Goal: Task Accomplishment & Management: Use online tool/utility

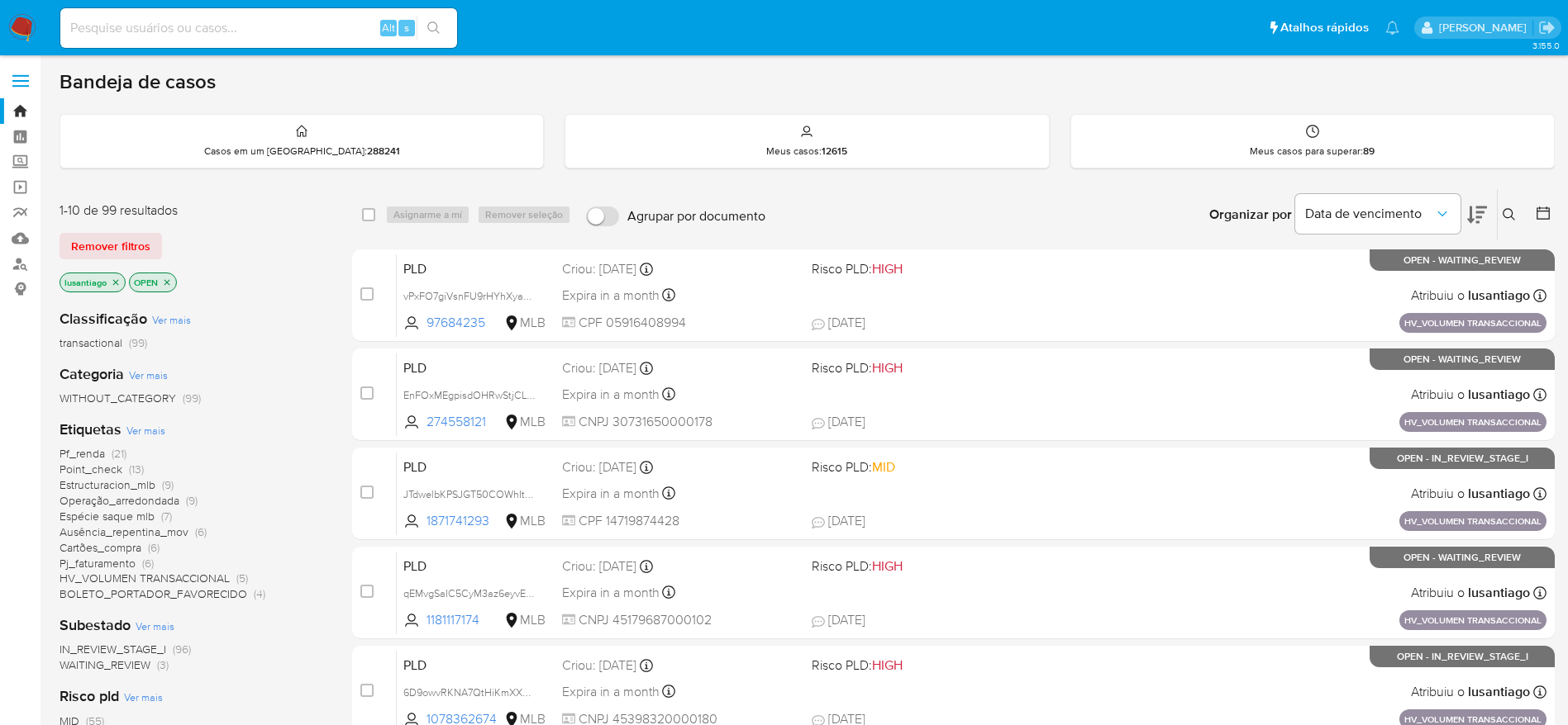
click at [272, 20] on input at bounding box center [259, 28] width 397 height 21
paste input "1212818520"
type input "1212818520"
click at [435, 28] on icon "search-icon" at bounding box center [434, 28] width 13 height 13
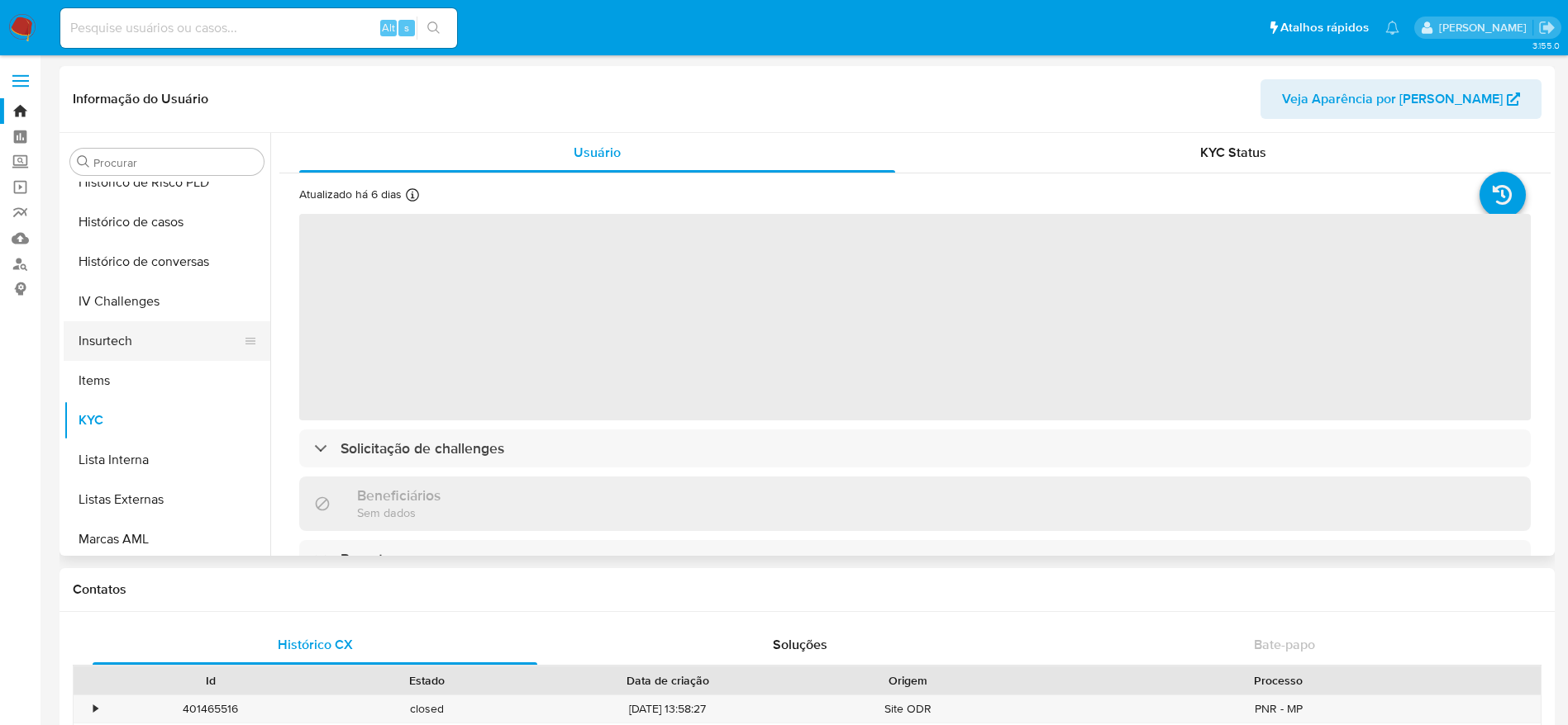
scroll to position [490, 0]
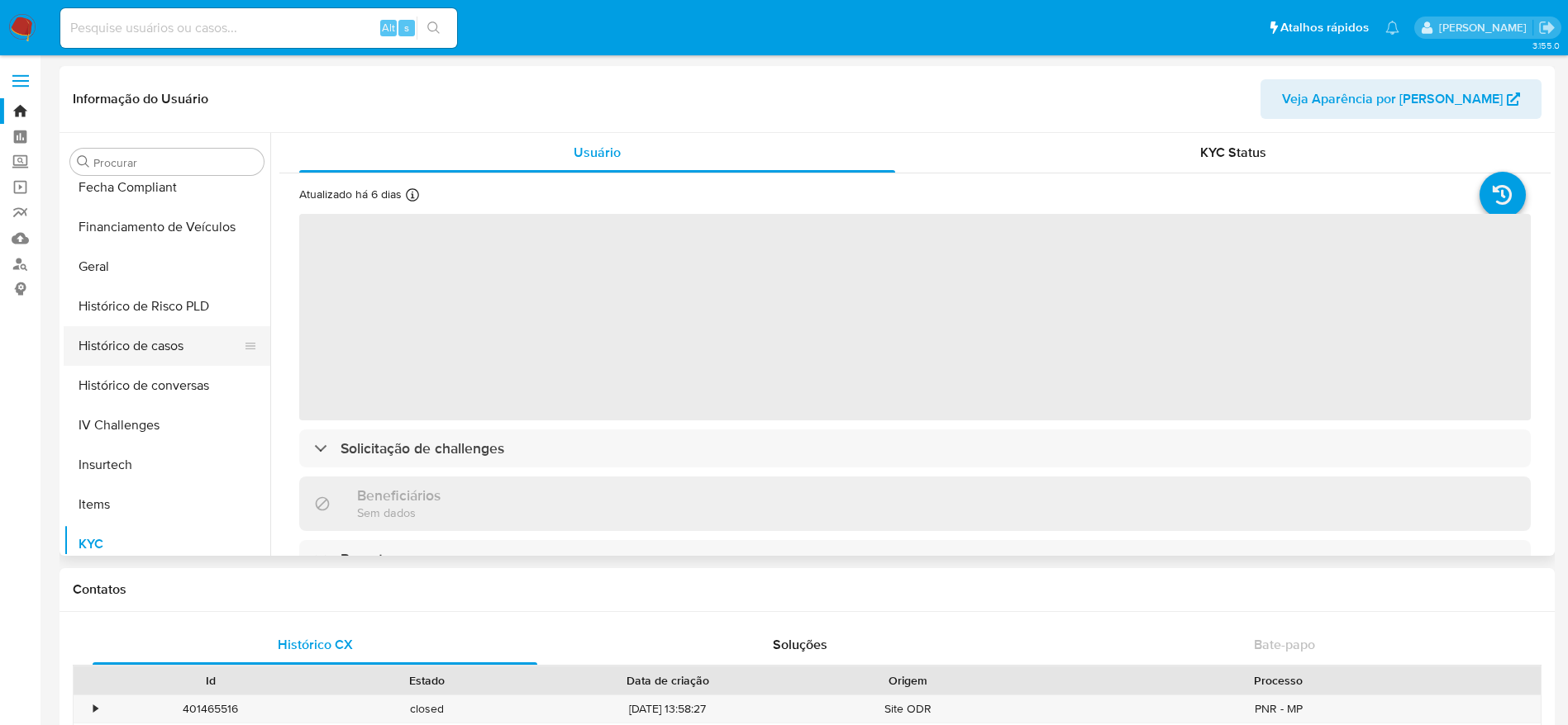
click at [146, 349] on button "Histórico de casos" at bounding box center [160, 346] width 193 height 40
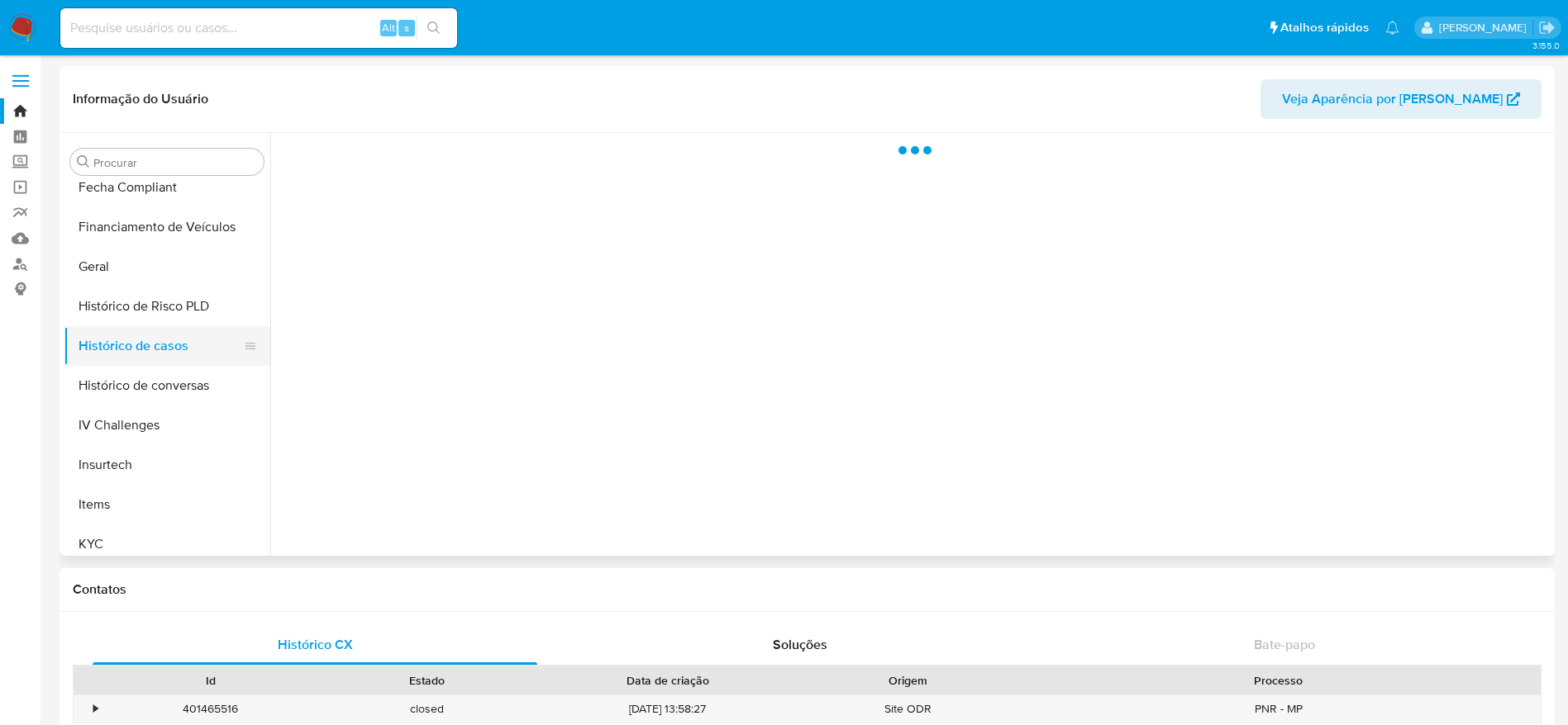
select select "10"
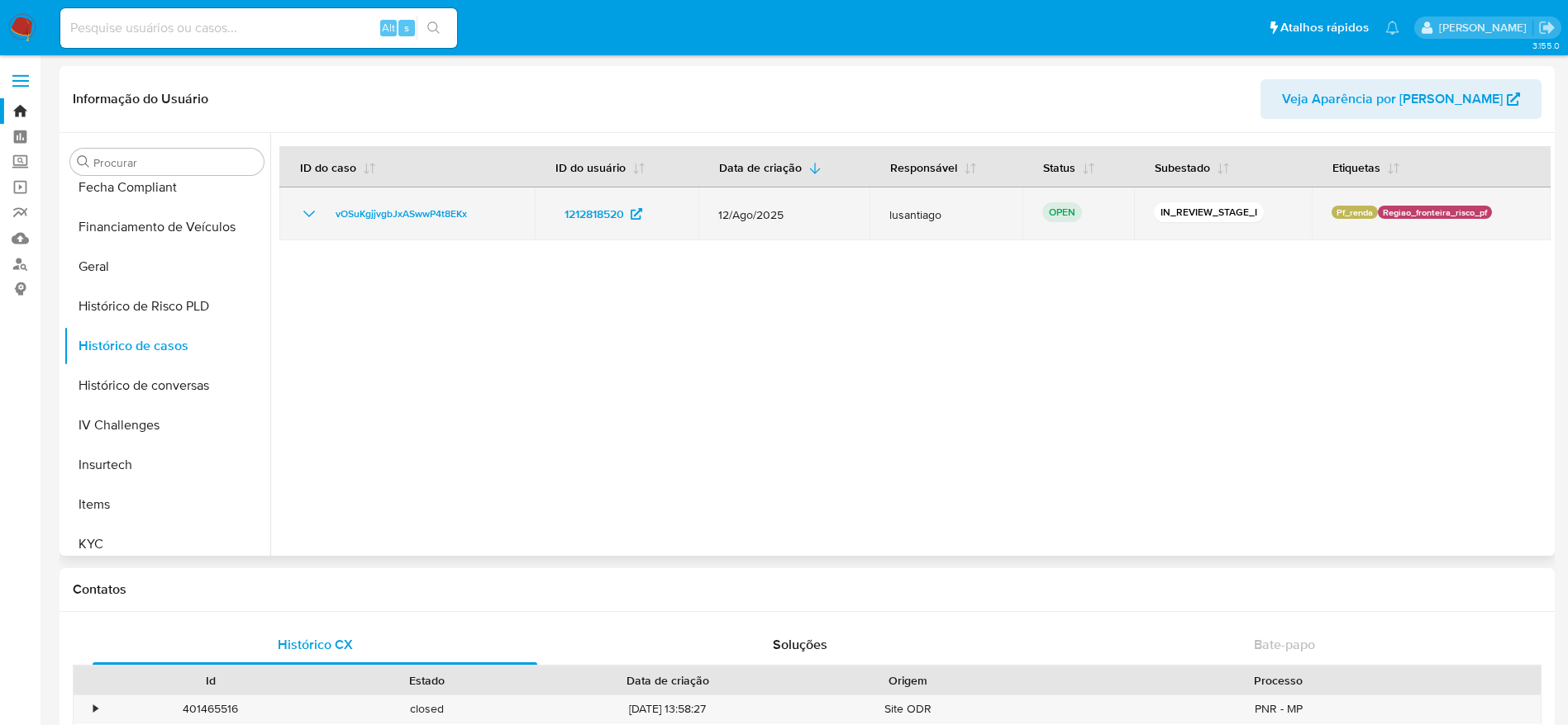
click at [429, 224] on td "vOSuKgjjvgbJxASwwP4t8EKx" at bounding box center [406, 214] width 256 height 53
click at [378, 217] on span "vOSuKgjjvgbJxASwwP4t8EKx" at bounding box center [401, 214] width 131 height 20
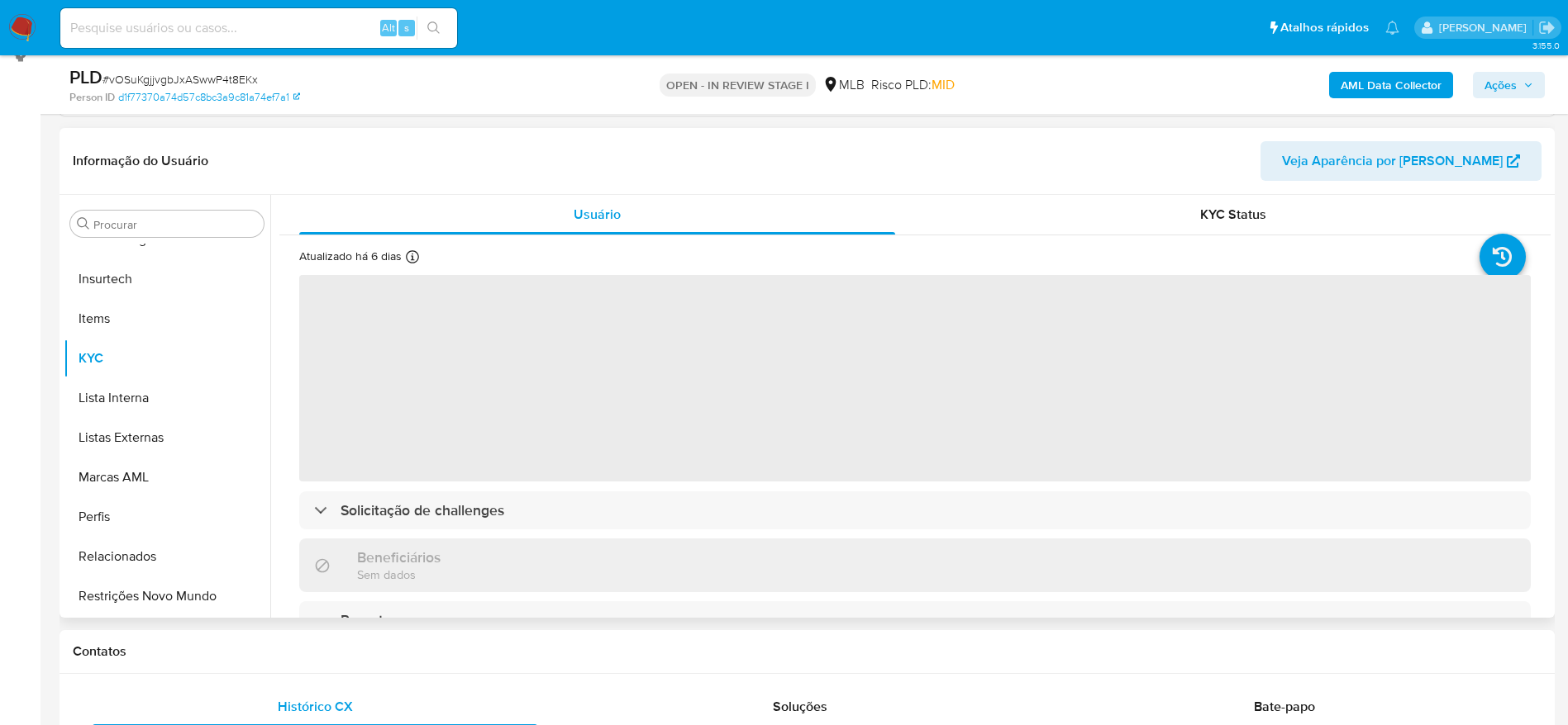
scroll to position [248, 0]
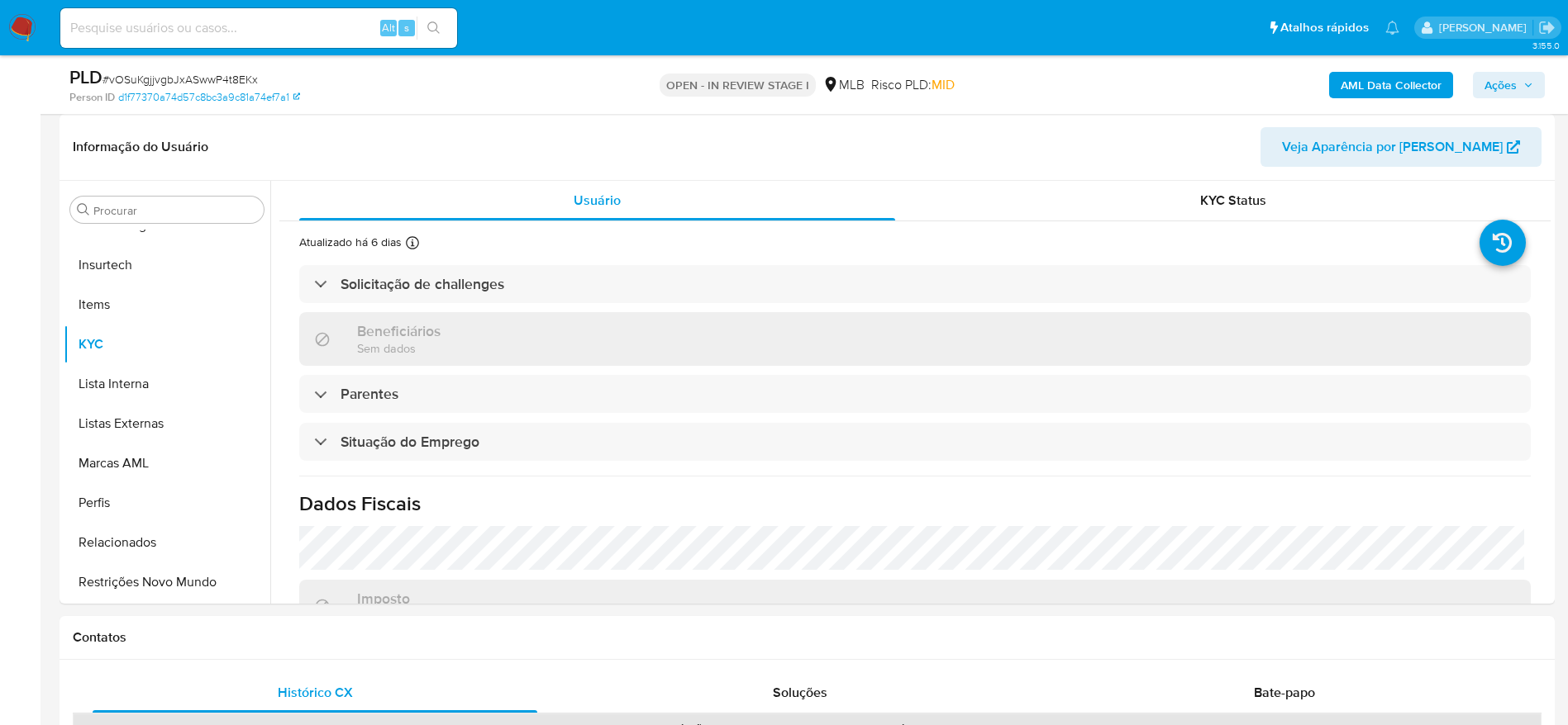
select select "10"
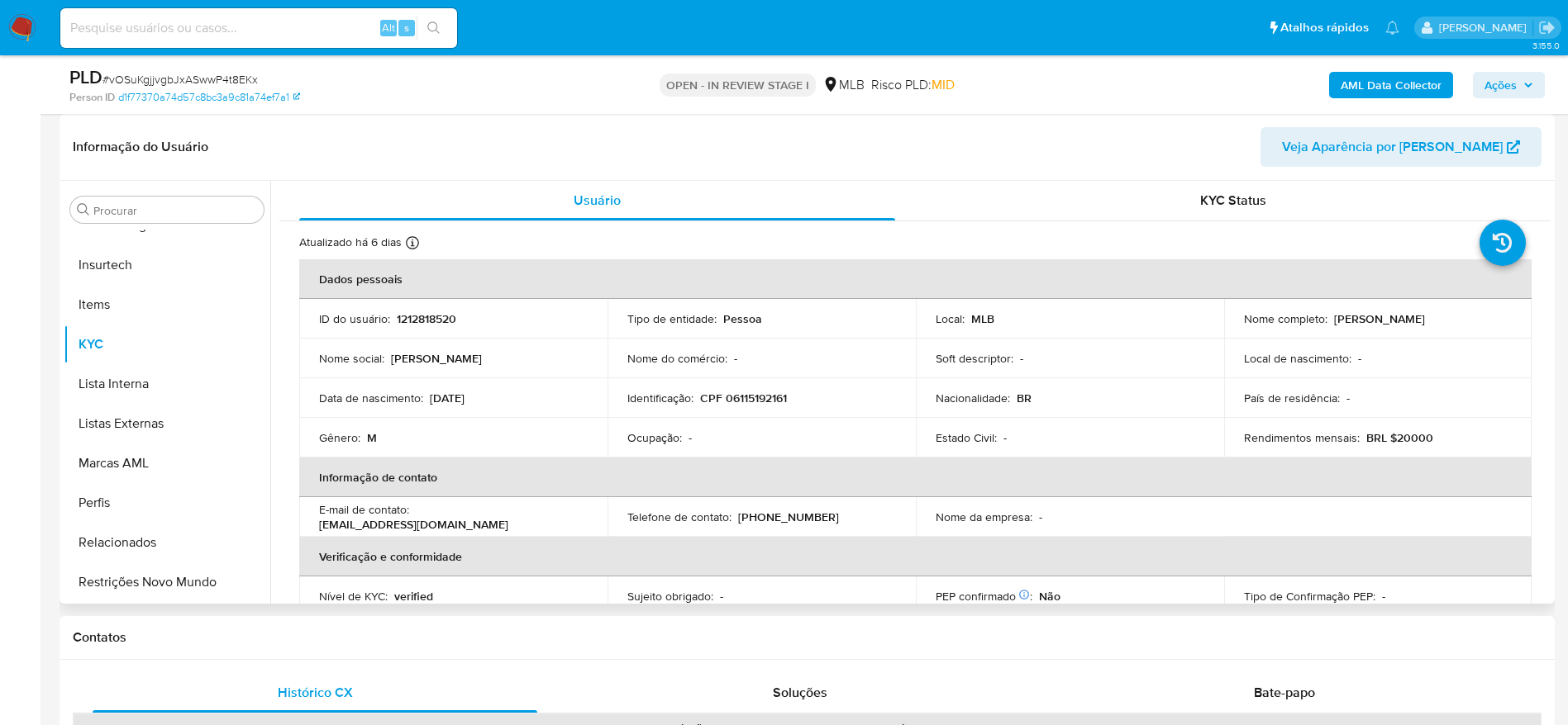
click at [758, 402] on p "CPF 06115192161" at bounding box center [743, 398] width 86 height 15
copy p "06115192161"
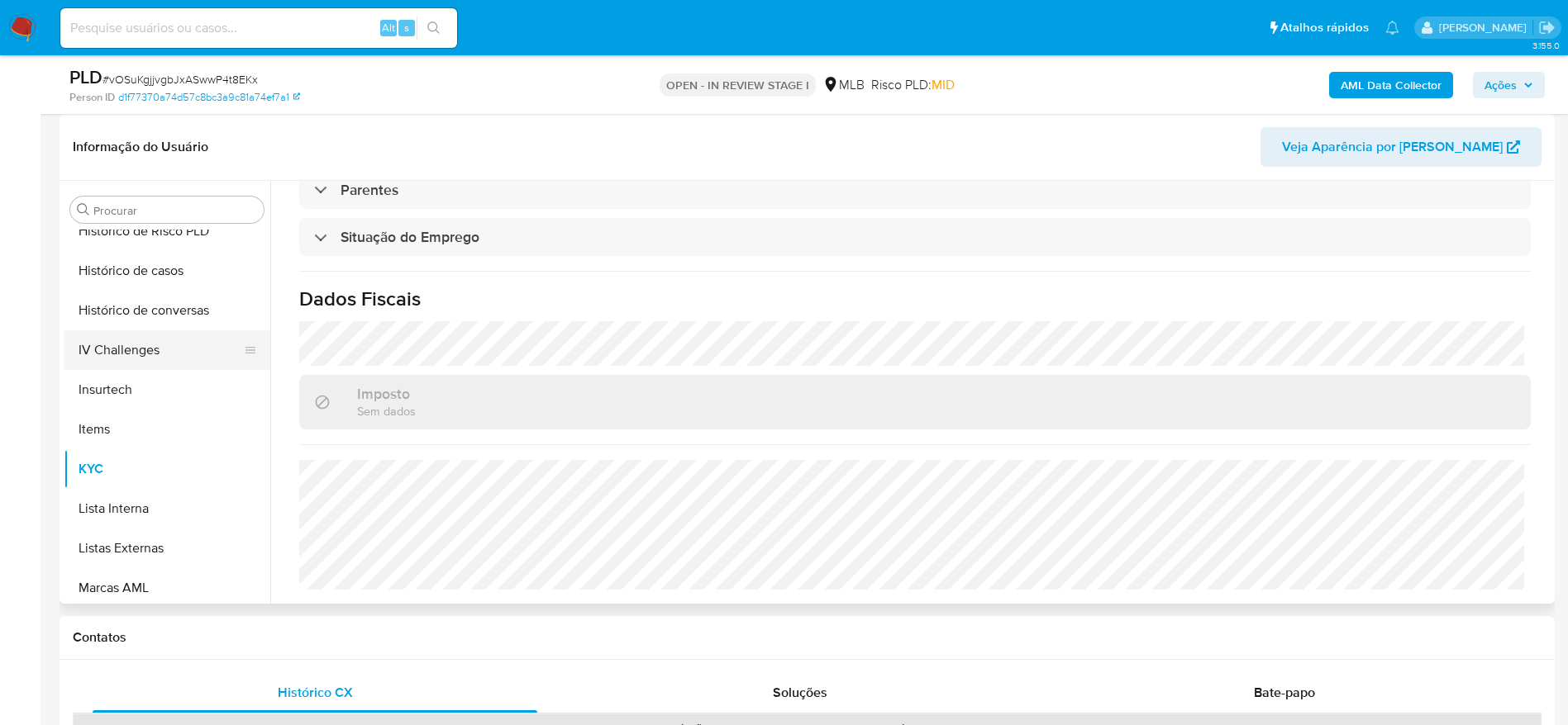
scroll to position [490, 0]
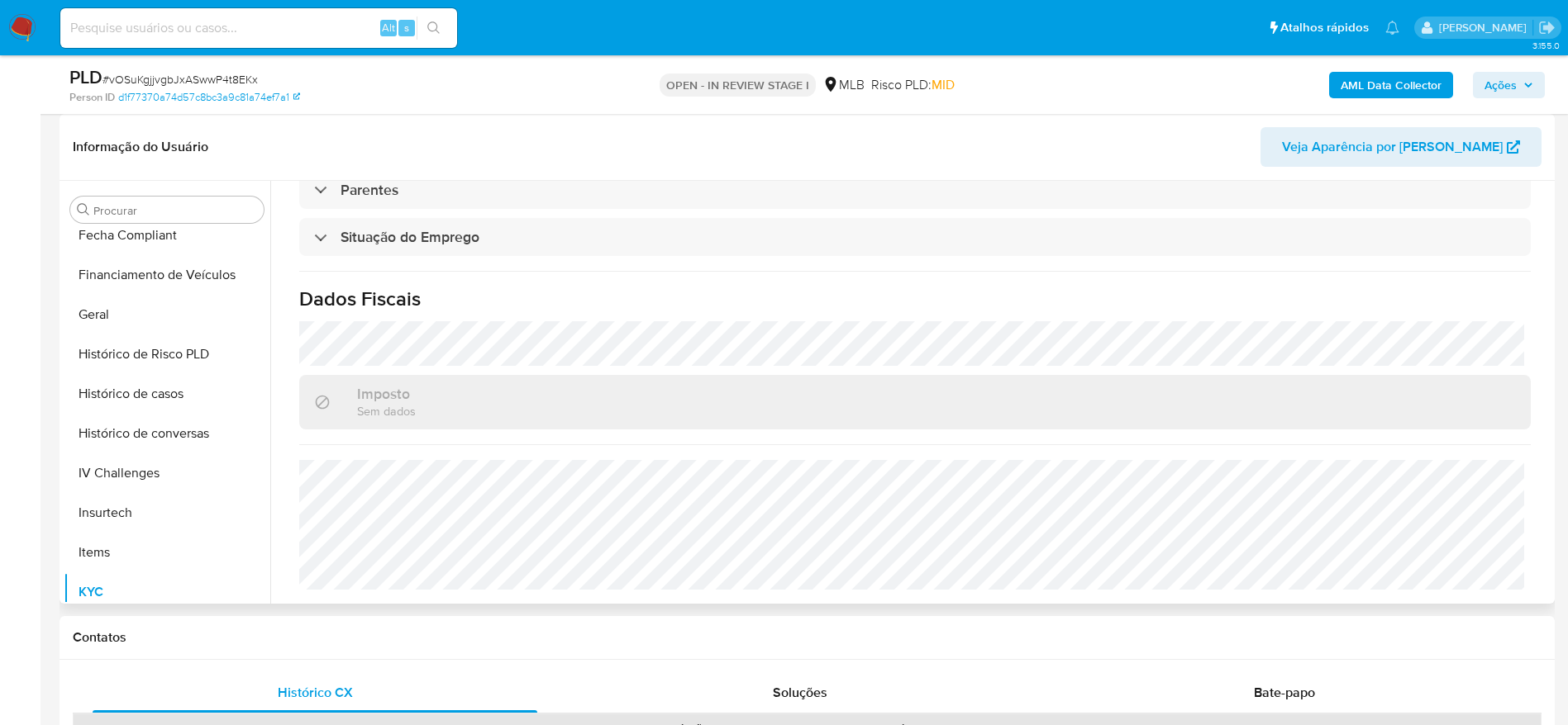
drag, startPoint x: 131, startPoint y: 303, endPoint x: 1091, endPoint y: 441, distance: 969.9
click at [131, 304] on button "Geral" at bounding box center [166, 314] width 206 height 40
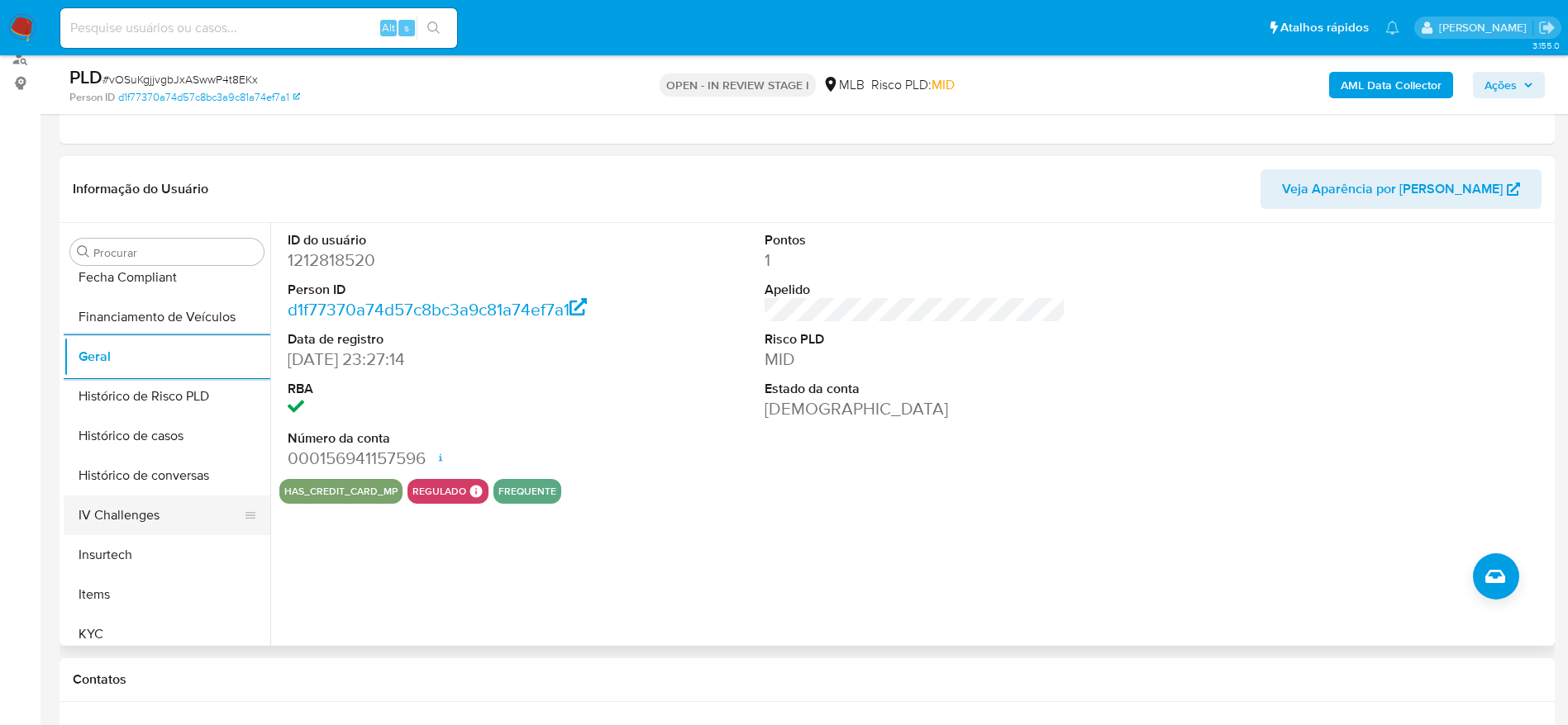
scroll to position [613, 0]
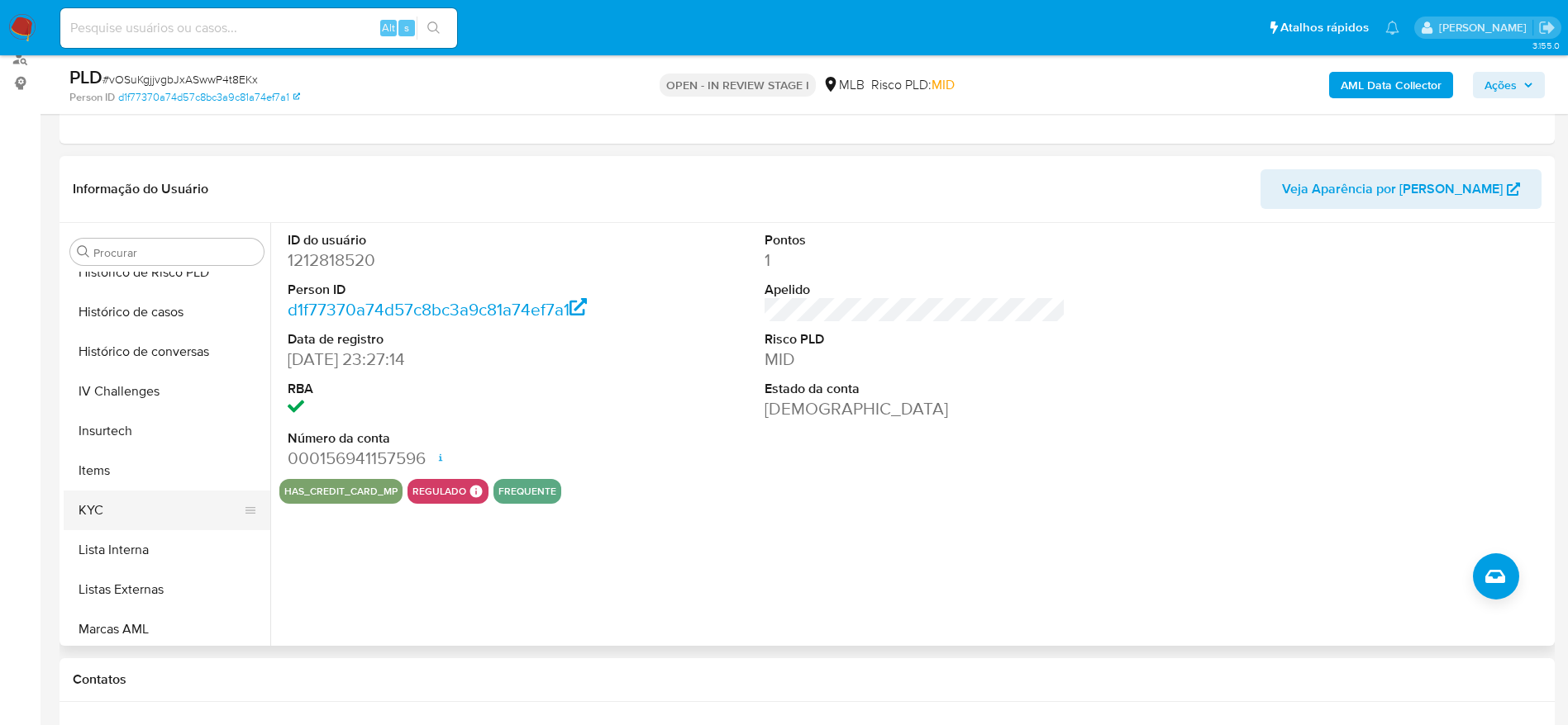
click at [118, 515] on button "KYC" at bounding box center [160, 510] width 193 height 40
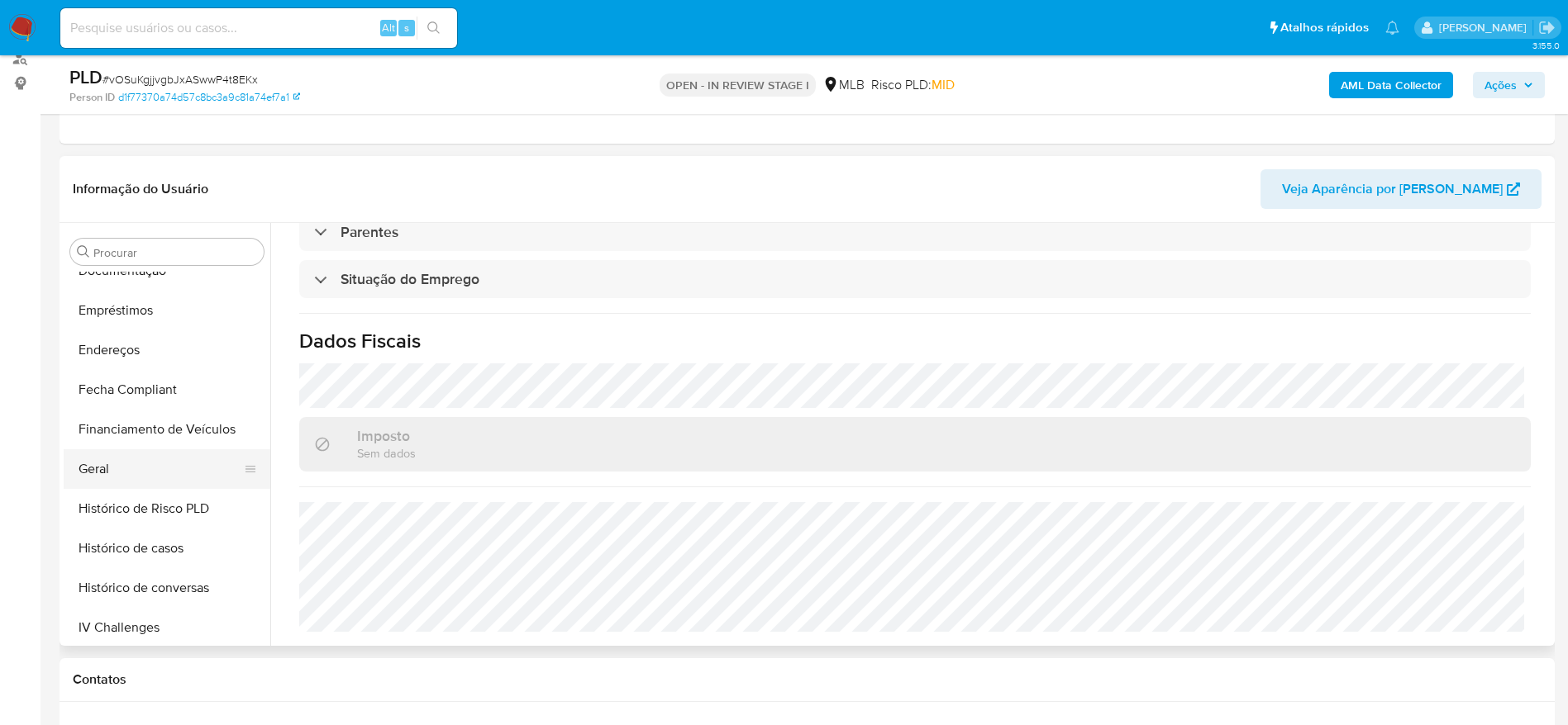
scroll to position [366, 0]
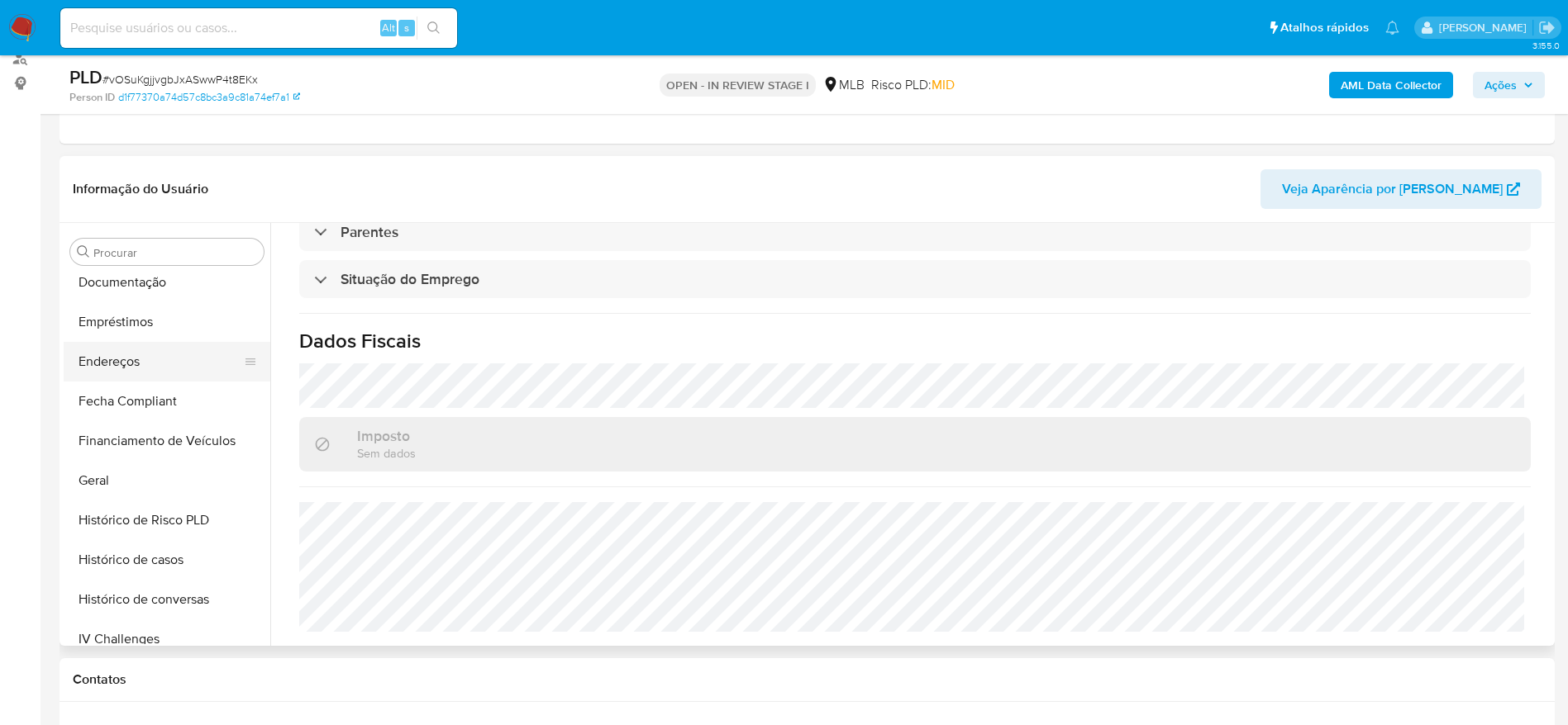
click at [122, 372] on button "Endereços" at bounding box center [160, 362] width 193 height 40
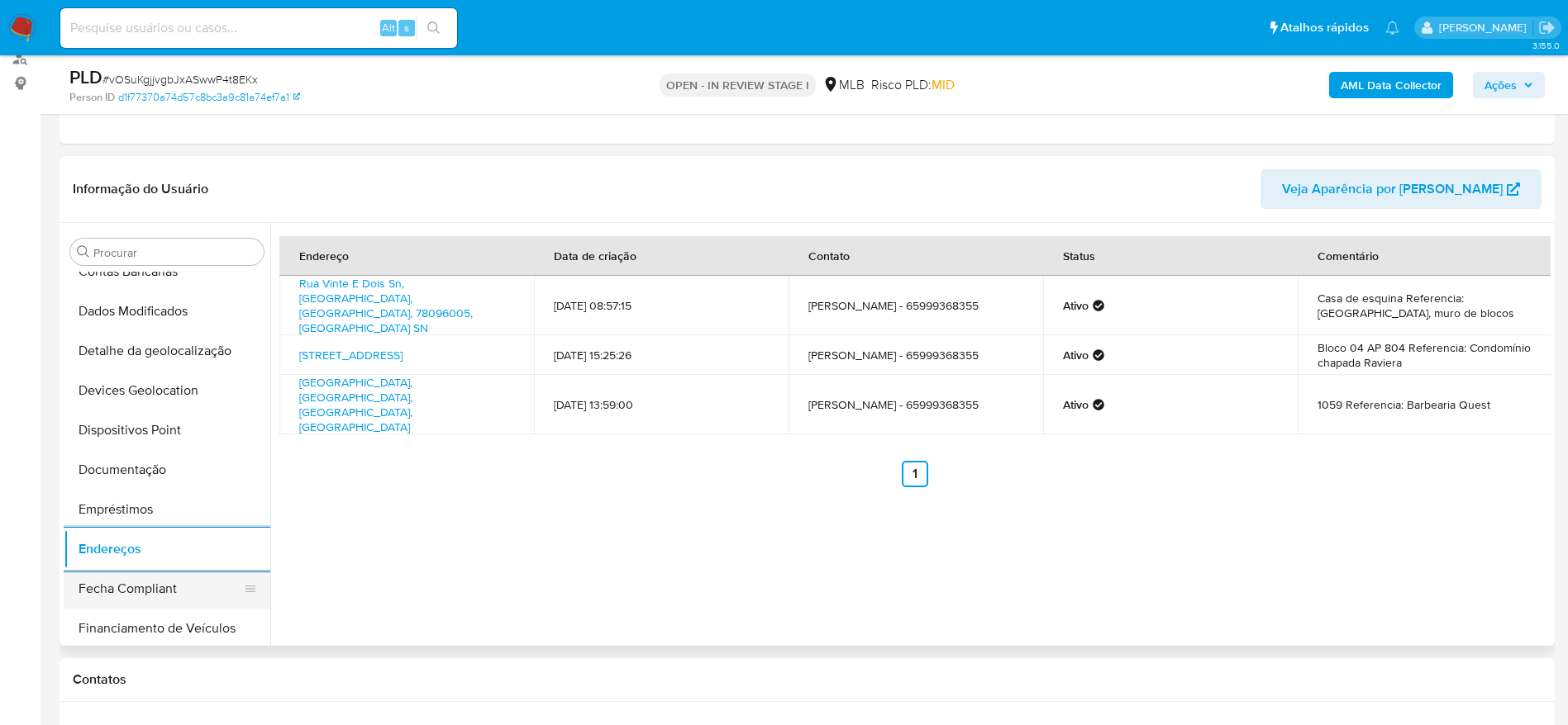
scroll to position [118, 0]
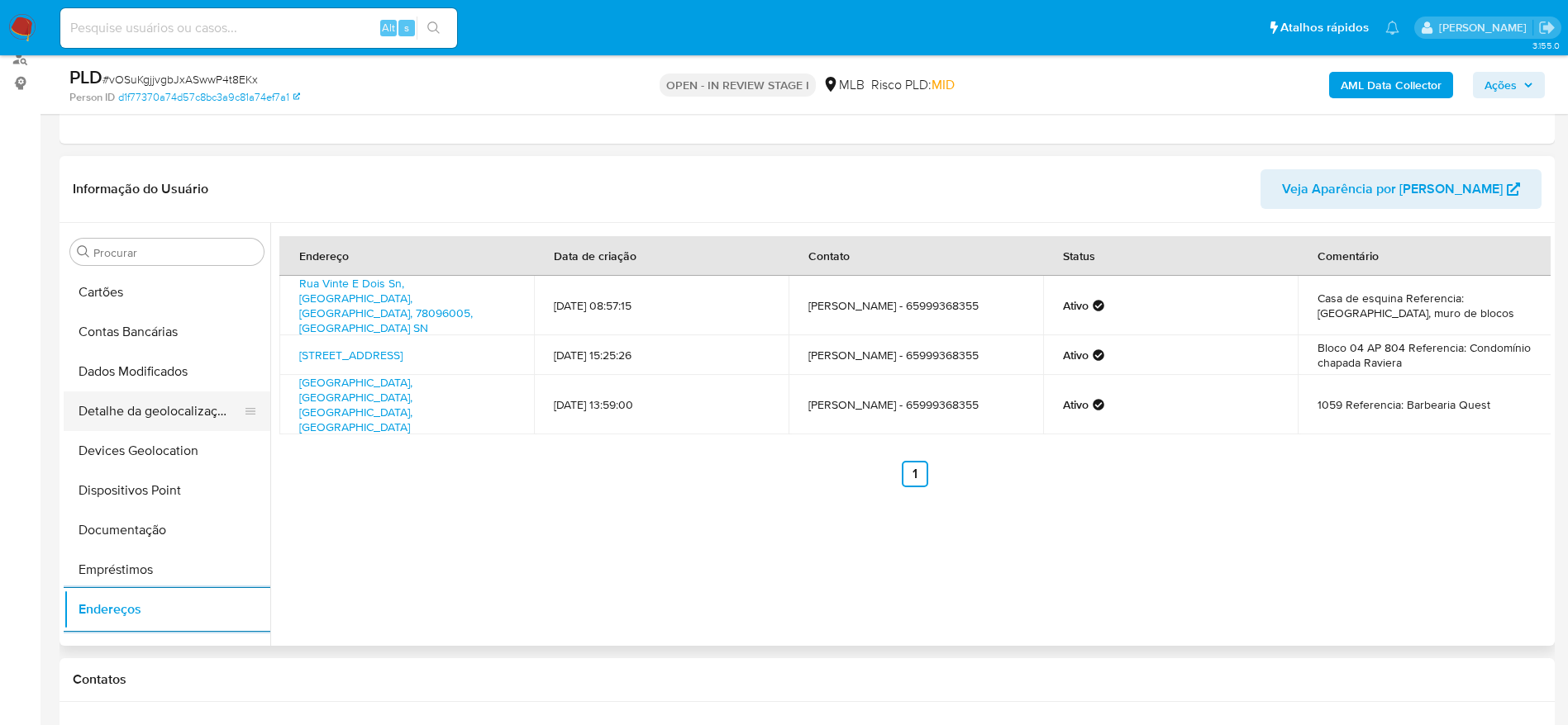
click at [151, 418] on button "Detalhe da geolocalização" at bounding box center [160, 411] width 193 height 40
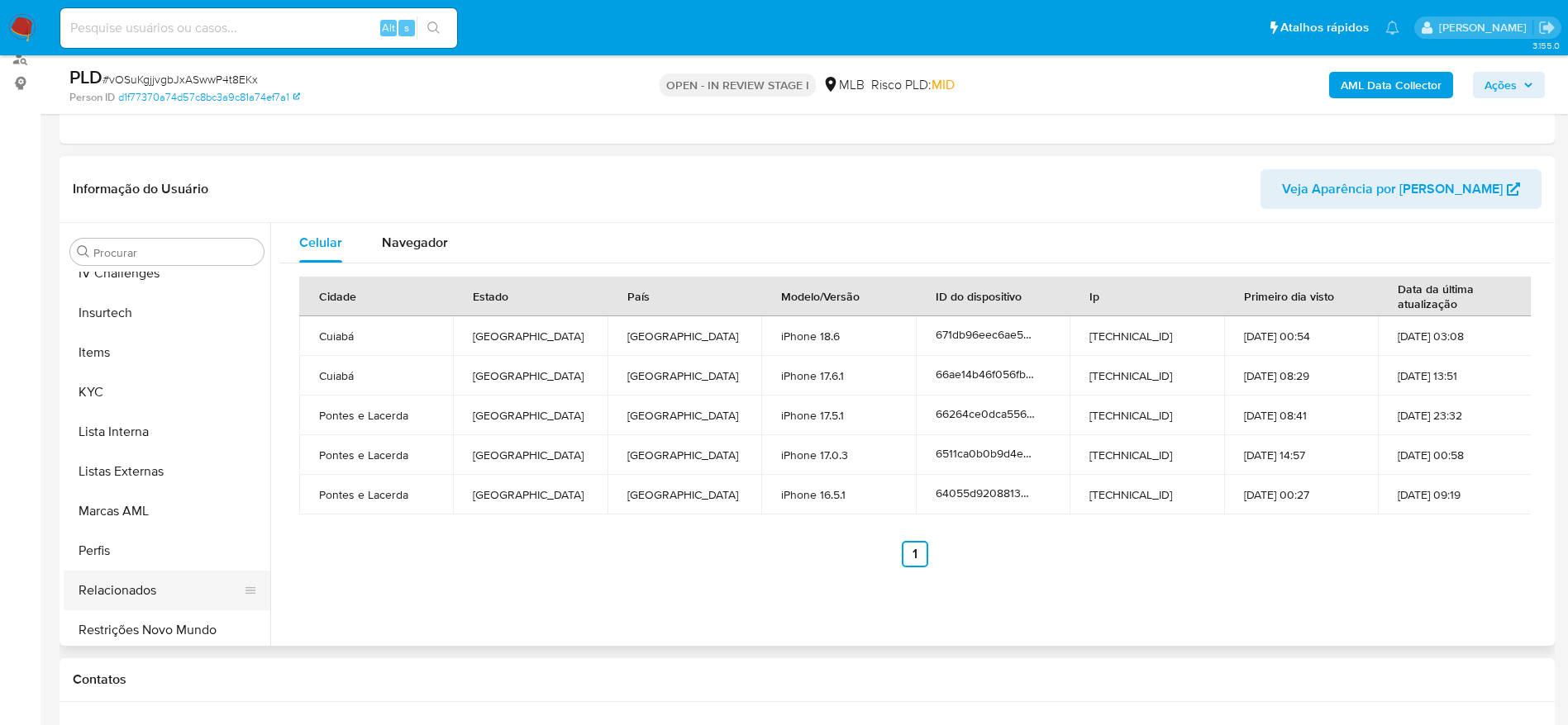
scroll to position [738, 0]
click at [142, 628] on button "Restrições Novo Mundo" at bounding box center [160, 625] width 193 height 40
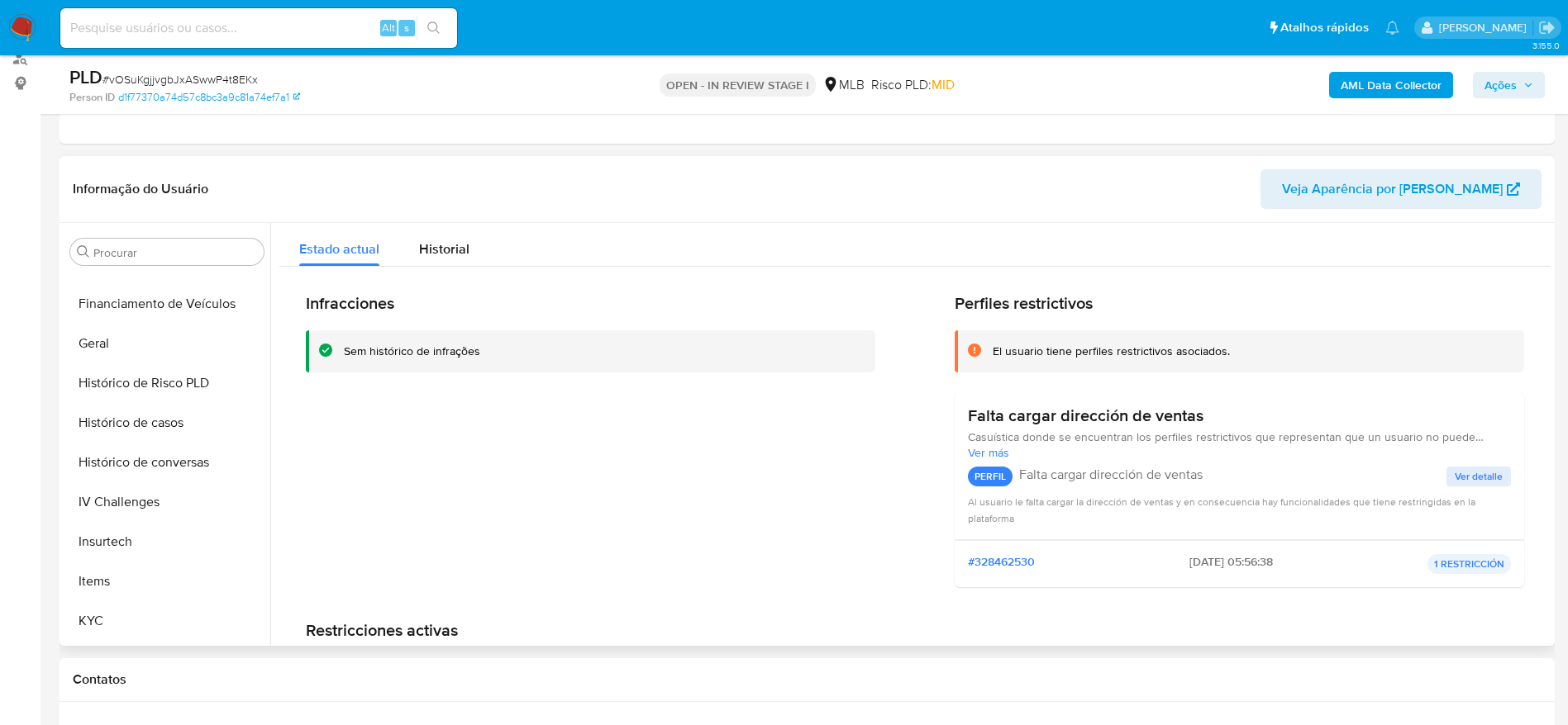
scroll to position [242, 0]
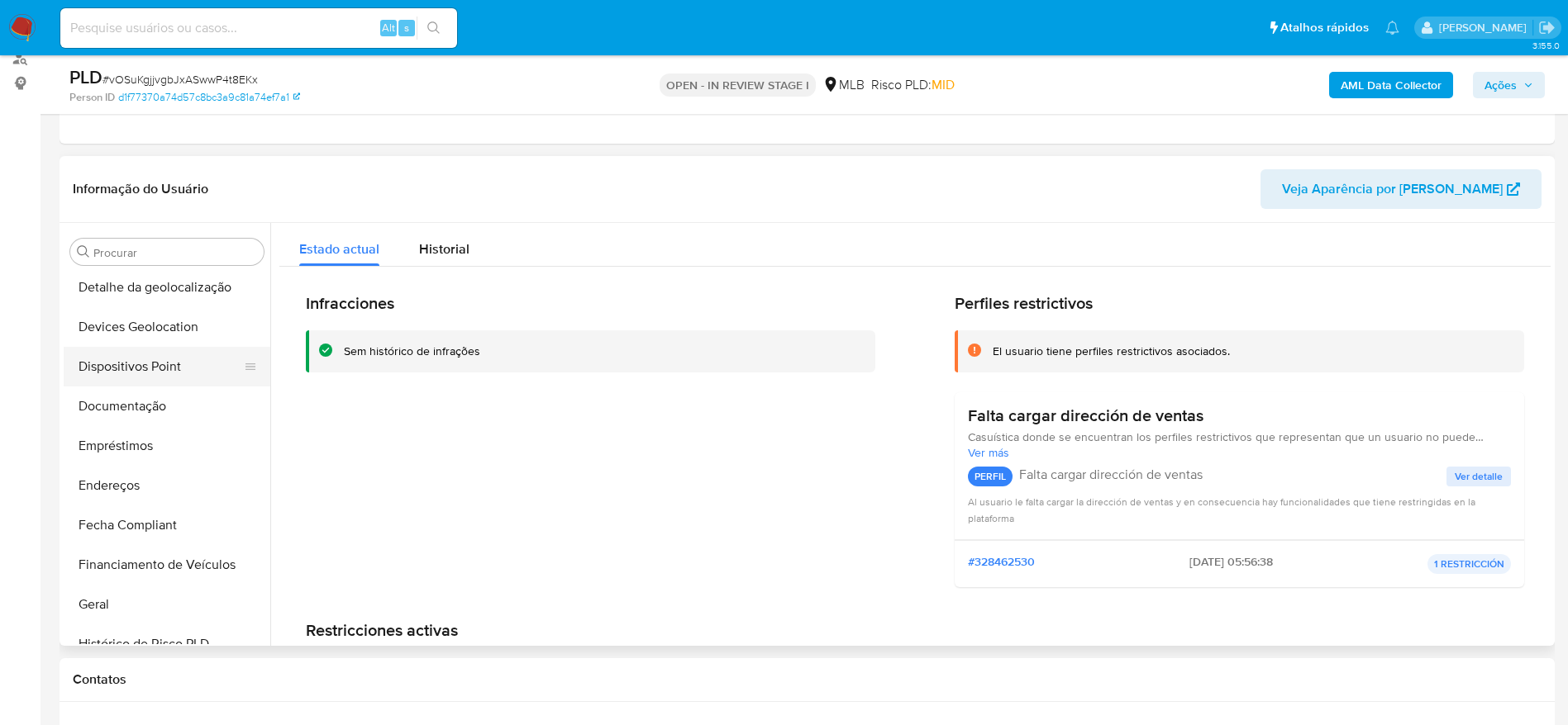
click at [160, 365] on button "Dispositivos Point" at bounding box center [160, 366] width 193 height 40
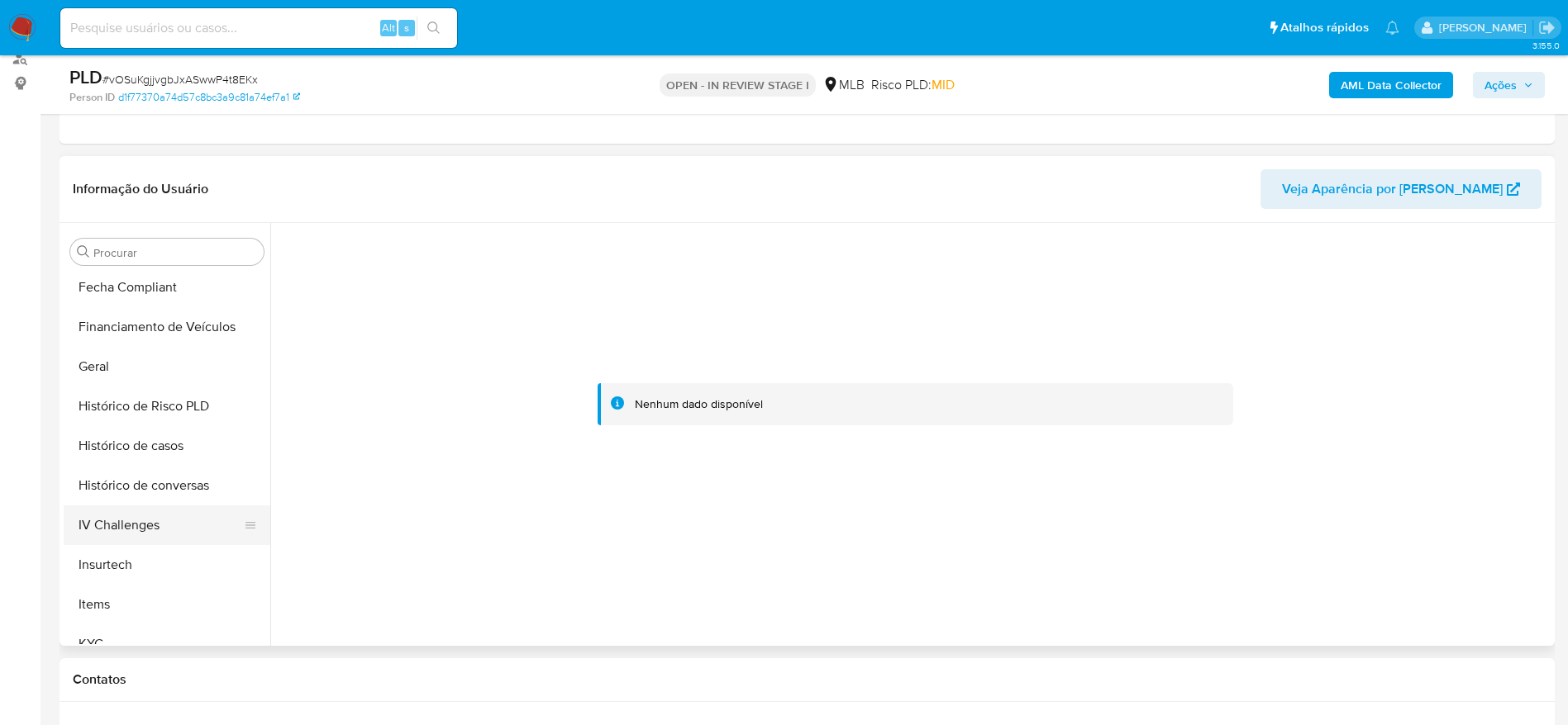
scroll to position [490, 0]
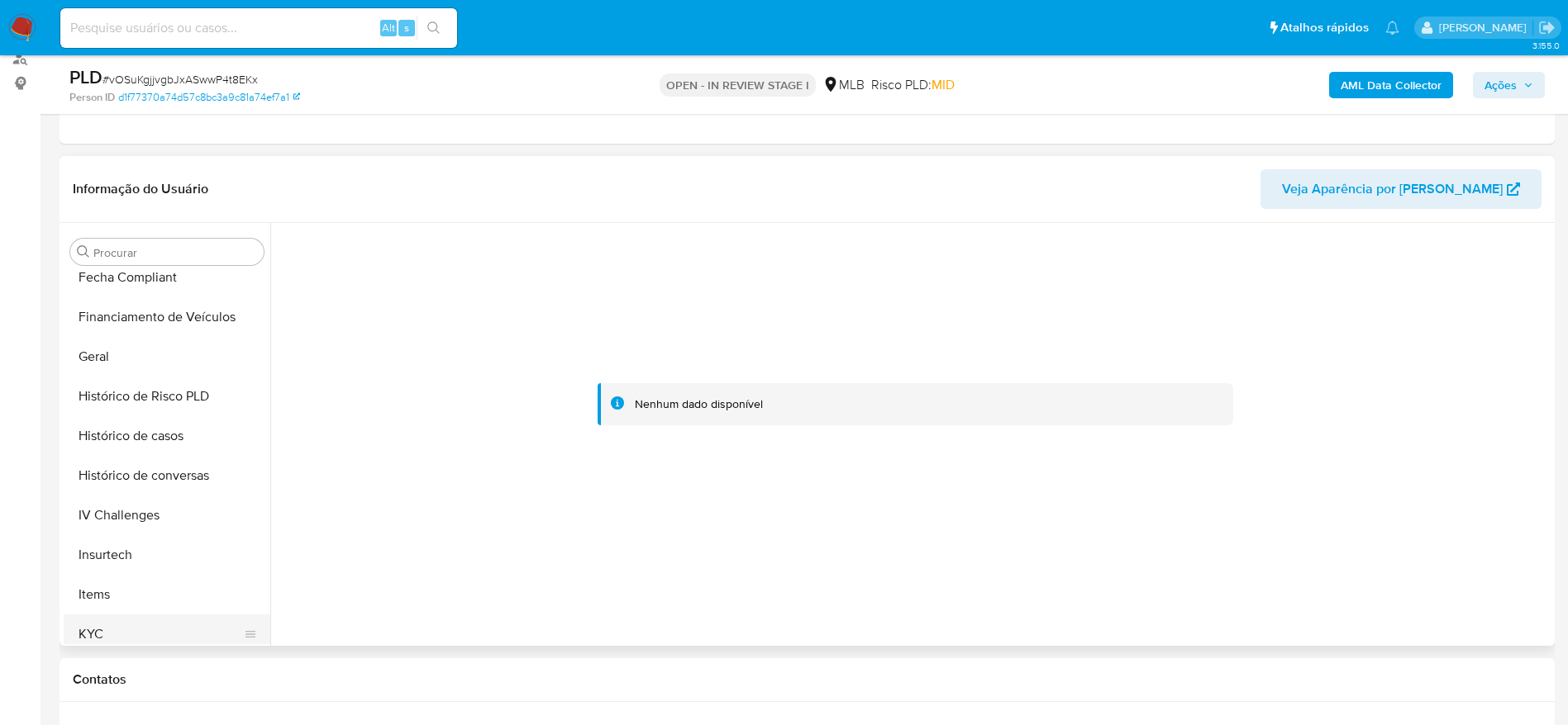
click at [116, 626] on button "KYC" at bounding box center [160, 634] width 193 height 40
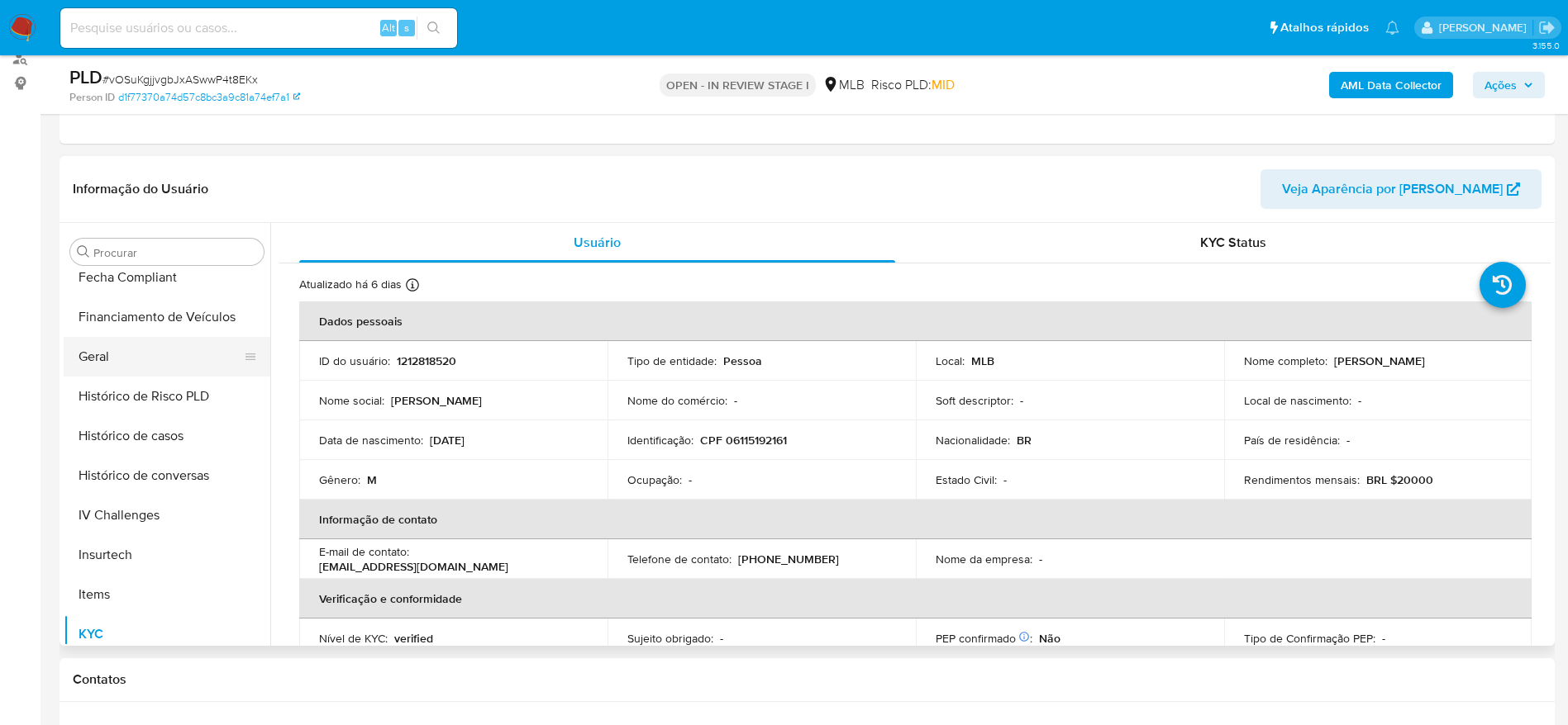
click at [175, 356] on button "Geral" at bounding box center [160, 357] width 193 height 40
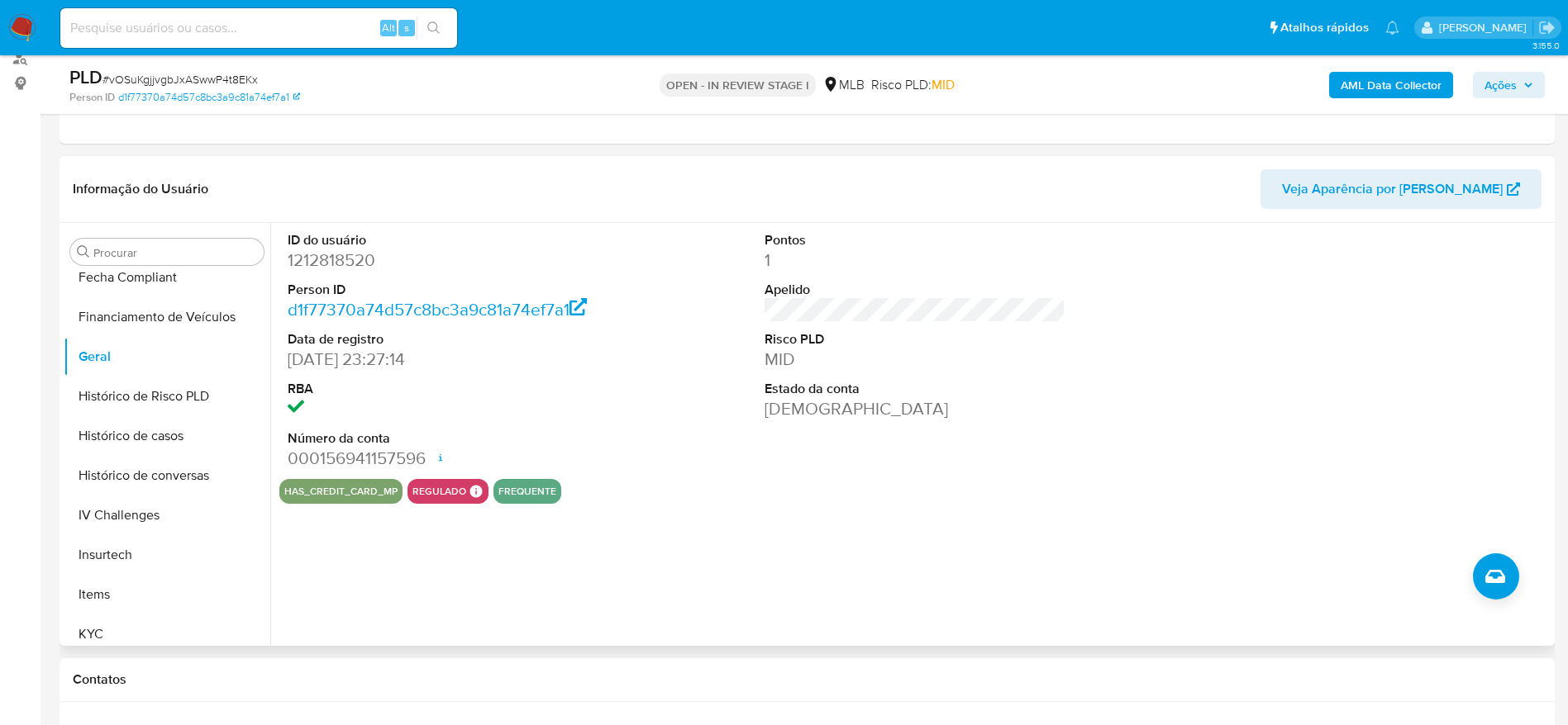
click at [414, 613] on div "ID do usuário 1212818520 Person ID d1f77370a74d57c8bc3a9c81a74ef7a1 Data de reg…" at bounding box center [910, 434] width 1281 height 423
click at [140, 624] on button "KYC" at bounding box center [160, 634] width 193 height 40
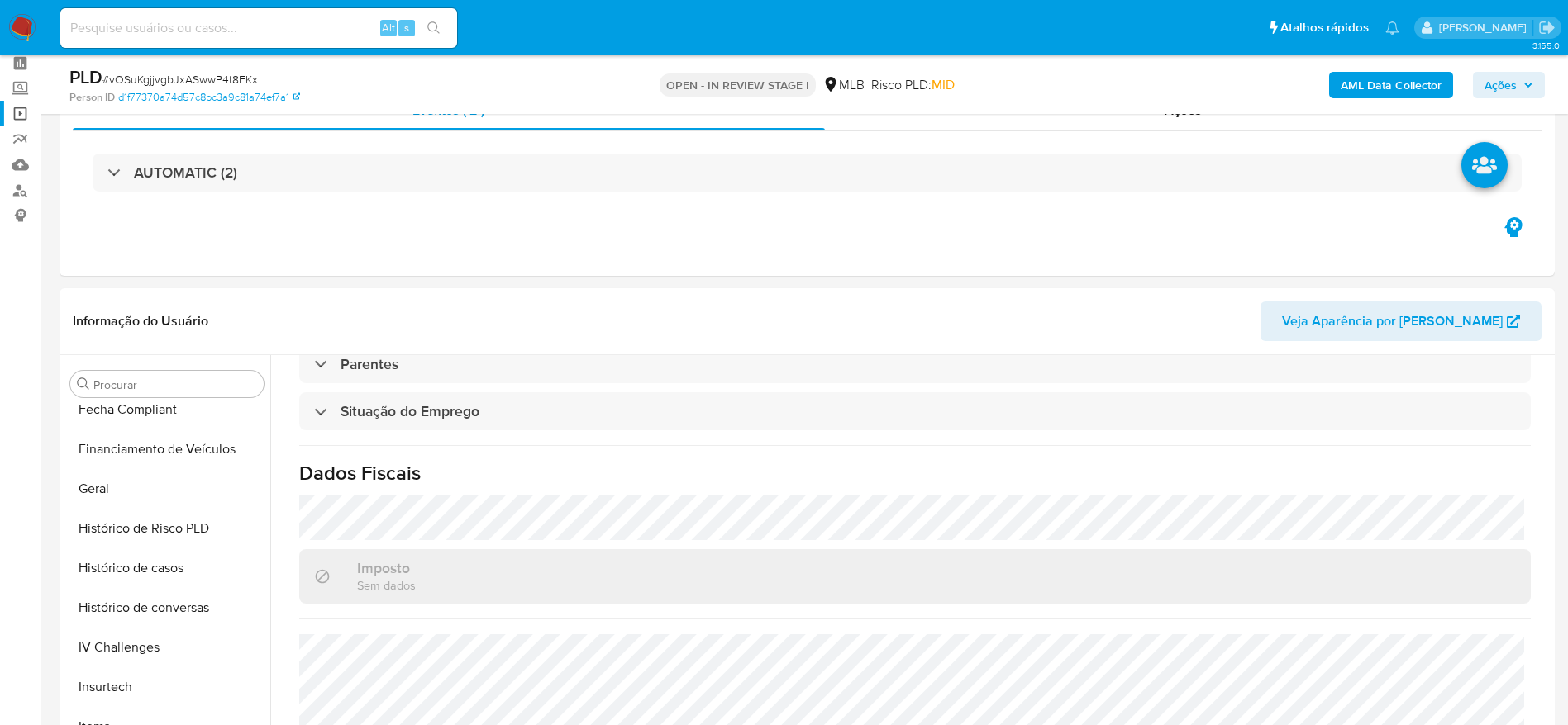
scroll to position [0, 0]
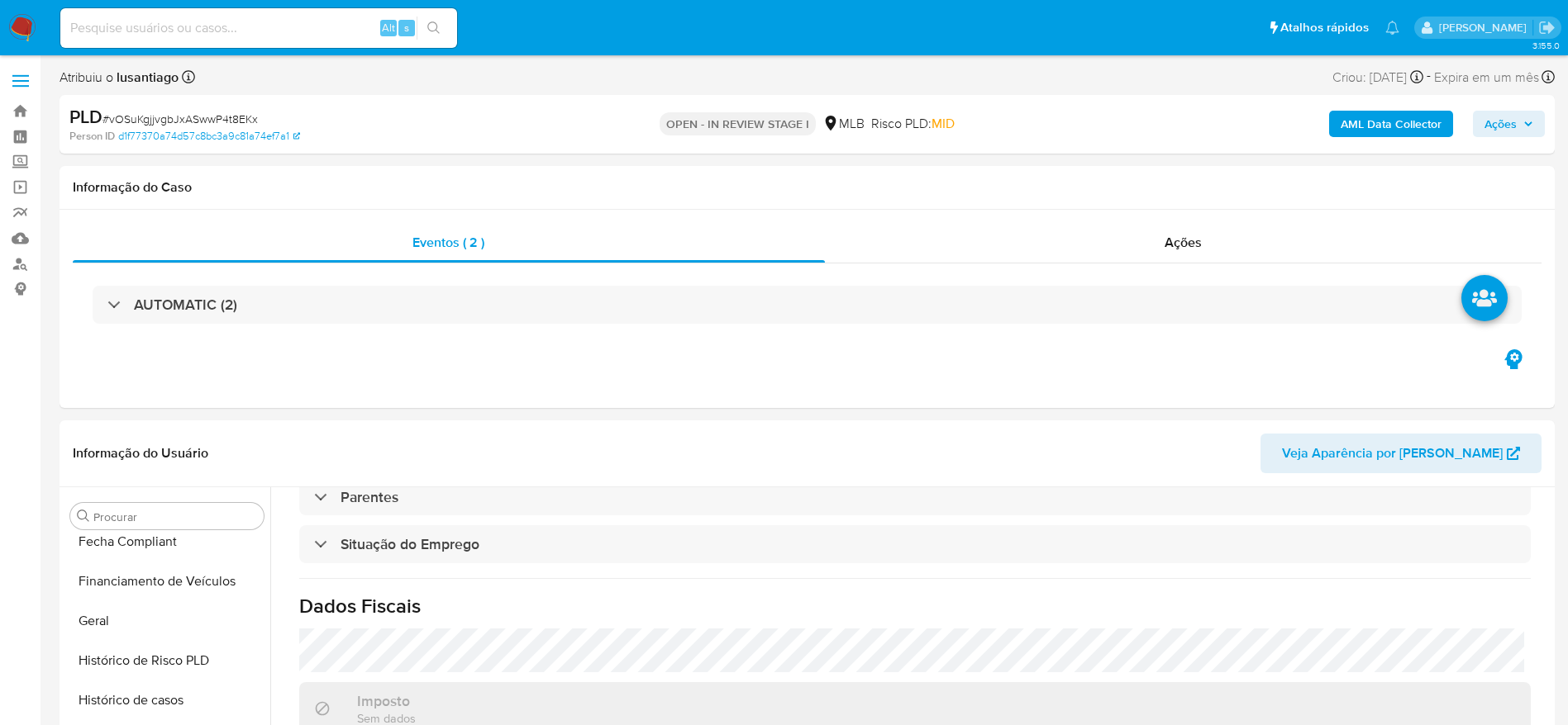
drag, startPoint x: 1514, startPoint y: 111, endPoint x: 1432, endPoint y: 138, distance: 86.3
click at [1512, 112] on span "Ações" at bounding box center [1500, 124] width 33 height 26
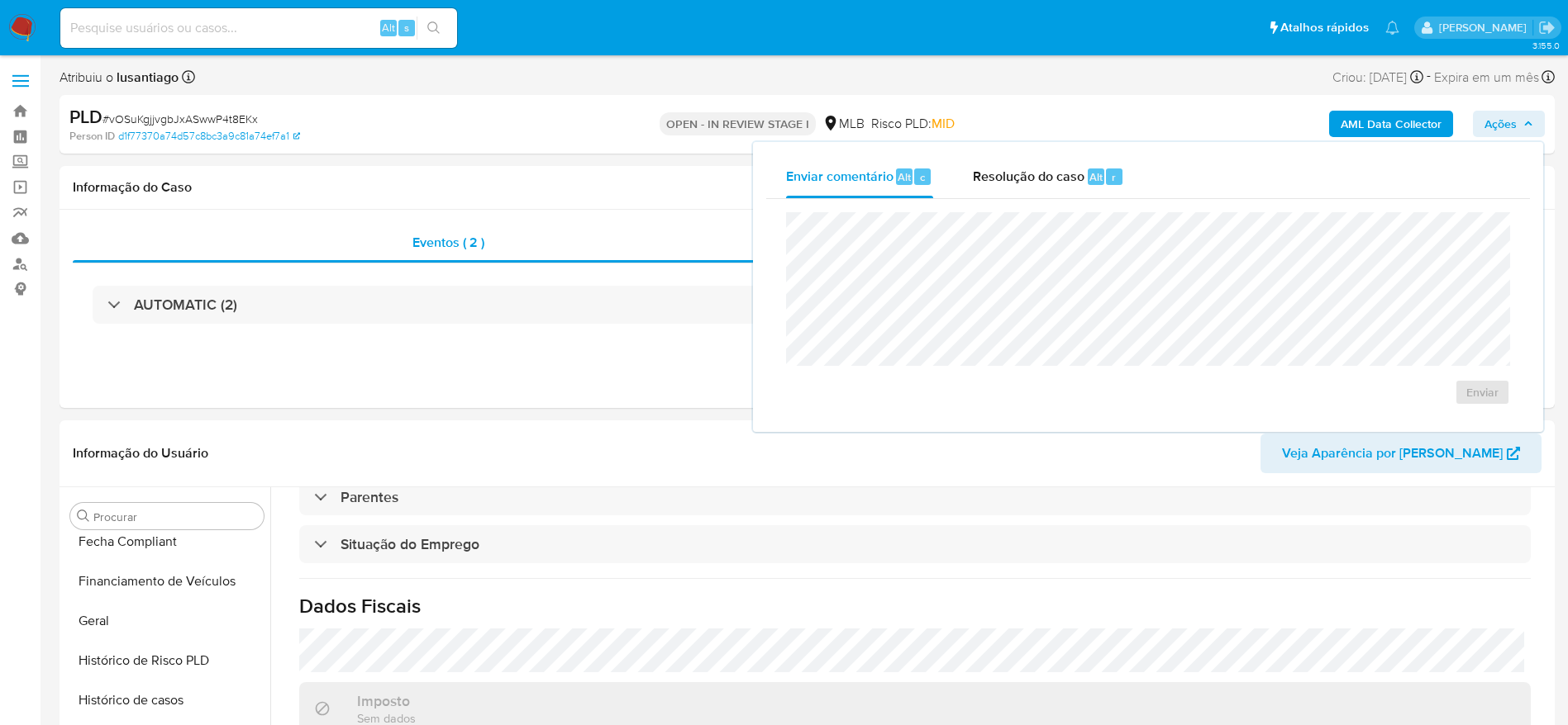
click at [1010, 186] on div "Resolução do caso Alt r" at bounding box center [1048, 177] width 152 height 43
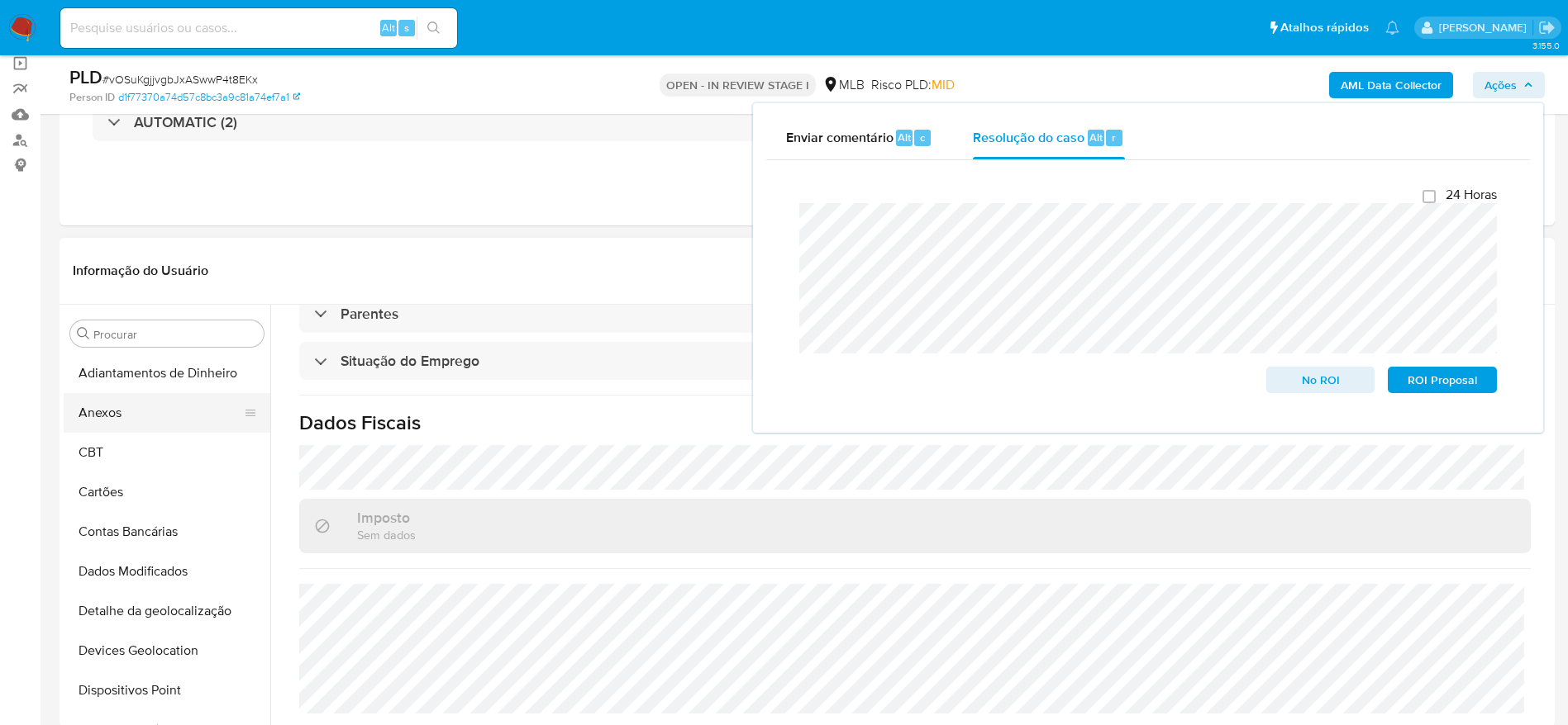
click at [138, 422] on button "Anexos" at bounding box center [160, 413] width 193 height 40
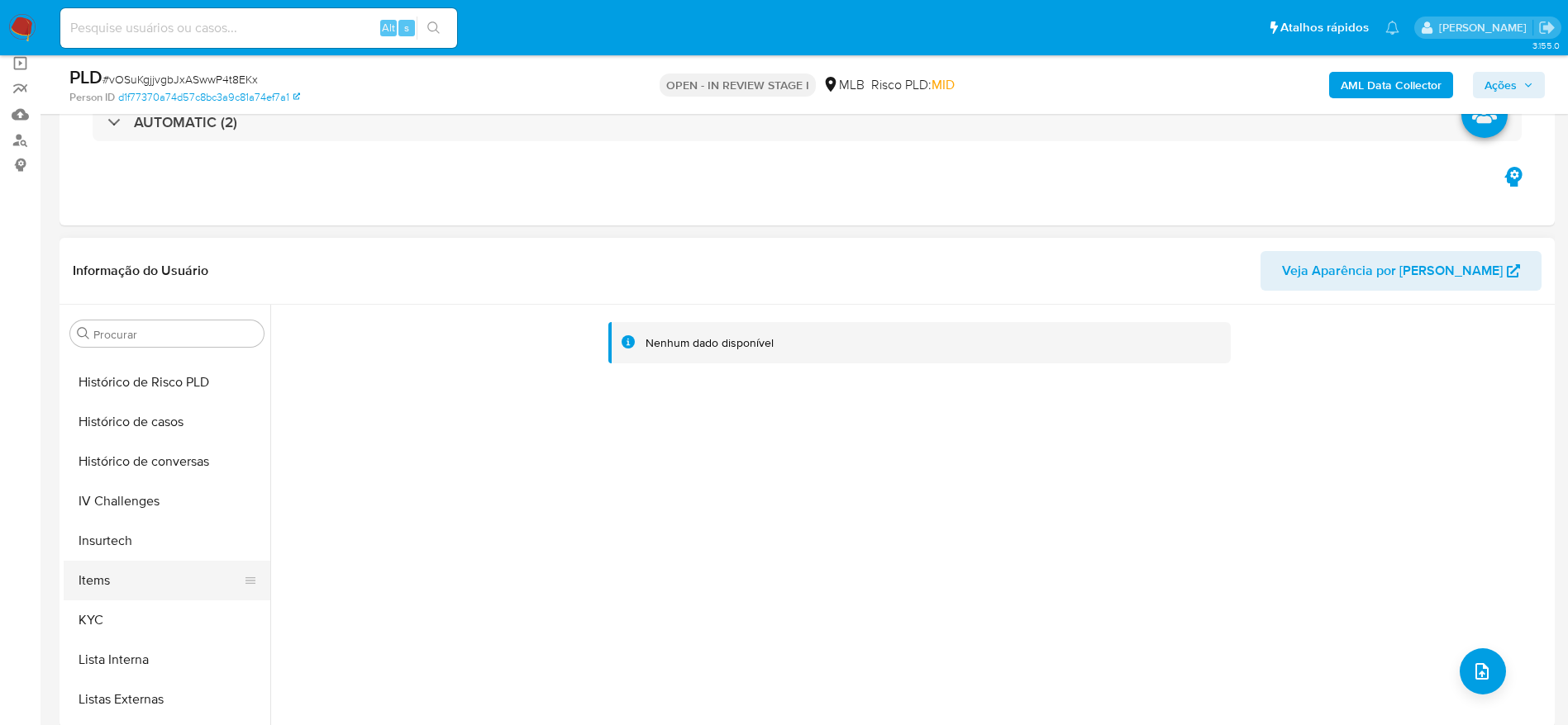
scroll to position [620, 0]
click at [148, 600] on button "KYC" at bounding box center [160, 587] width 193 height 40
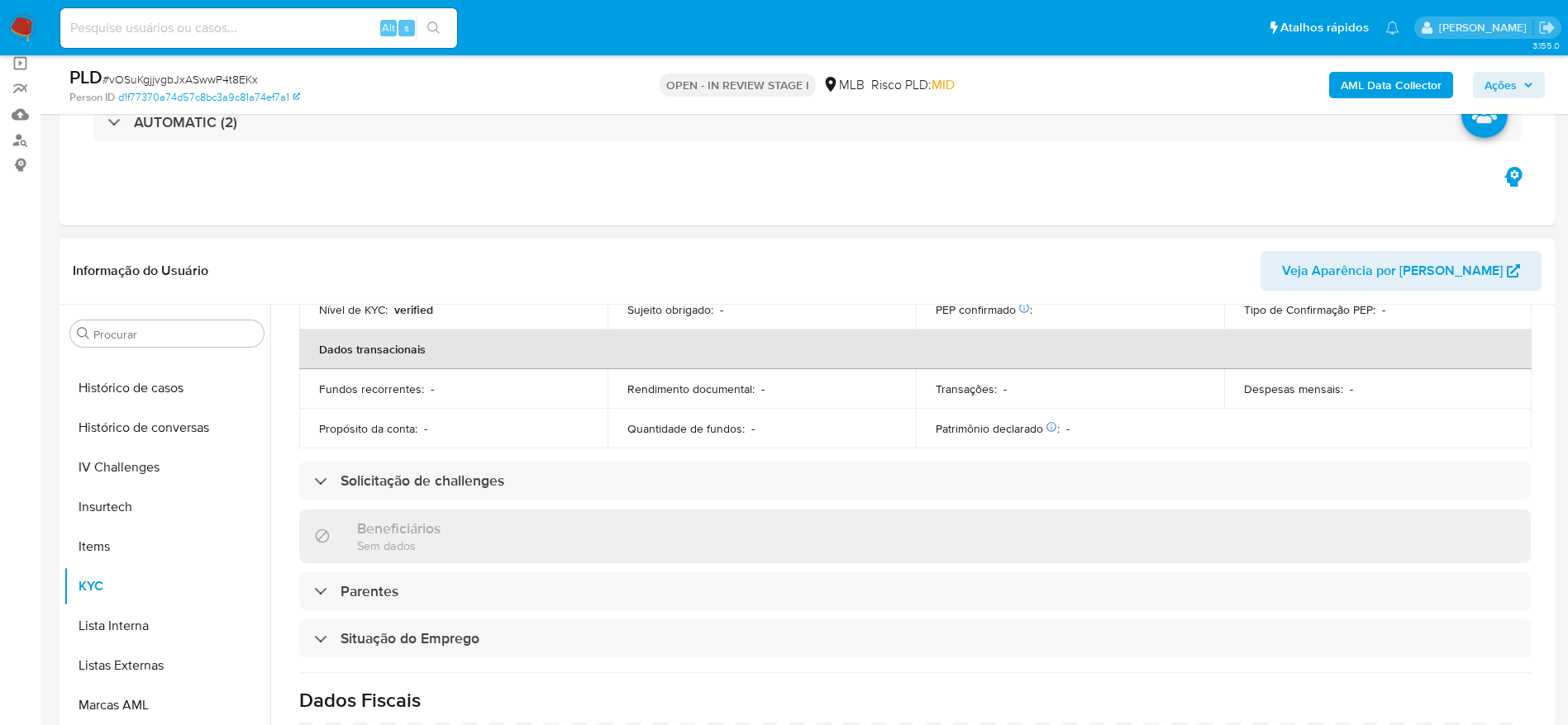
scroll to position [688, 0]
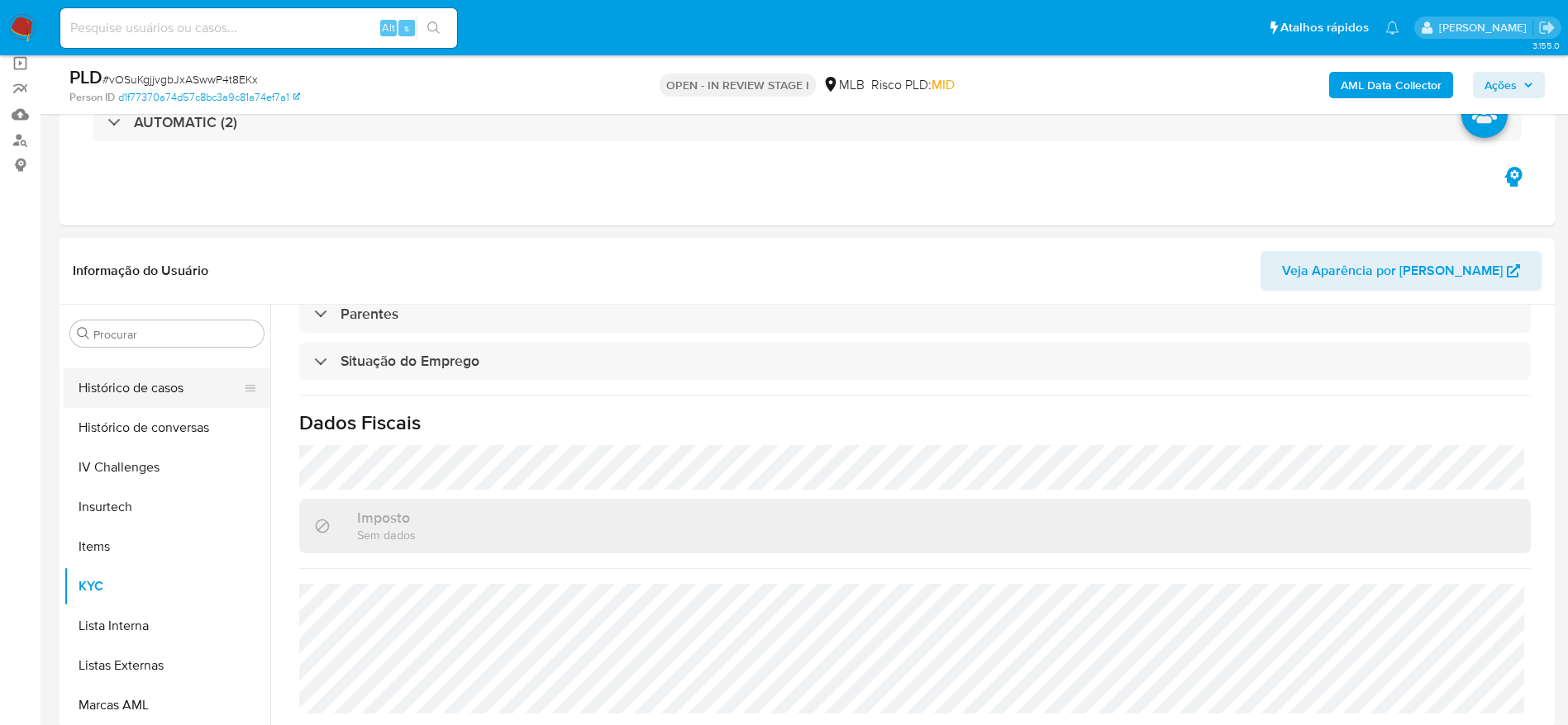
click at [145, 390] on button "Histórico de casos" at bounding box center [160, 388] width 193 height 40
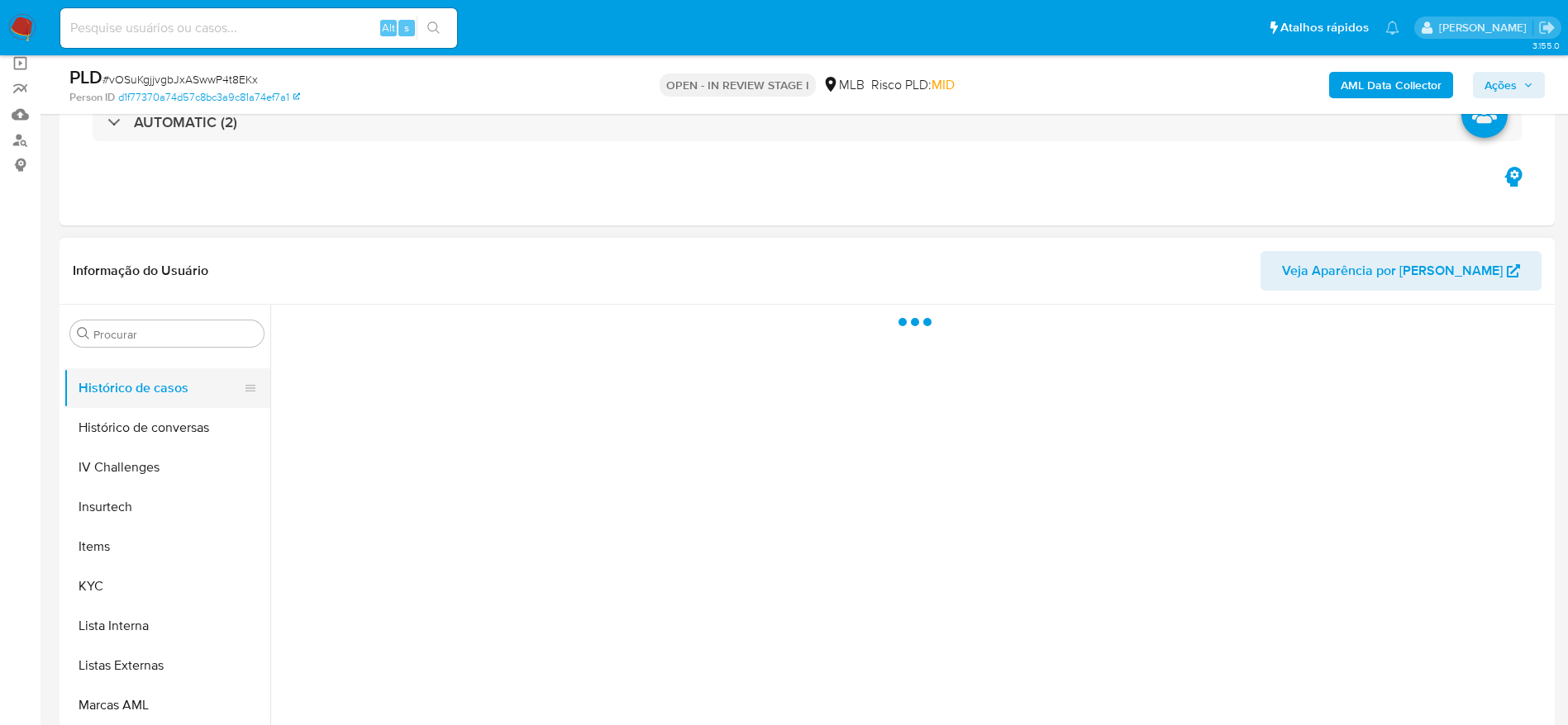
scroll to position [0, 0]
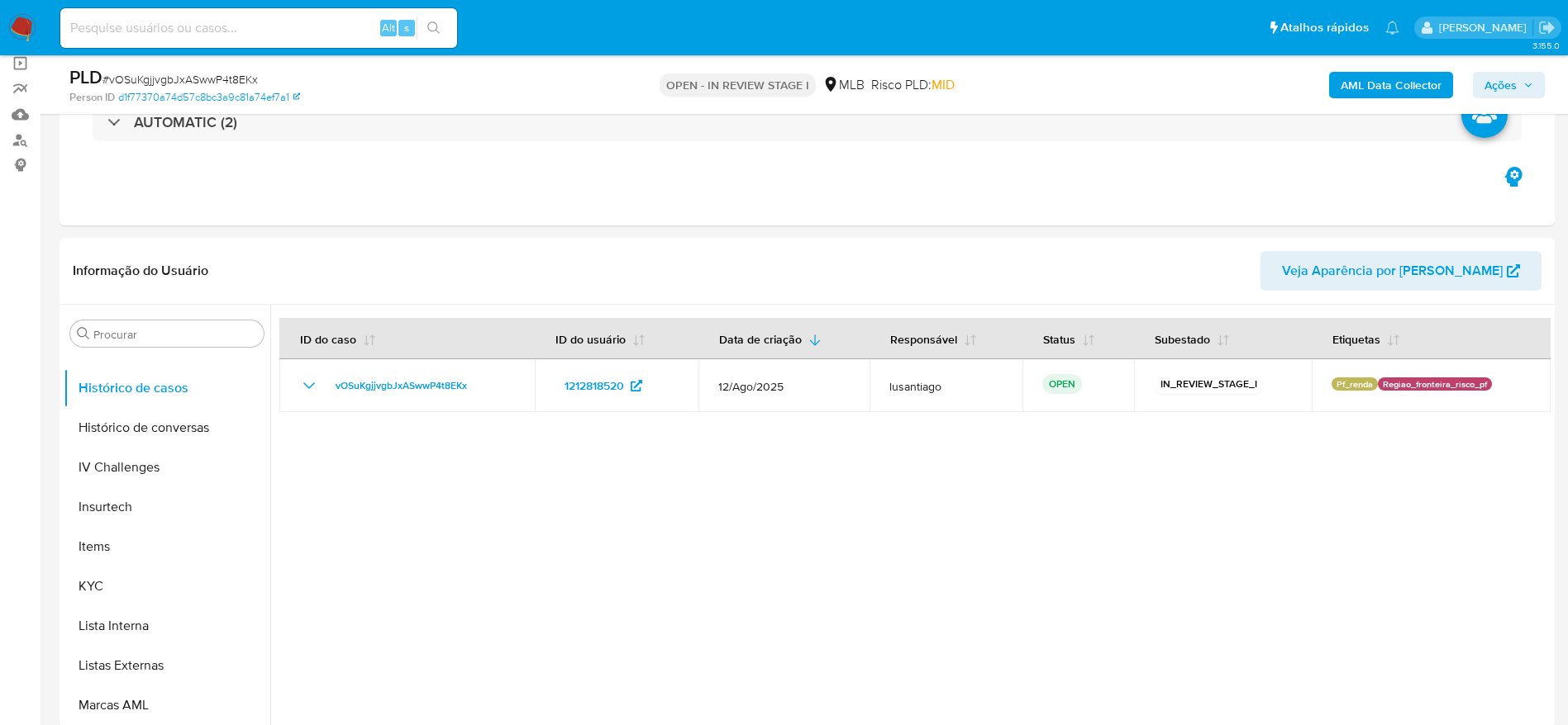
click at [1523, 77] on span "Ações" at bounding box center [1508, 85] width 48 height 23
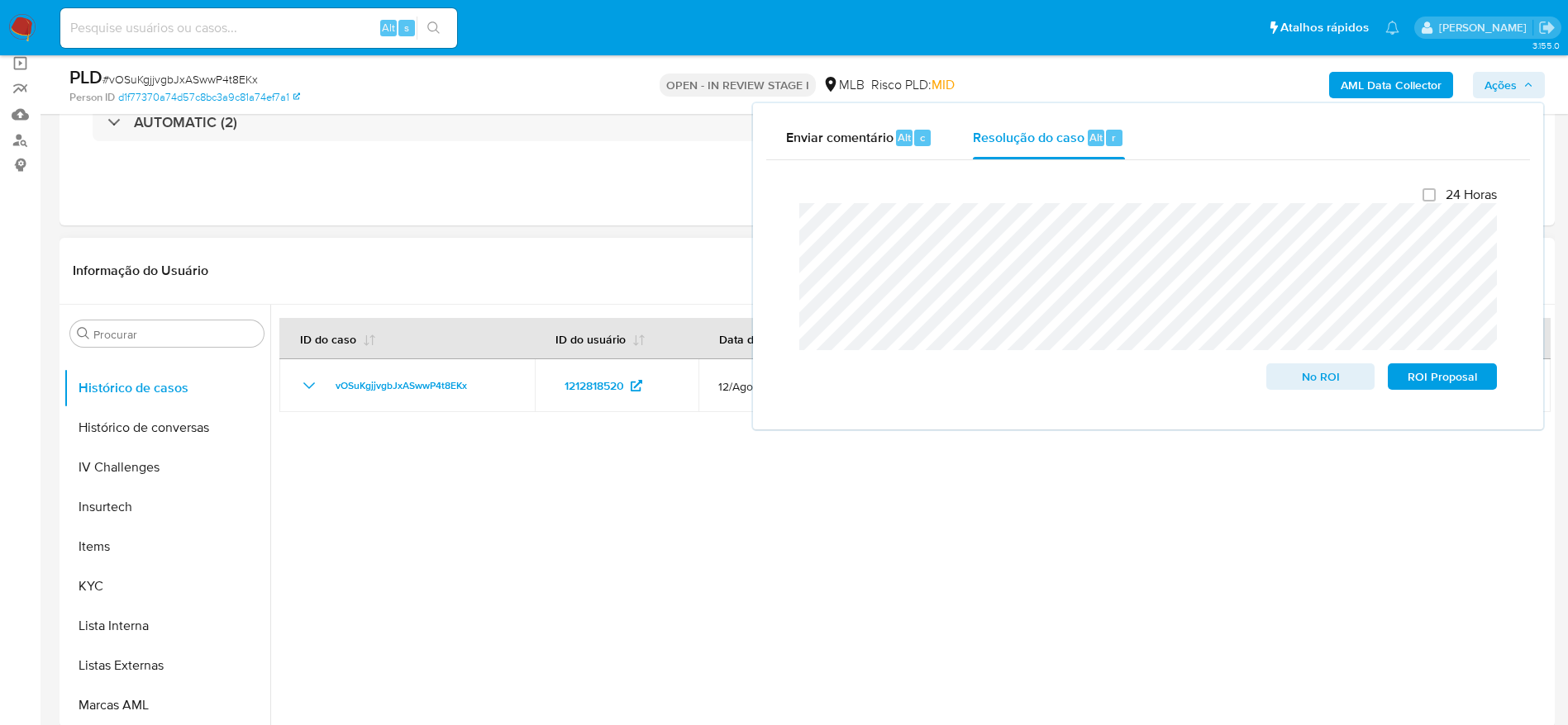
click at [513, 552] on div at bounding box center [910, 516] width 1281 height 423
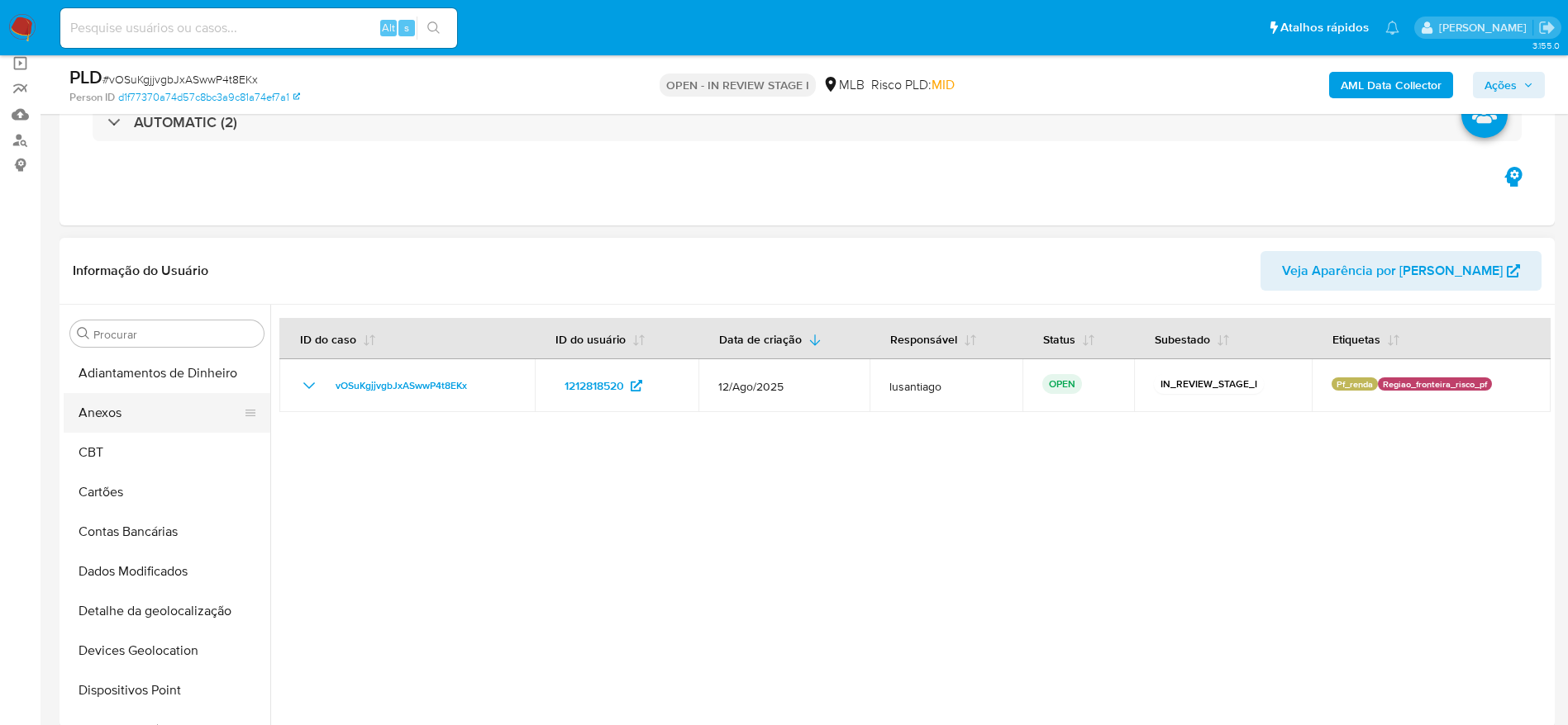
click at [145, 400] on button "Anexos" at bounding box center [160, 413] width 193 height 40
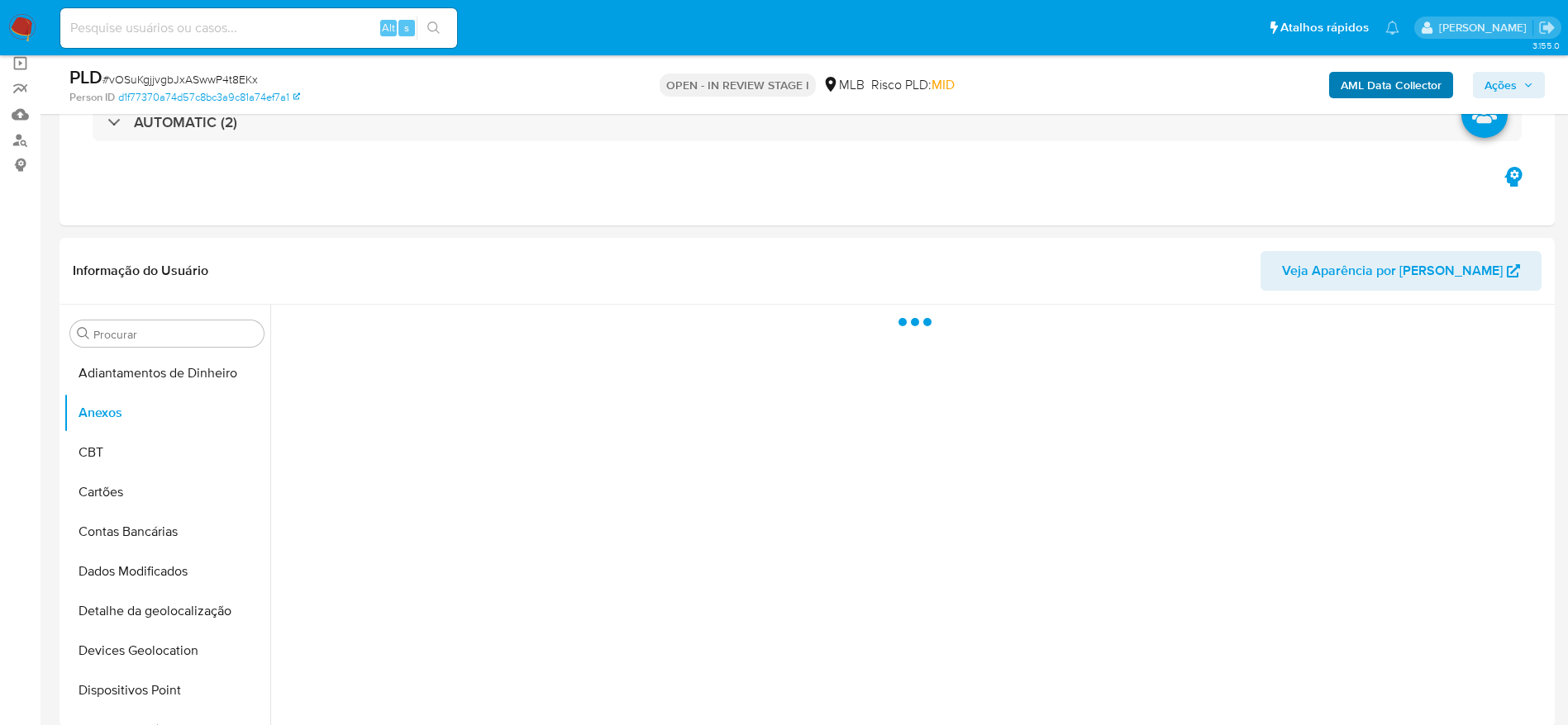
drag, startPoint x: 1405, startPoint y: 67, endPoint x: 1400, endPoint y: 73, distance: 7.8
click at [1403, 68] on div "AML Data Collector Ações" at bounding box center [1301, 85] width 487 height 39
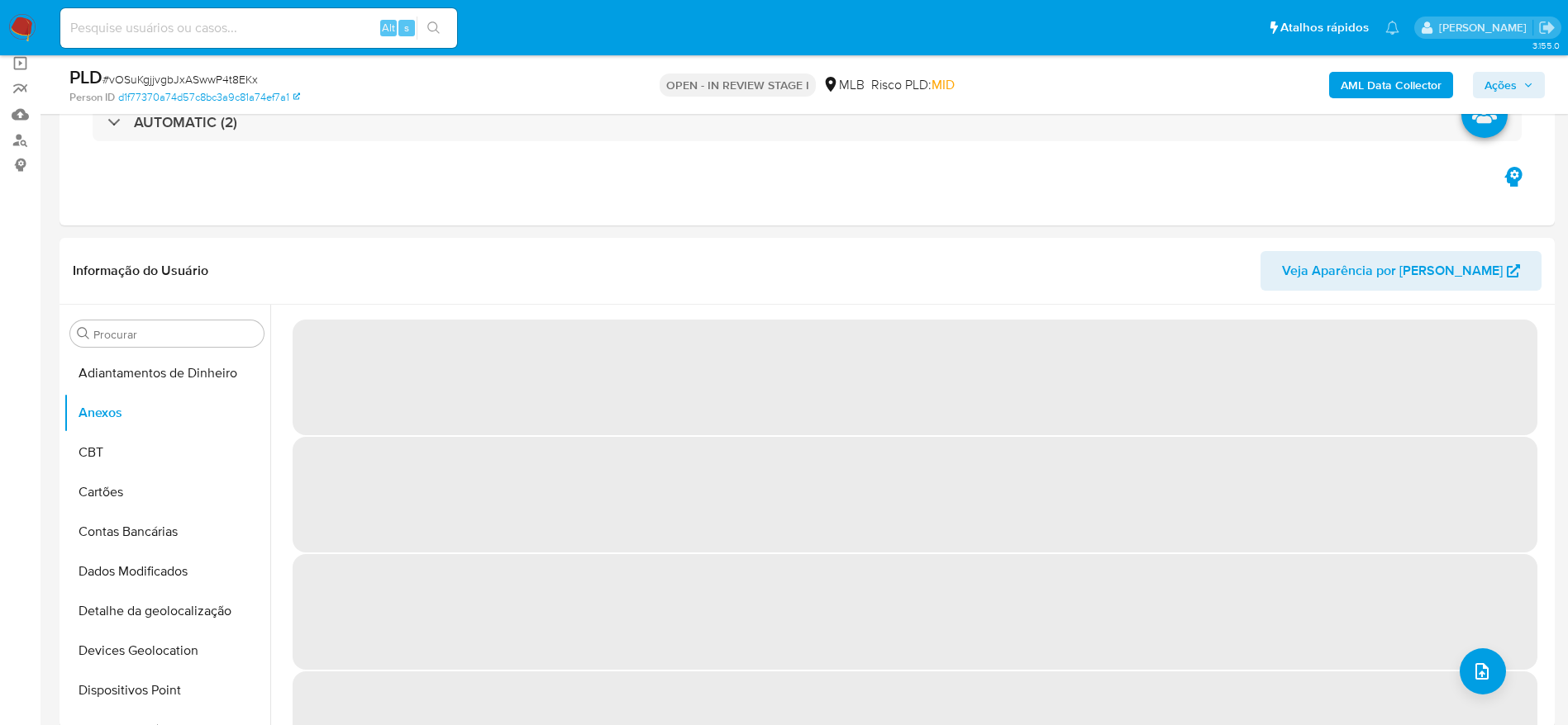
click at [1392, 86] on b "AML Data Collector" at bounding box center [1391, 85] width 100 height 26
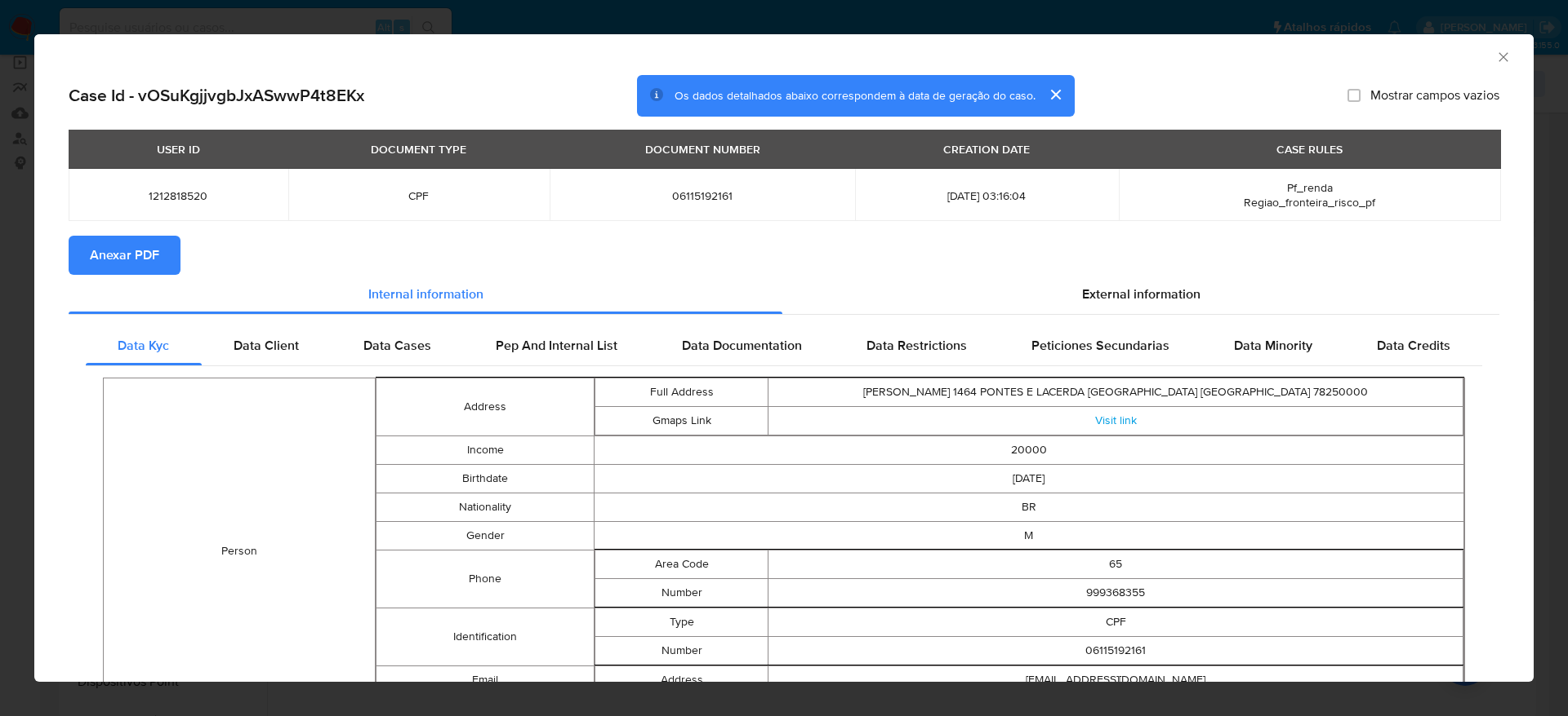
click at [148, 251] on span "Anexar PDF" at bounding box center [125, 255] width 70 height 36
click at [1495, 62] on icon "Fechar a janela" at bounding box center [1504, 57] width 17 height 17
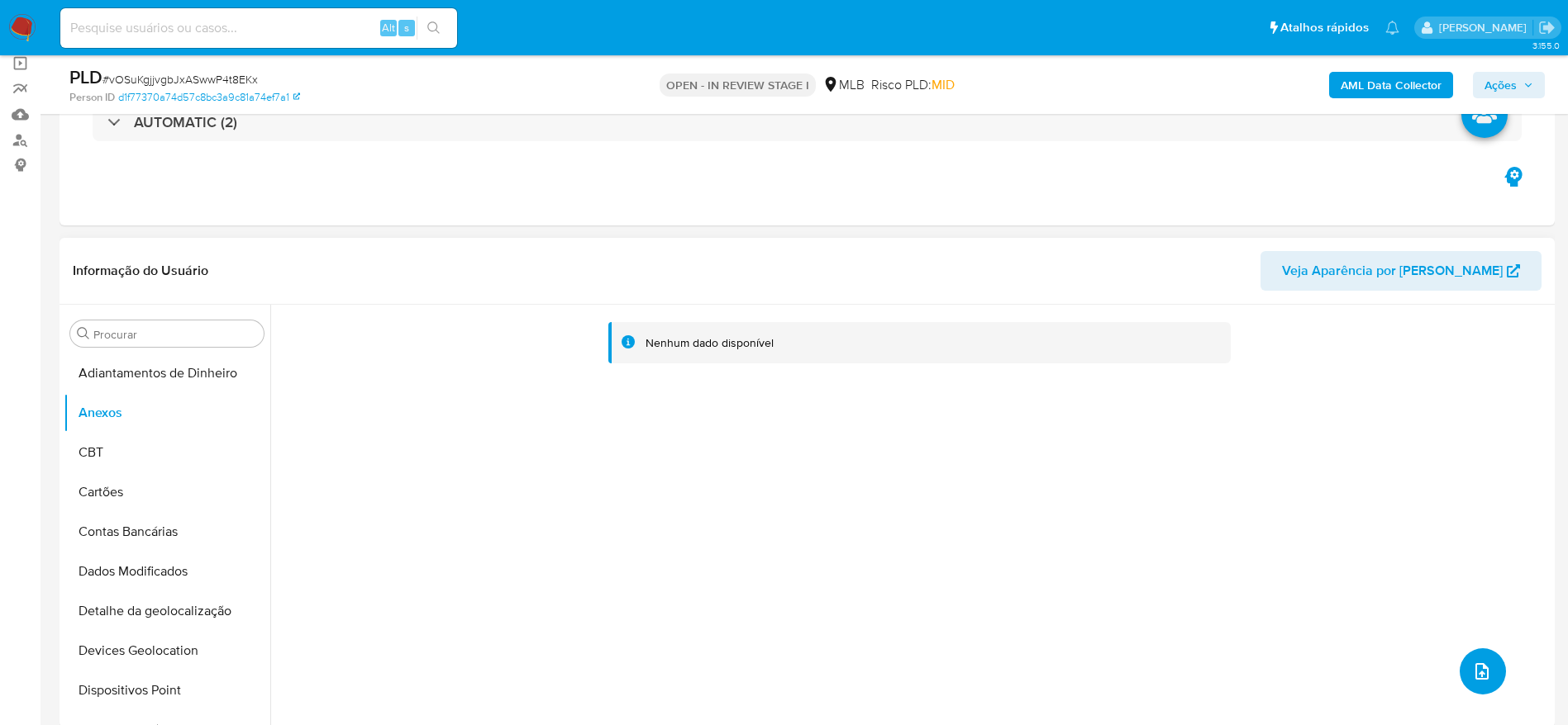
click at [1478, 672] on icon "upload-file" at bounding box center [1482, 671] width 20 height 20
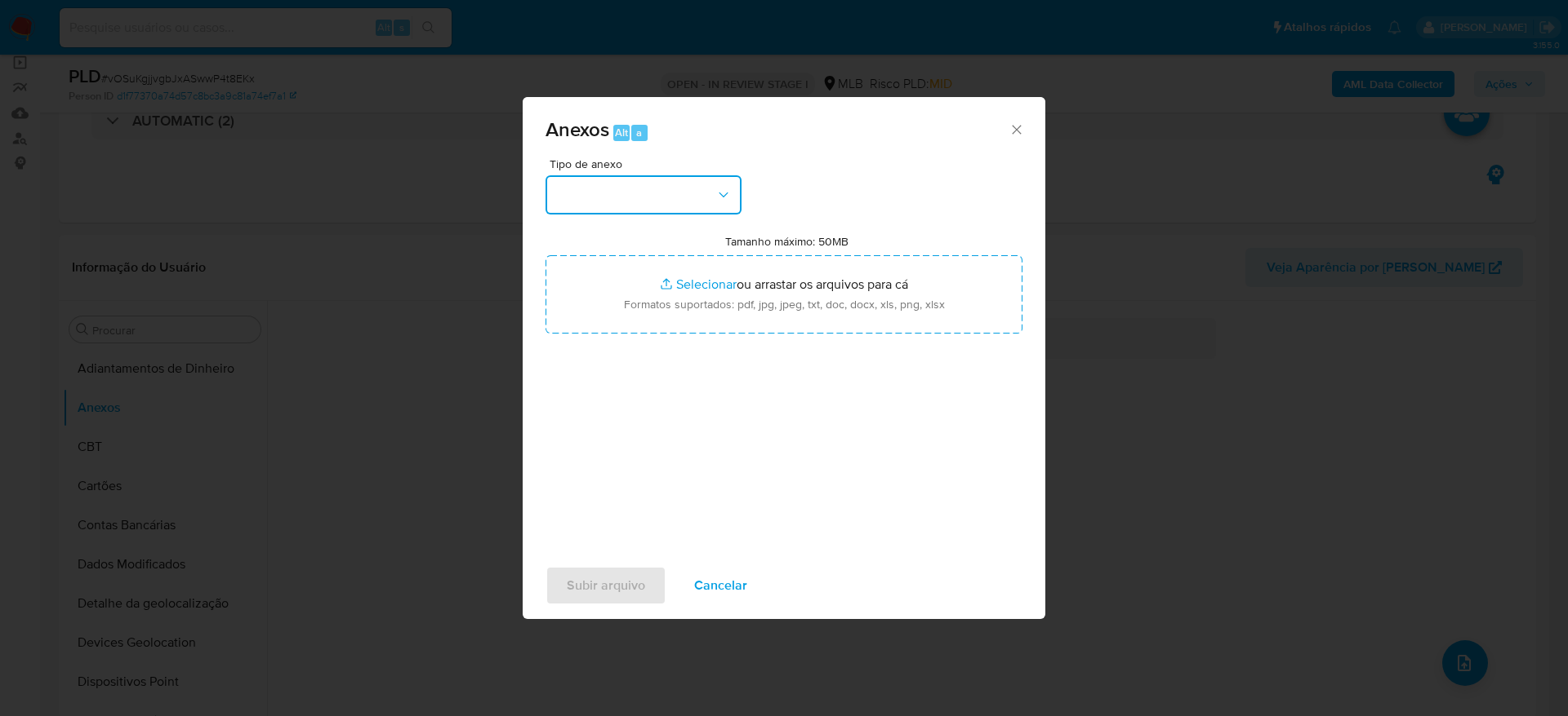
click at [616, 187] on button "button" at bounding box center [643, 195] width 196 height 39
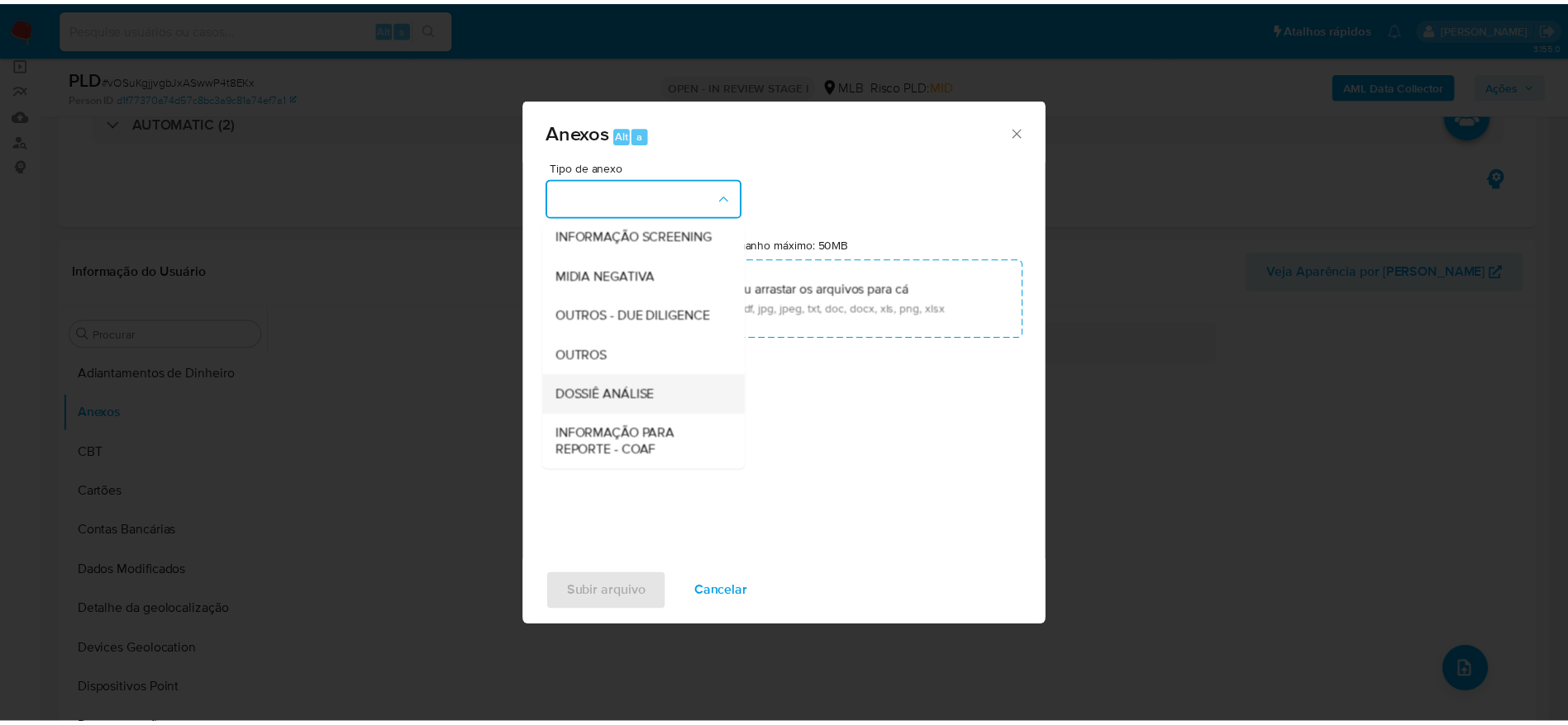
scroll to position [255, 0]
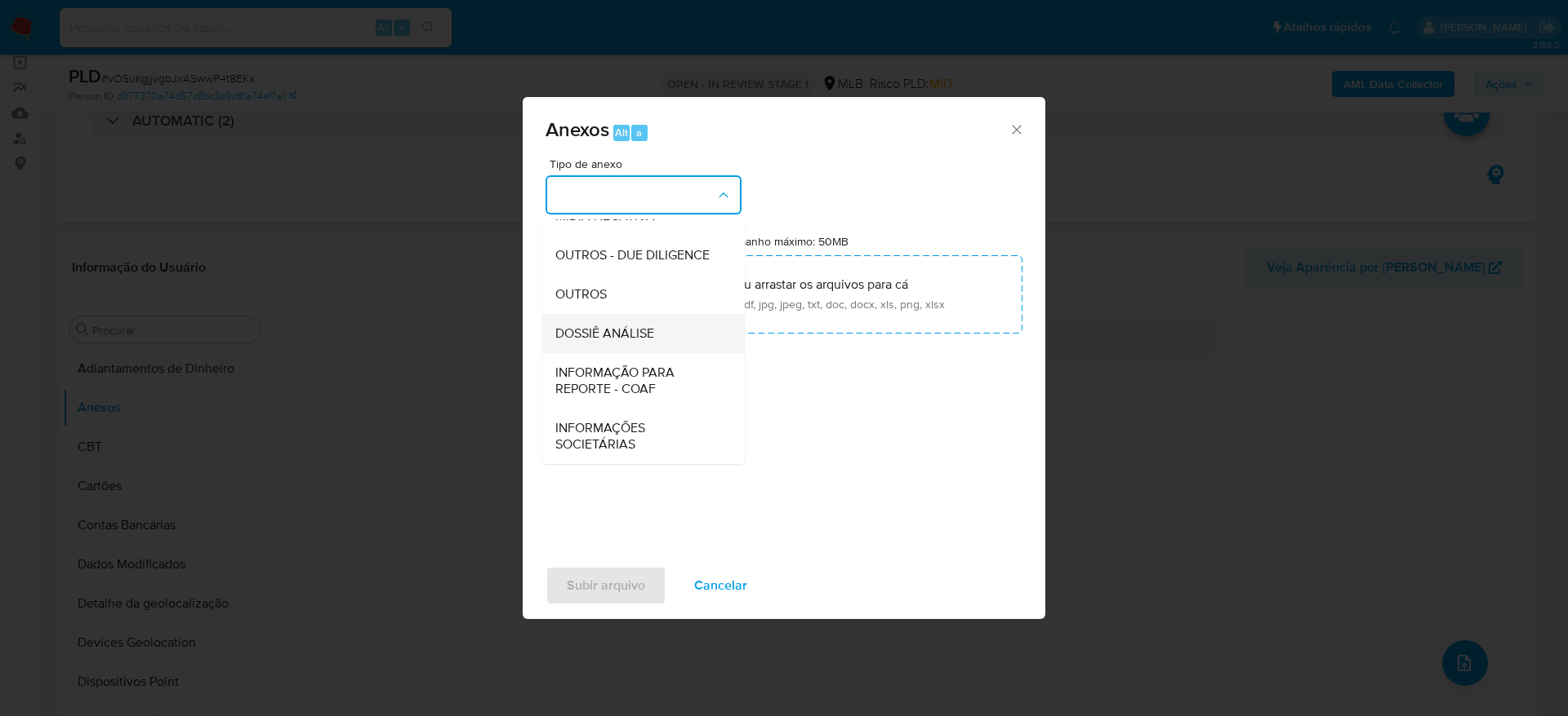
click at [626, 338] on span "DOSSIÊ ANÁLISE" at bounding box center [604, 334] width 99 height 17
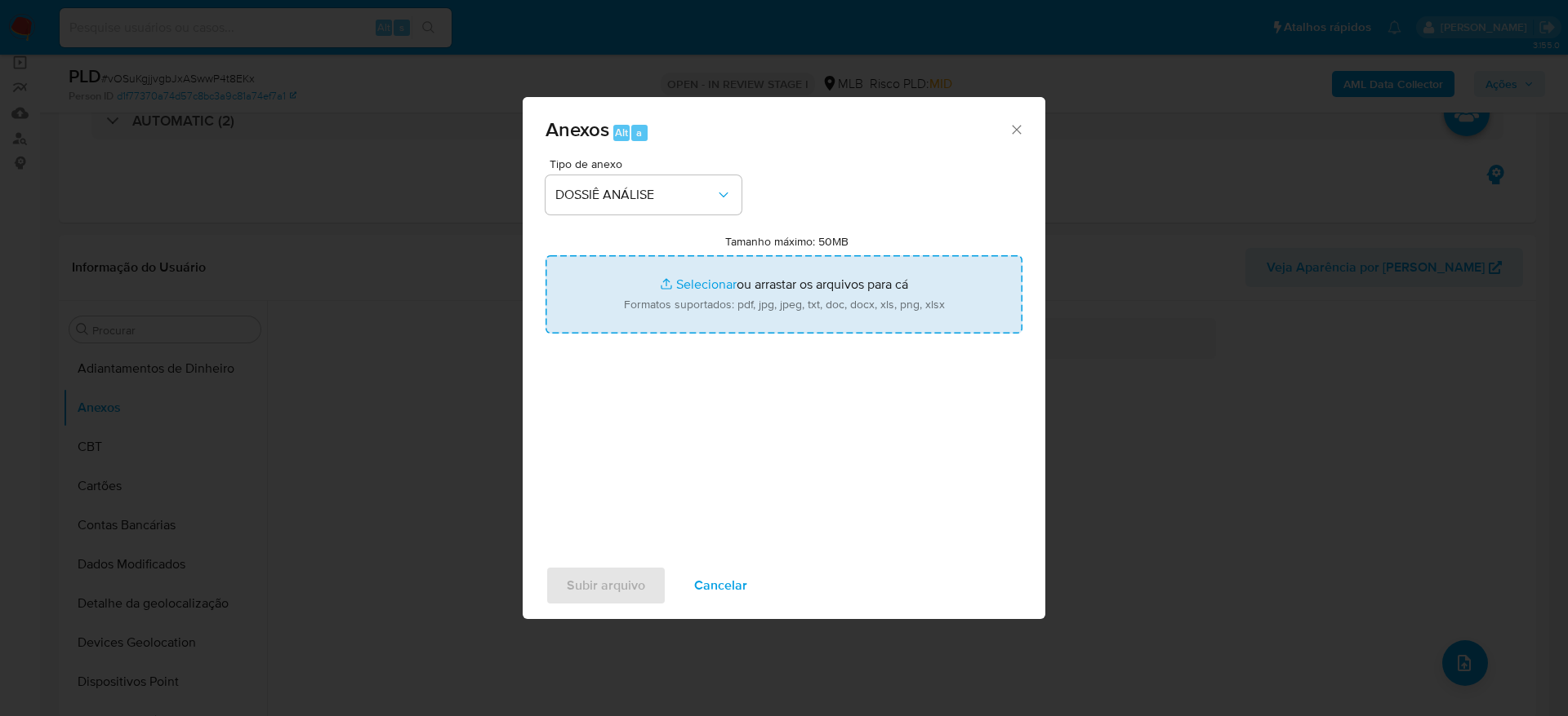
type input "C:\fakepath\Mulan 1212818520_2025_08_25_06_17_16.xlsx"
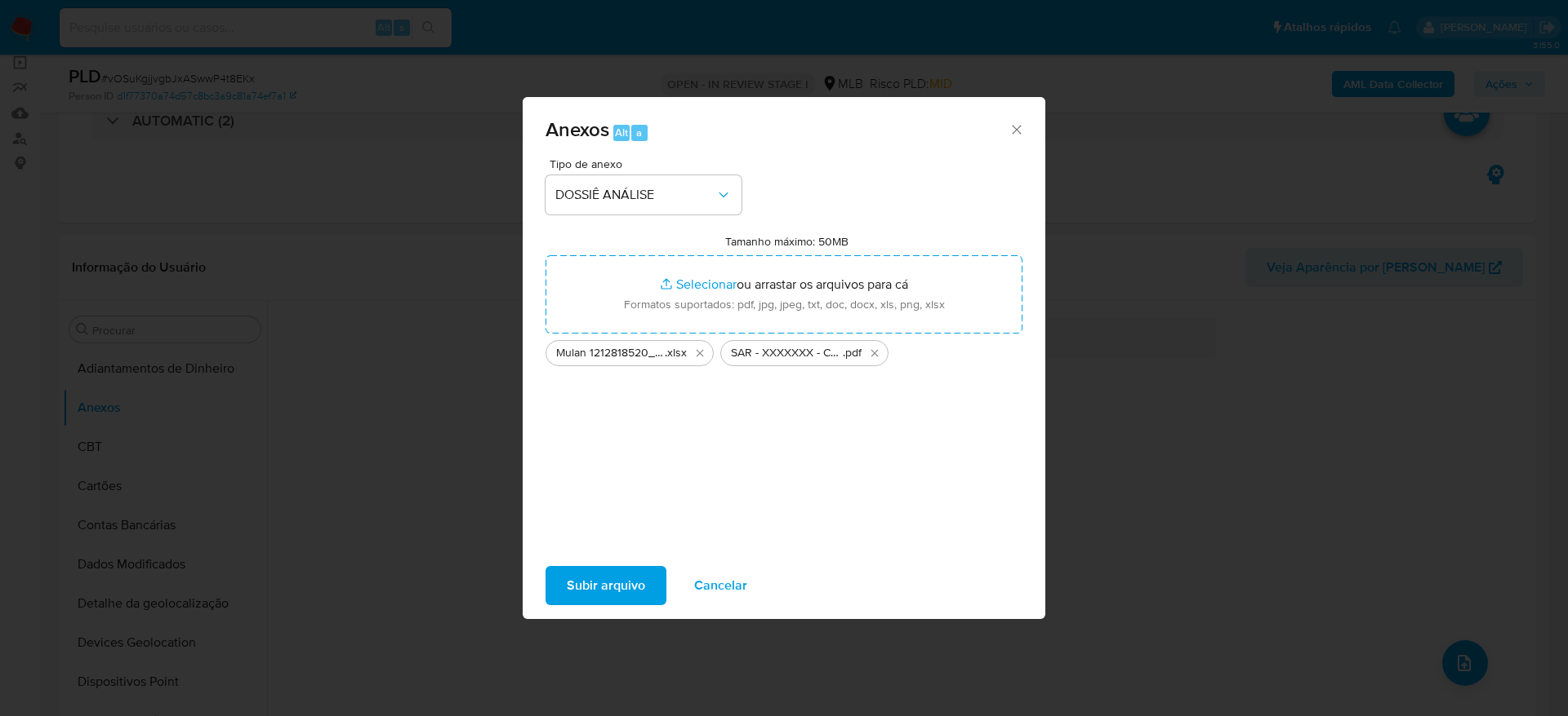
click at [625, 586] on span "Subir arquivo" at bounding box center [605, 586] width 78 height 36
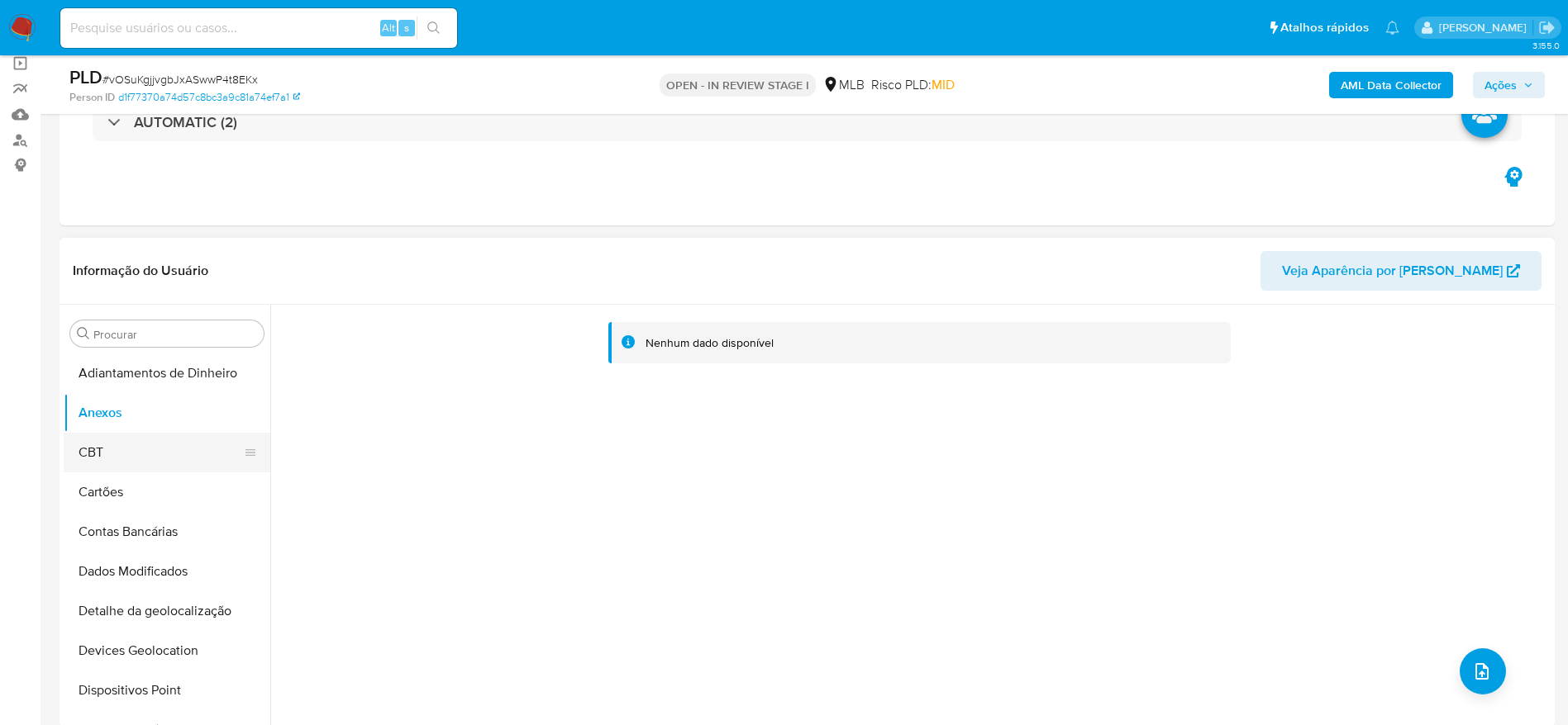
click at [128, 463] on button "CBT" at bounding box center [160, 453] width 193 height 40
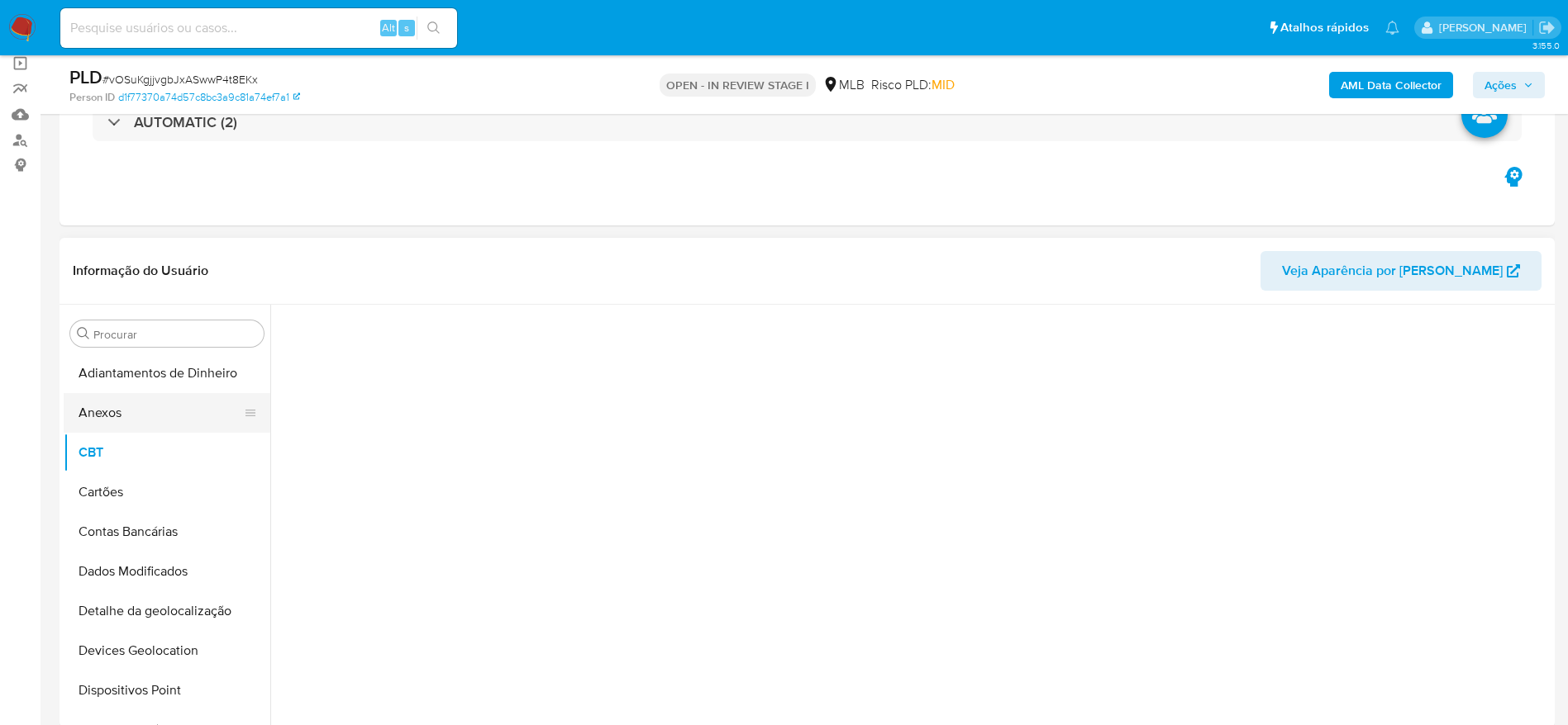
click at [140, 420] on button "Anexos" at bounding box center [160, 413] width 193 height 40
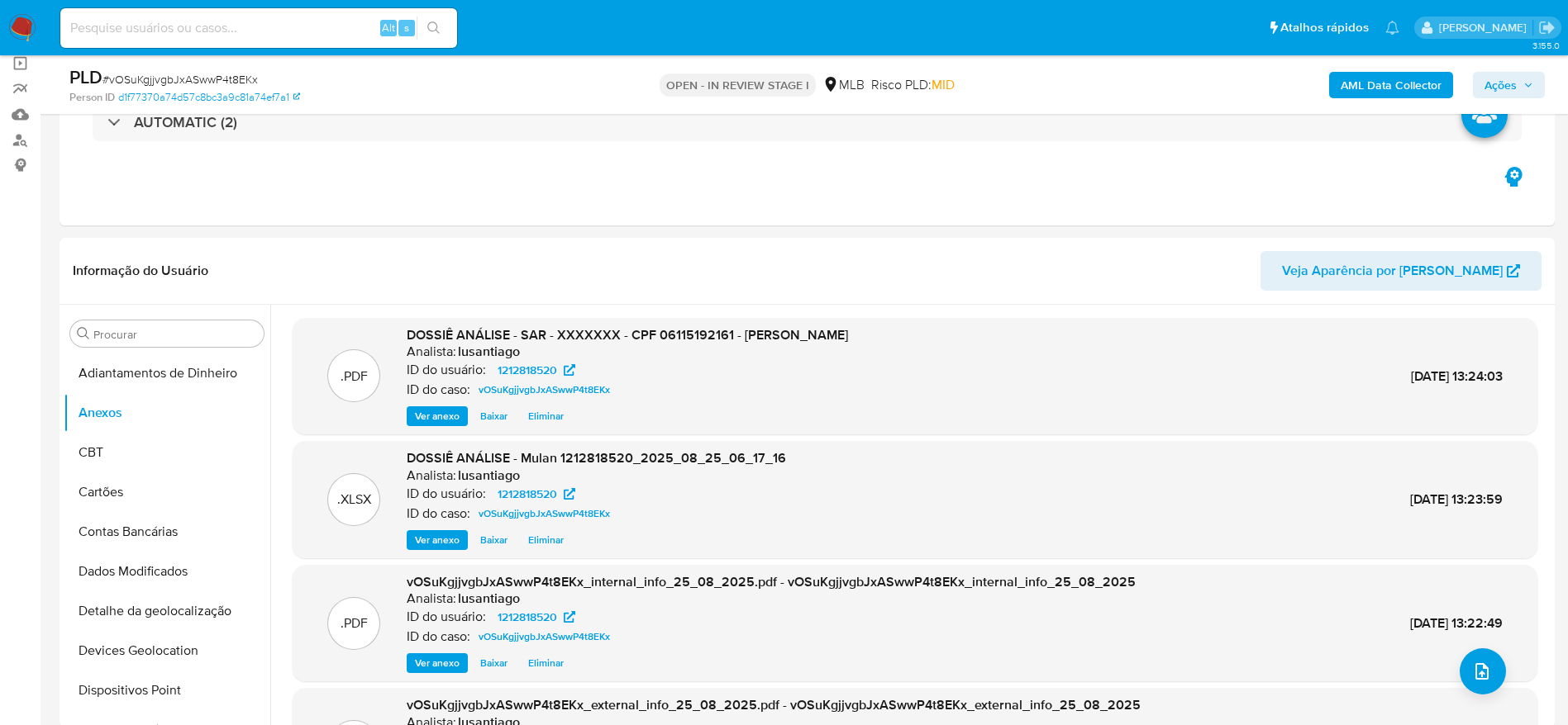
click at [1528, 81] on icon "button" at bounding box center [1528, 85] width 10 height 10
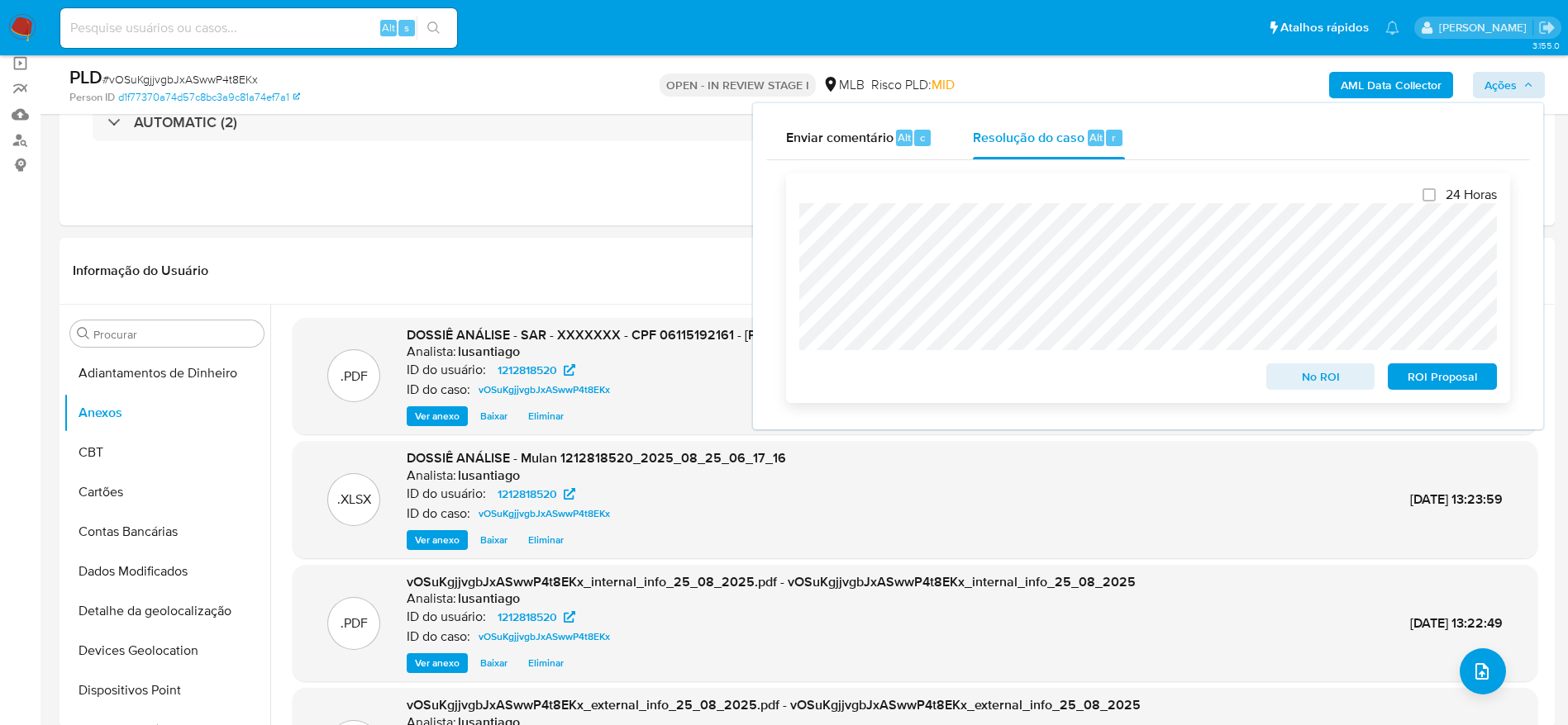
click at [1434, 382] on span "ROI Proposal" at bounding box center [1442, 376] width 86 height 23
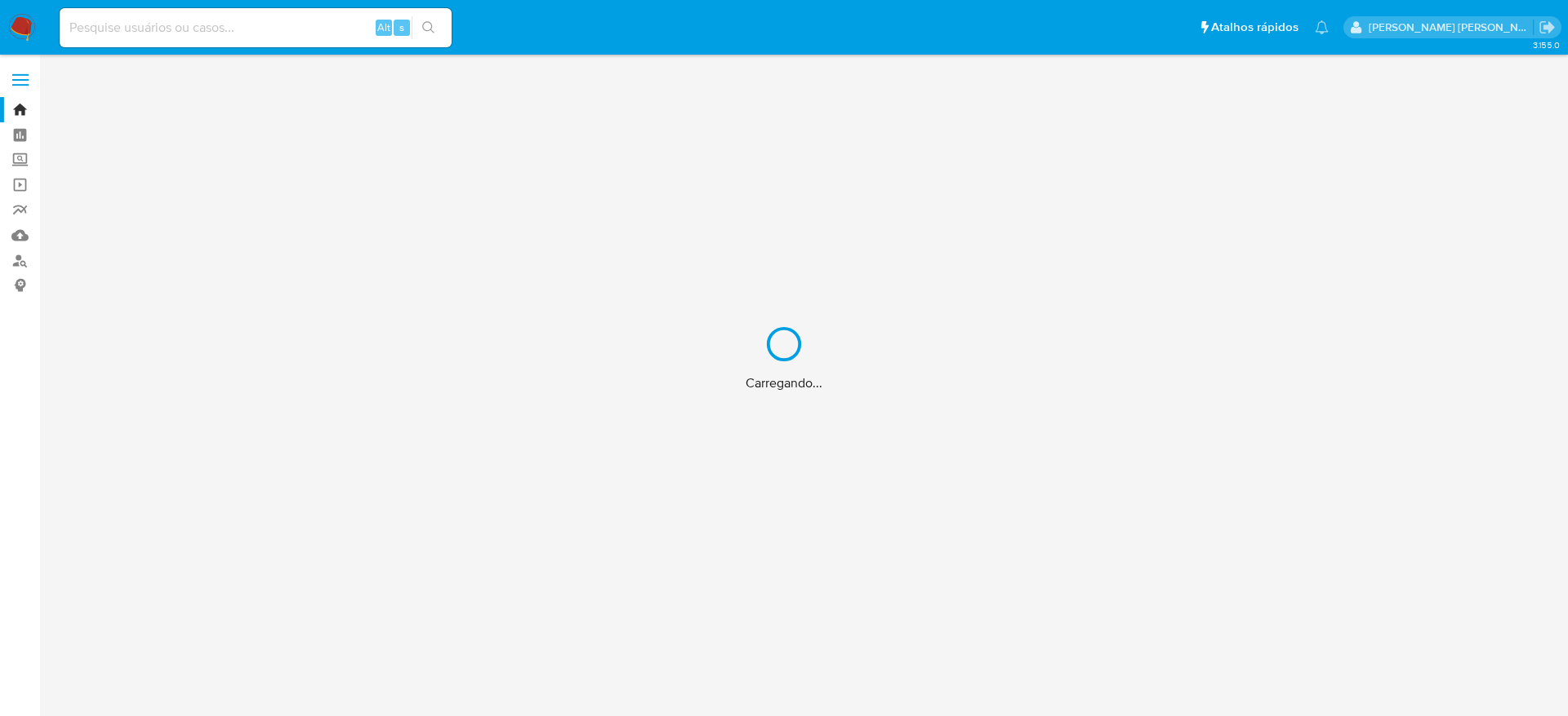
click at [271, 29] on div "Carregando..." at bounding box center [784, 358] width 1568 height 716
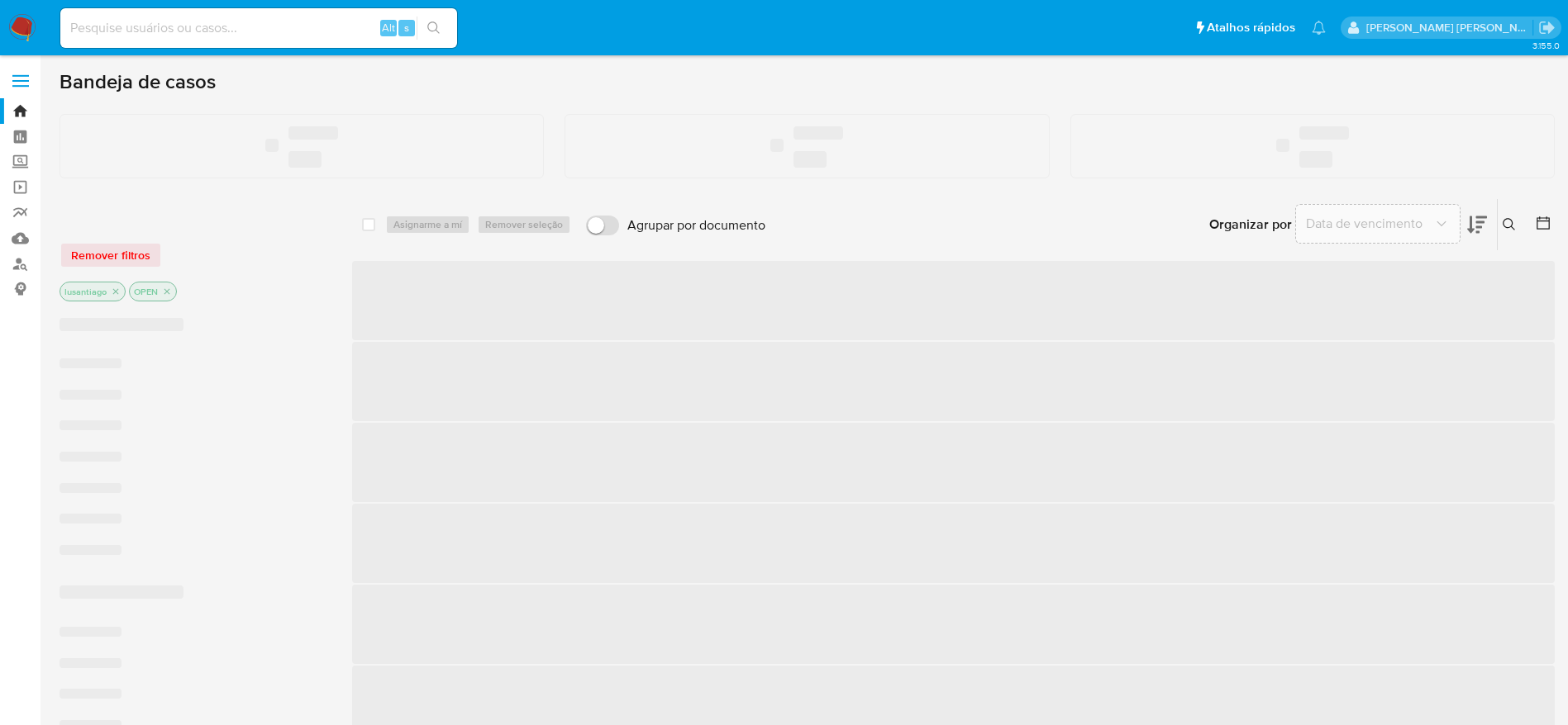
click at [187, 39] on div "Alt s" at bounding box center [259, 28] width 397 height 40
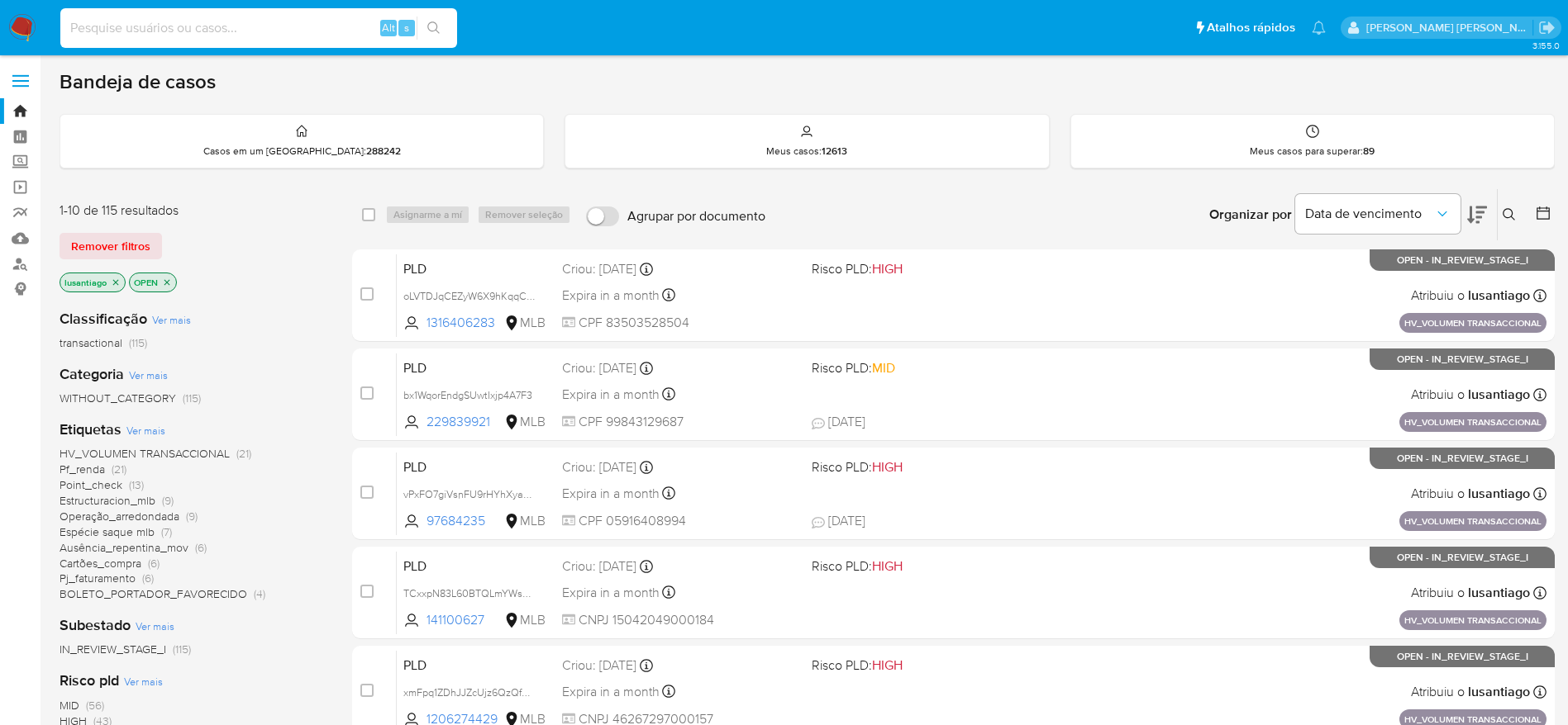
click at [185, 28] on input at bounding box center [259, 28] width 397 height 21
paste input "422225799"
type input "422225799"
click at [432, 31] on icon "search-icon" at bounding box center [434, 28] width 13 height 13
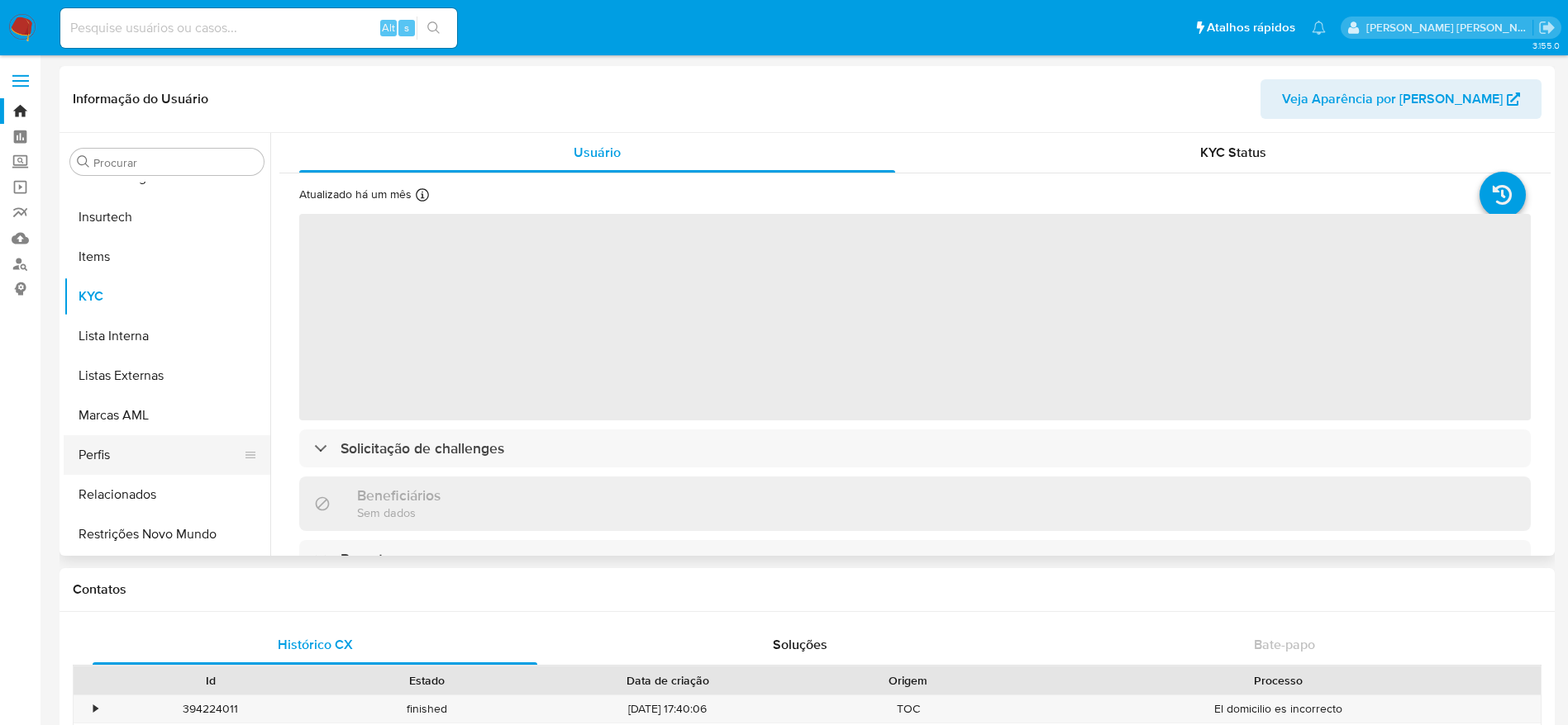
scroll to position [490, 0]
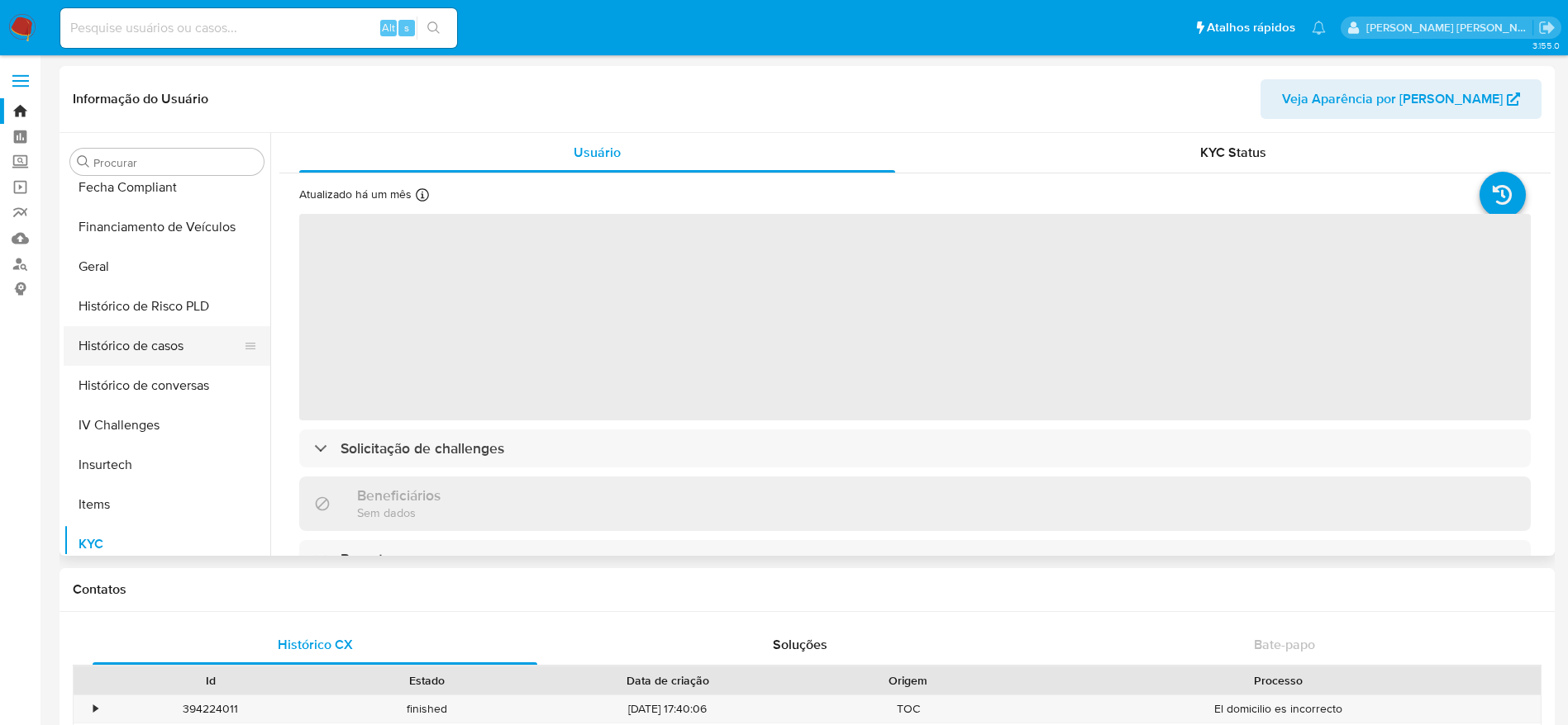
click at [180, 337] on button "Histórico de casos" at bounding box center [160, 346] width 193 height 40
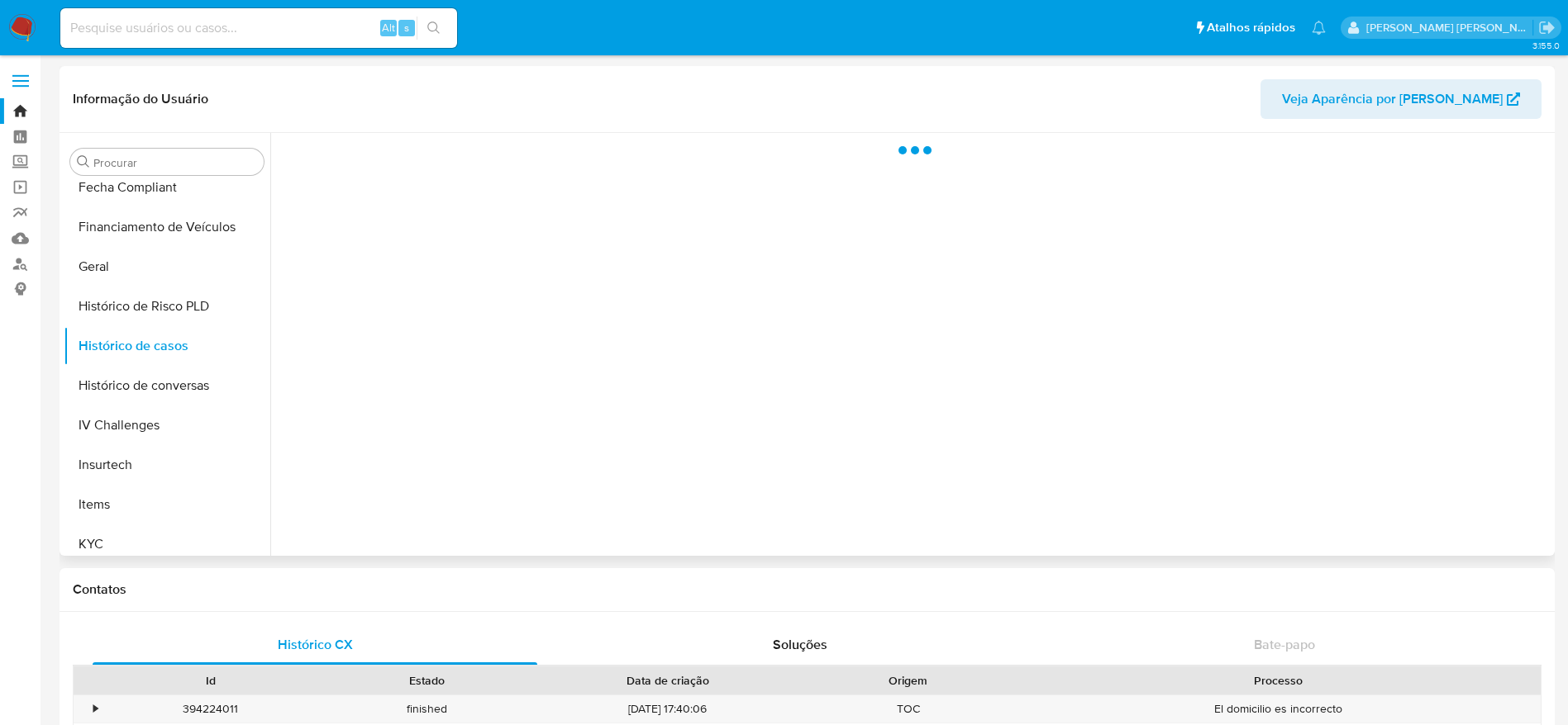
select select "10"
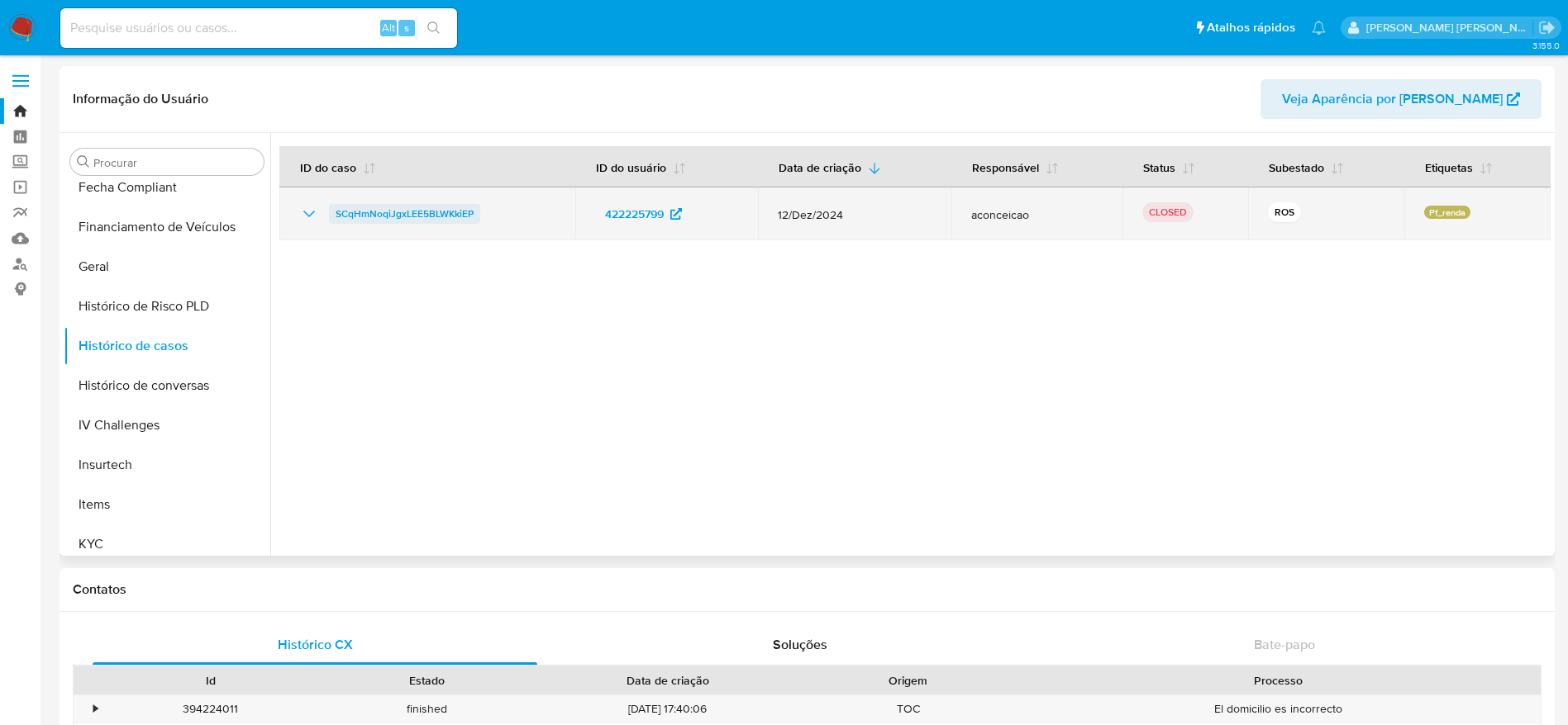
click at [439, 204] on span "SCqHmNoqiJgxLEE5BLWKkiEP" at bounding box center [405, 214] width 138 height 20
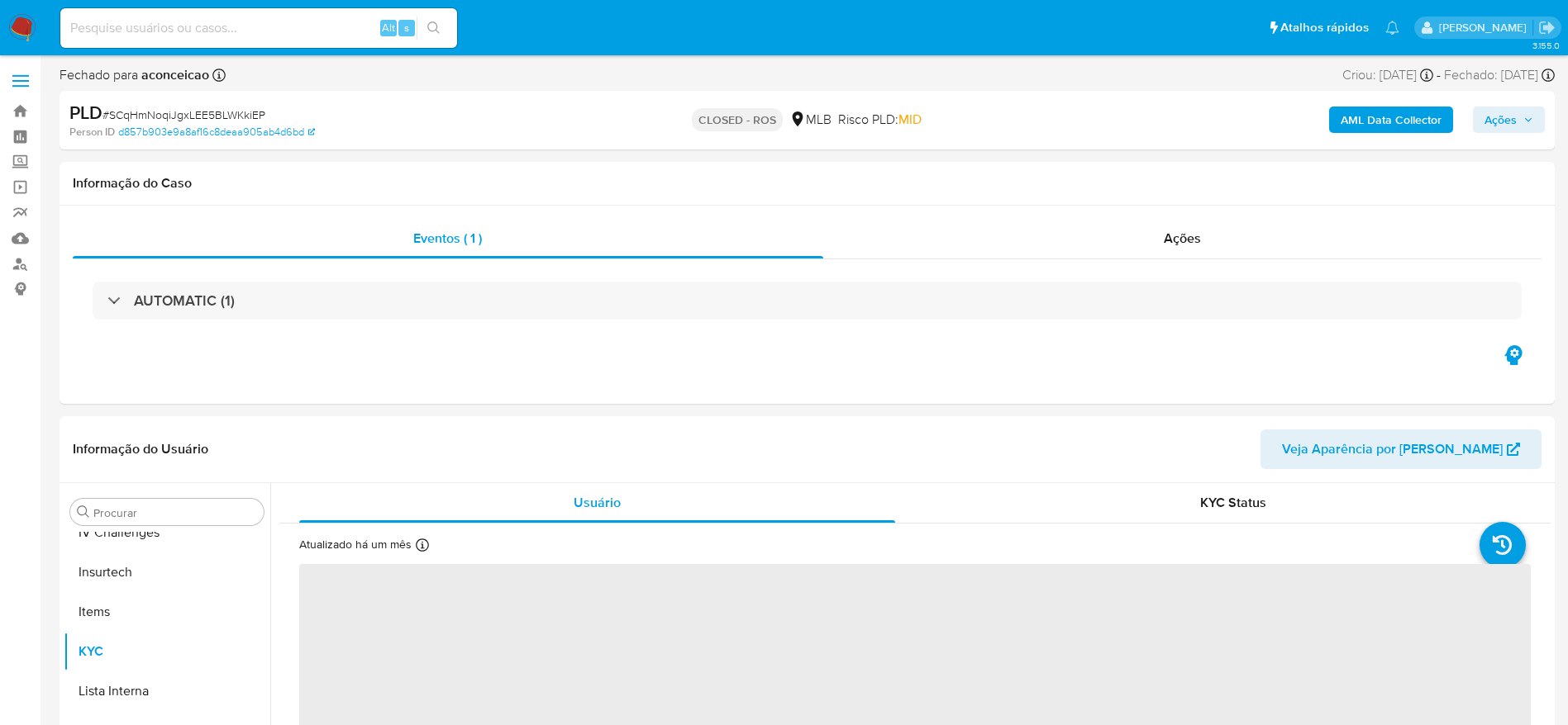
scroll to position [738, 0]
click at [1045, 219] on div "Ações" at bounding box center [1182, 239] width 719 height 40
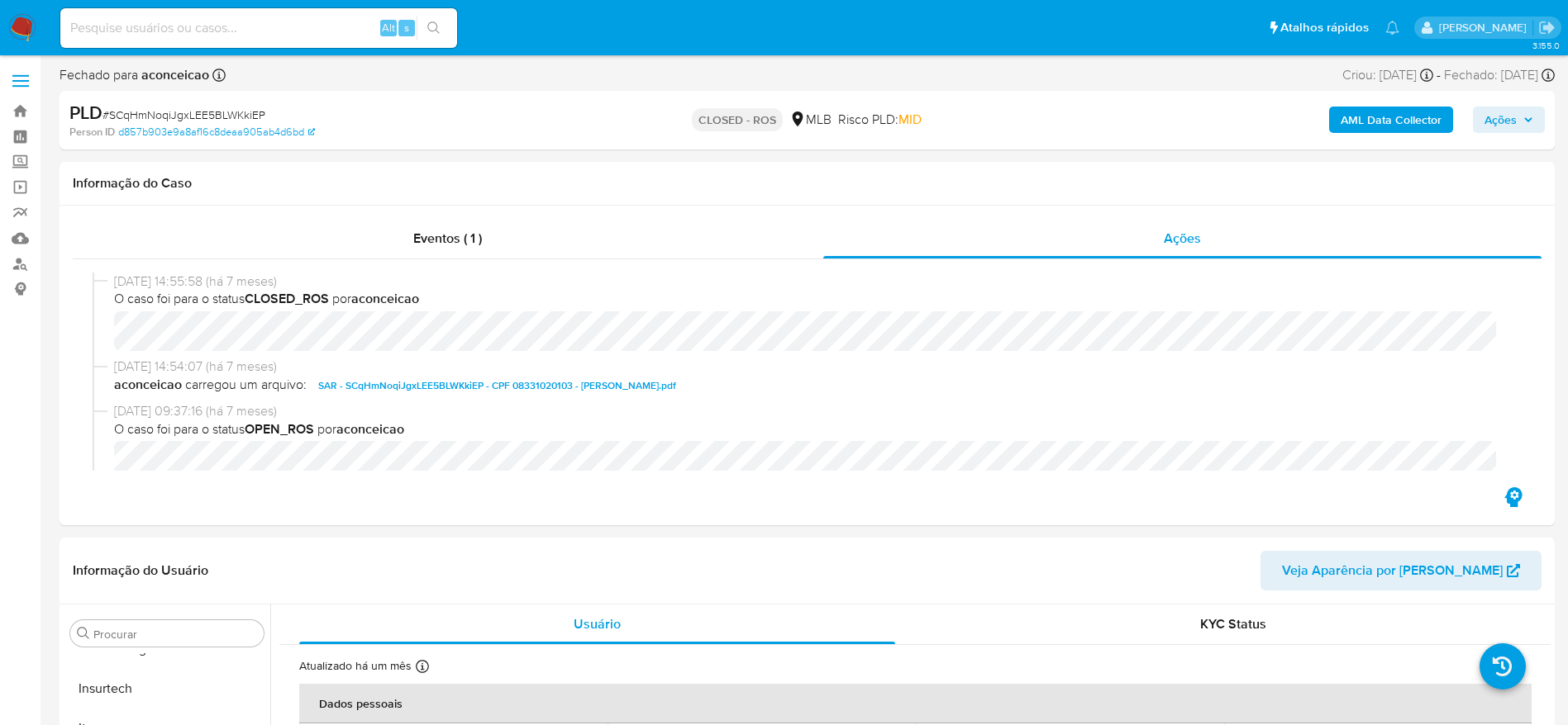
select select "10"
drag, startPoint x: 113, startPoint y: 276, endPoint x: 179, endPoint y: 285, distance: 66.6
click at [179, 285] on div "22/01/2025 14:55:58 (há 7 meses) O caso foi para o status CLOSED_ROS por aconce…" at bounding box center [807, 315] width 1429 height 86
copy span "22/01/2025"
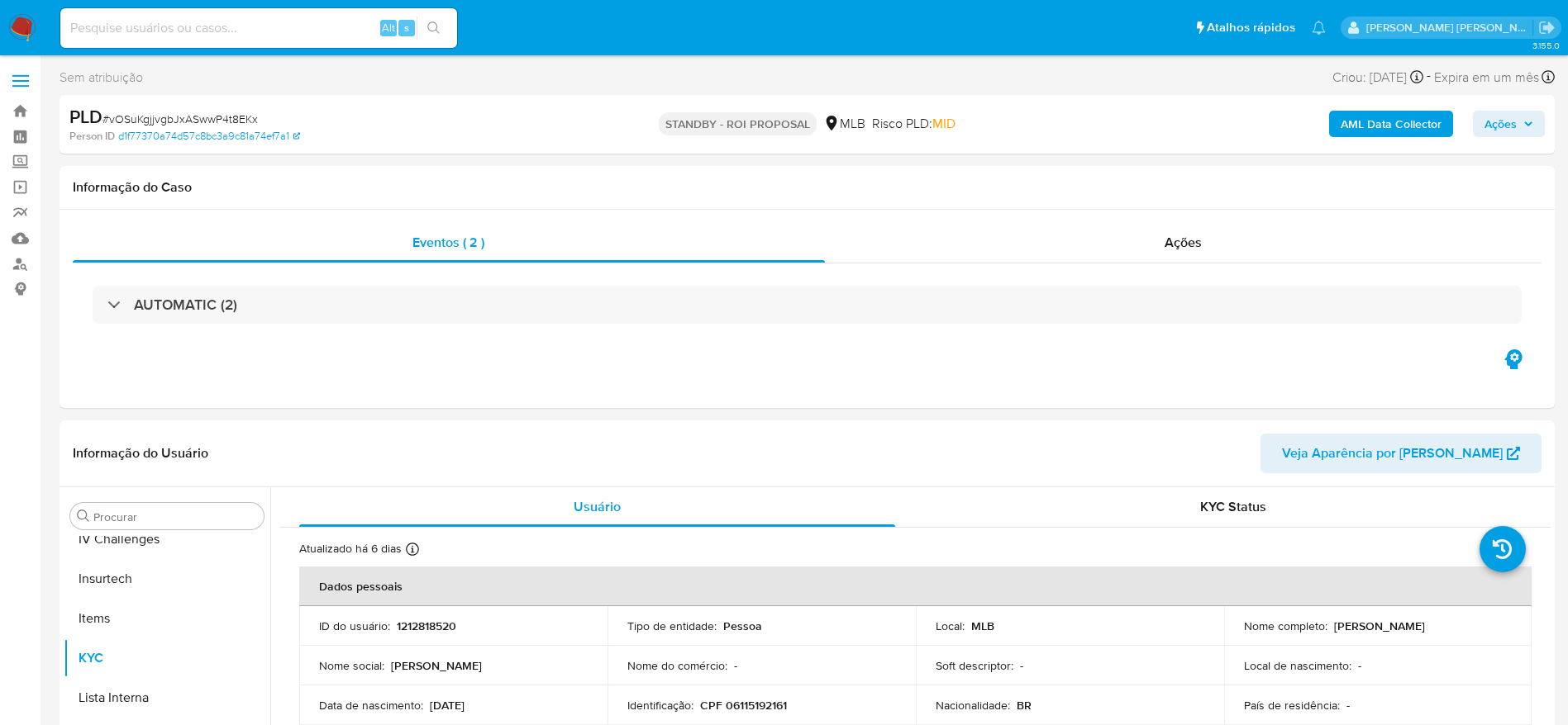
scroll to position [738, 0]
select select "10"
click at [21, 110] on link "Bandeja" at bounding box center [99, 112] width 197 height 26
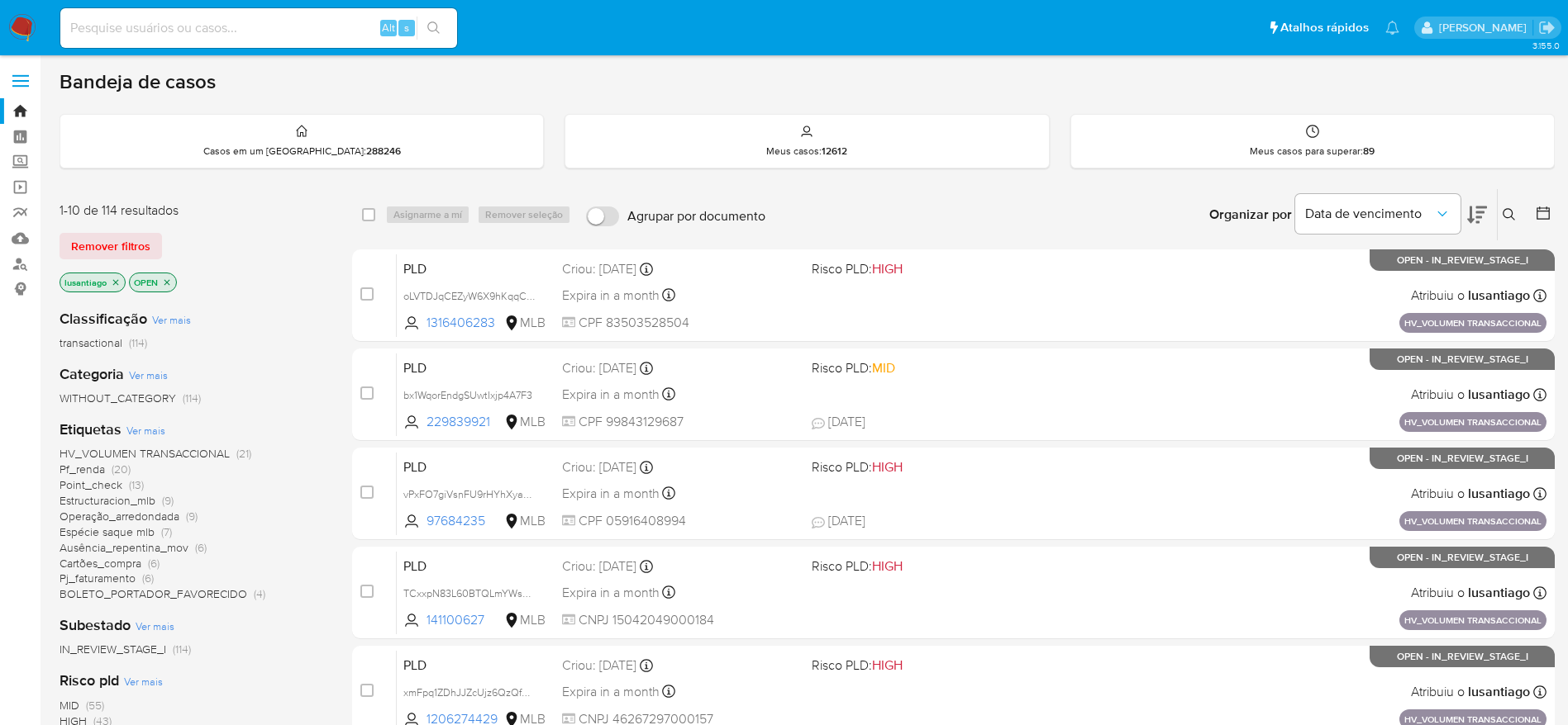
click at [79, 470] on span "Pf_renda" at bounding box center [82, 469] width 46 height 17
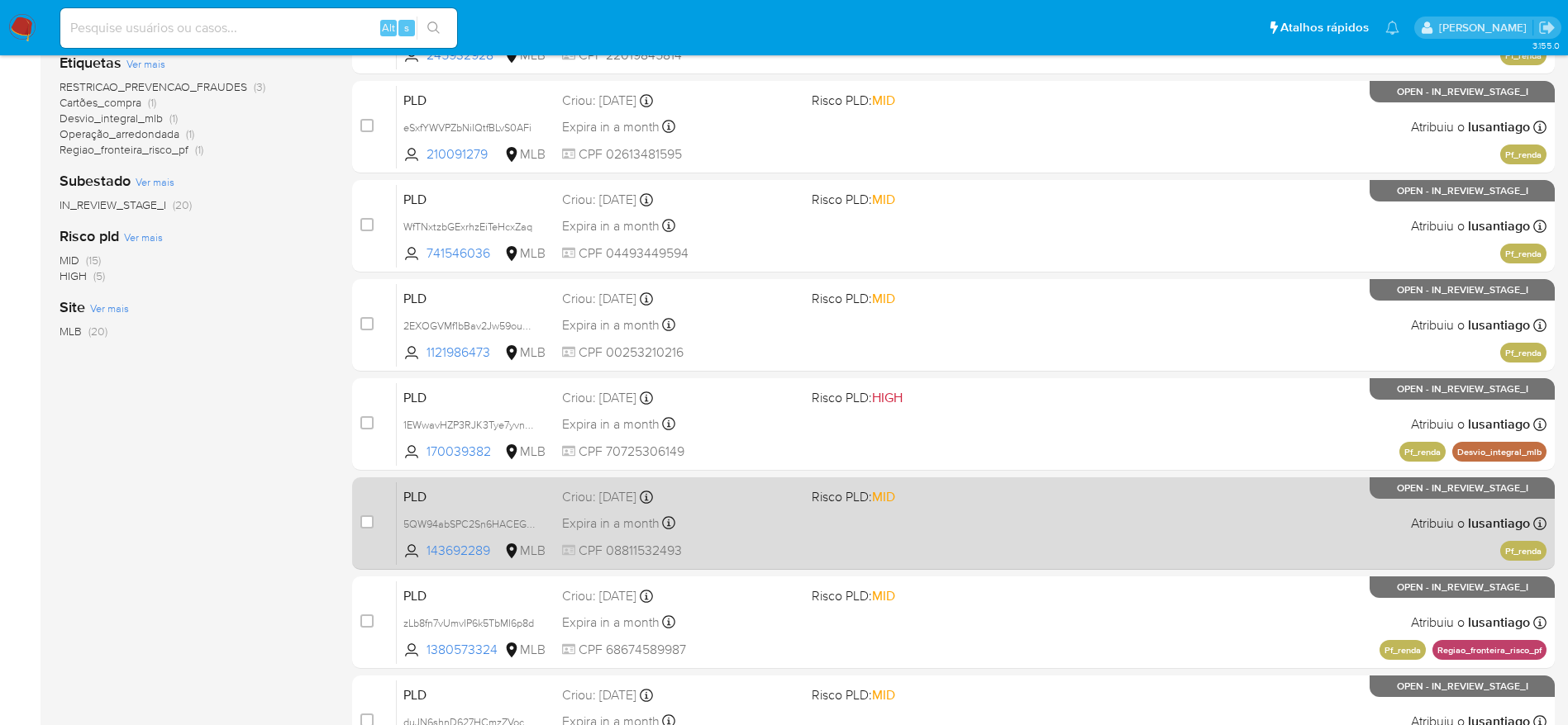
scroll to position [579, 0]
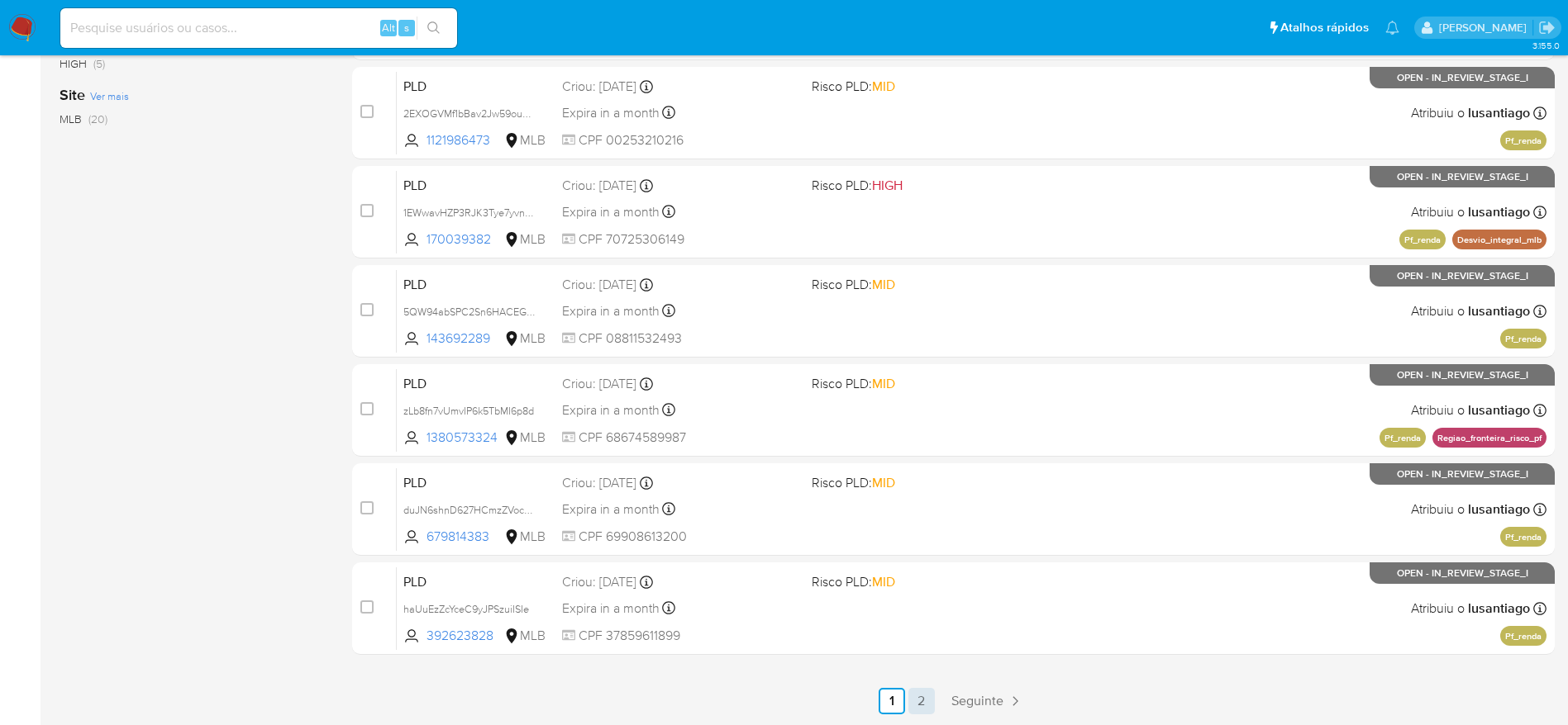
click at [919, 709] on link "2" at bounding box center [922, 701] width 26 height 26
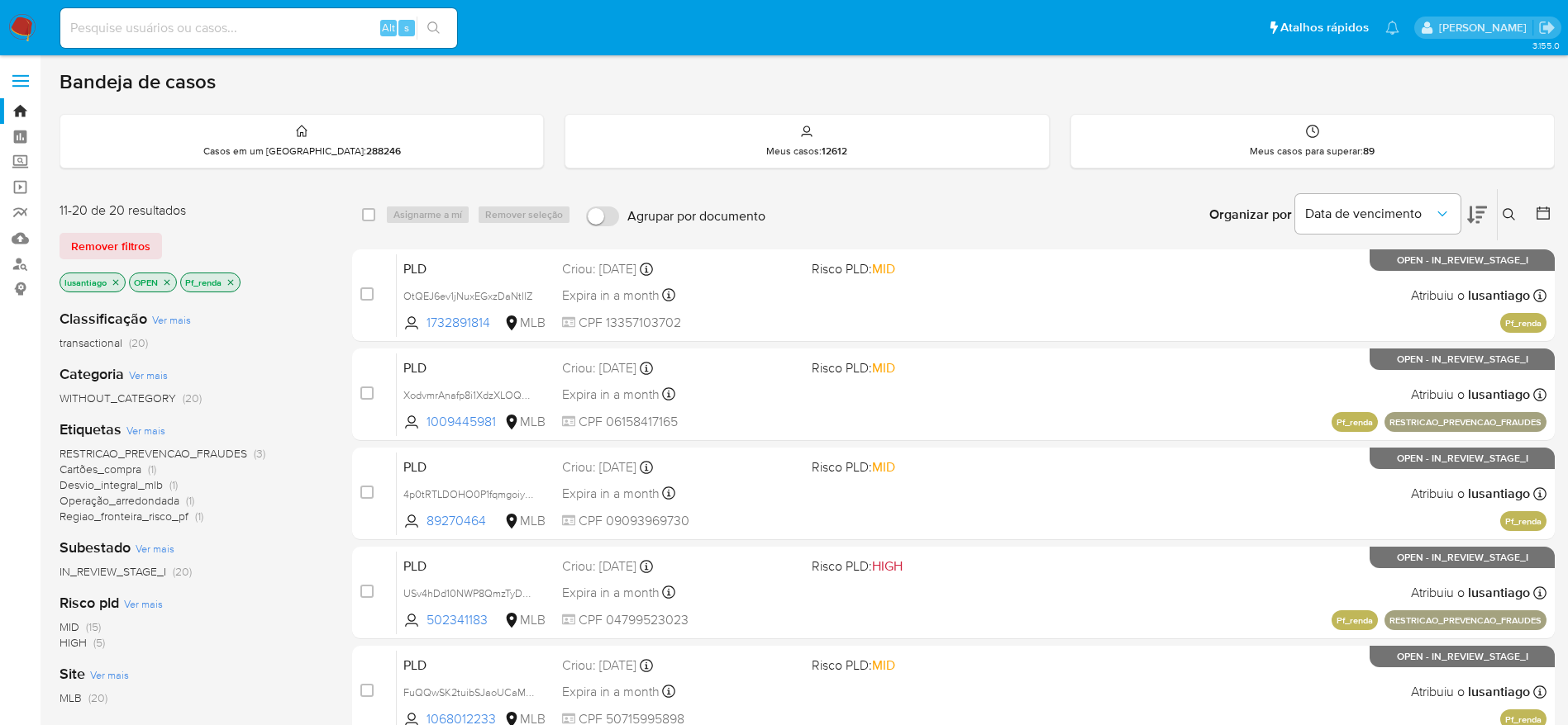
click at [227, 283] on icon "close-filter" at bounding box center [231, 283] width 10 height 10
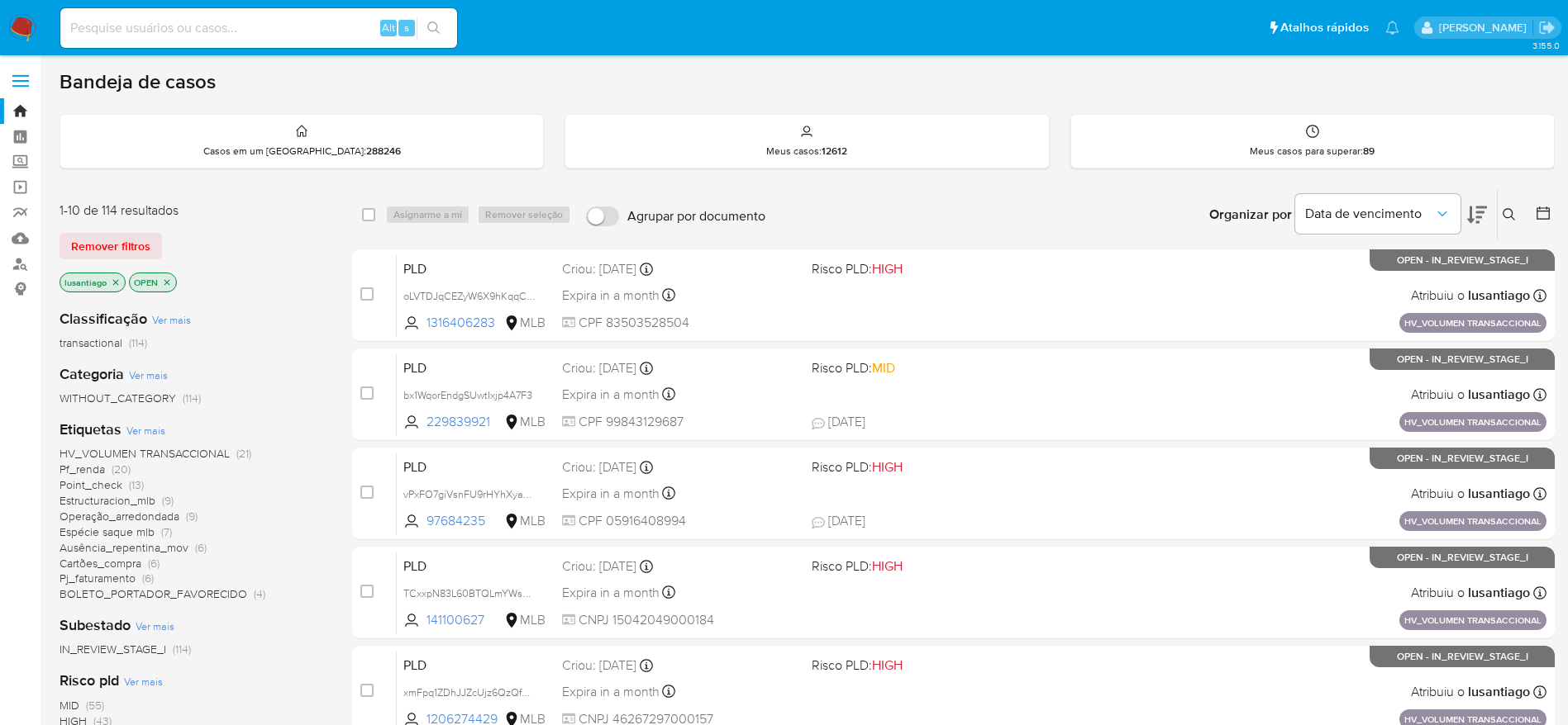
click at [116, 547] on span "Ausência_repentina_mov" at bounding box center [124, 547] width 129 height 17
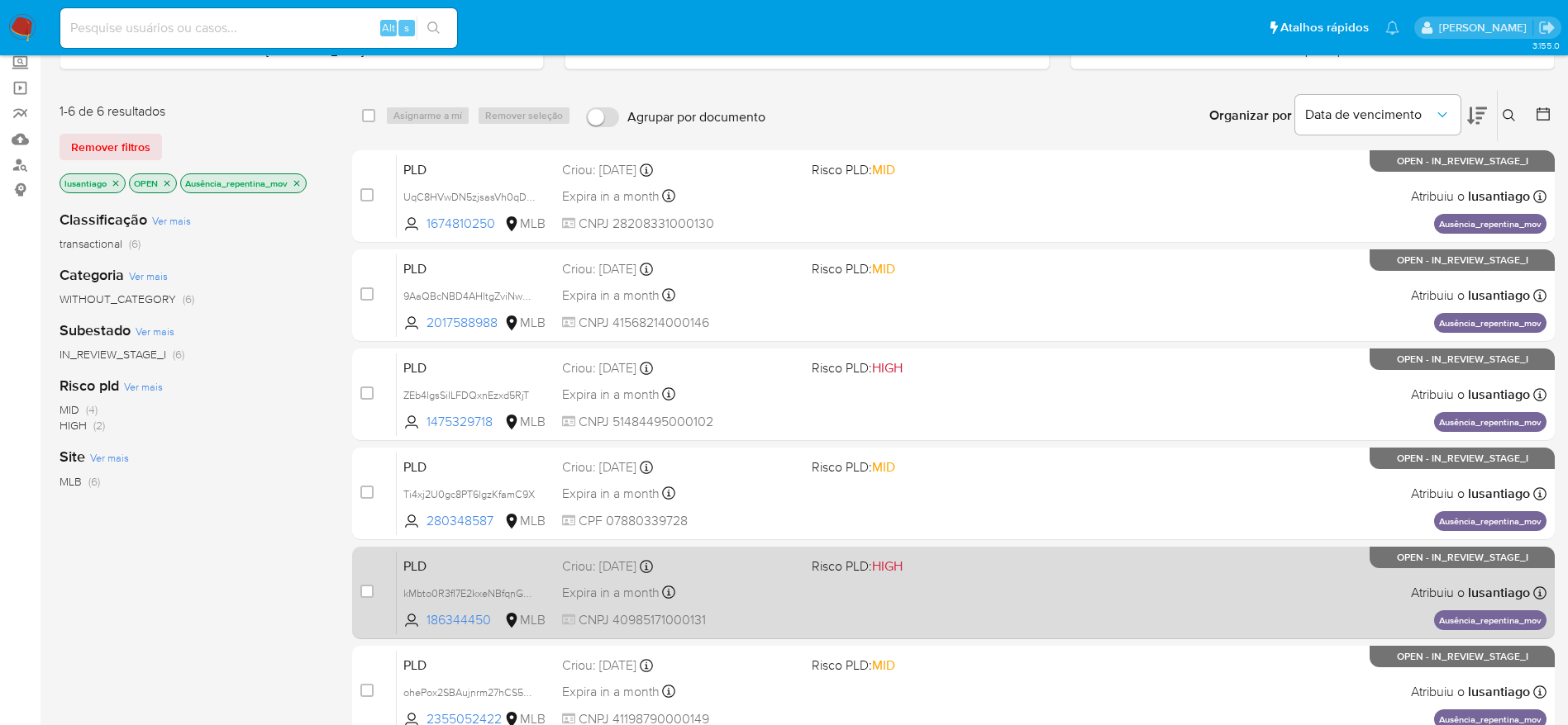
scroll to position [221, 0]
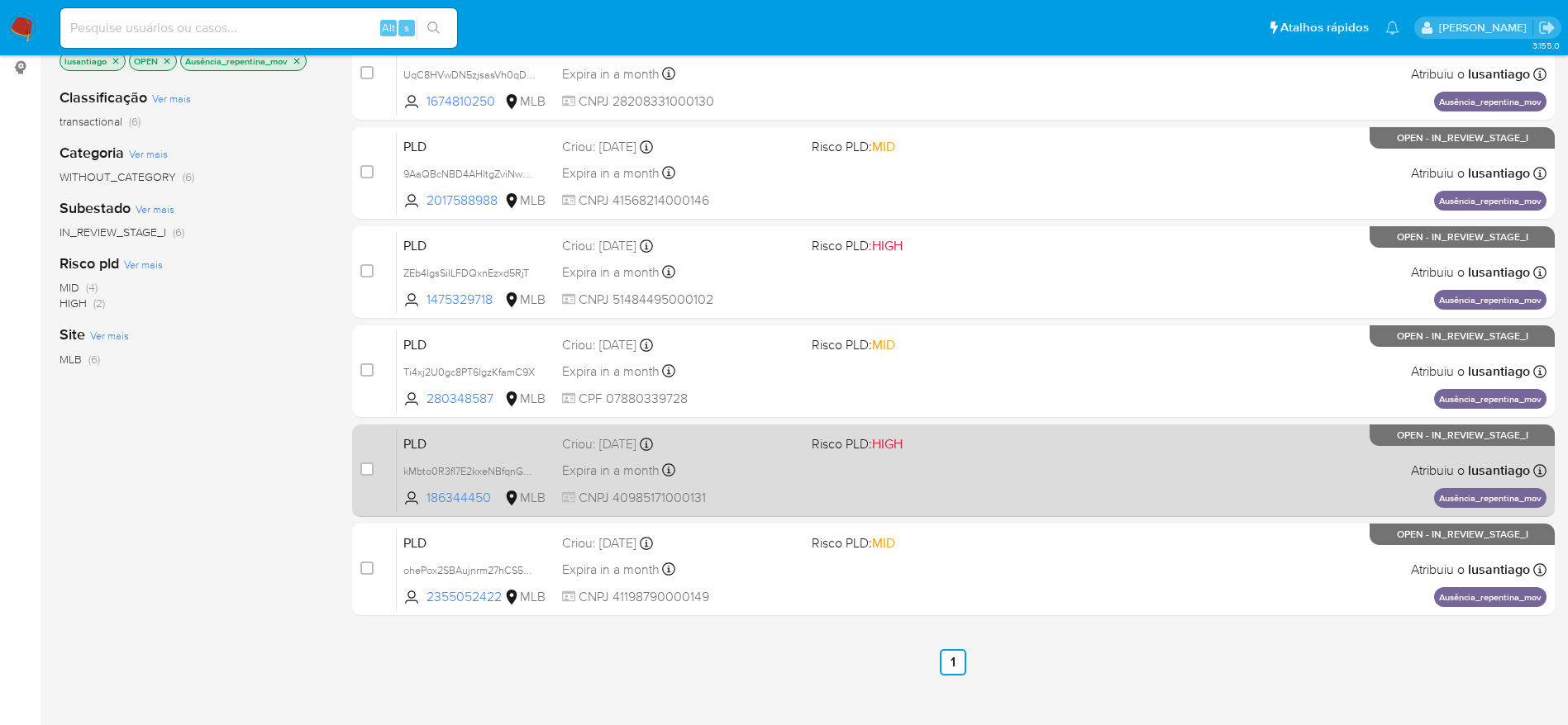
click at [963, 470] on div "PLD kMbto0R3fI7E2kxeNBfqnG3C 186344450 MLB Risco PLD: HIGH Criou: 12/08/2025 Cr…" at bounding box center [972, 470] width 1149 height 84
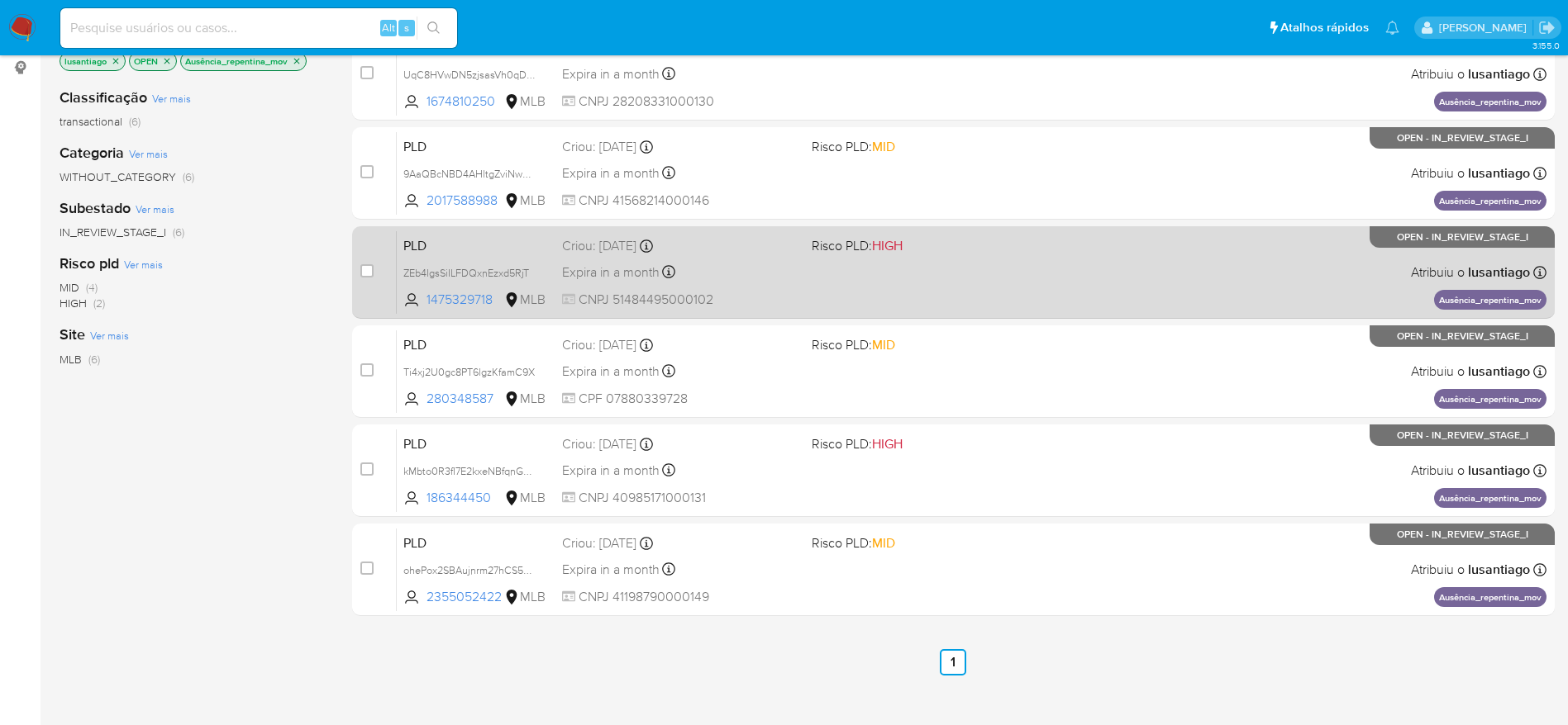
click at [927, 279] on div "PLD ZEb4IgsSiILFDQxnEzxd5RjT 1475329718 MLB Risco PLD: HIGH Criou: 12/08/2025 C…" at bounding box center [972, 272] width 1149 height 84
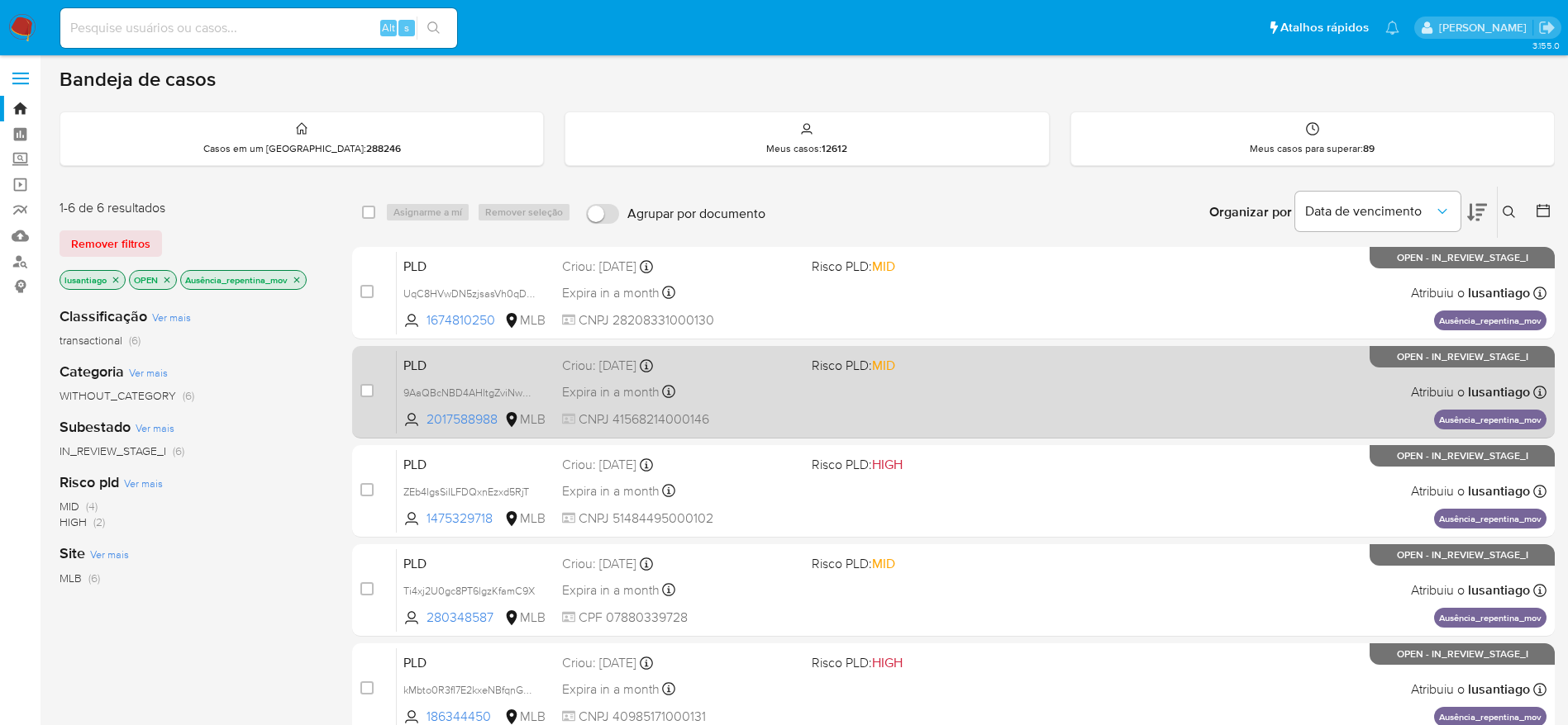
scroll to position [0, 0]
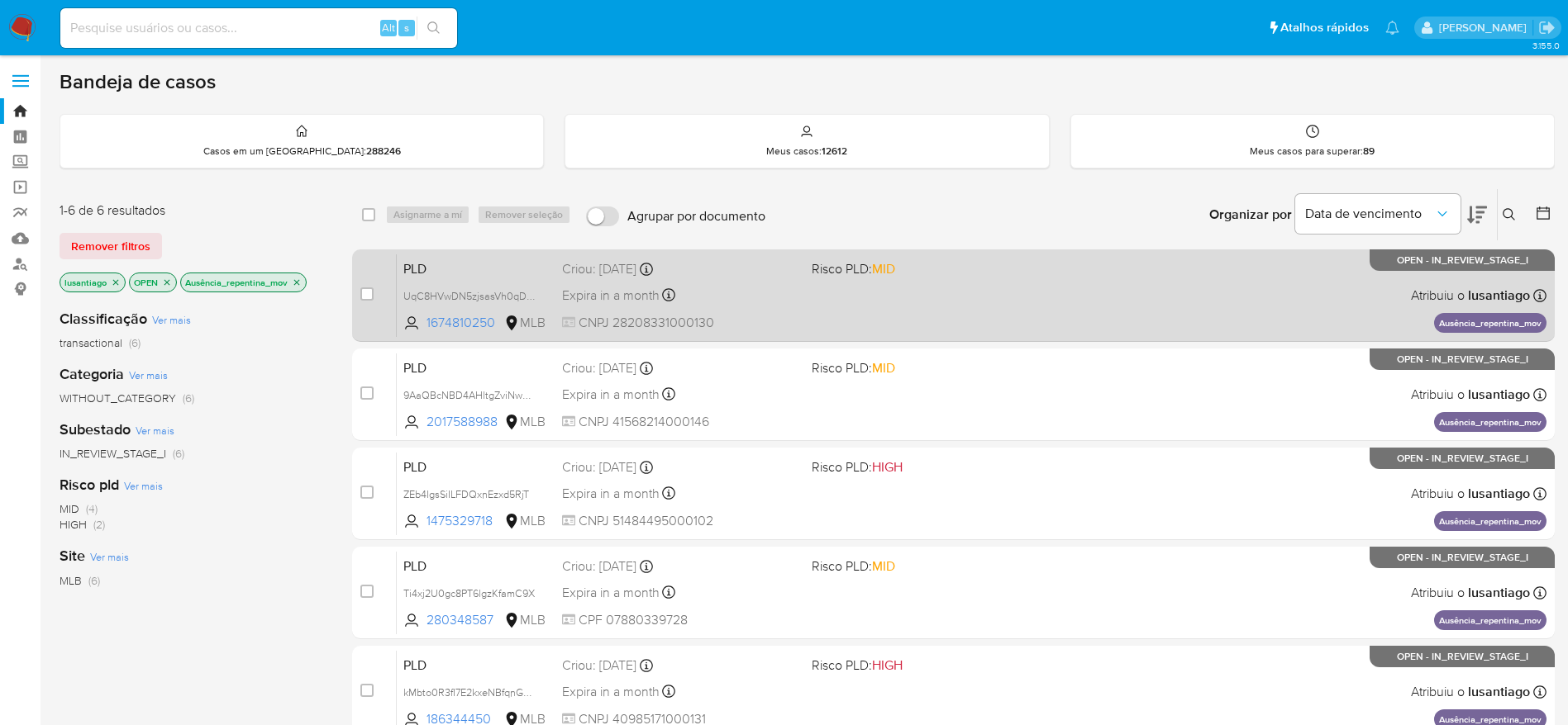
click at [962, 281] on div "PLD UqC8HVwDN5zjsasVh0qDpGRP 1674810250 MLB Risco PLD: MID Criou: 12/08/2025 Cr…" at bounding box center [972, 296] width 1149 height 84
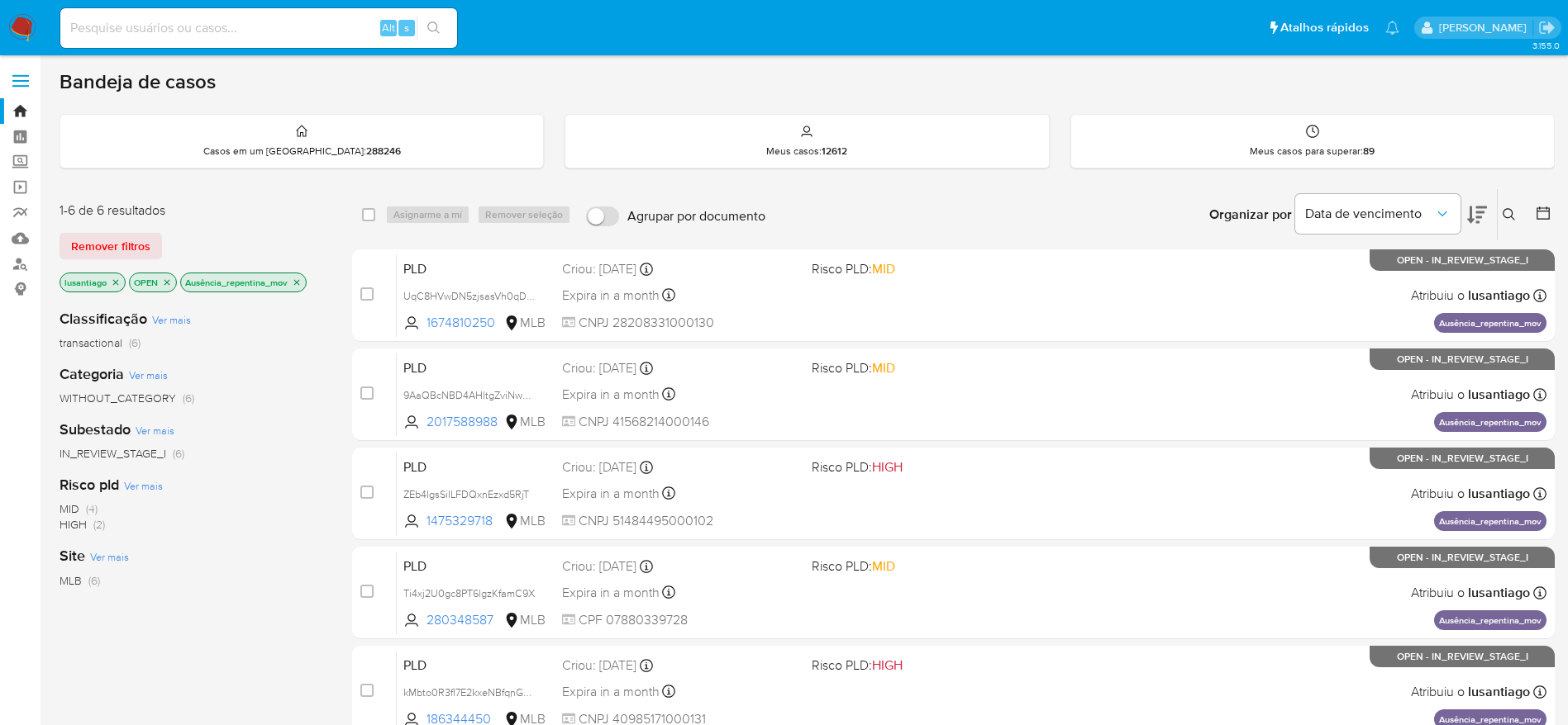
click at [334, 37] on input at bounding box center [259, 28] width 397 height 21
paste input "272706298"
type input "272706298"
click at [432, 29] on icon "search-icon" at bounding box center [434, 28] width 13 height 13
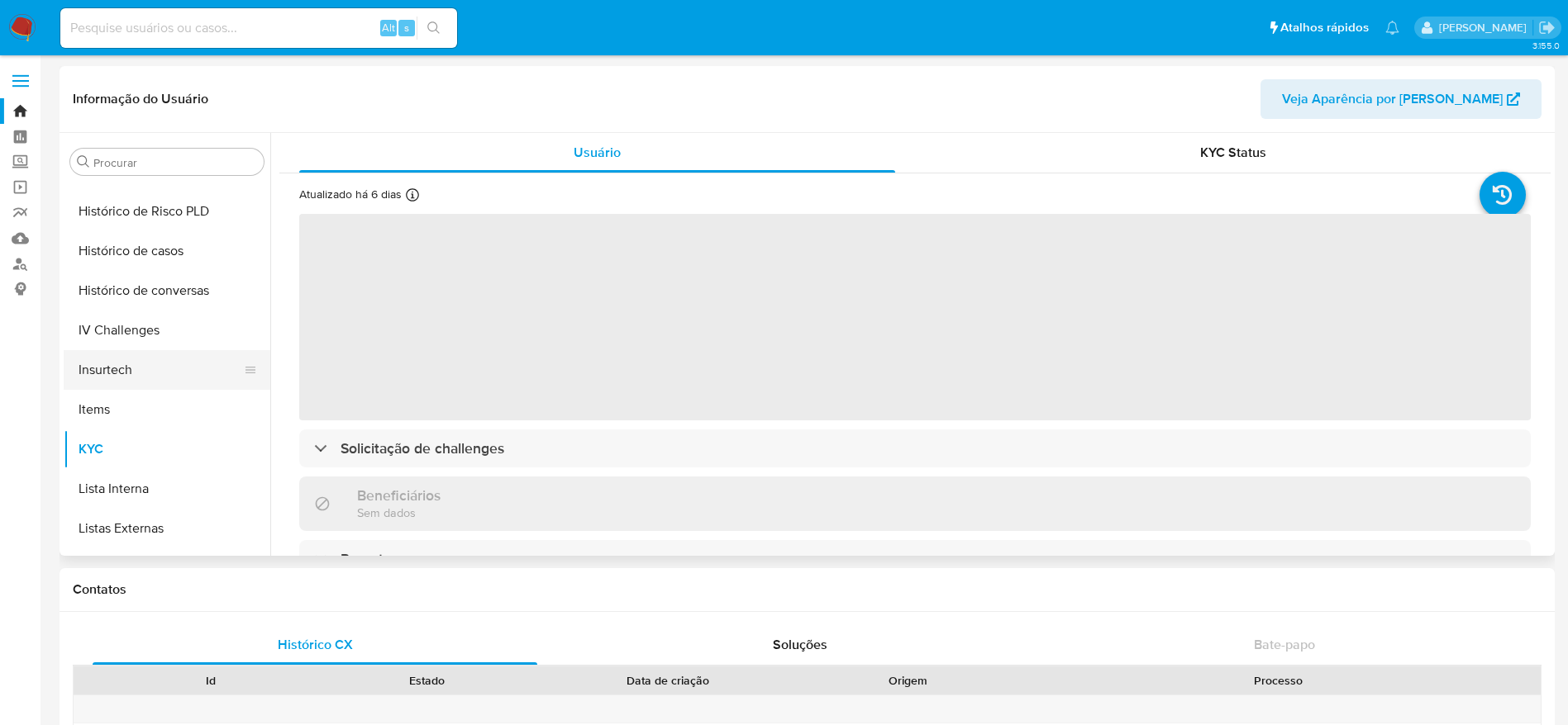
scroll to position [490, 0]
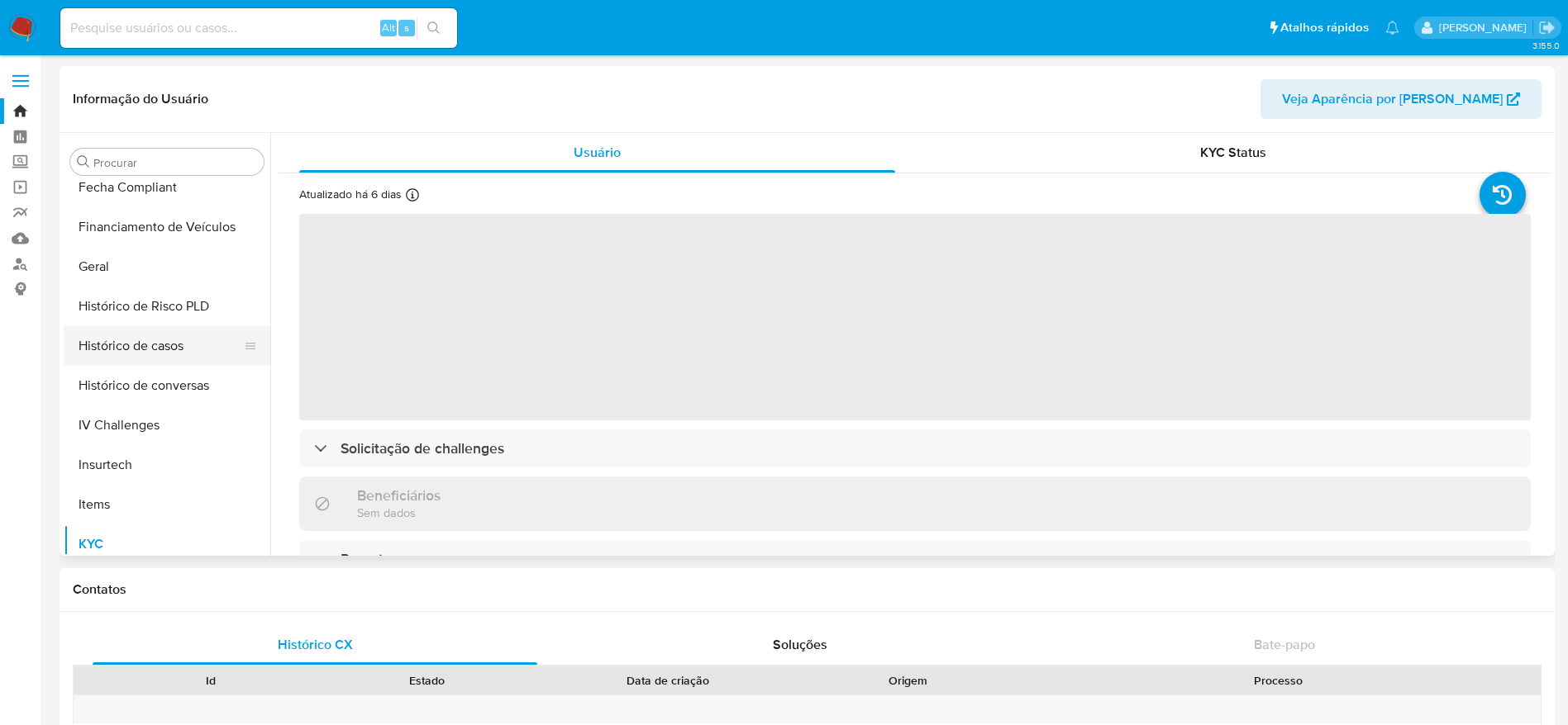
click at [152, 338] on button "Histórico de casos" at bounding box center [160, 346] width 193 height 40
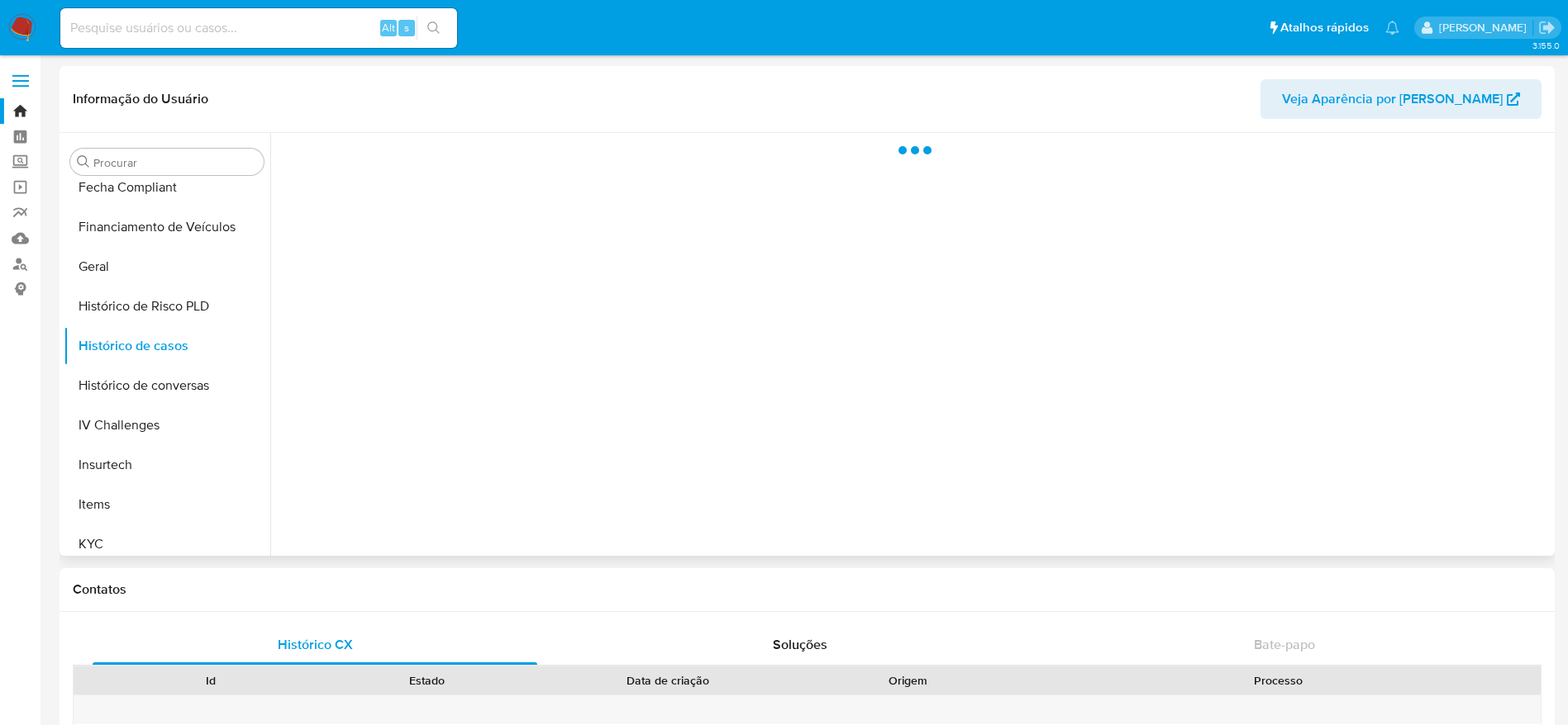
select select "10"
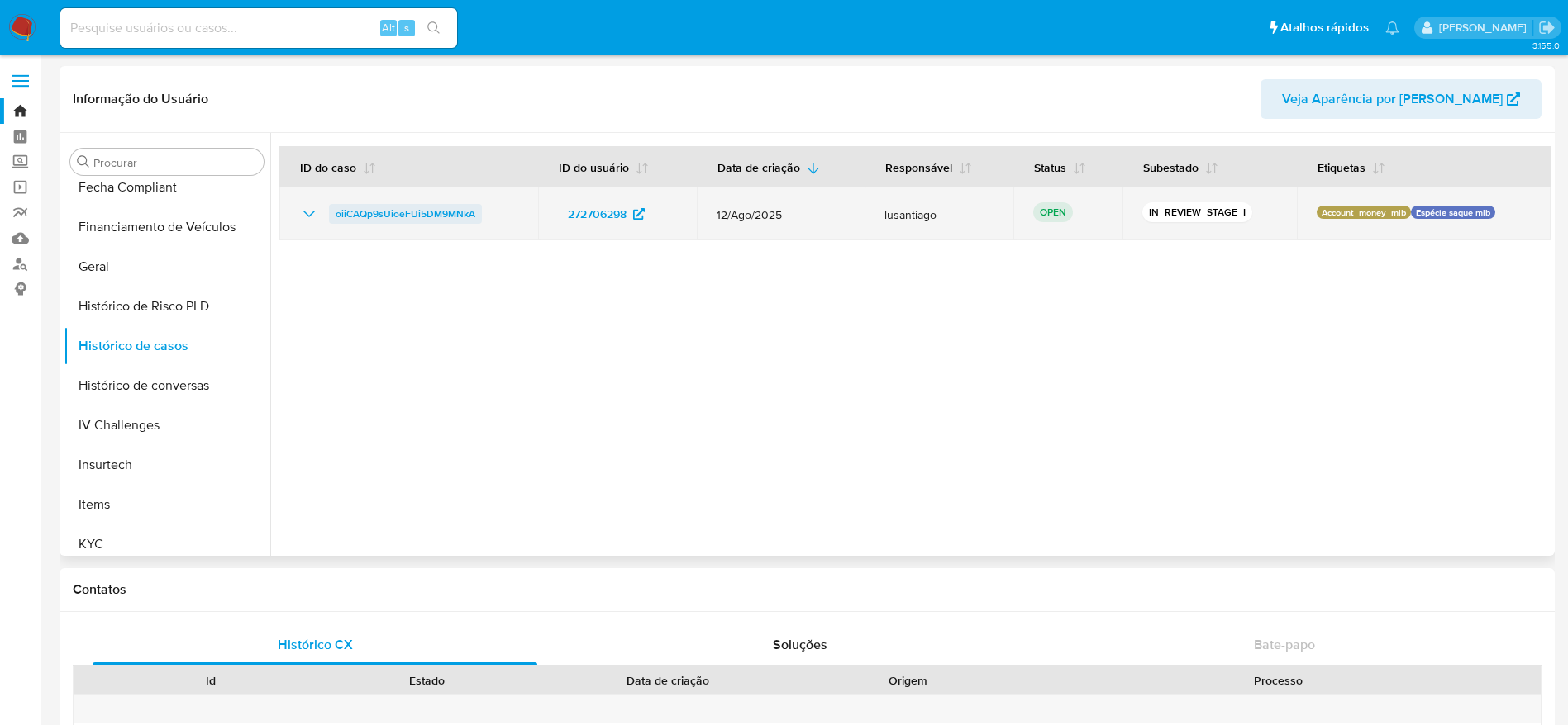
click at [438, 211] on span "oiiCAQp9sUioeFUi5DM9MNkA" at bounding box center [405, 214] width 140 height 20
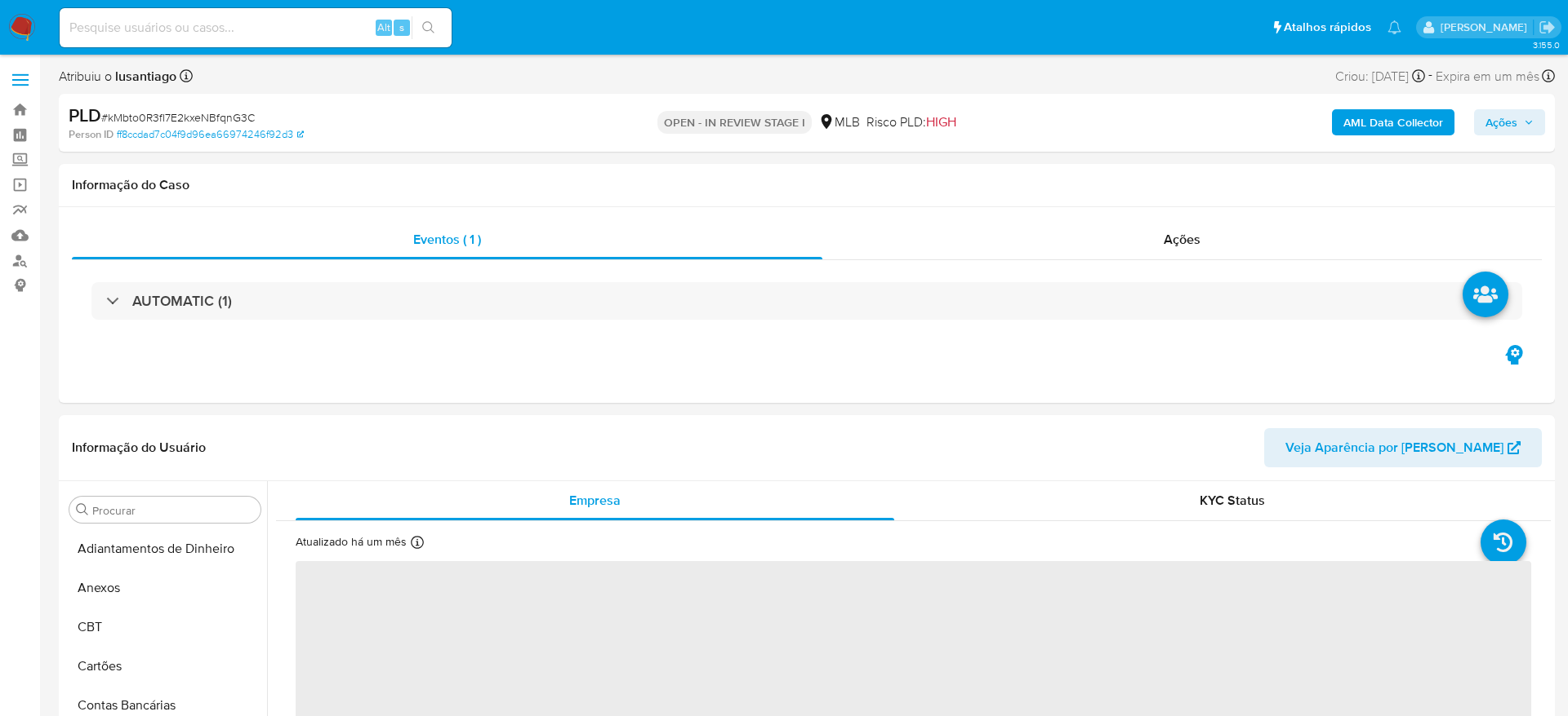
select select "10"
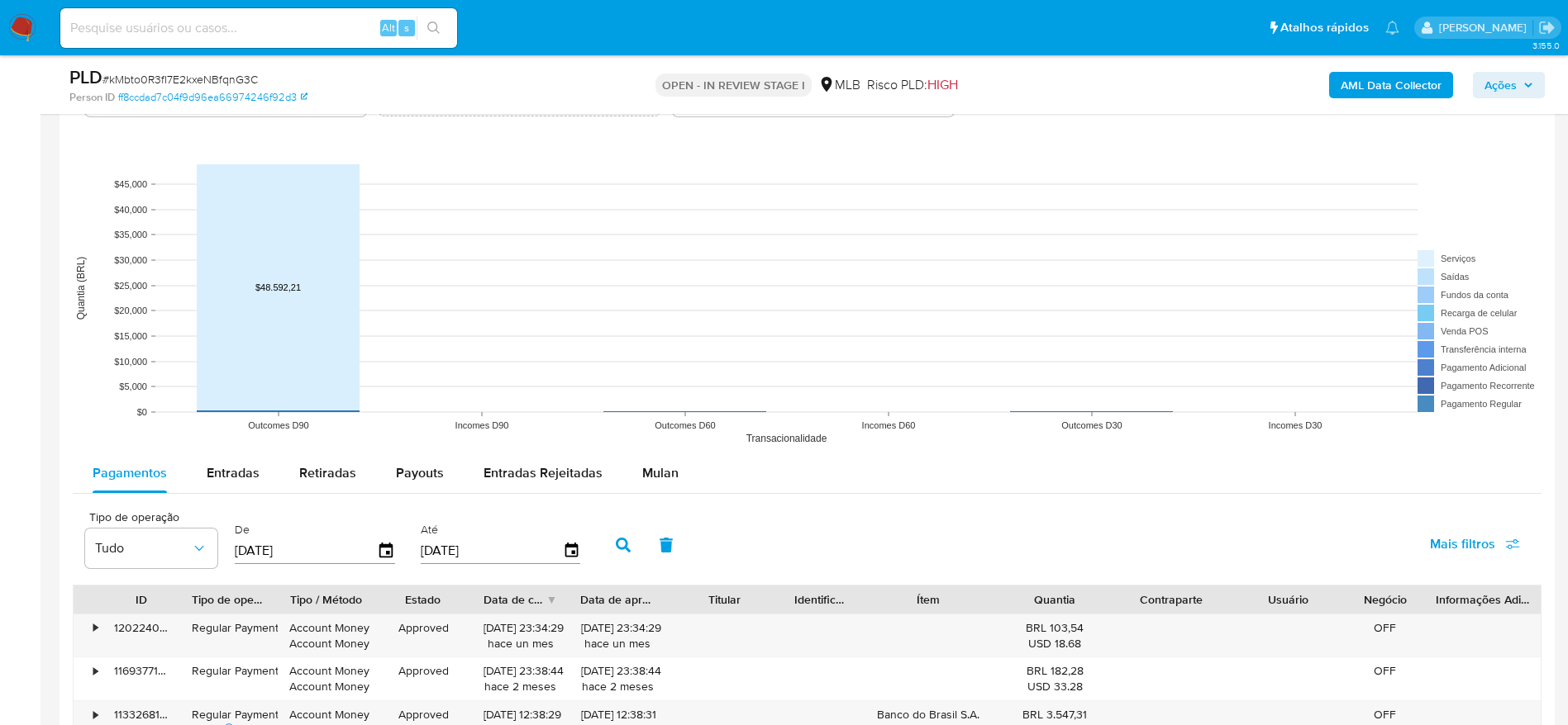
scroll to position [1611, 0]
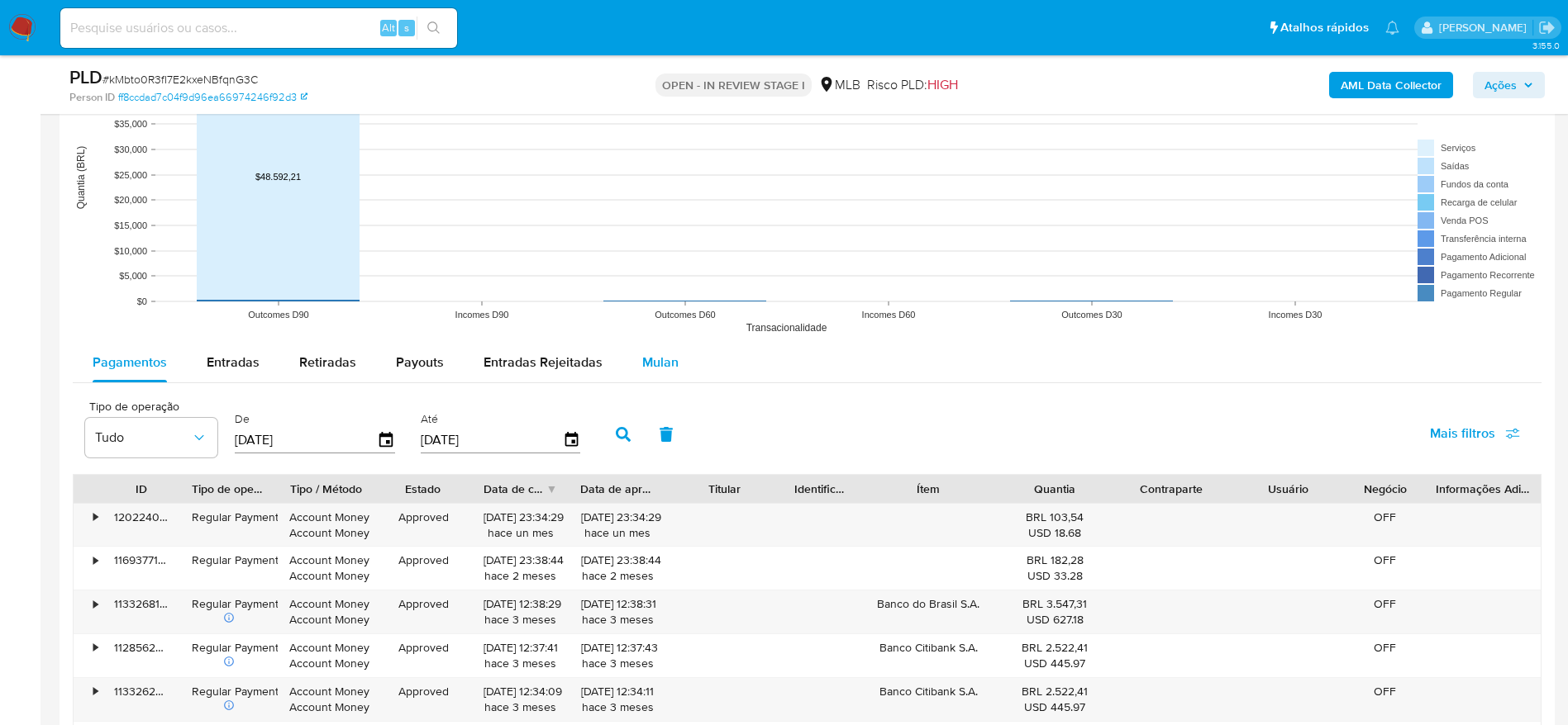
click at [647, 353] on span "Mulan" at bounding box center [660, 362] width 36 height 19
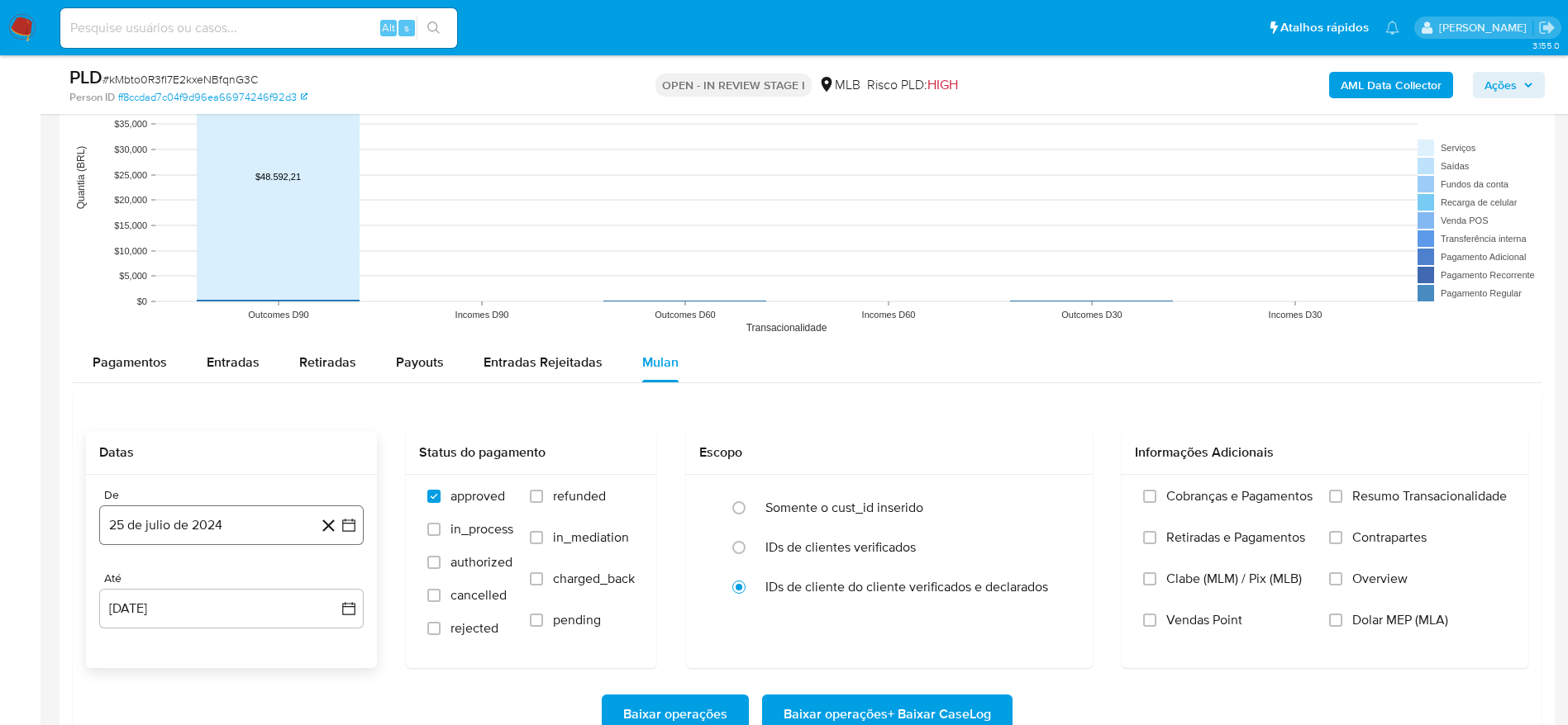
click at [261, 521] on button "25 de julio de 2024" at bounding box center [232, 525] width 264 height 40
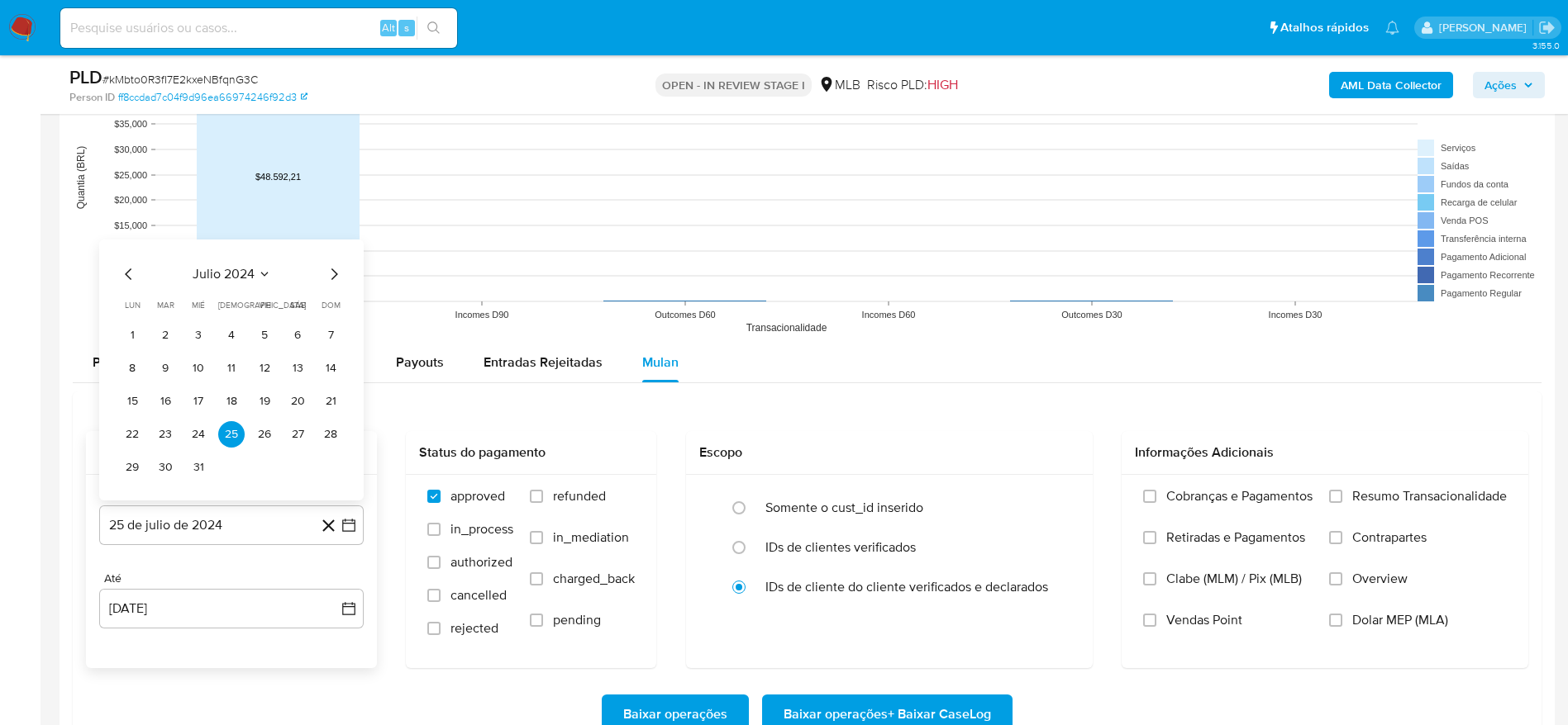
click at [243, 273] on span "julio 2024" at bounding box center [223, 274] width 62 height 17
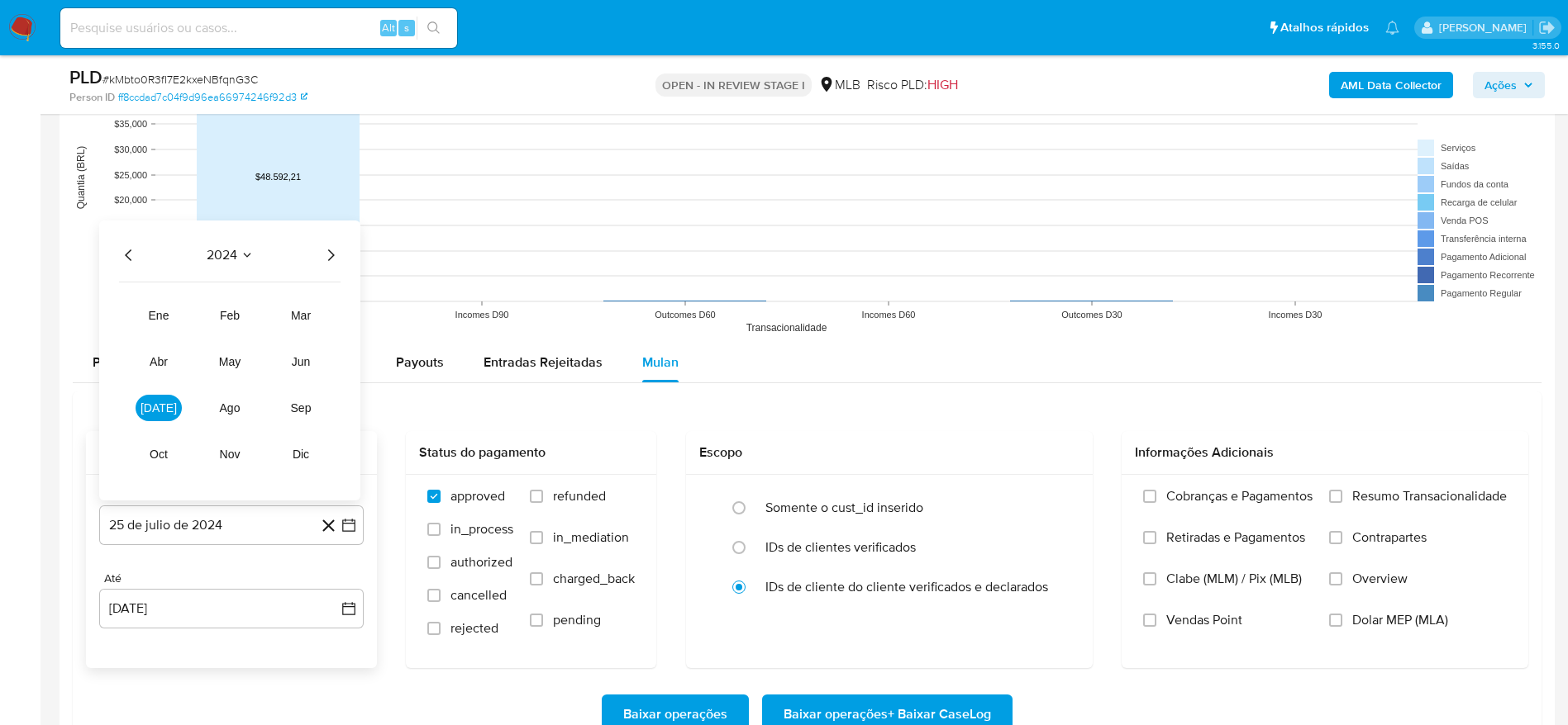
click at [337, 255] on icon "Año siguiente" at bounding box center [330, 255] width 20 height 20
click at [230, 315] on span "feb" at bounding box center [229, 315] width 20 height 13
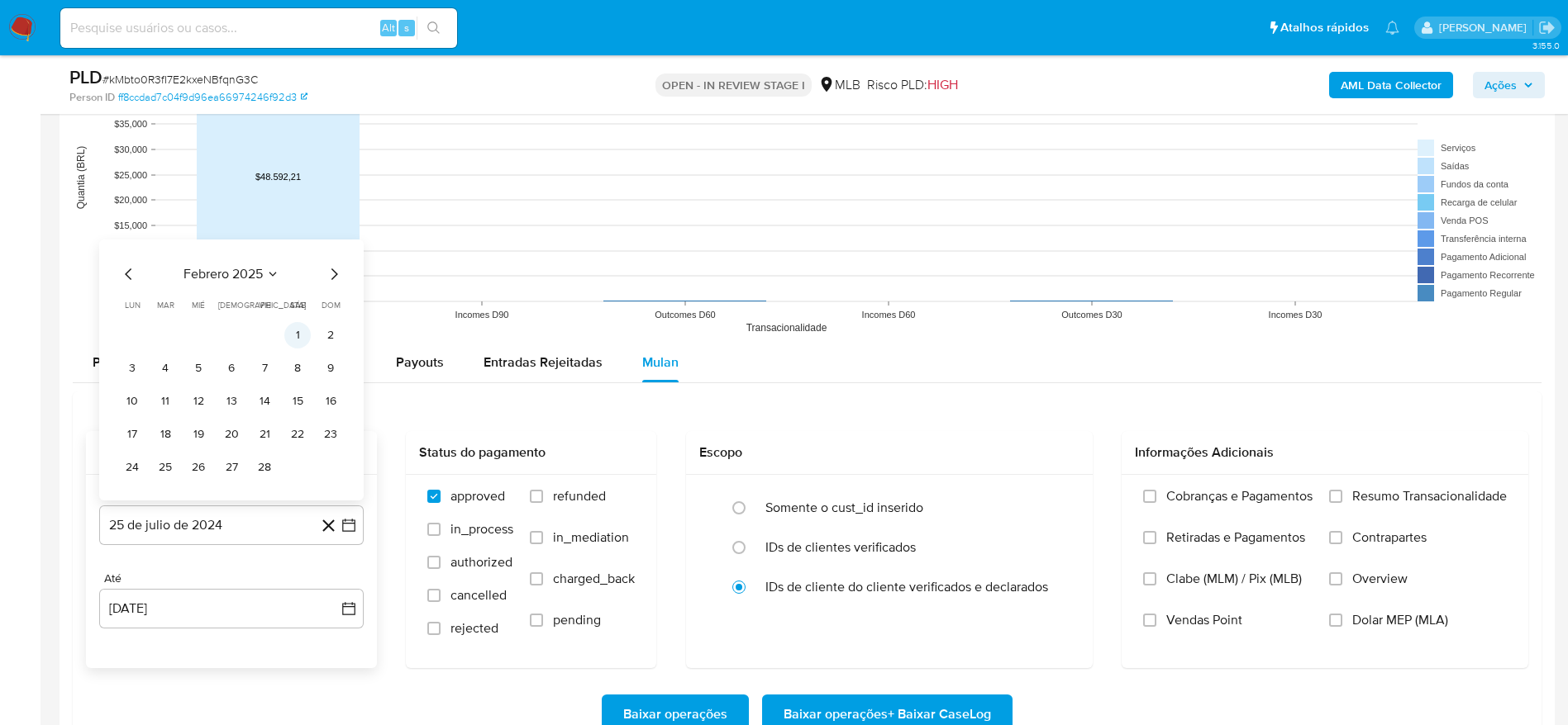
click at [300, 338] on button "1" at bounding box center [298, 336] width 26 height 26
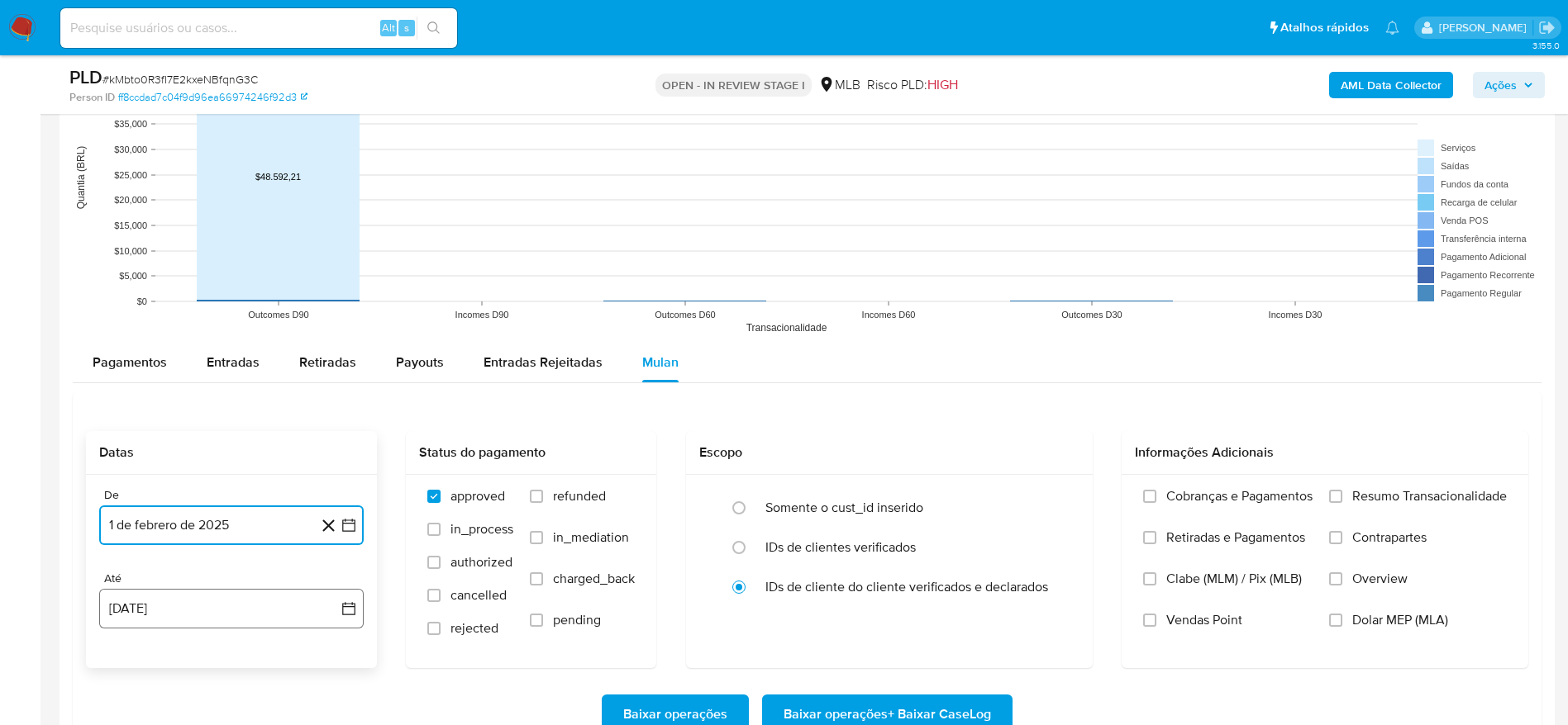
click at [229, 613] on button "25 de agosto de 2025" at bounding box center [232, 609] width 264 height 40
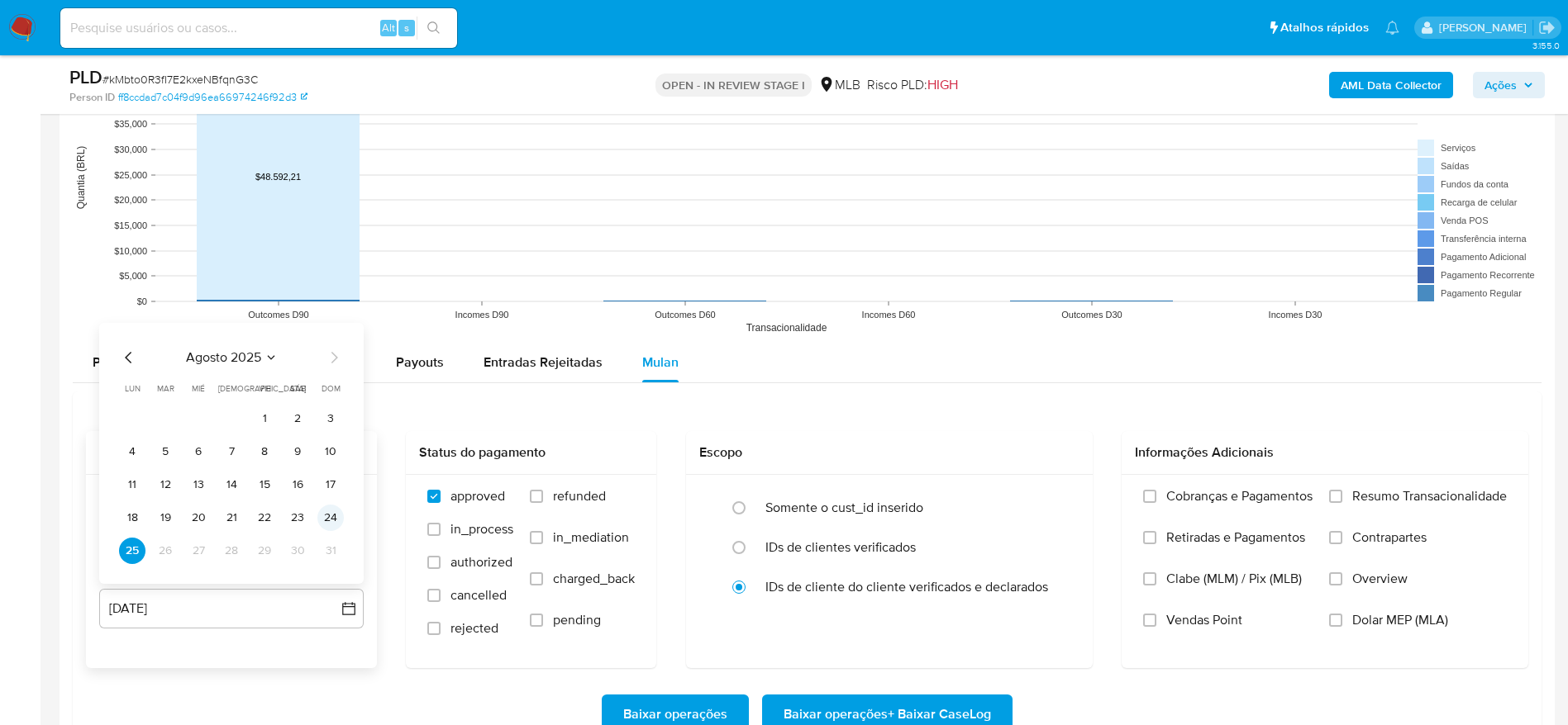
click at [331, 517] on button "24" at bounding box center [330, 518] width 26 height 26
click at [1387, 508] on label "Resumo Transacionalidade" at bounding box center [1417, 508] width 178 height 41
click at [1343, 503] on input "Resumo Transacionalidade" at bounding box center [1335, 496] width 13 height 13
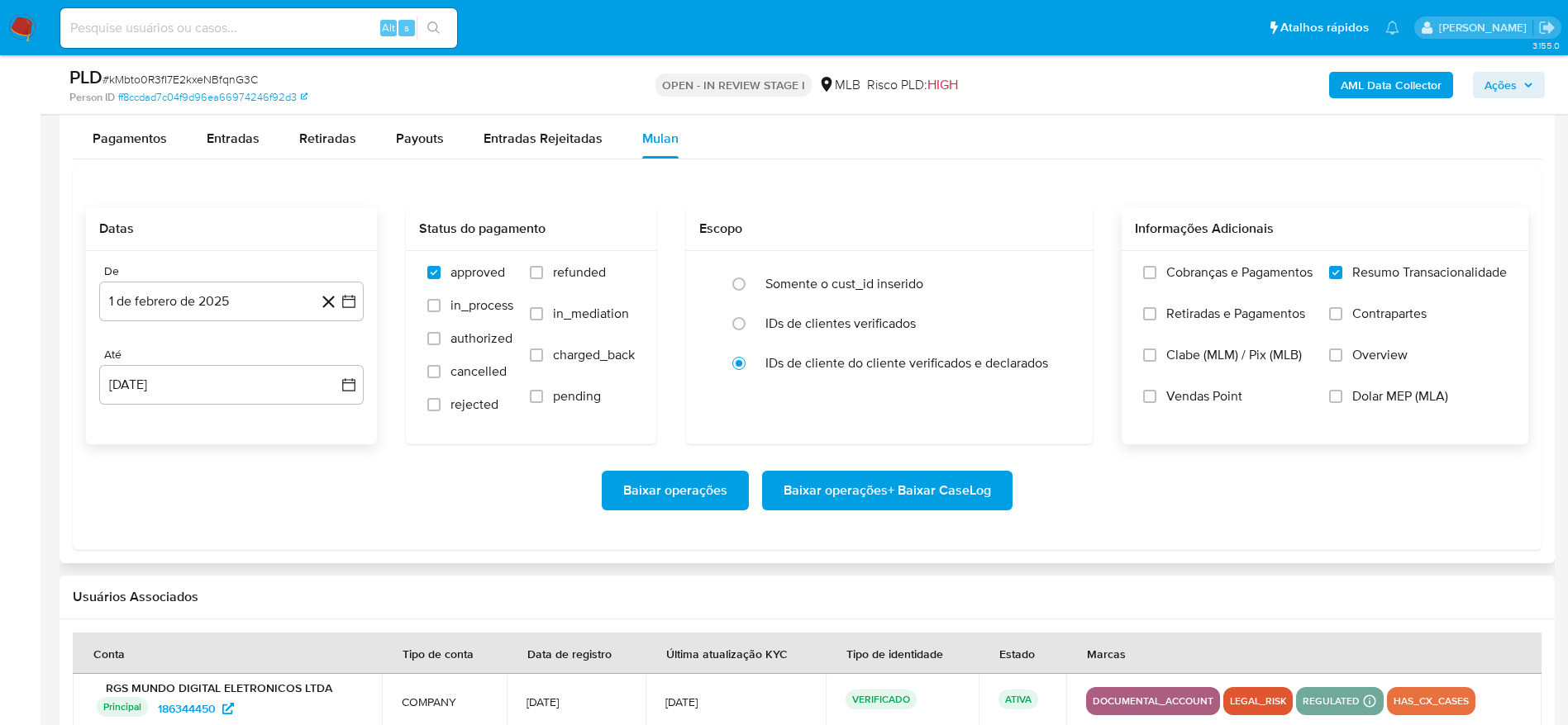
scroll to position [1859, 0]
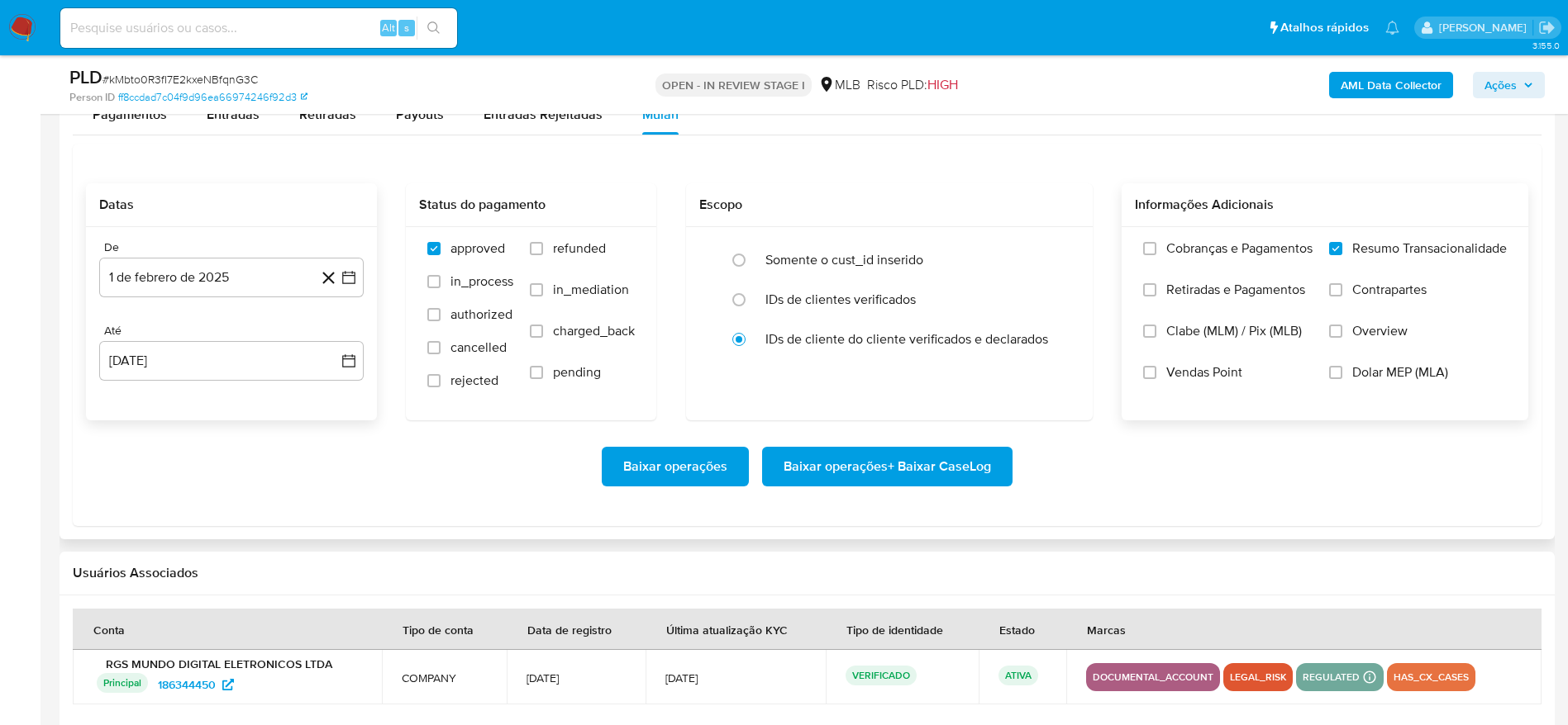
click at [889, 461] on span "Baixar operações + Baixar CaseLog" at bounding box center [887, 467] width 207 height 36
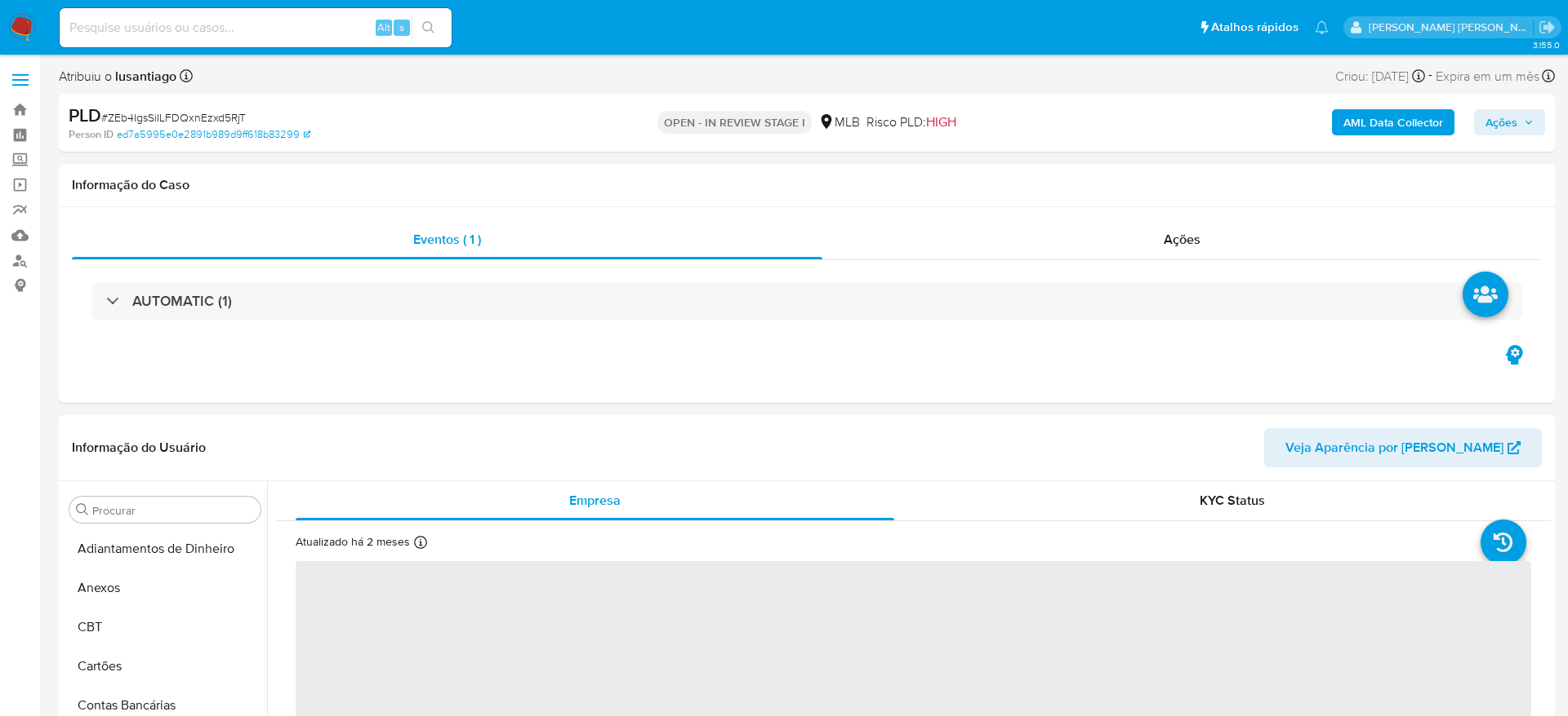
select select "10"
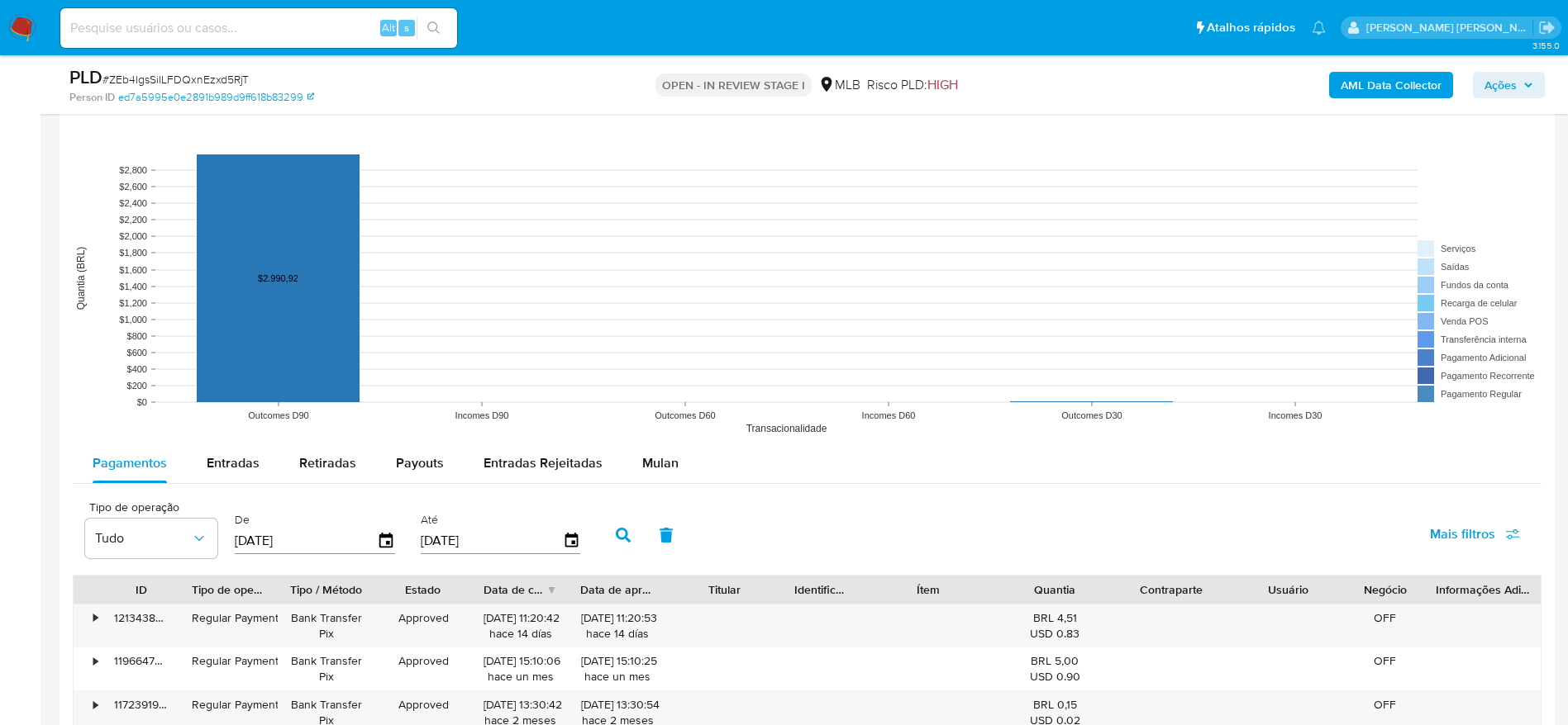
scroll to position [1611, 0]
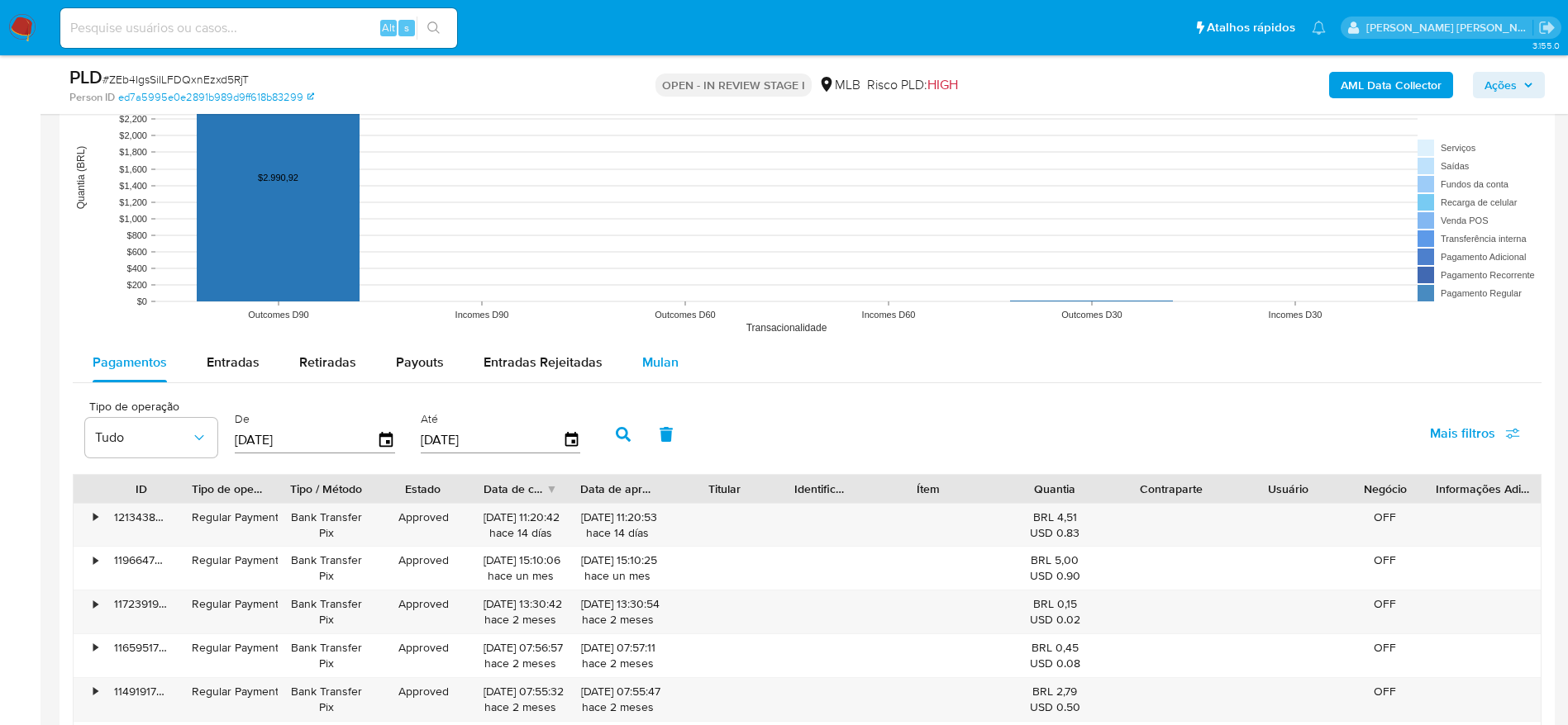
click at [688, 346] on button "Mulan" at bounding box center [660, 362] width 76 height 40
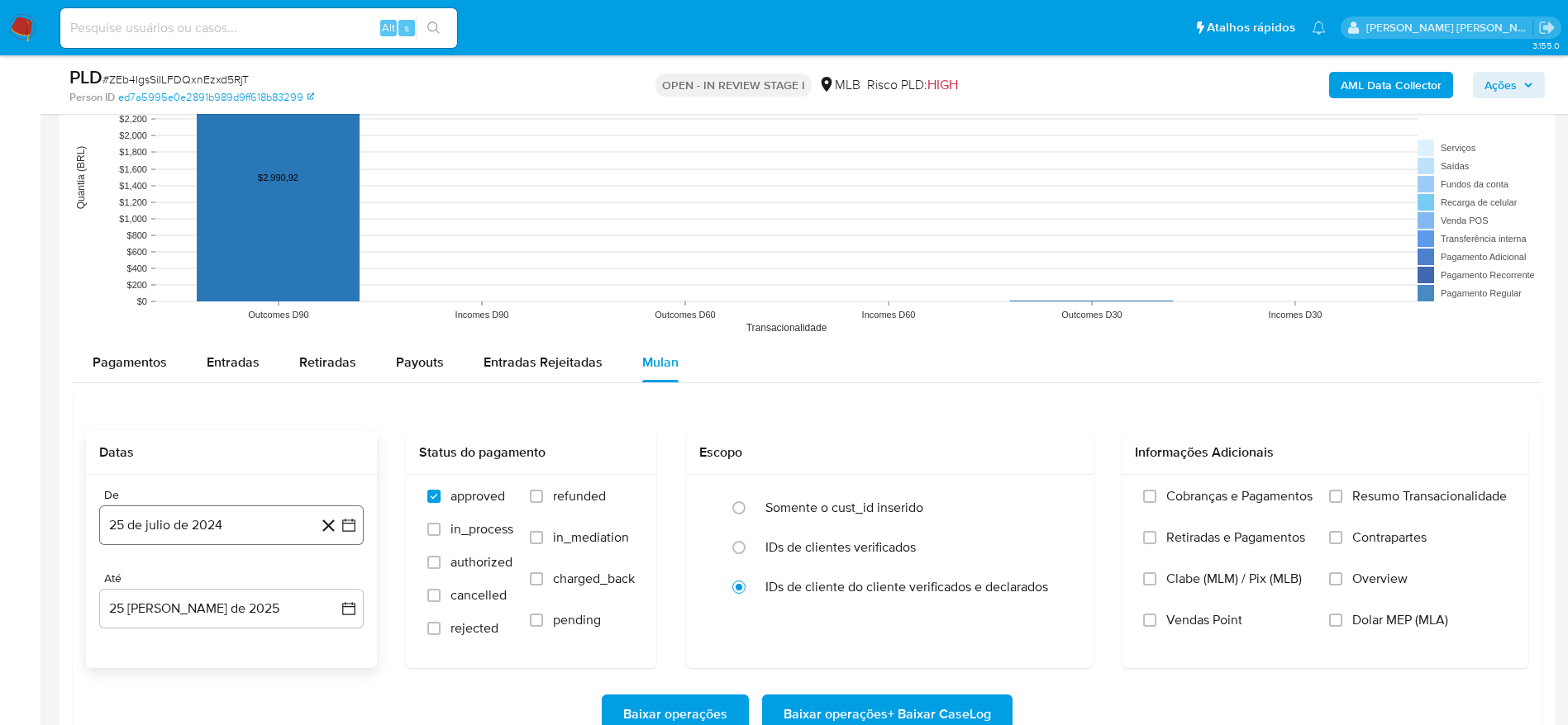
click at [151, 517] on button "25 de julio de 2024" at bounding box center [232, 525] width 264 height 40
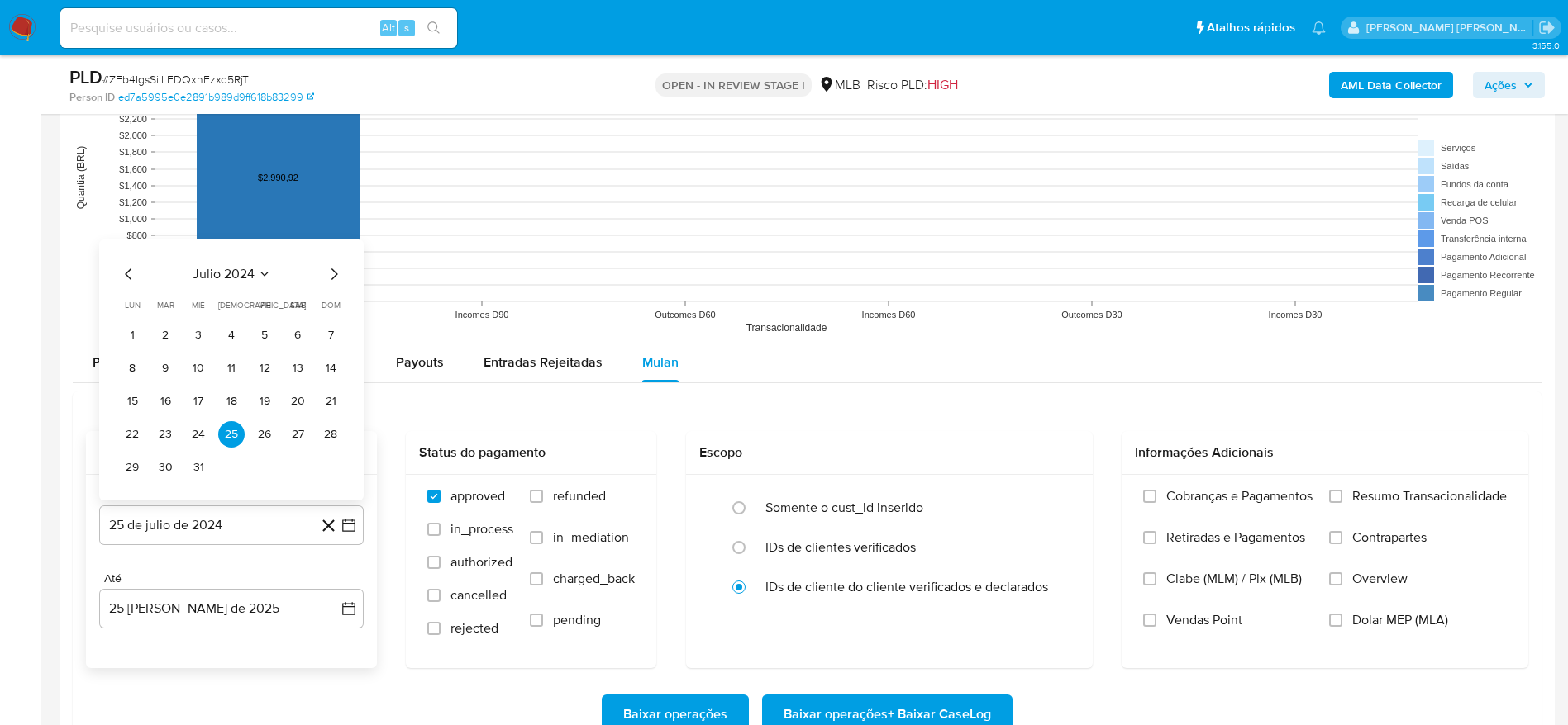
click at [239, 273] on span "julio 2024" at bounding box center [223, 274] width 62 height 17
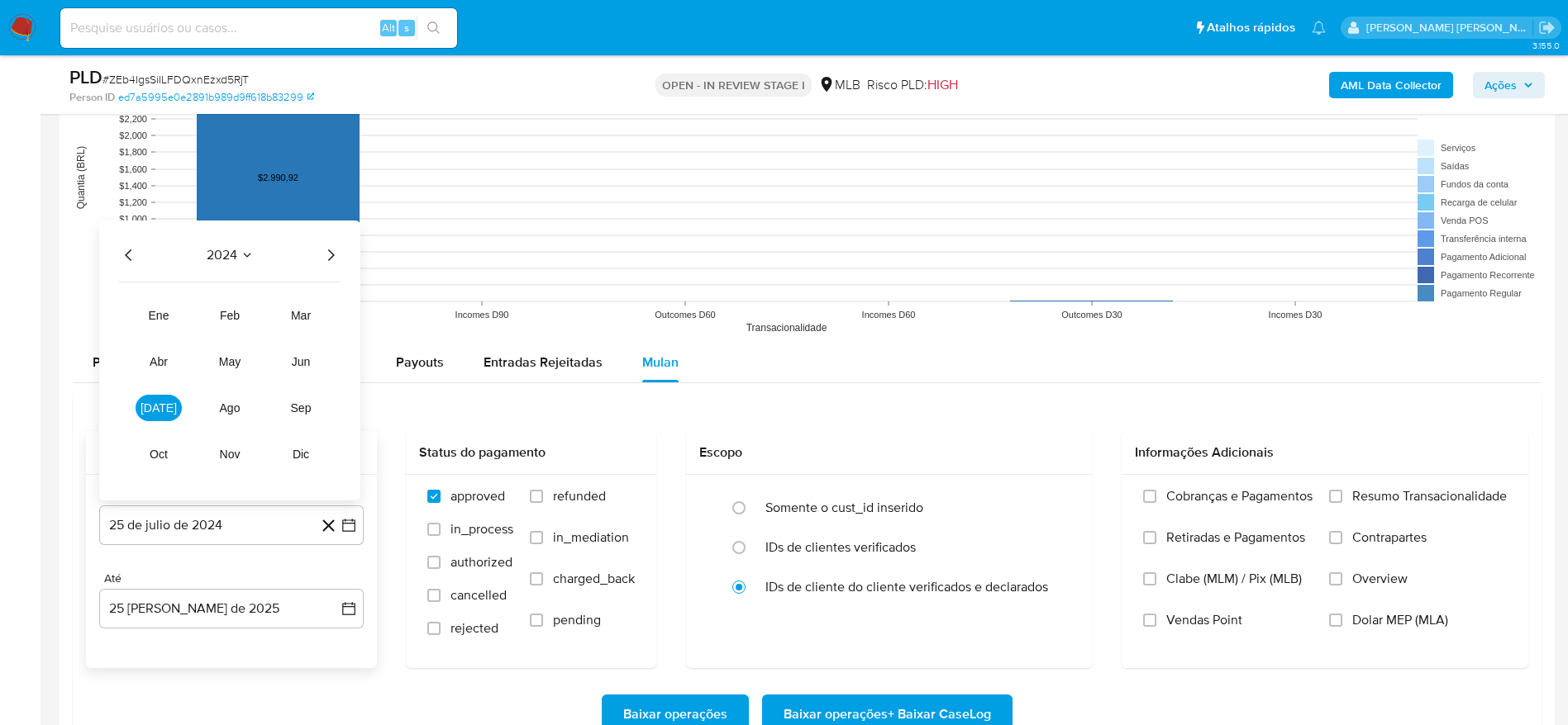
click at [333, 254] on icon "Año siguiente" at bounding box center [331, 255] width 7 height 11
click at [238, 313] on span "feb" at bounding box center [229, 315] width 20 height 13
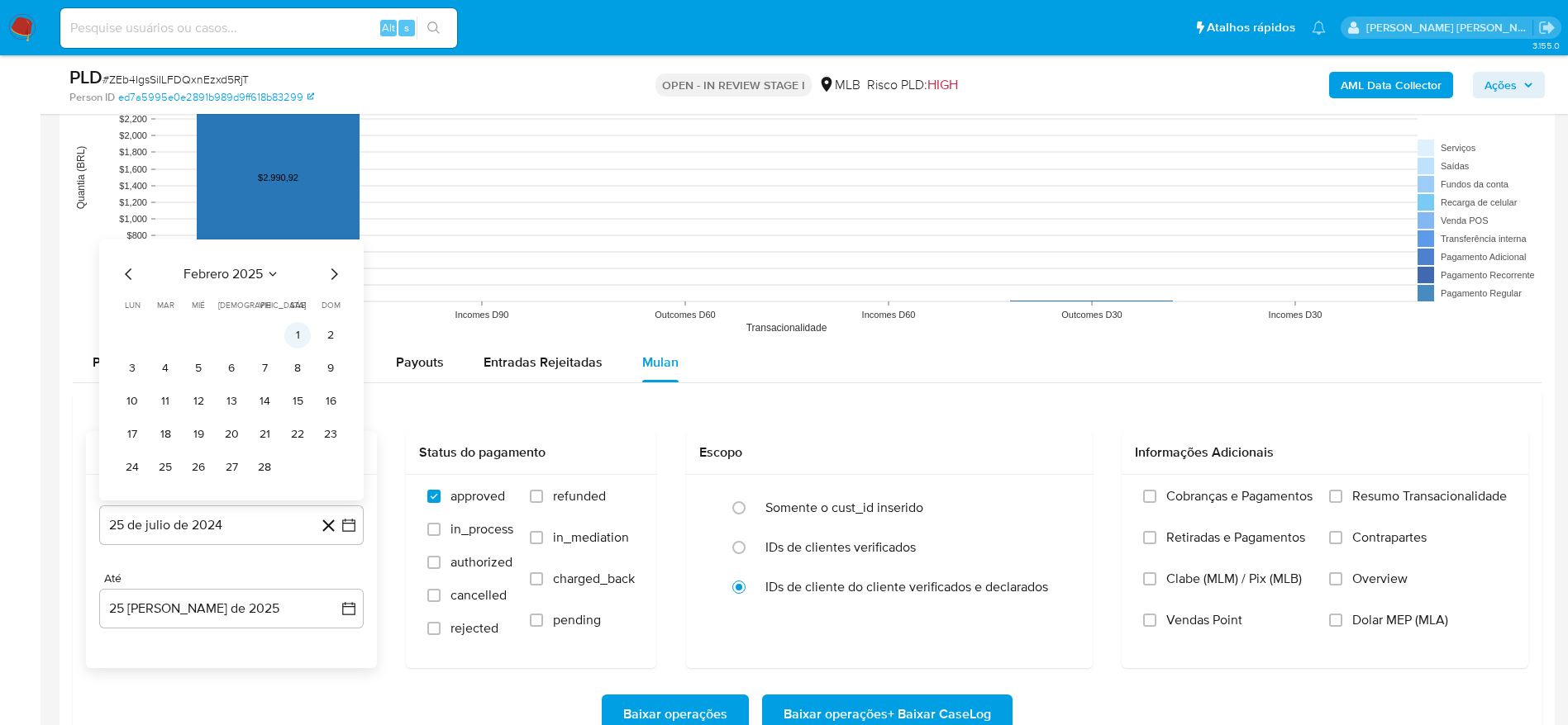
click at [299, 334] on button "1" at bounding box center [298, 336] width 26 height 26
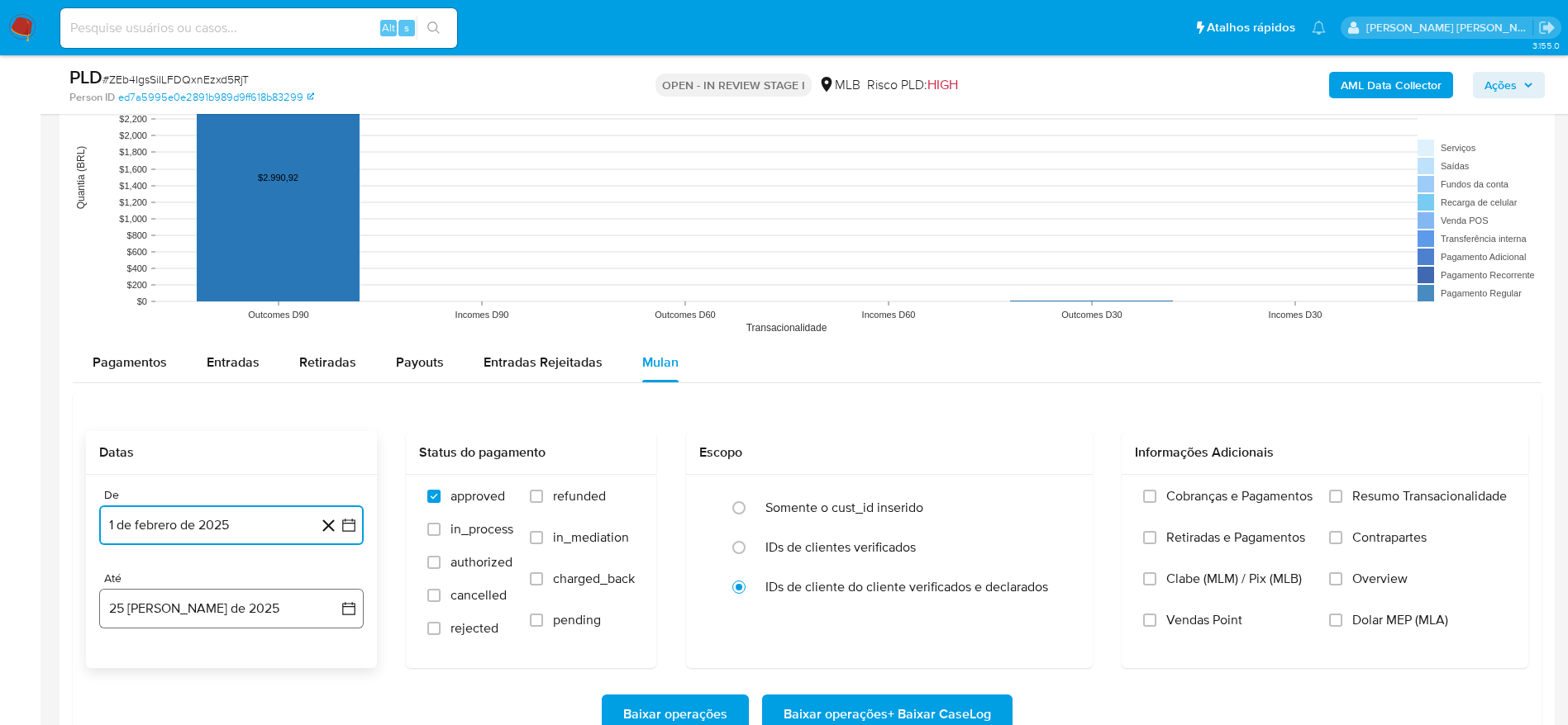
click at [210, 606] on button "[DATE]" at bounding box center [232, 609] width 264 height 40
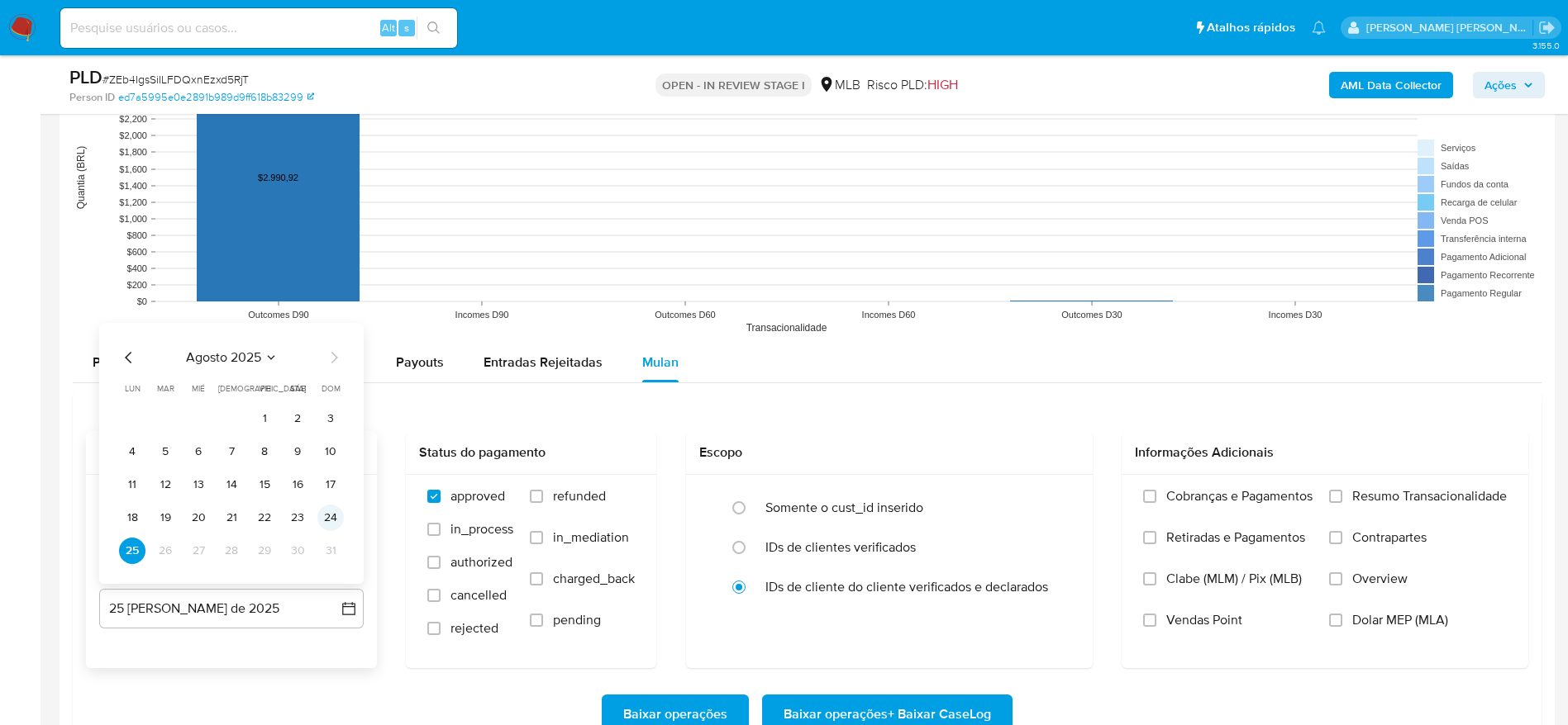
click at [335, 517] on button "24" at bounding box center [330, 518] width 26 height 26
click at [1354, 488] on span "Resumo Transacionalidade" at bounding box center [1429, 496] width 154 height 17
click at [1343, 490] on input "Resumo Transacionalidade" at bounding box center [1335, 496] width 13 height 13
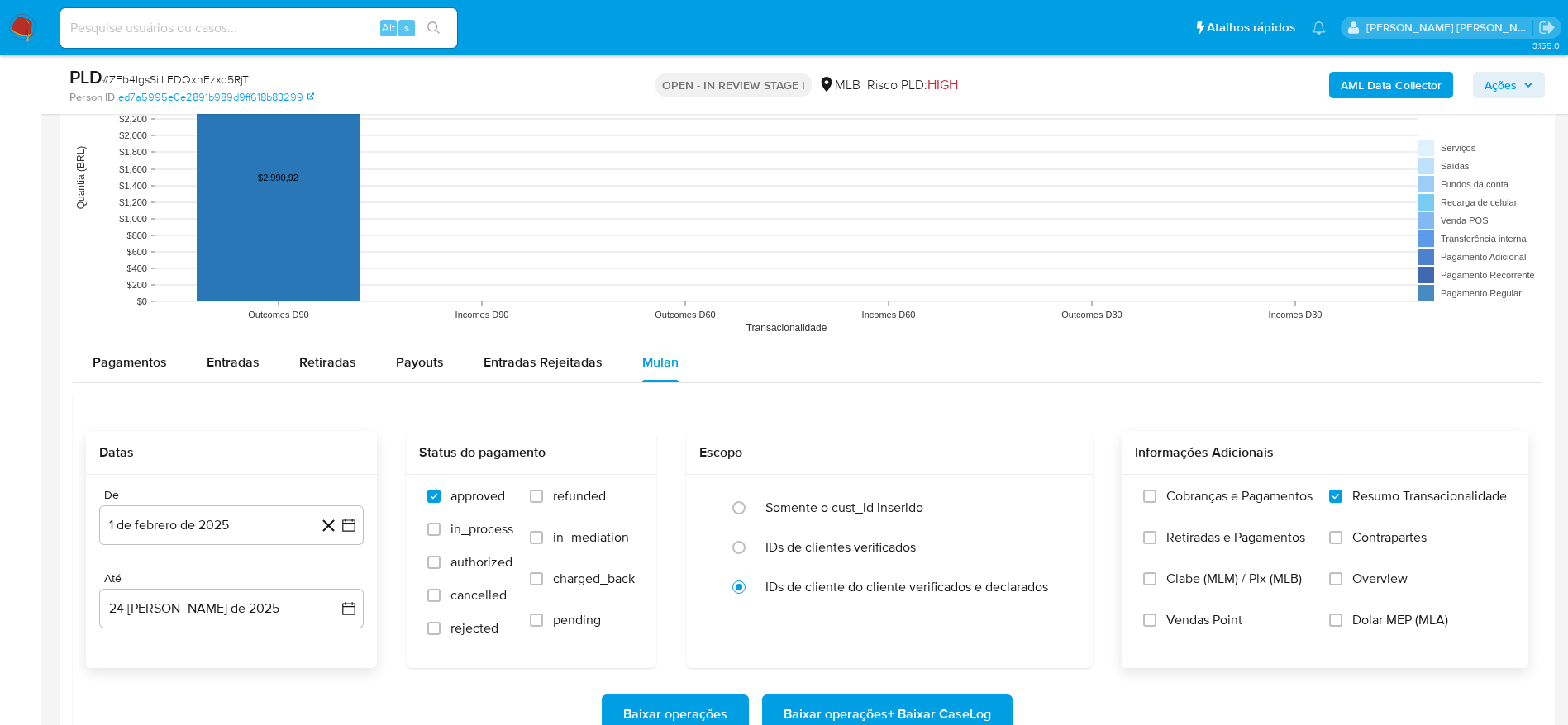
click at [939, 705] on span "Baixar operações + Baixar CaseLog" at bounding box center [887, 714] width 207 height 36
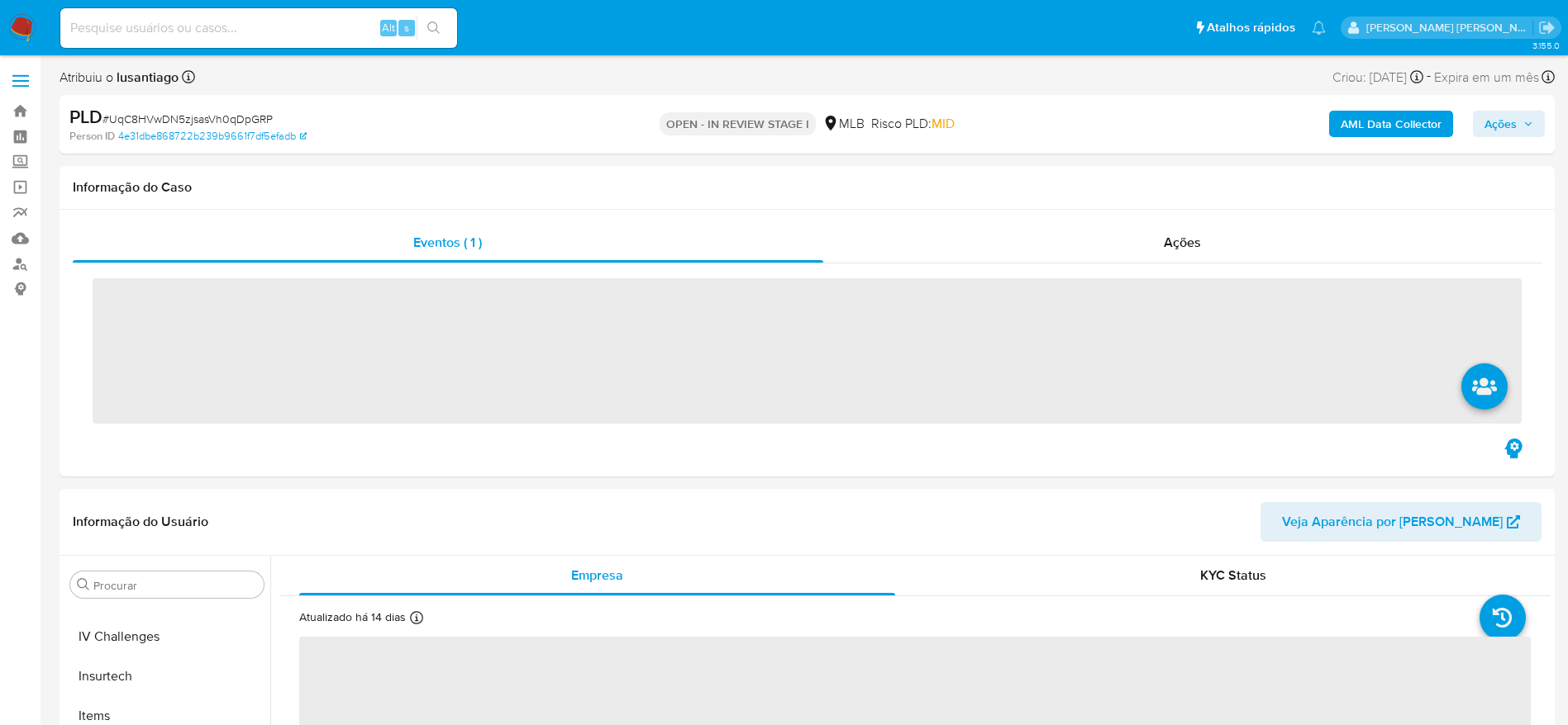
scroll to position [738, 0]
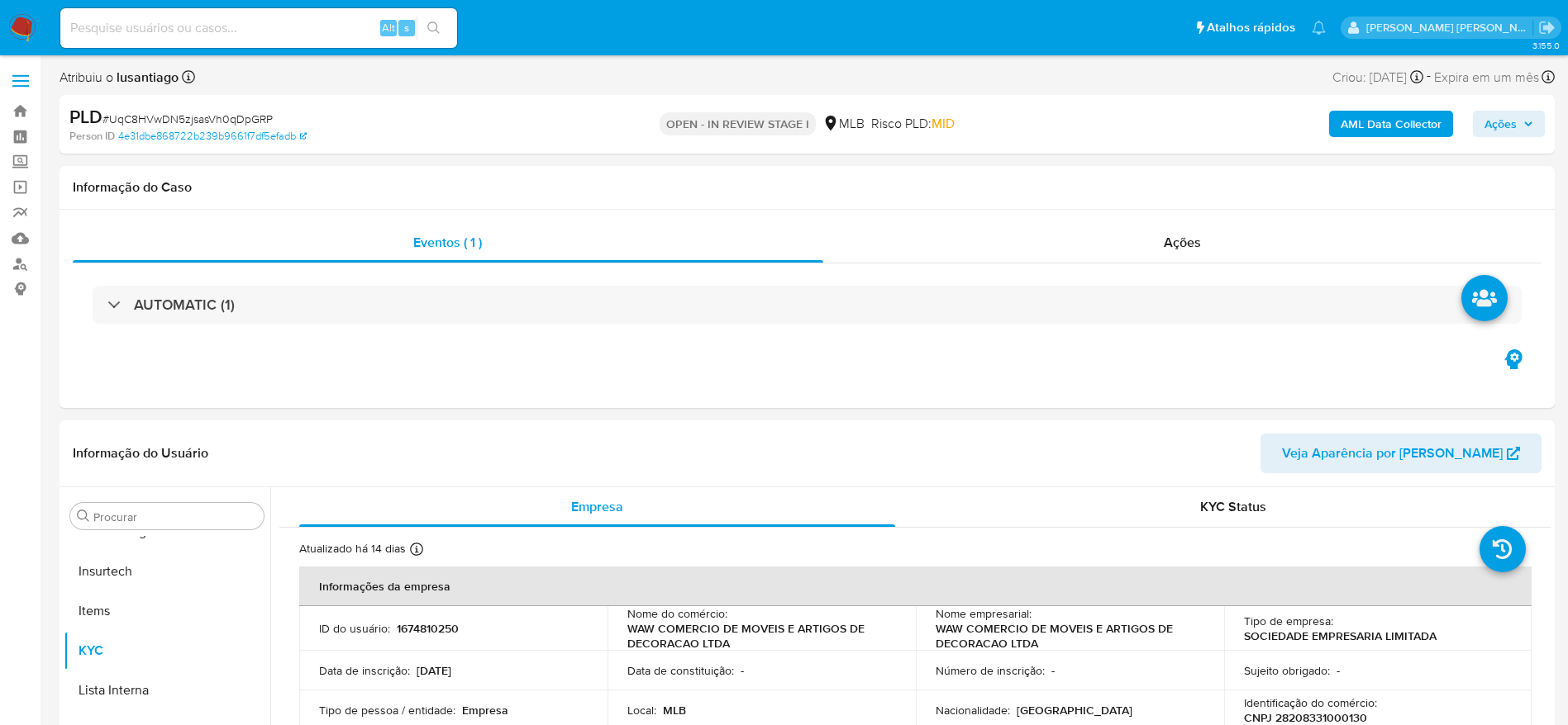
select select "10"
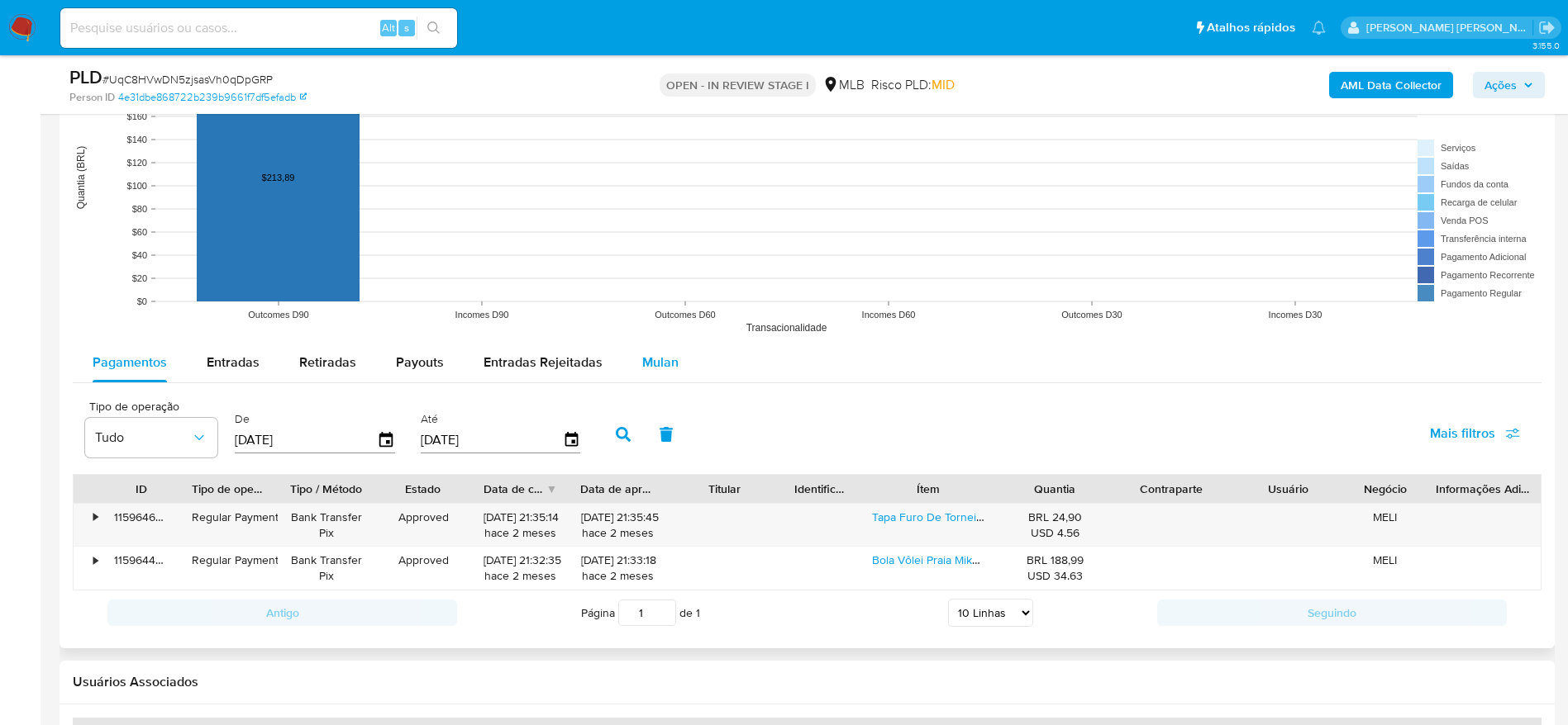
click at [651, 357] on span "Mulan" at bounding box center [660, 362] width 36 height 19
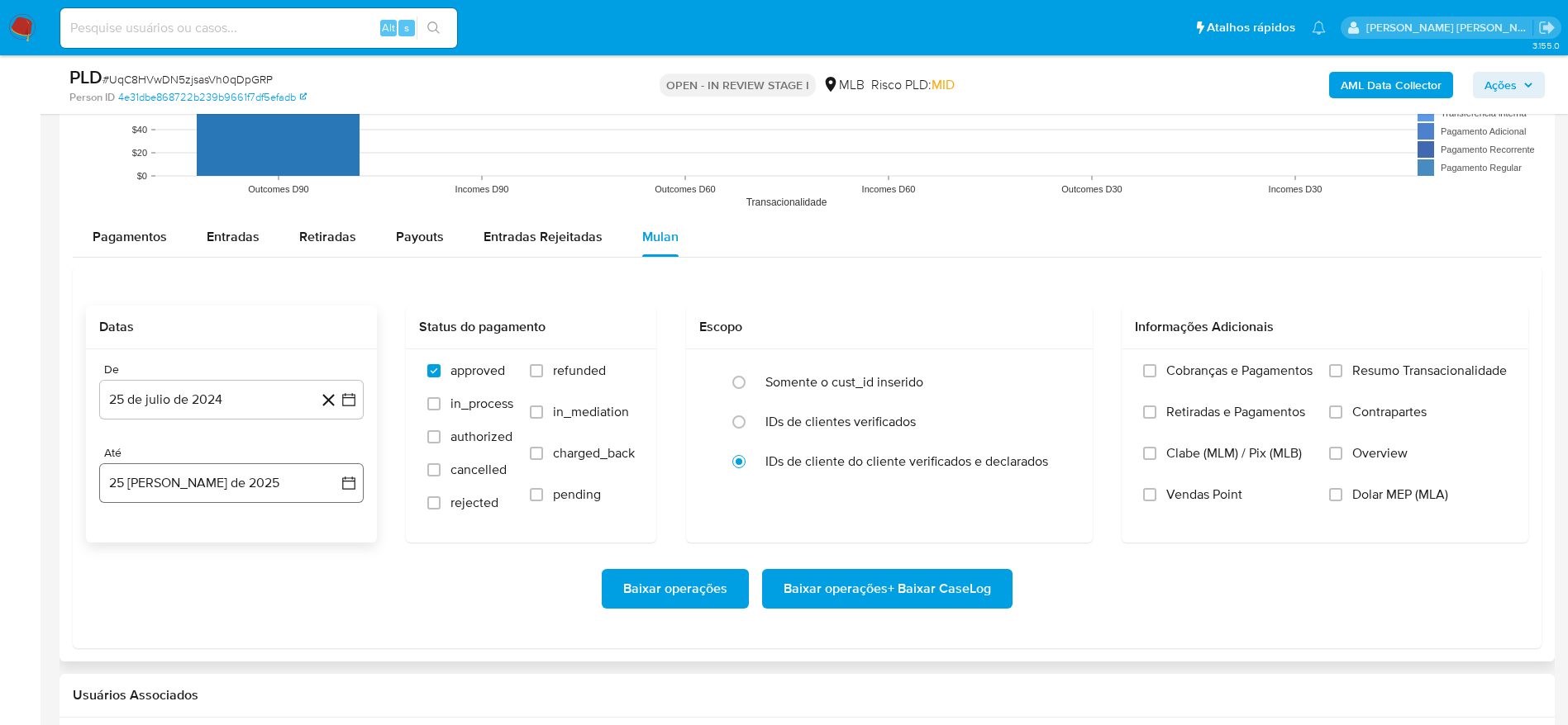
scroll to position [1859, 0]
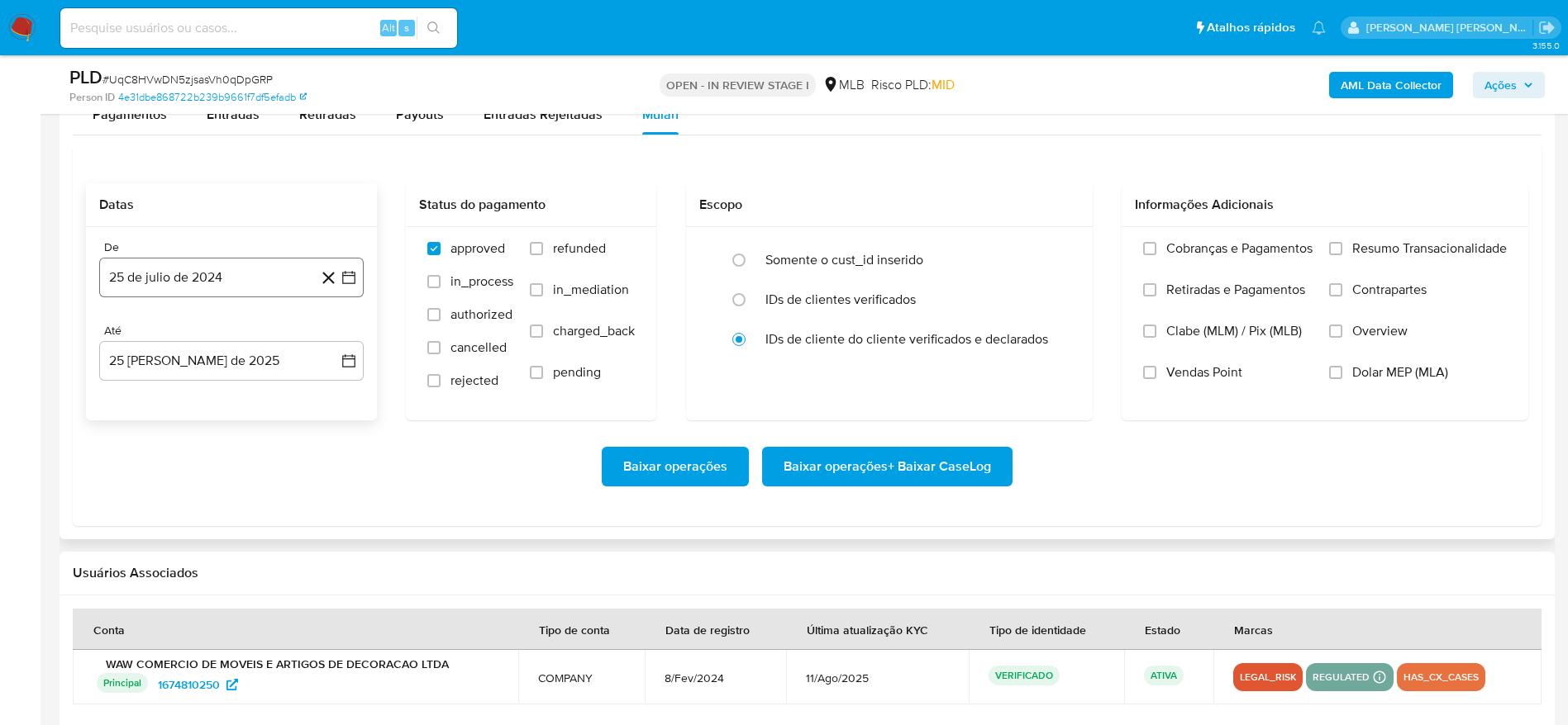
click at [249, 279] on button "25 de julio de 2024" at bounding box center [232, 277] width 264 height 40
click at [251, 338] on span "julio 2024" at bounding box center [223, 337] width 62 height 17
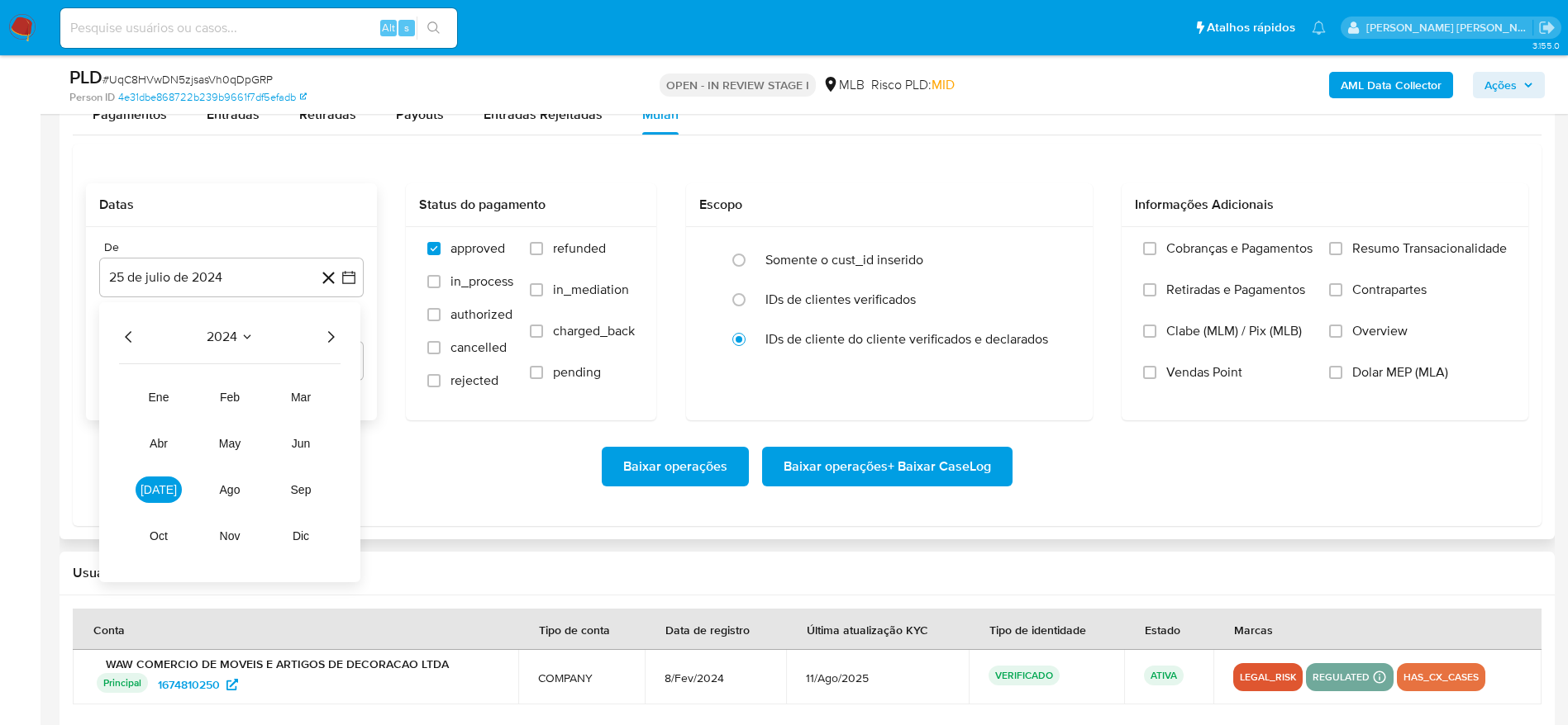
click at [328, 337] on icon "Año siguiente" at bounding box center [330, 336] width 20 height 20
click at [237, 399] on span "feb" at bounding box center [229, 397] width 20 height 13
click at [289, 402] on button "1" at bounding box center [298, 398] width 26 height 26
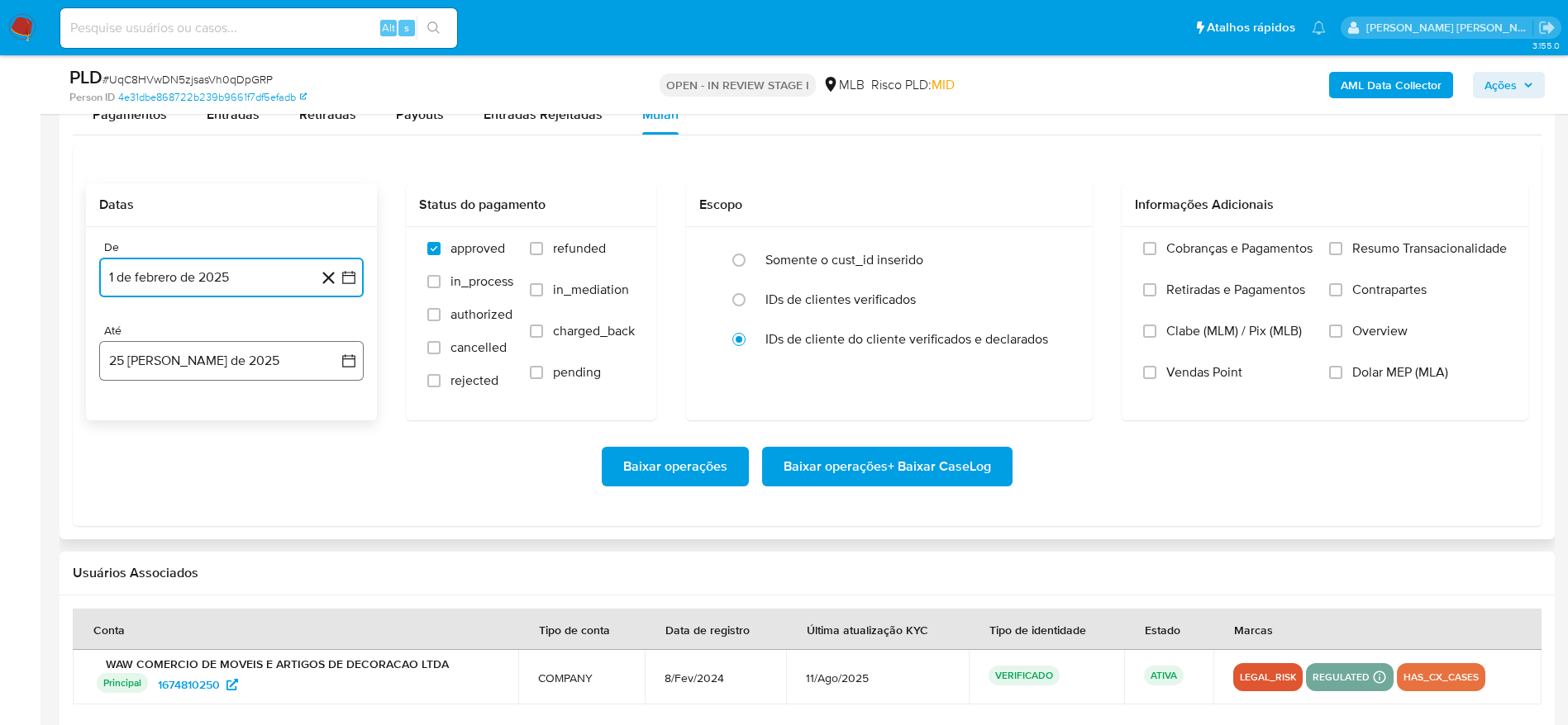
click at [177, 344] on button "25 [PERSON_NAME] de 2025" at bounding box center [232, 361] width 264 height 40
click at [334, 584] on button "24" at bounding box center [330, 581] width 26 height 26
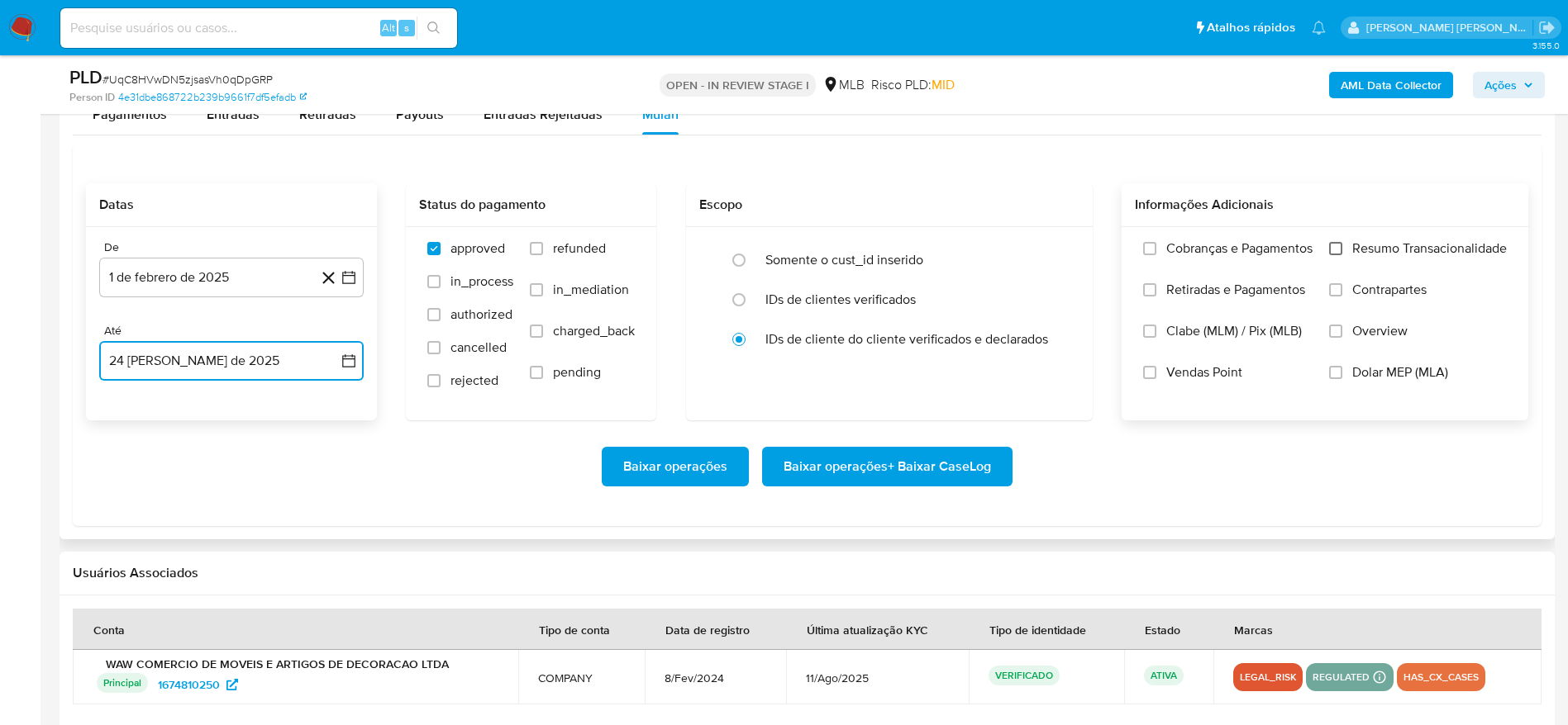
click at [1333, 242] on input "Resumo Transacionalidade" at bounding box center [1335, 248] width 13 height 13
click at [882, 470] on span "Baixar operações + Baixar CaseLog" at bounding box center [887, 467] width 207 height 36
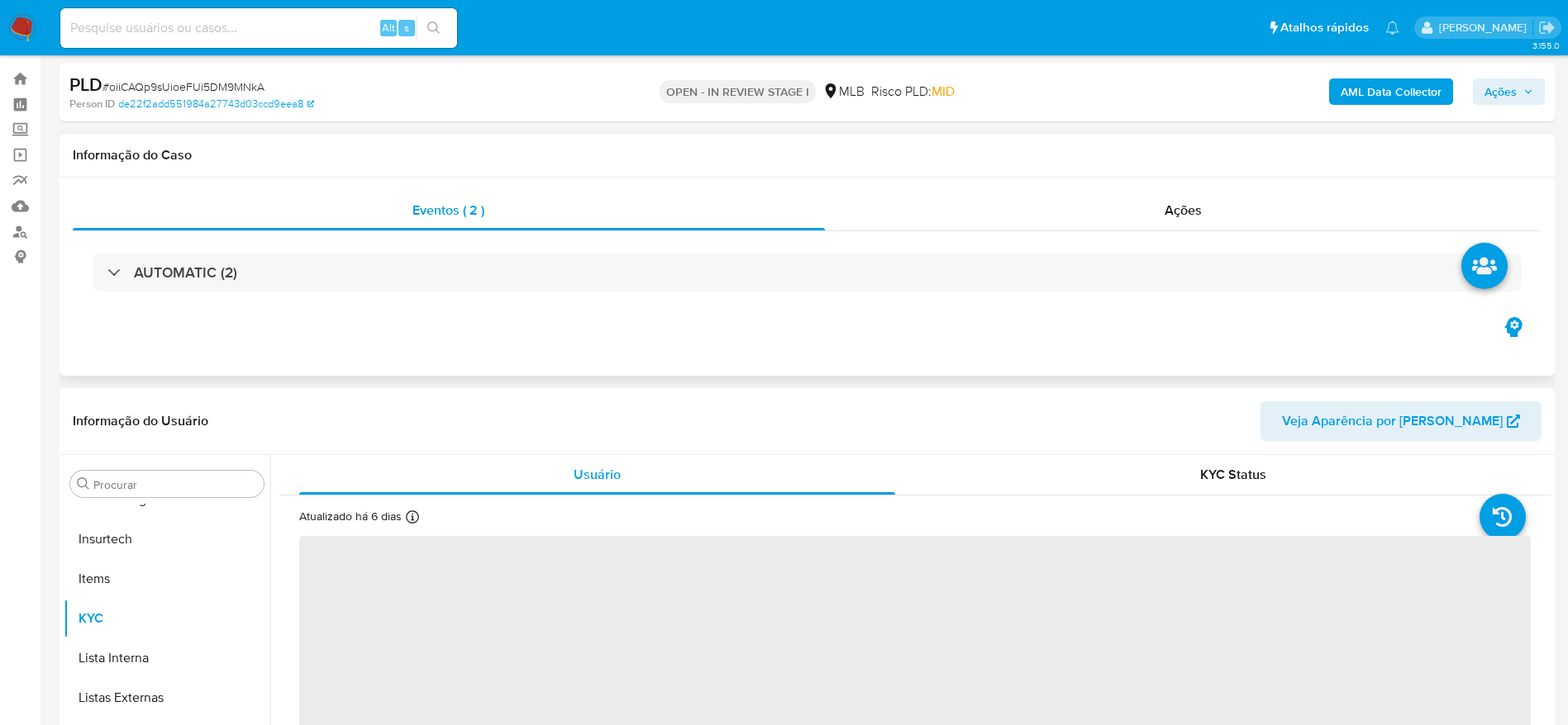
scroll to position [248, 0]
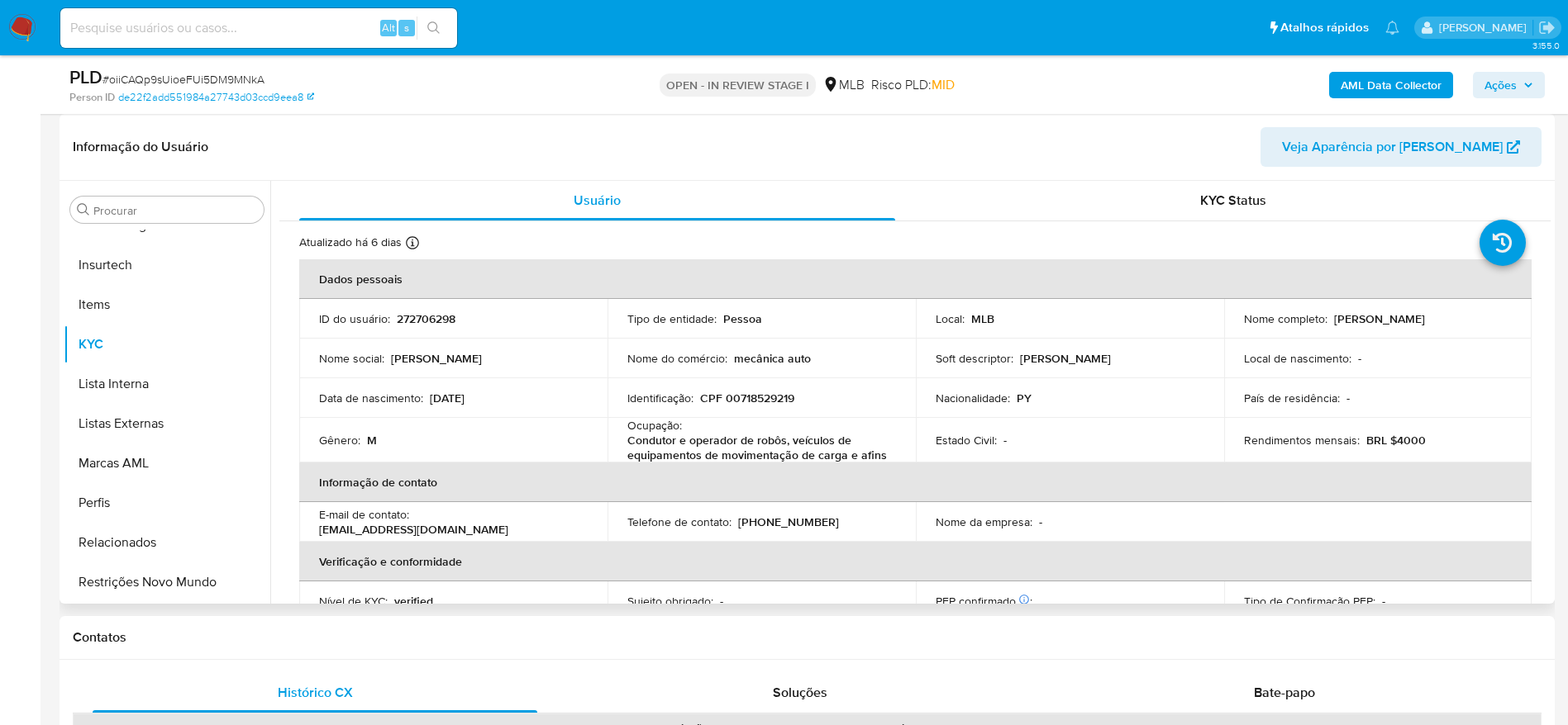
select select "10"
click at [760, 399] on p "CPF 00718529219" at bounding box center [747, 398] width 94 height 15
copy p "00718529219"
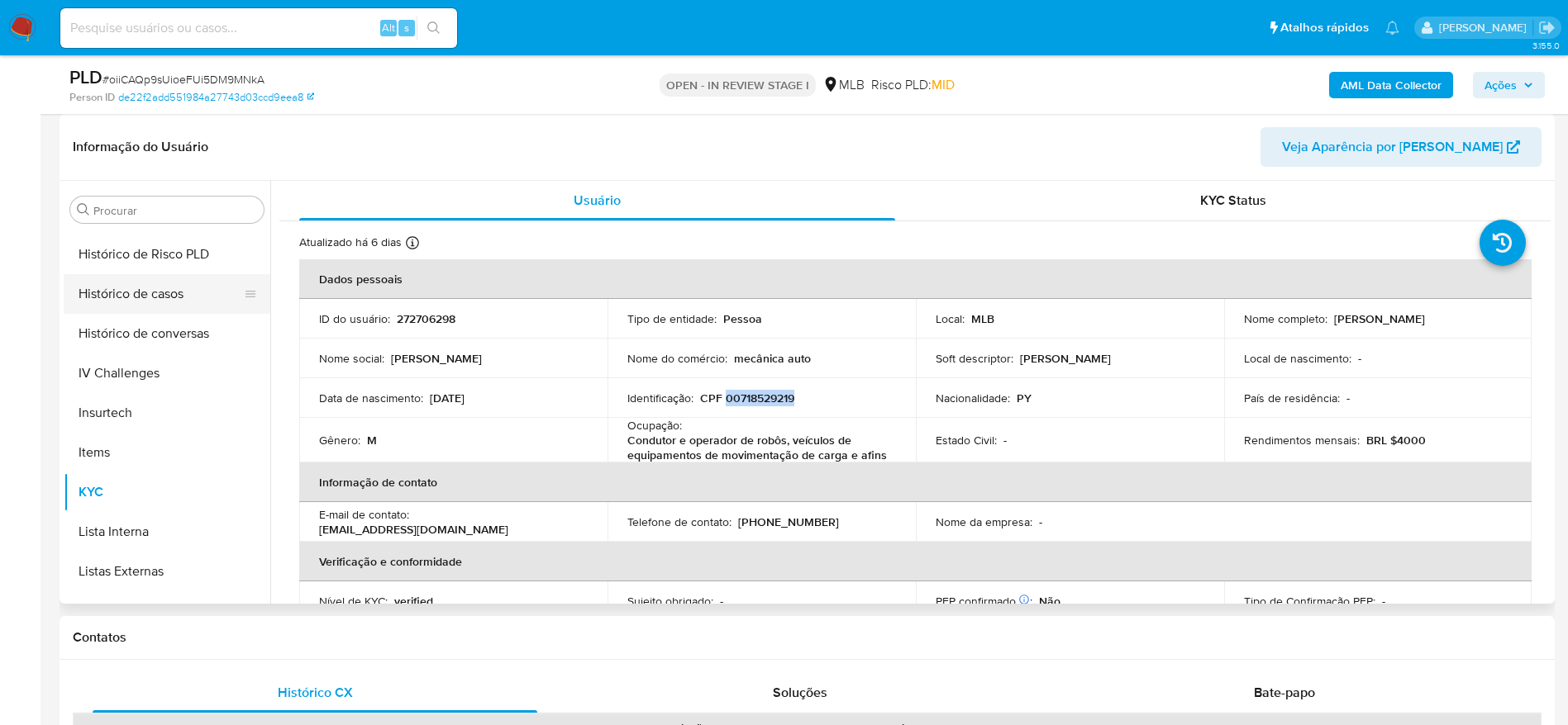
scroll to position [490, 0]
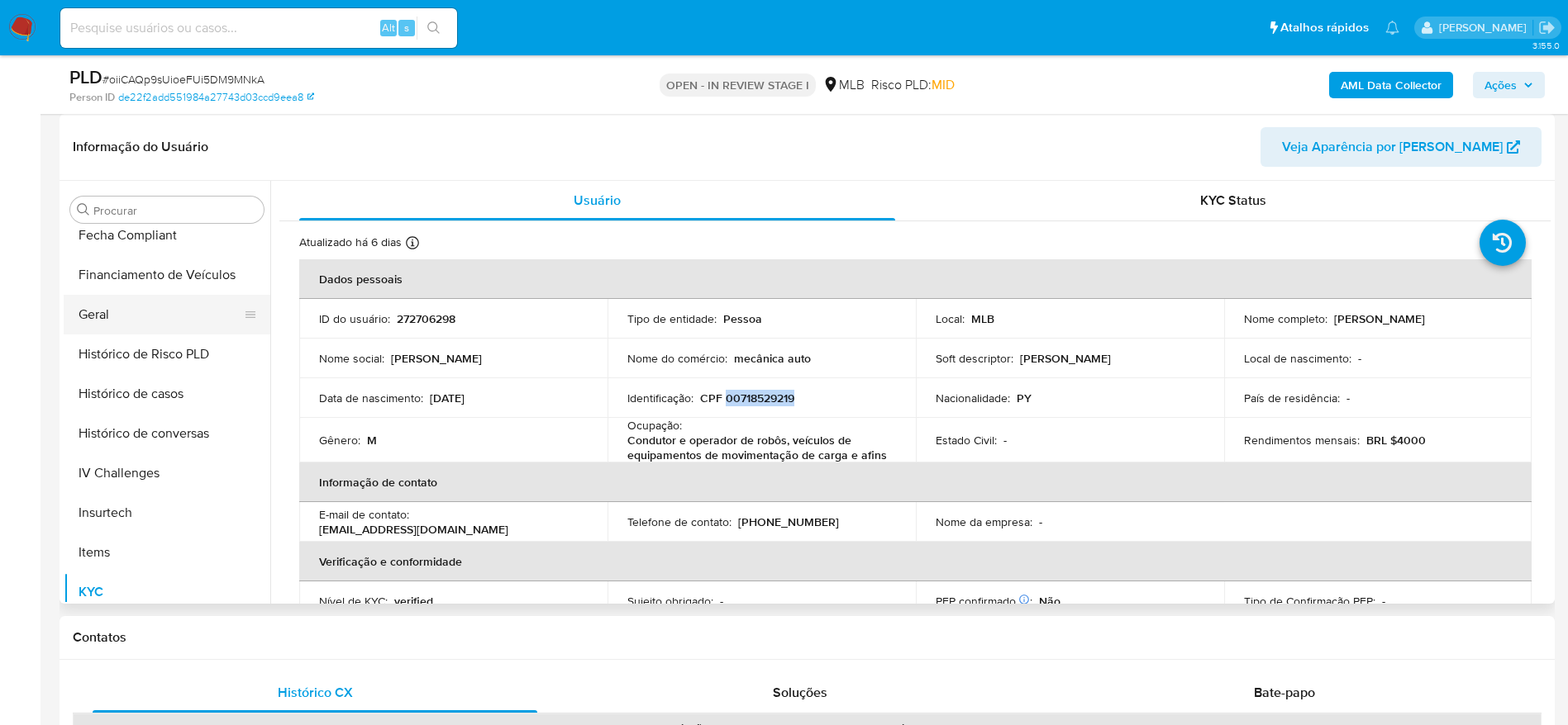
click at [128, 309] on button "Geral" at bounding box center [160, 314] width 193 height 40
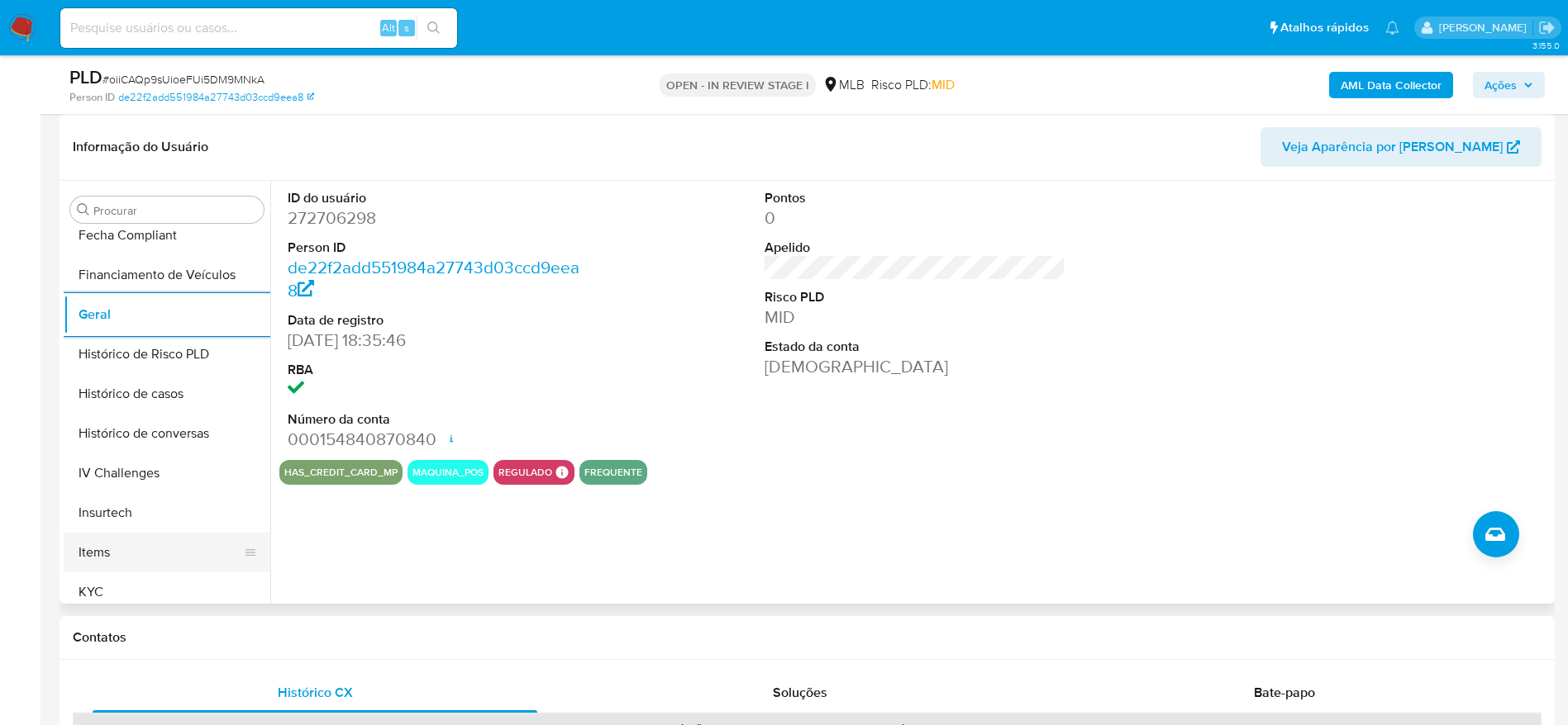
click at [149, 570] on button "Items" at bounding box center [160, 552] width 193 height 40
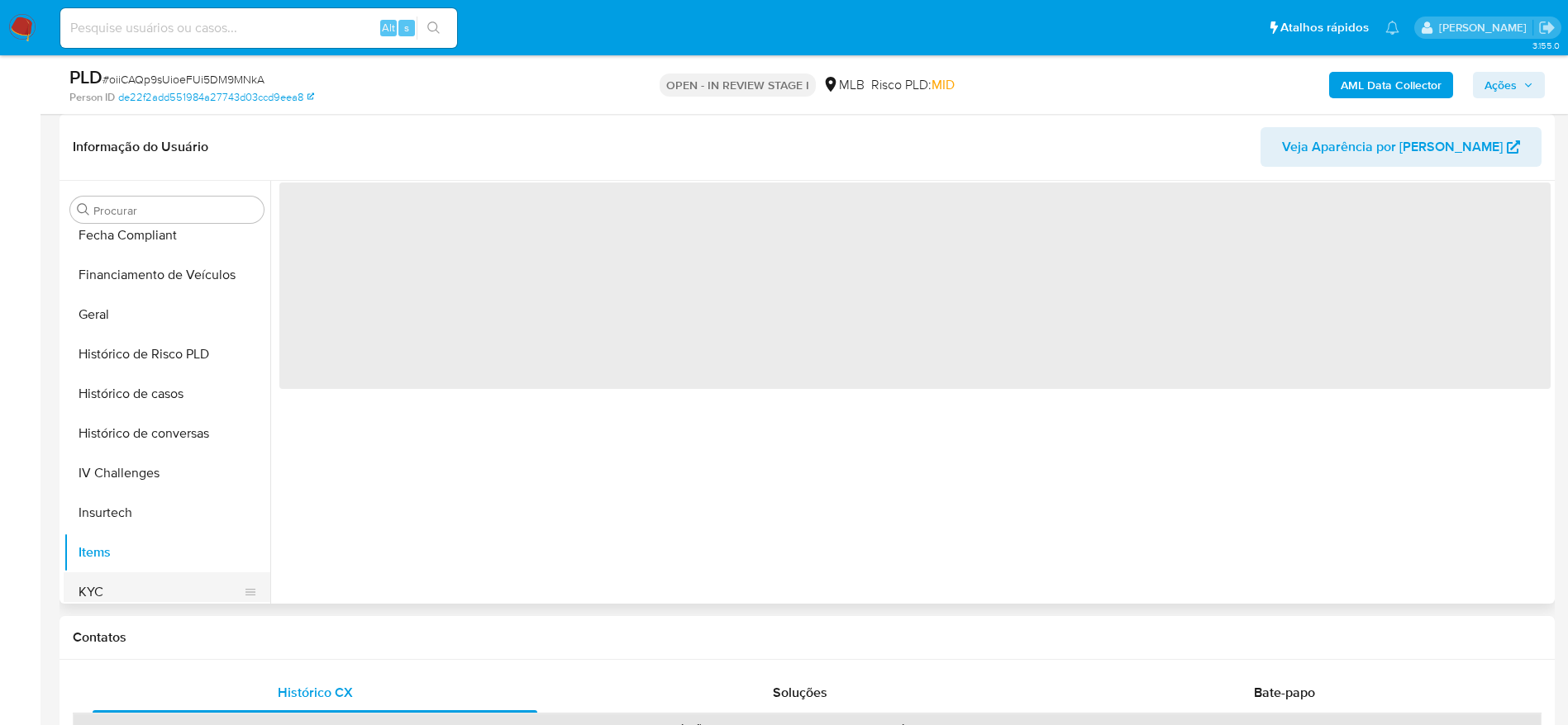
click at [138, 582] on button "KYC" at bounding box center [160, 592] width 193 height 40
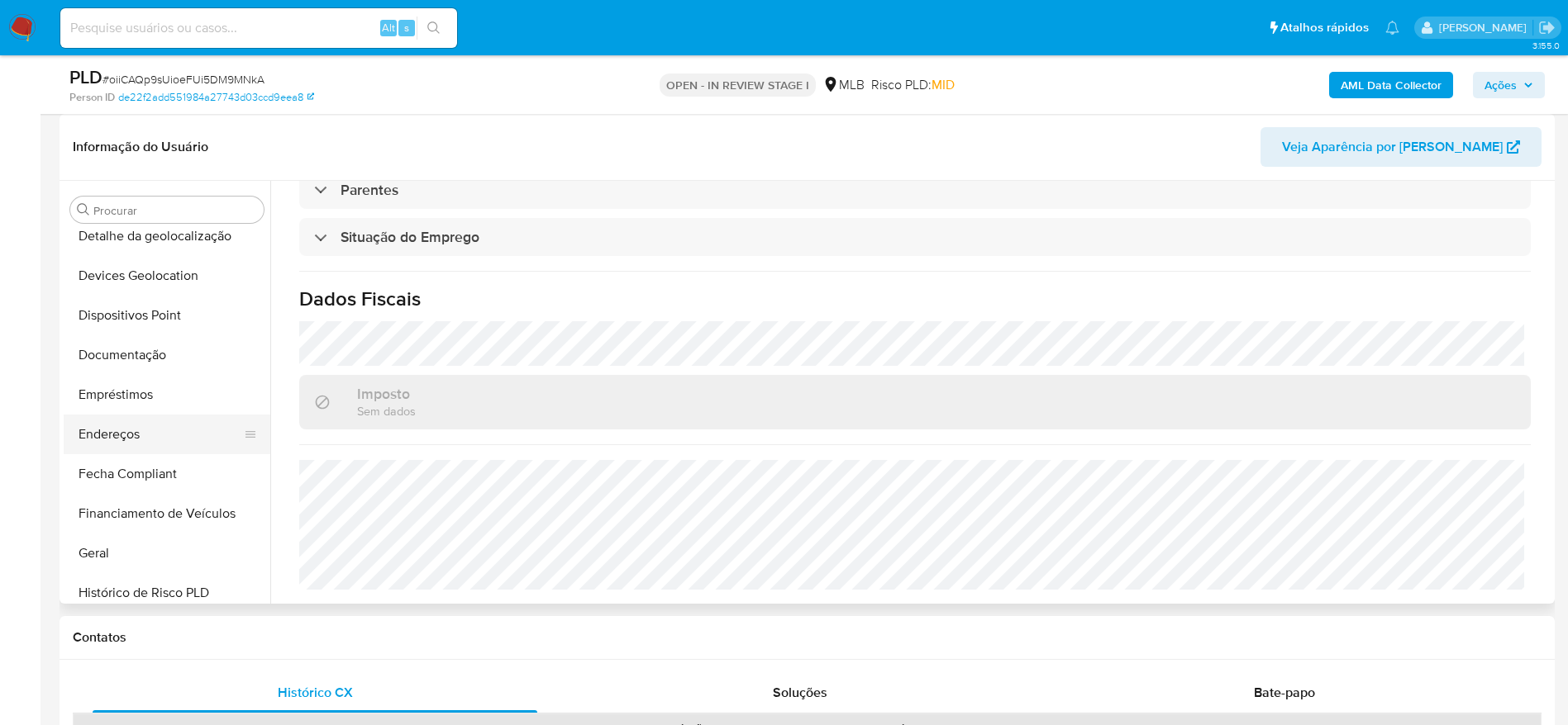
scroll to position [242, 0]
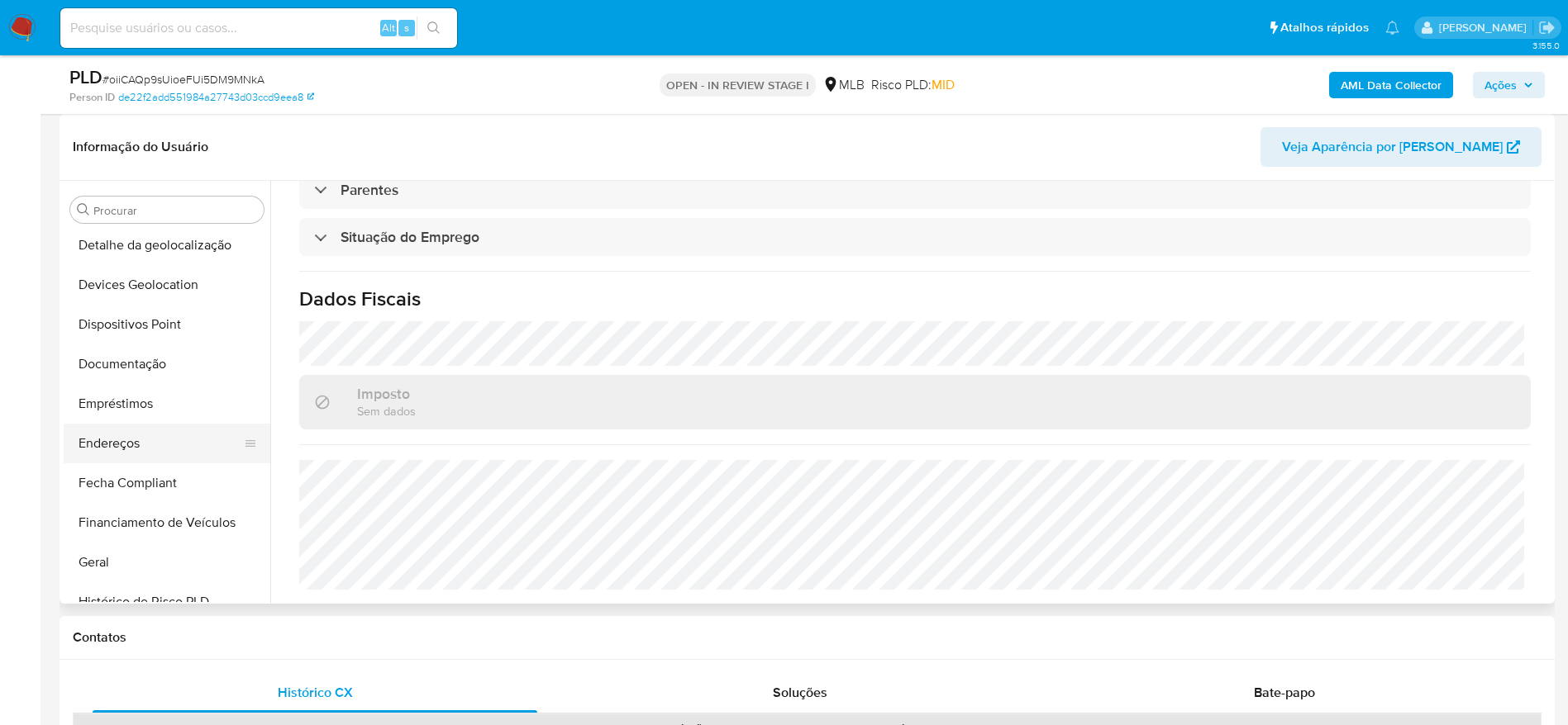
click at [140, 424] on button "Endereços" at bounding box center [160, 443] width 193 height 40
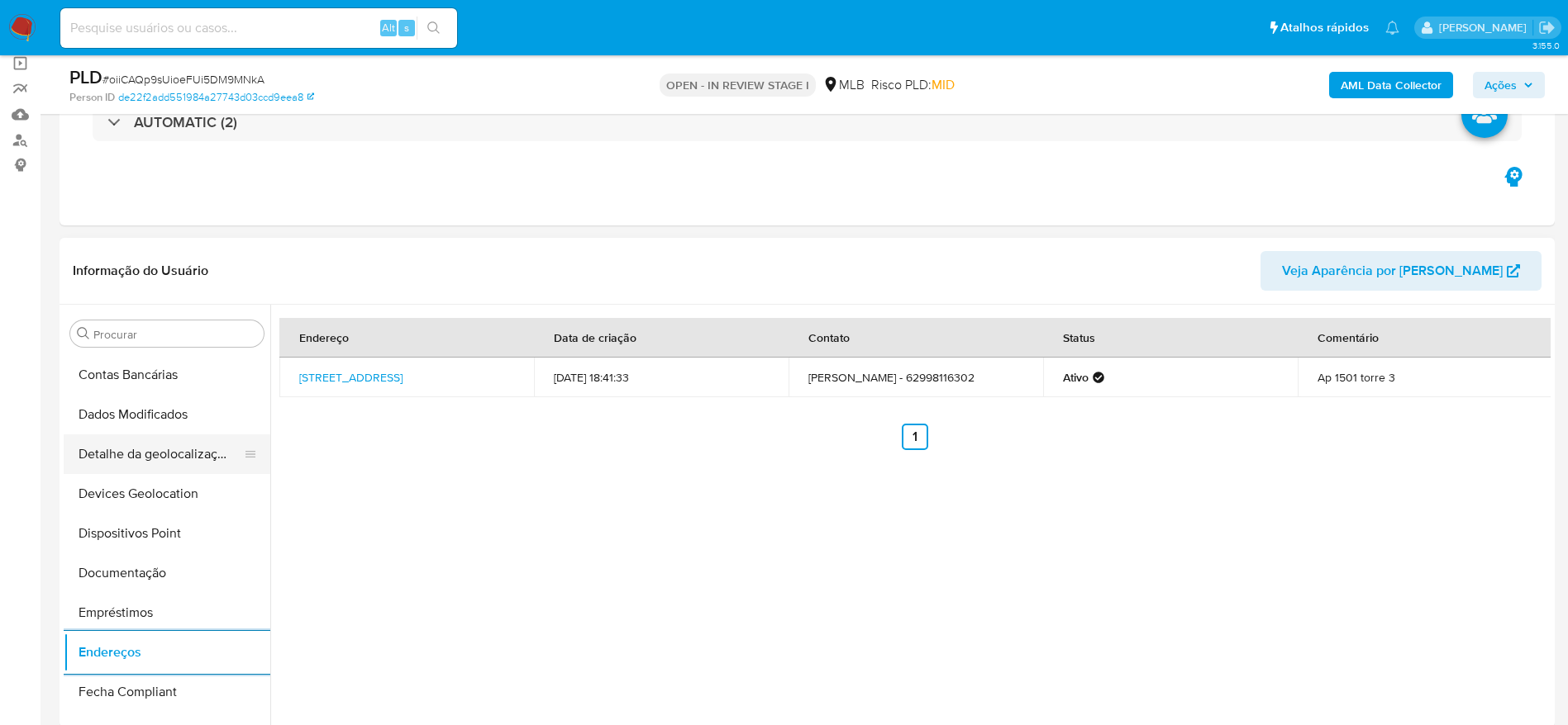
scroll to position [118, 0]
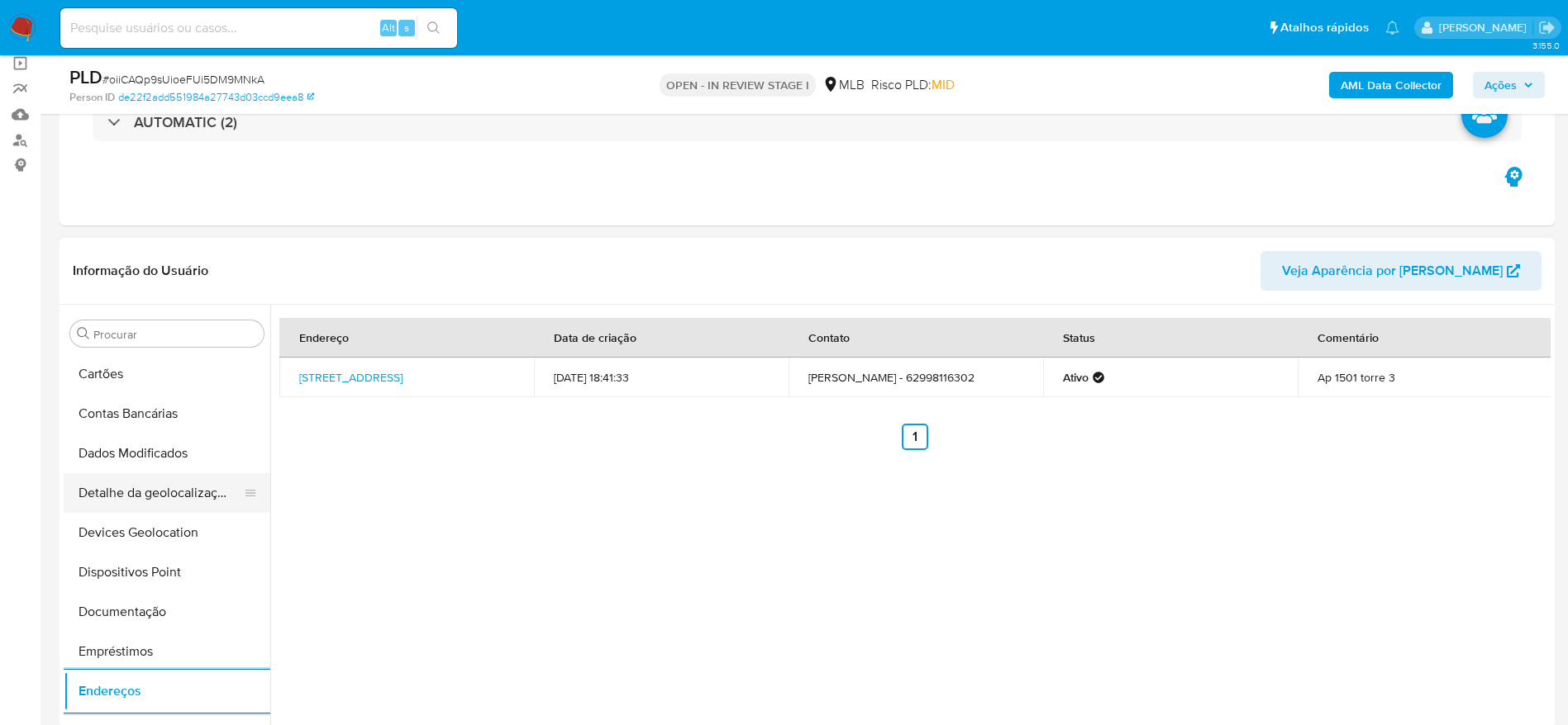
click at [149, 502] on button "Detalhe da geolocalização" at bounding box center [160, 493] width 193 height 40
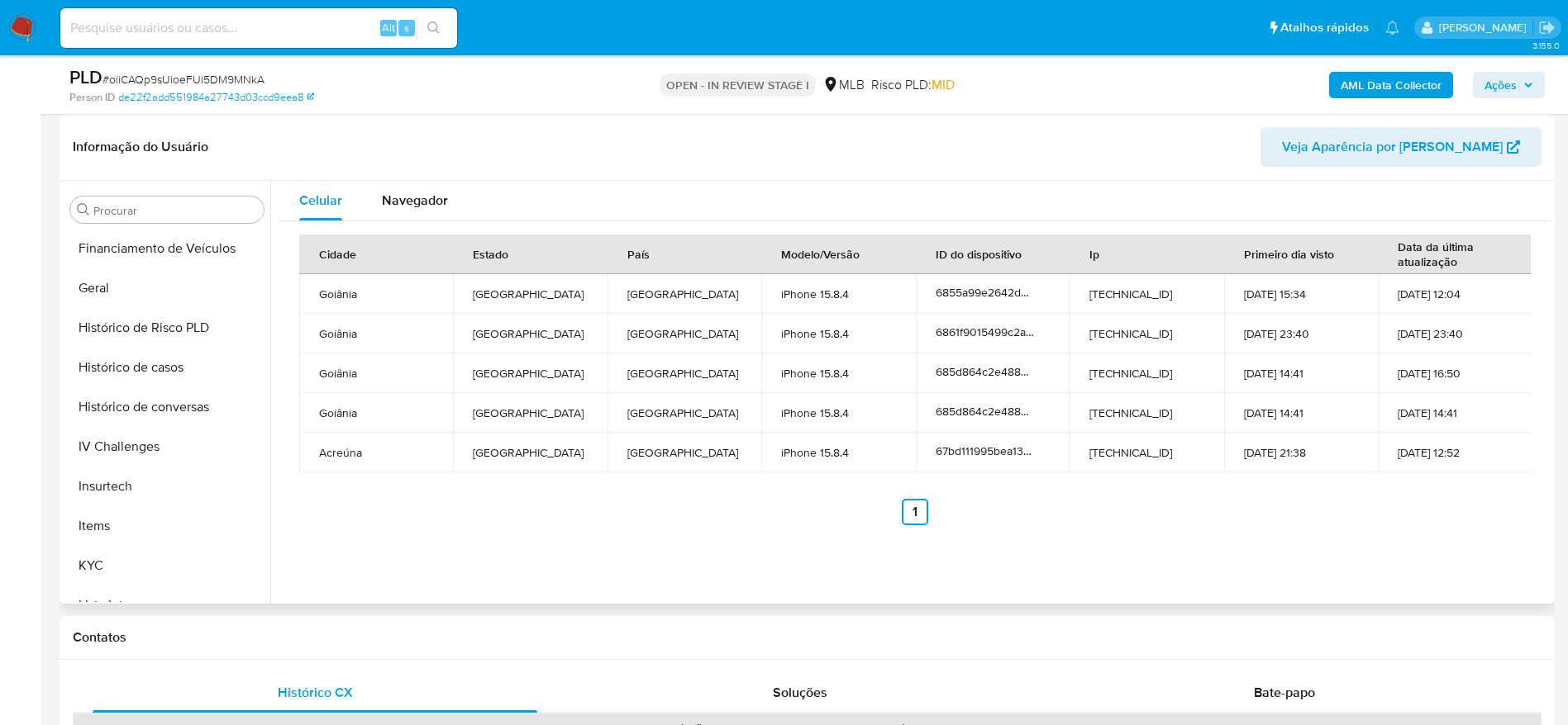
scroll to position [738, 0]
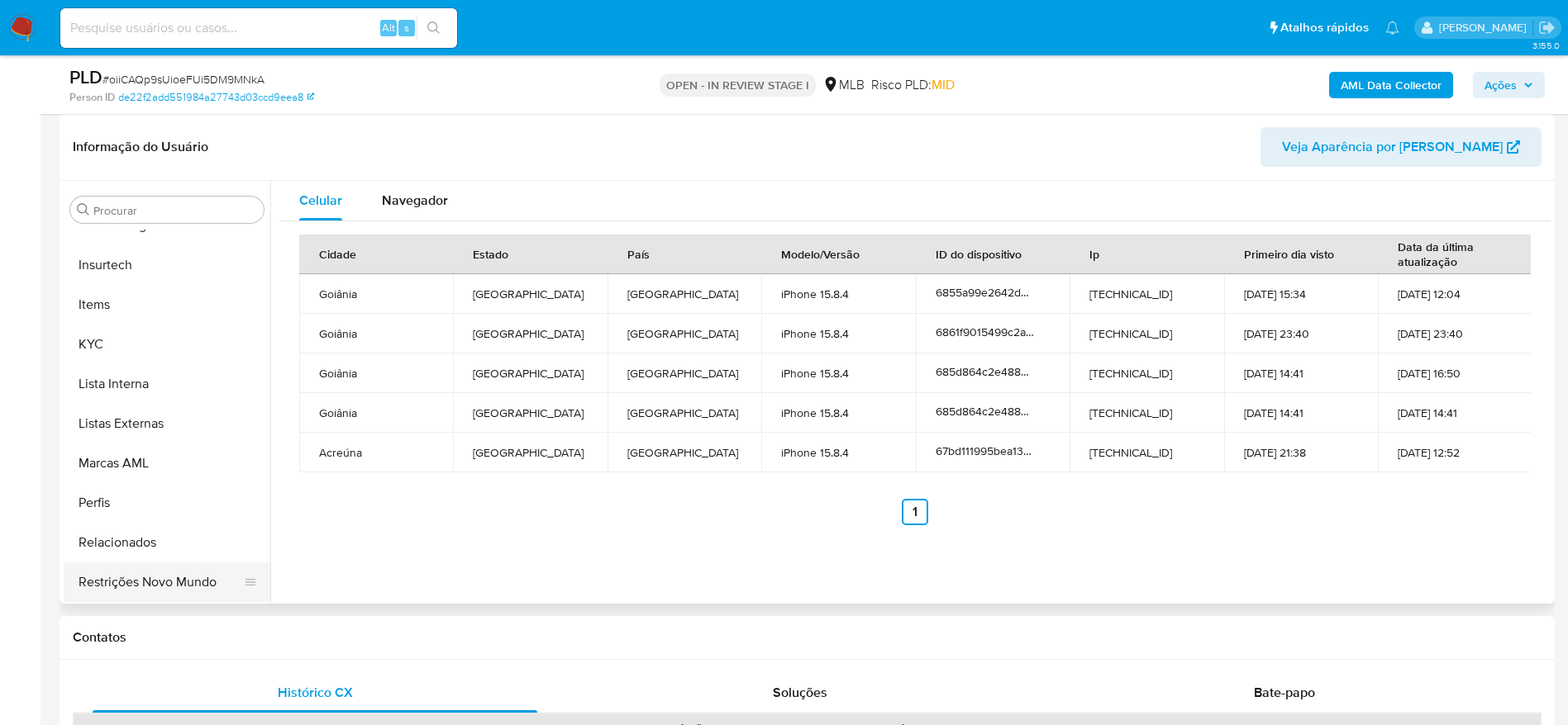
click at [132, 593] on button "Restrições Novo Mundo" at bounding box center [160, 582] width 193 height 40
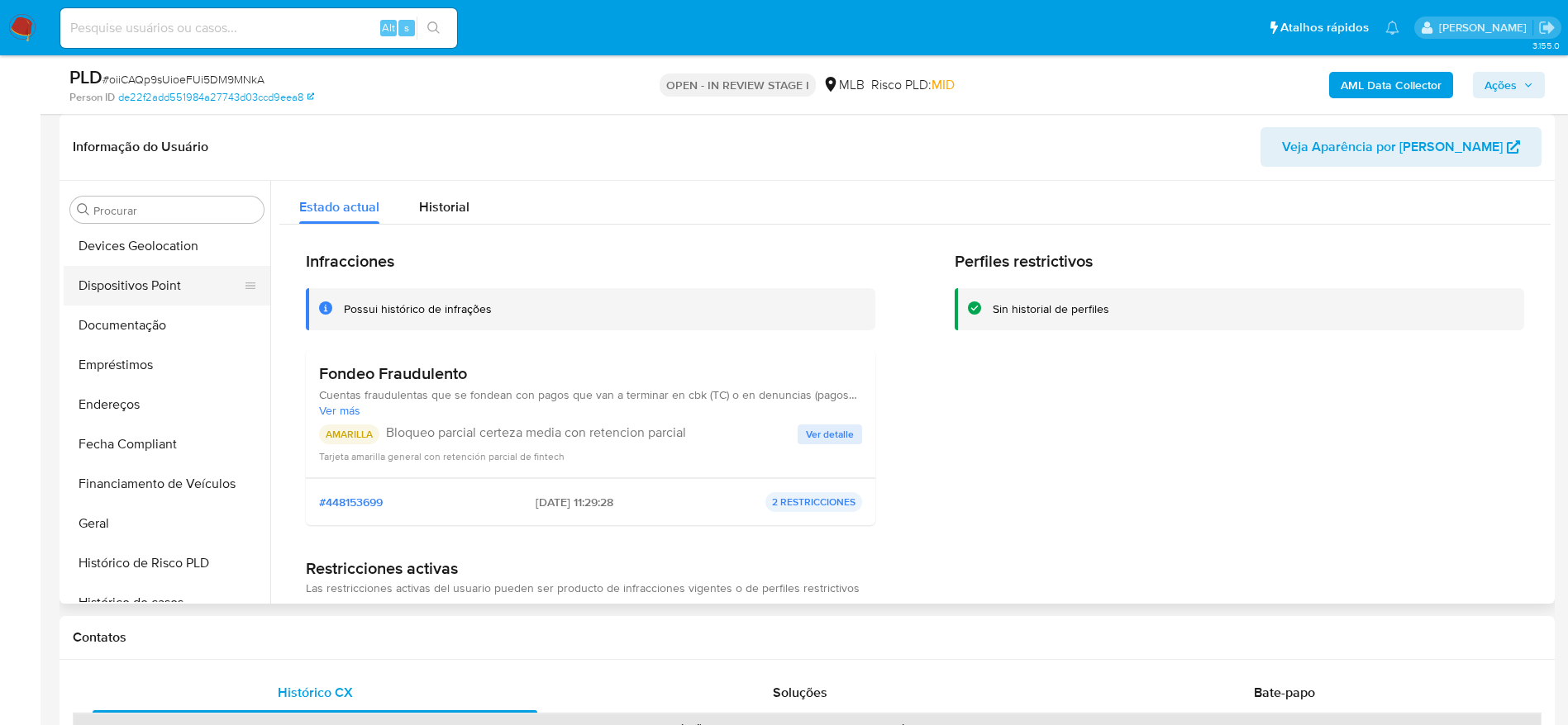
scroll to position [242, 0]
click at [167, 322] on button "Dispositivos Point" at bounding box center [160, 324] width 193 height 40
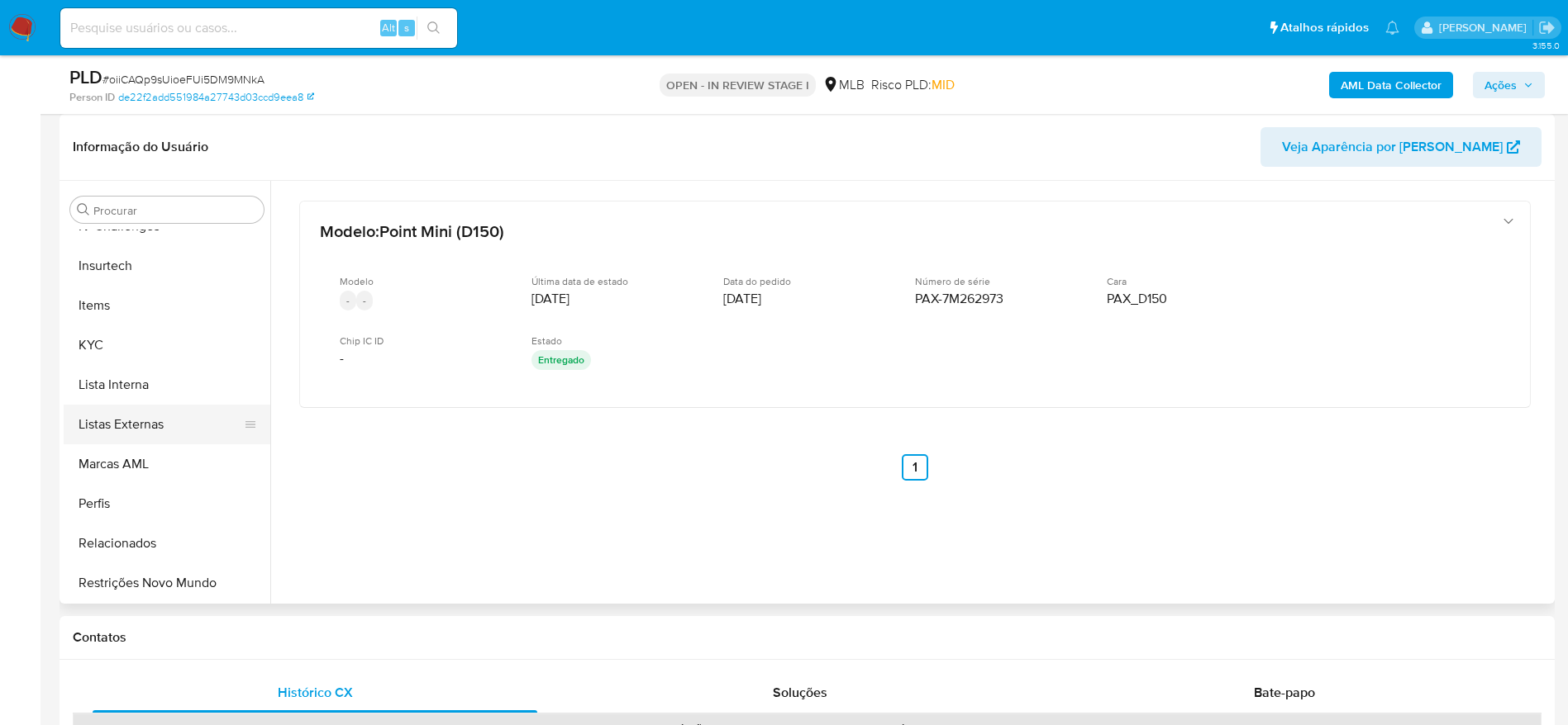
scroll to position [738, 0]
click at [133, 342] on button "KYC" at bounding box center [160, 344] width 193 height 40
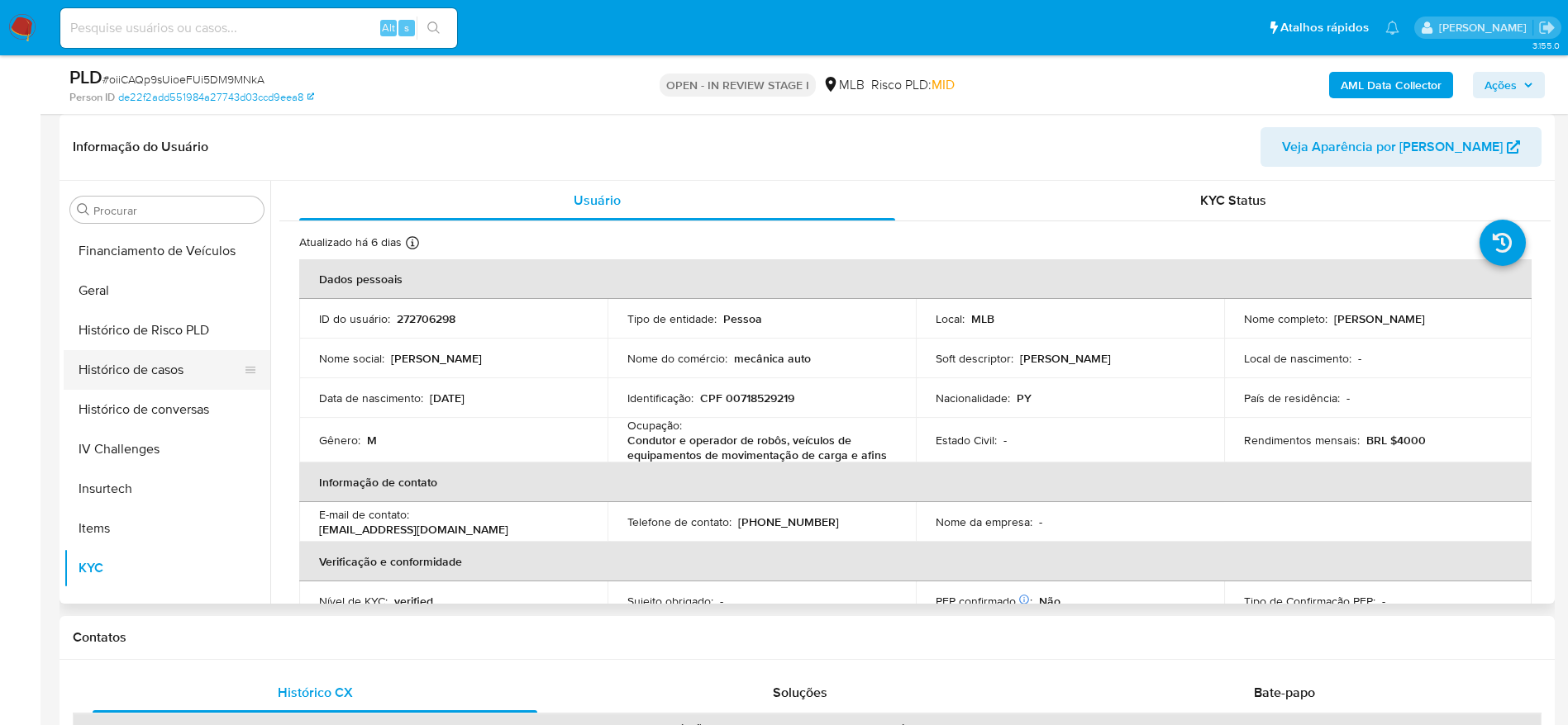
scroll to position [490, 0]
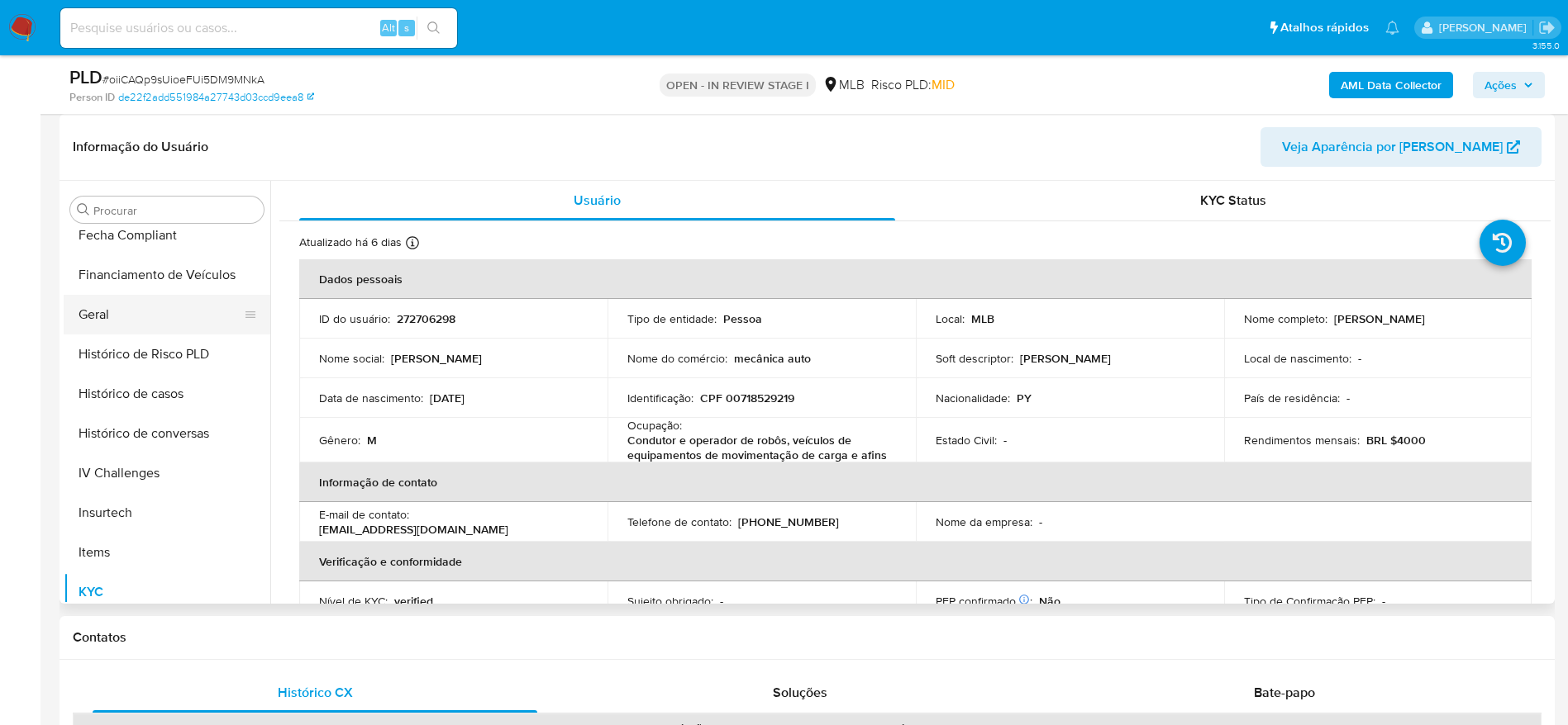
click at [121, 319] on button "Geral" at bounding box center [160, 314] width 193 height 40
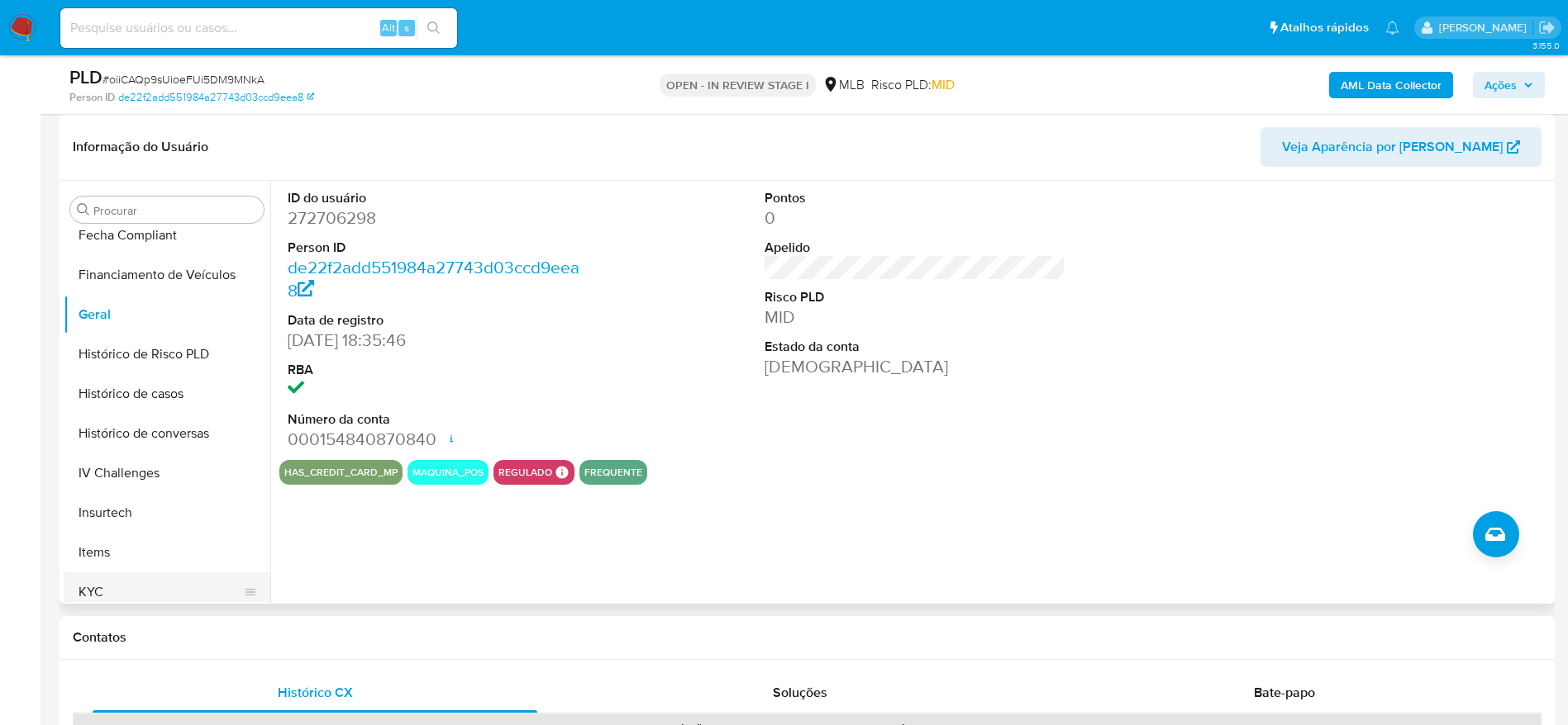
click at [153, 580] on button "KYC" at bounding box center [160, 592] width 193 height 40
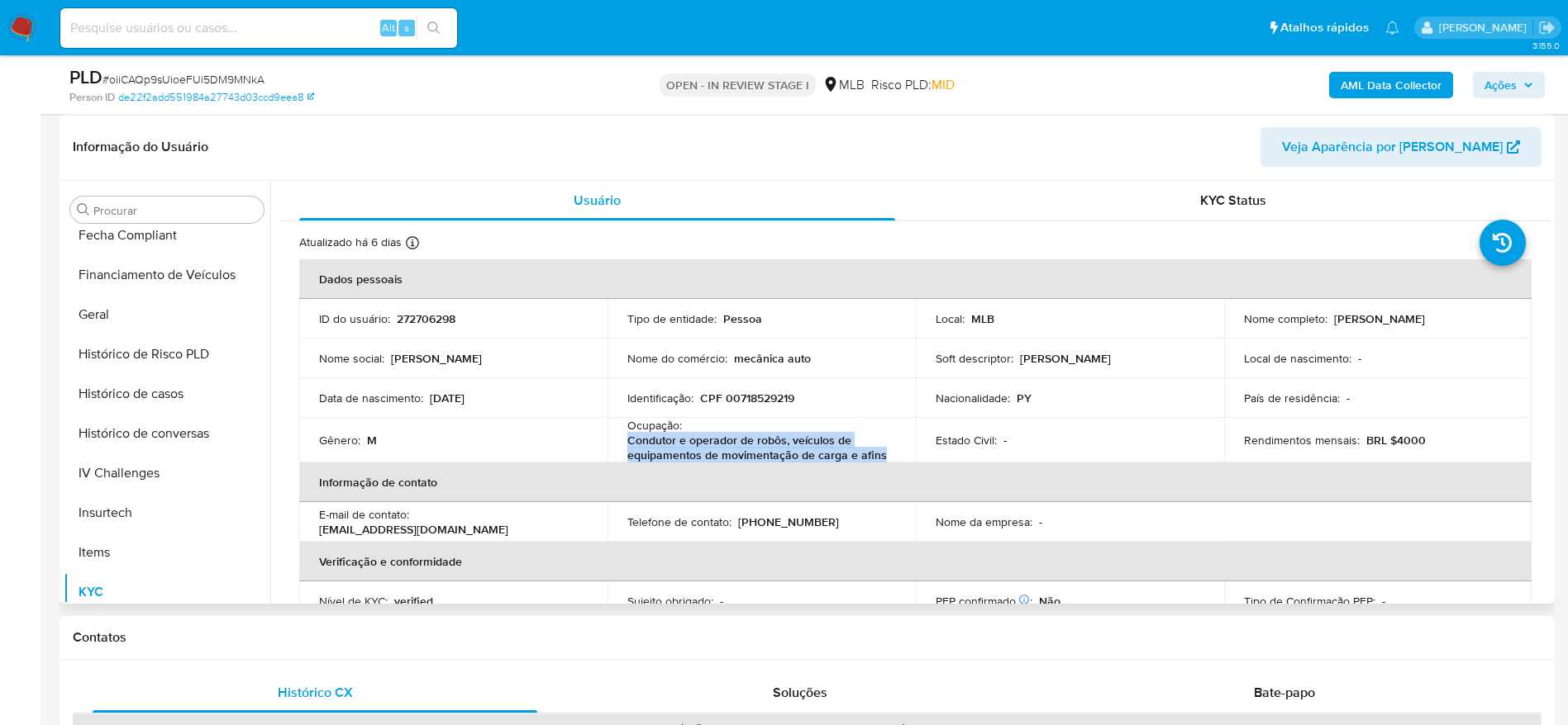
drag, startPoint x: 773, startPoint y: 454, endPoint x: 625, endPoint y: 442, distance: 148.5
click at [628, 442] on div "Ocupação : Condutor e operador de robôs, veículos de equipamentos de movimentaç…" at bounding box center [762, 441] width 269 height 45
copy p "Condutor e operador de robôs, veículos de equipamentos de movimentação de carga…"
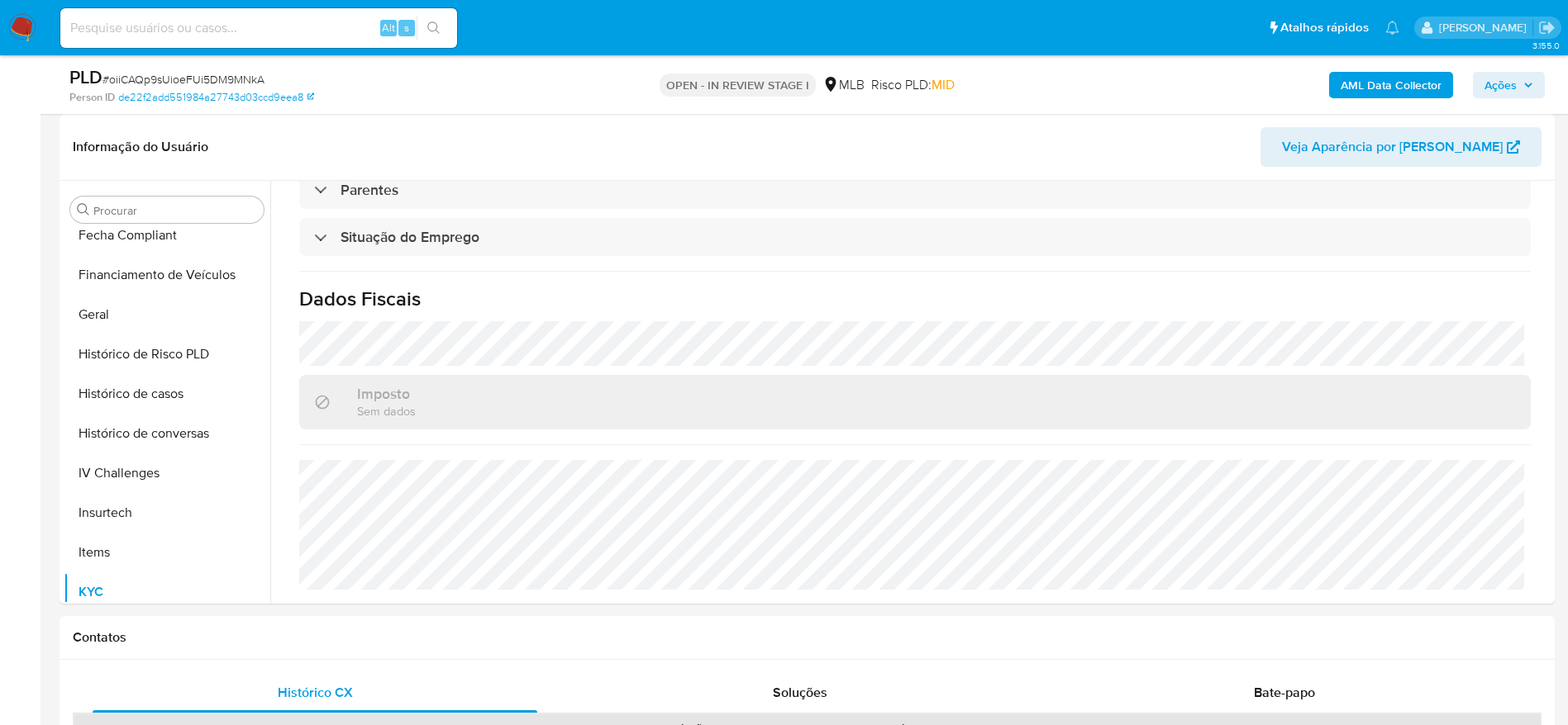
scroll to position [0, 0]
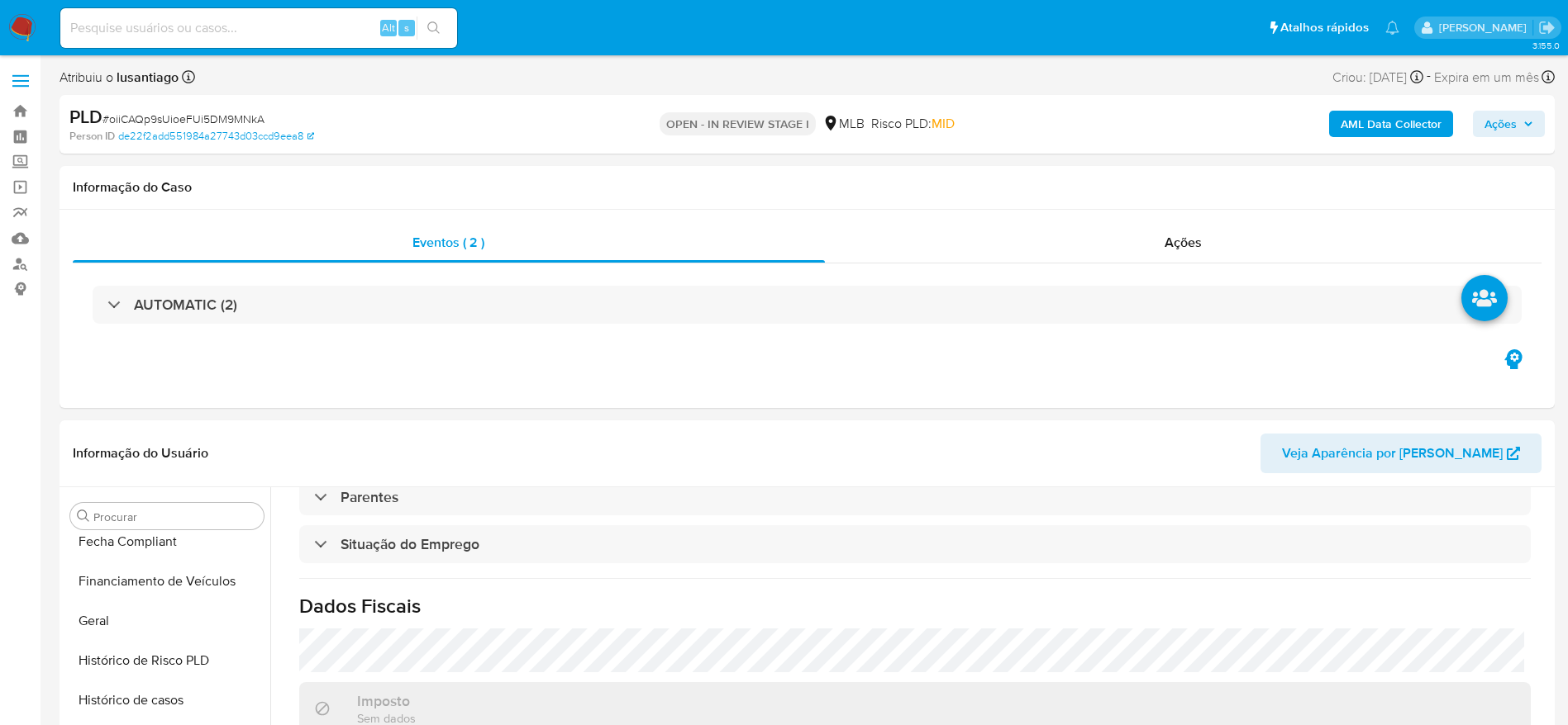
click at [1482, 125] on button "Ações" at bounding box center [1508, 124] width 72 height 26
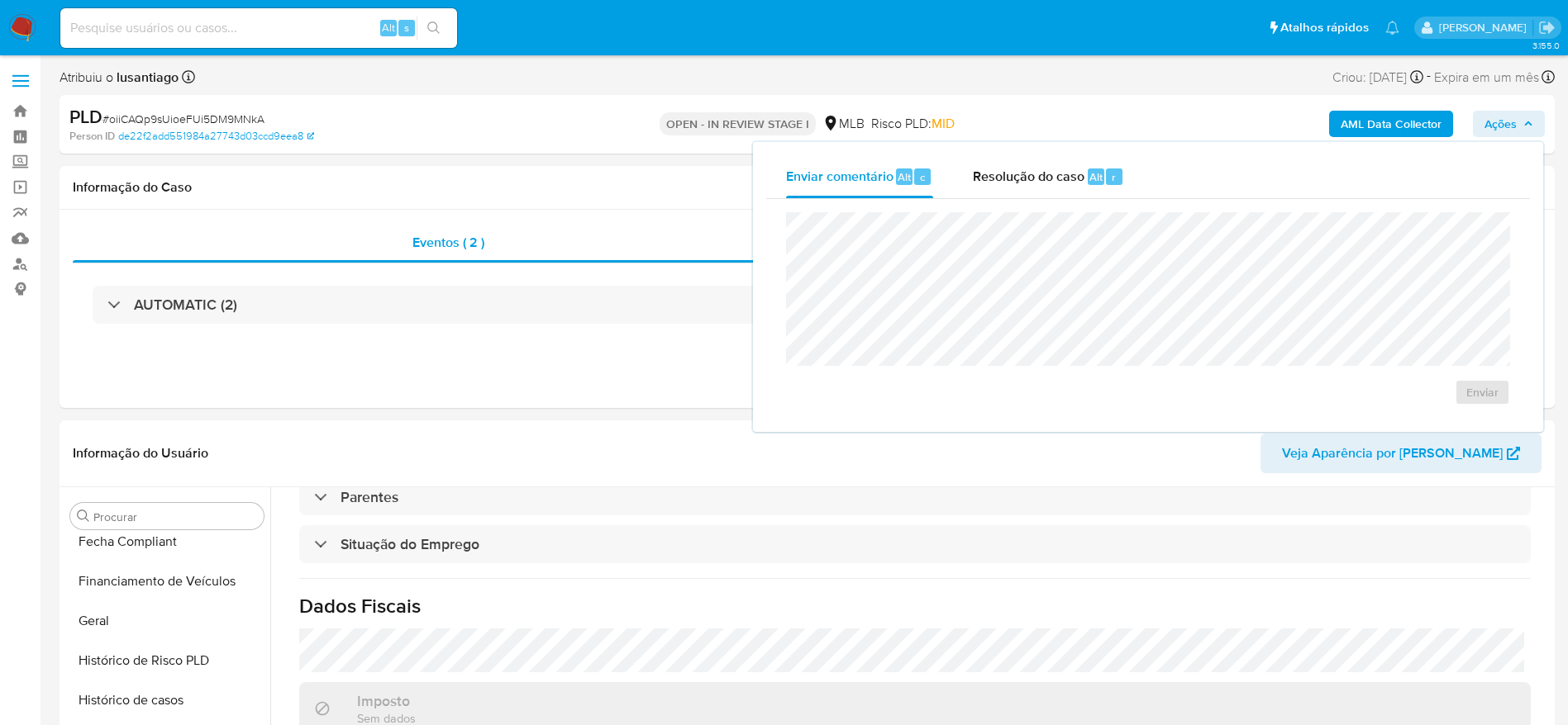
drag, startPoint x: 1000, startPoint y: 178, endPoint x: 993, endPoint y: 207, distance: 29.8
click at [1000, 188] on div "Resolução do caso Alt r" at bounding box center [1048, 177] width 152 height 43
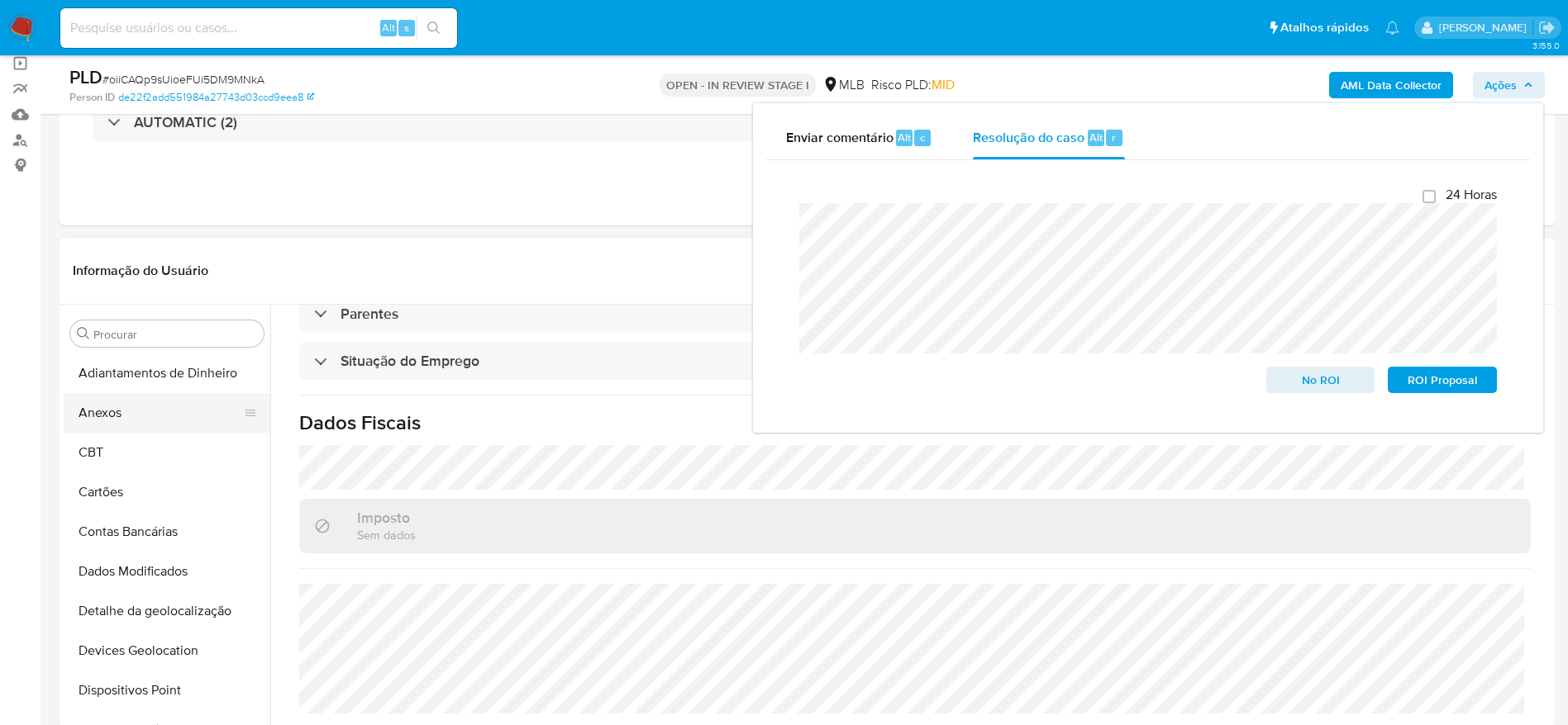
click at [168, 415] on button "Anexos" at bounding box center [160, 413] width 193 height 40
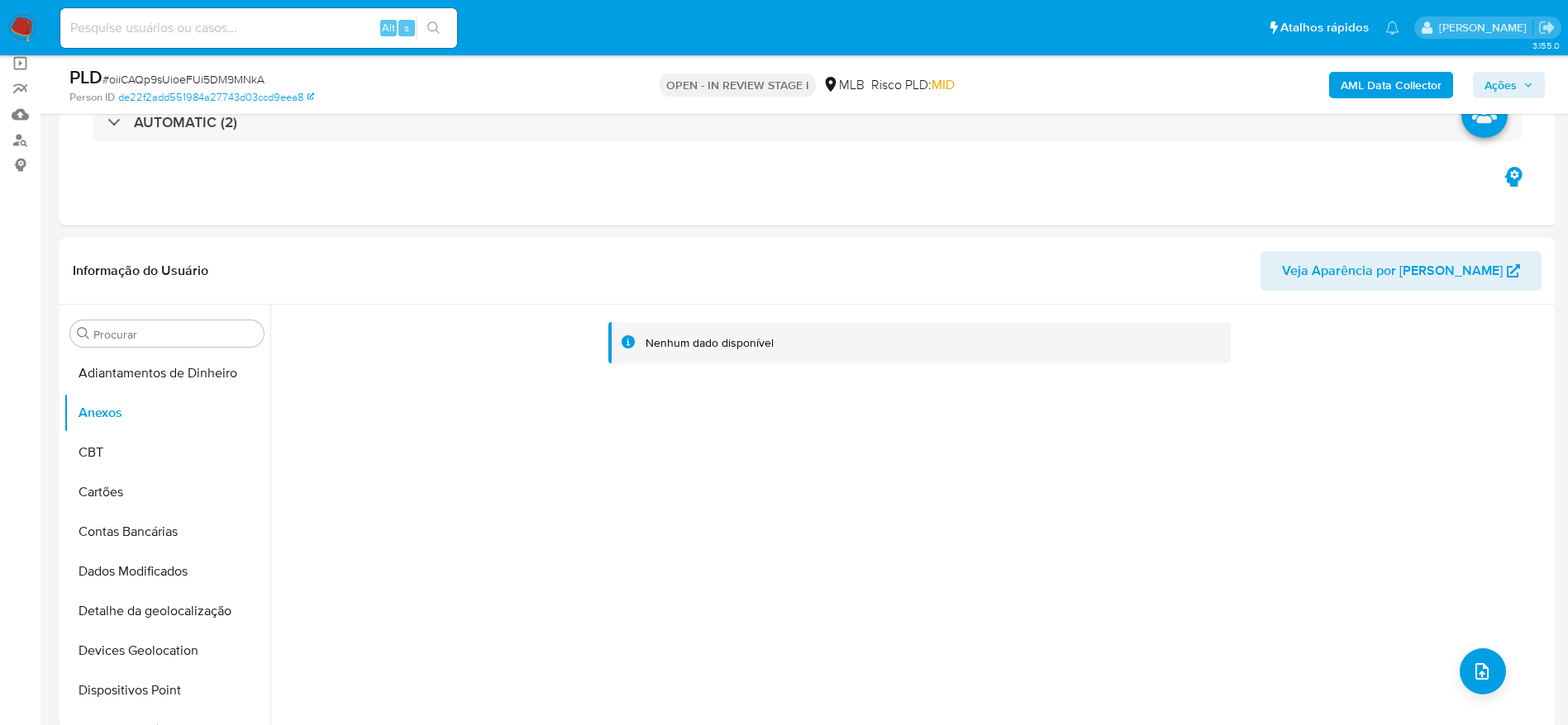
click at [1353, 91] on b "AML Data Collector" at bounding box center [1391, 85] width 100 height 26
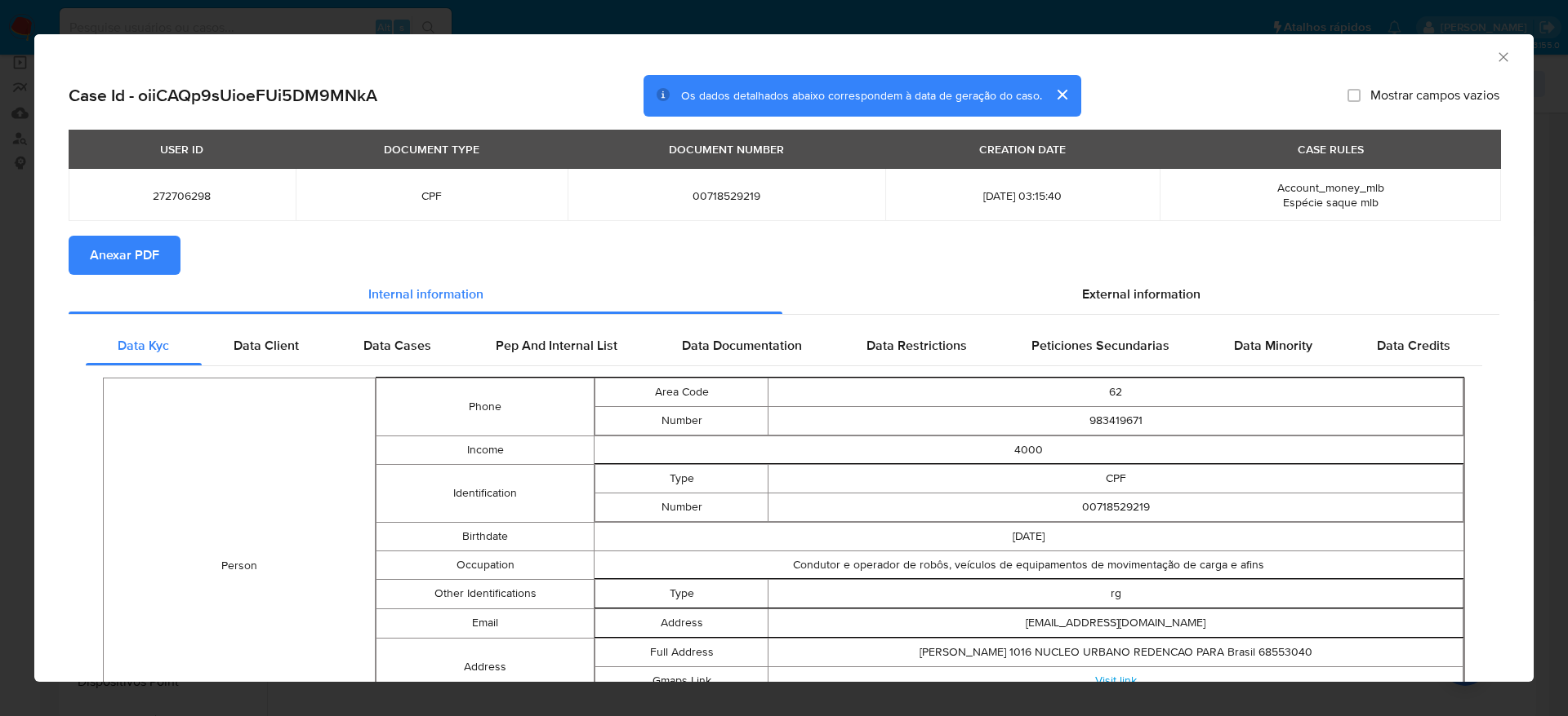
click at [107, 258] on span "Anexar PDF" at bounding box center [125, 255] width 70 height 36
click at [1495, 54] on icon "Fechar a janela" at bounding box center [1504, 57] width 17 height 17
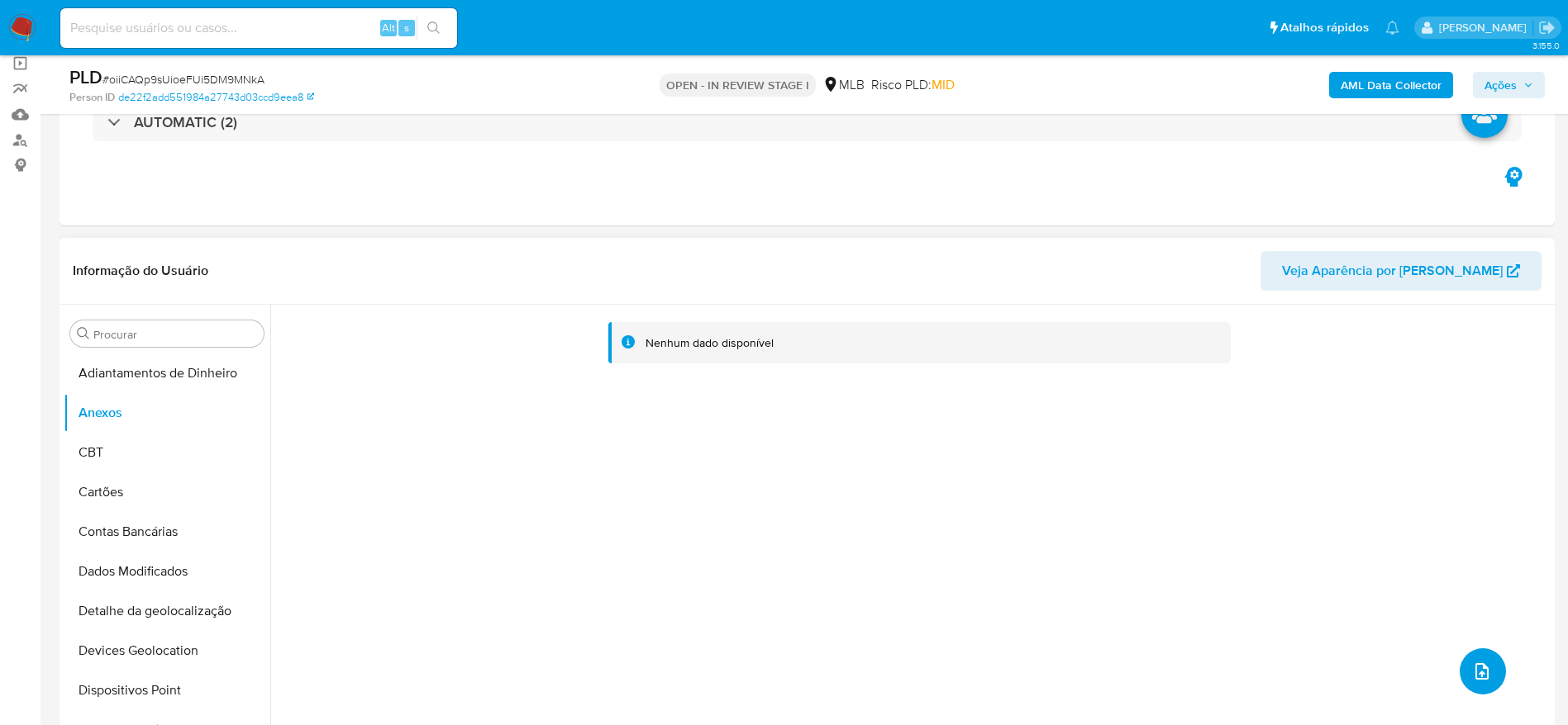
click at [1475, 667] on icon "upload-file" at bounding box center [1482, 671] width 20 height 20
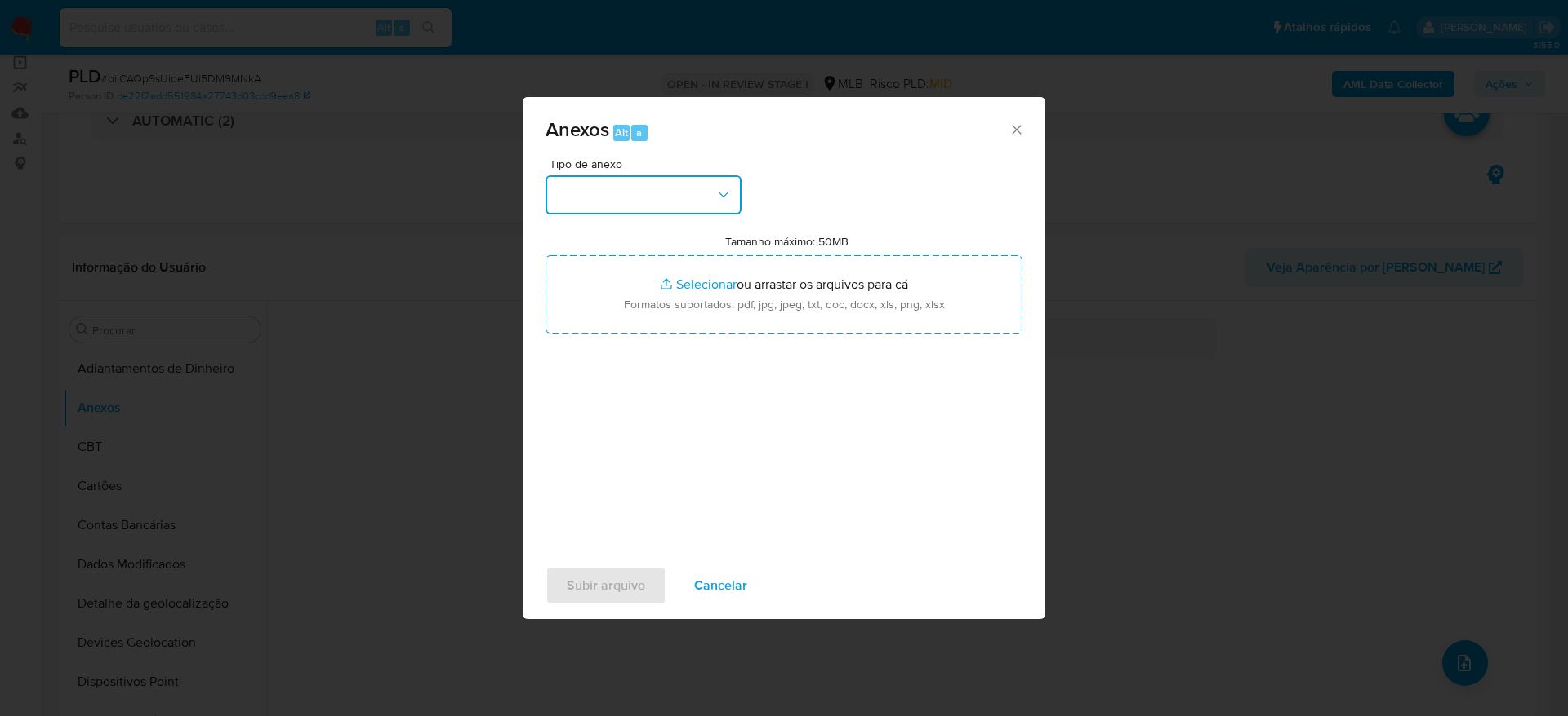
click at [645, 191] on button "button" at bounding box center [643, 195] width 196 height 39
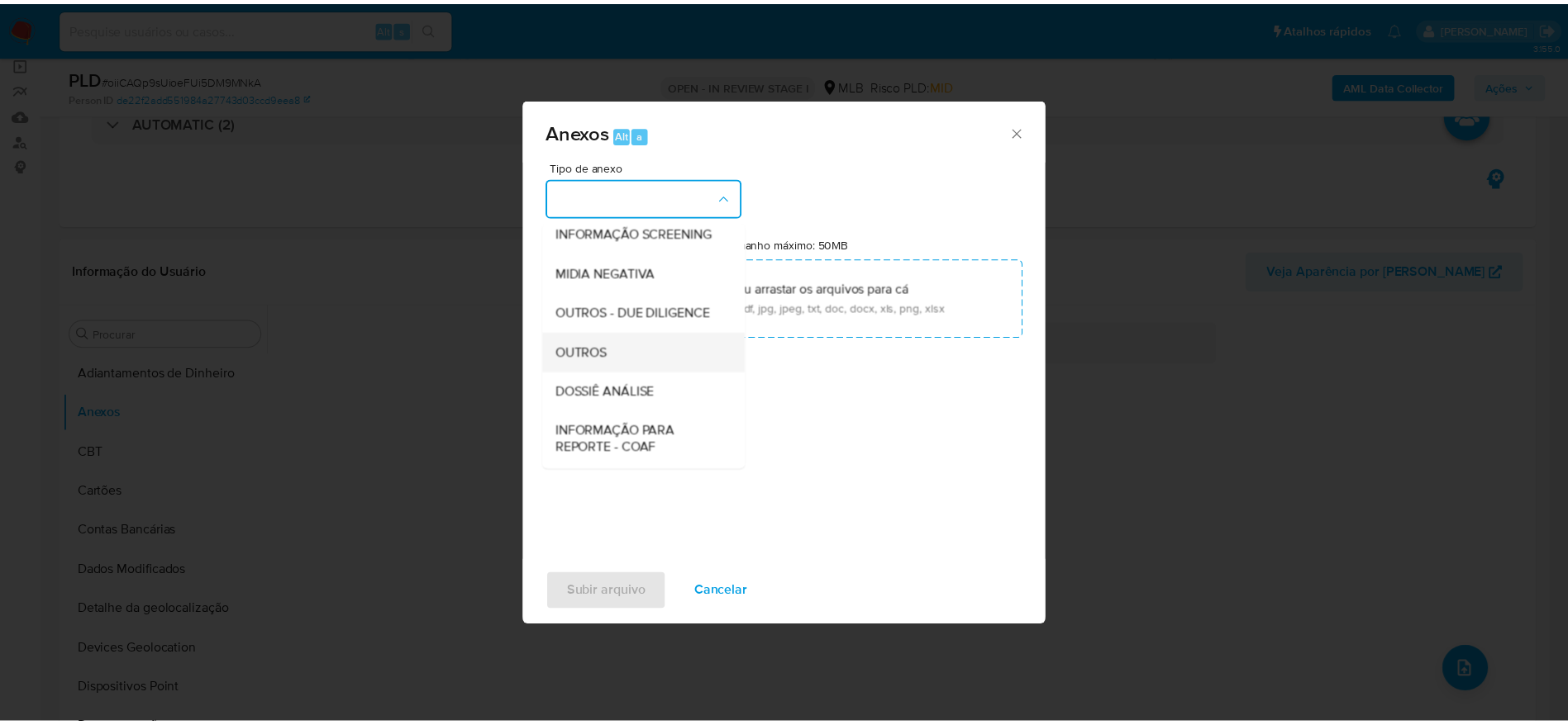
scroll to position [255, 0]
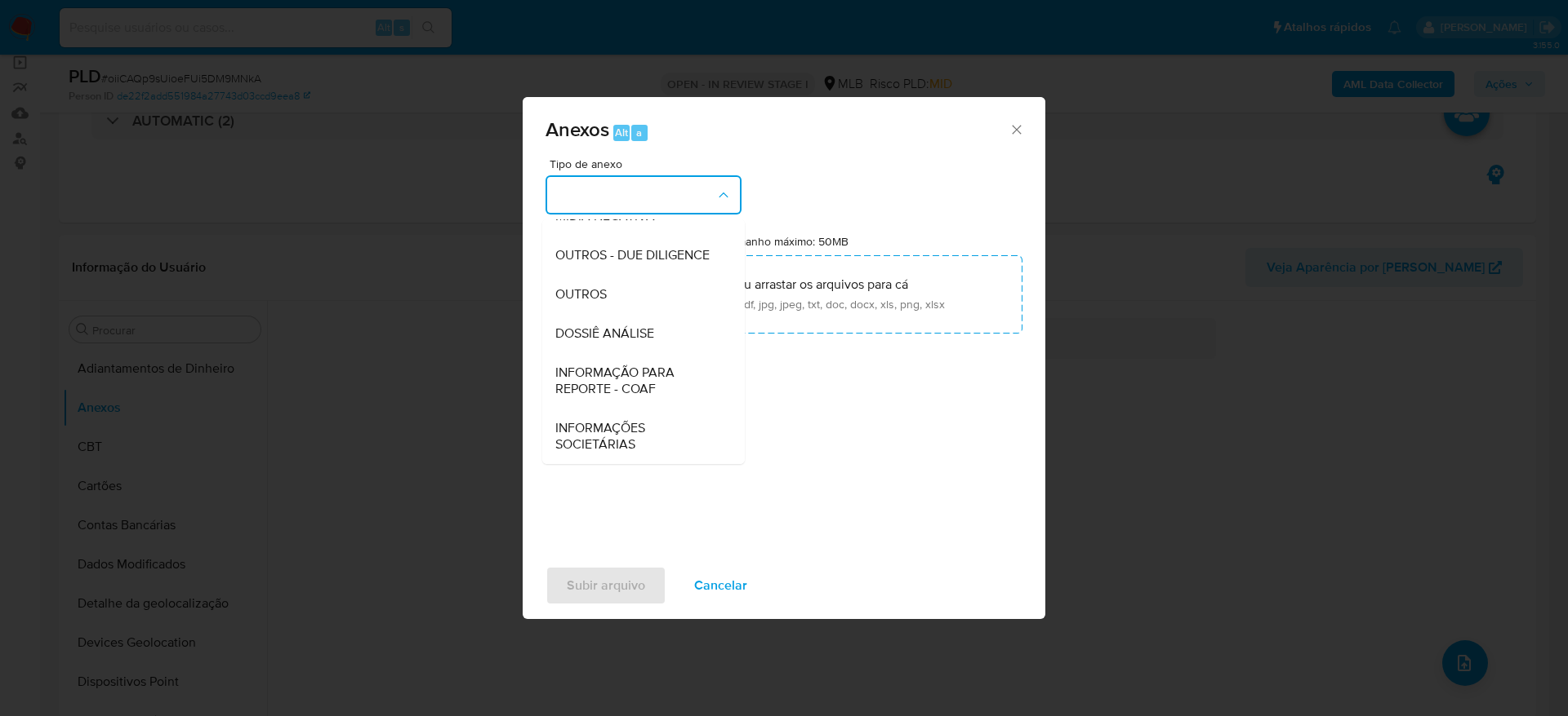
click at [655, 339] on div "DOSSIÊ ANÁLISE" at bounding box center [637, 333] width 166 height 39
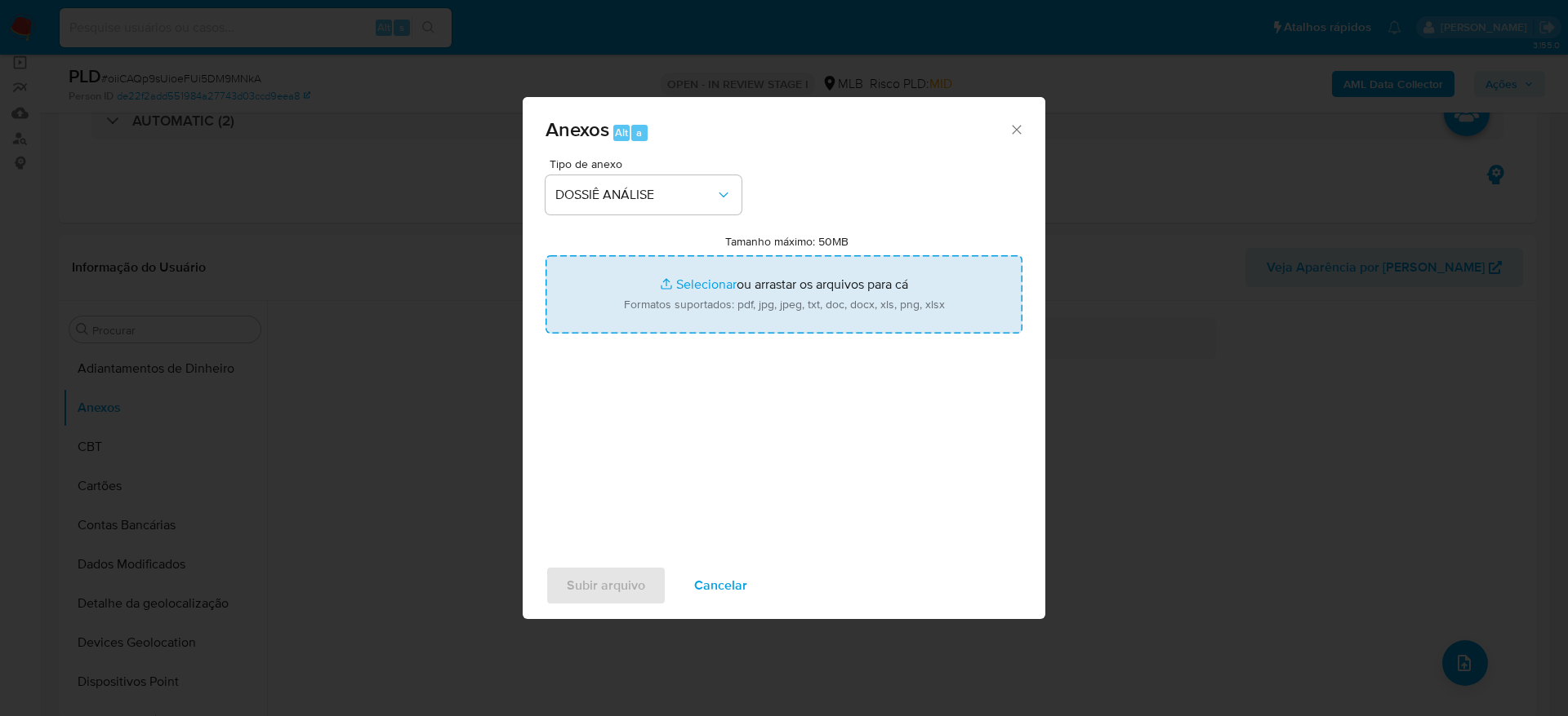
type input "C:\fakepath\SAR - XXXXXX - CPF 00718529219 - RODRIGO ANDRES JEREZ MOLINAS.pdf"
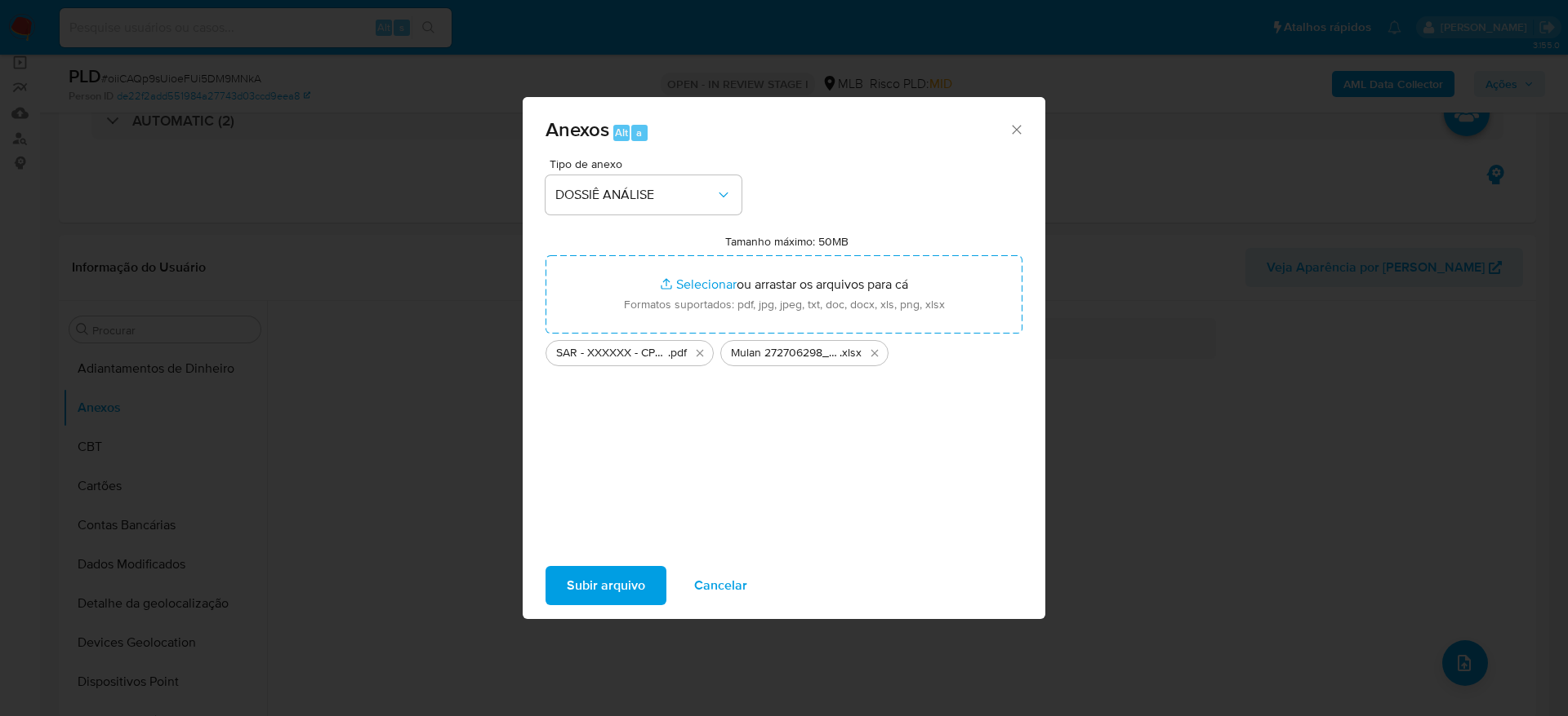
click at [589, 585] on span "Subir arquivo" at bounding box center [605, 586] width 78 height 36
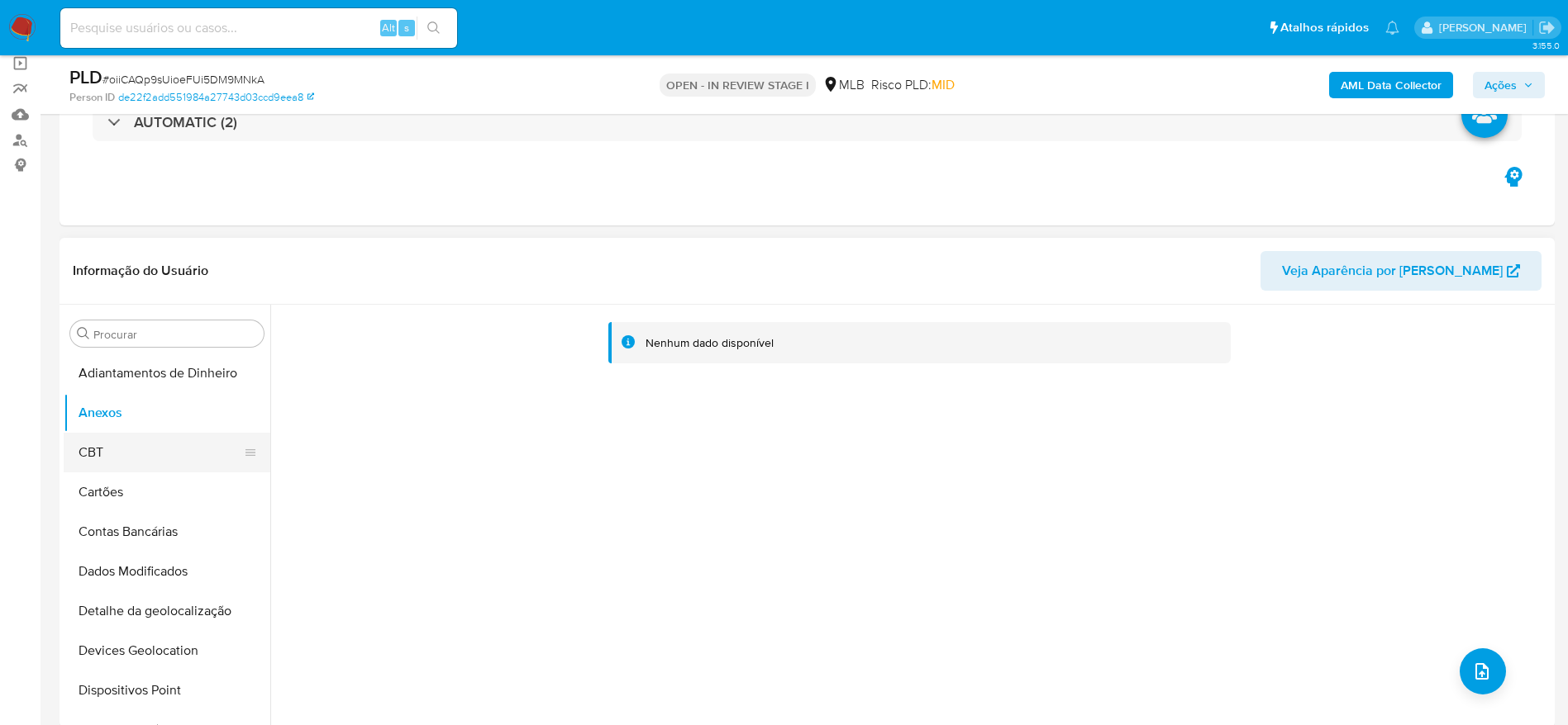
click at [130, 446] on button "CBT" at bounding box center [160, 453] width 193 height 40
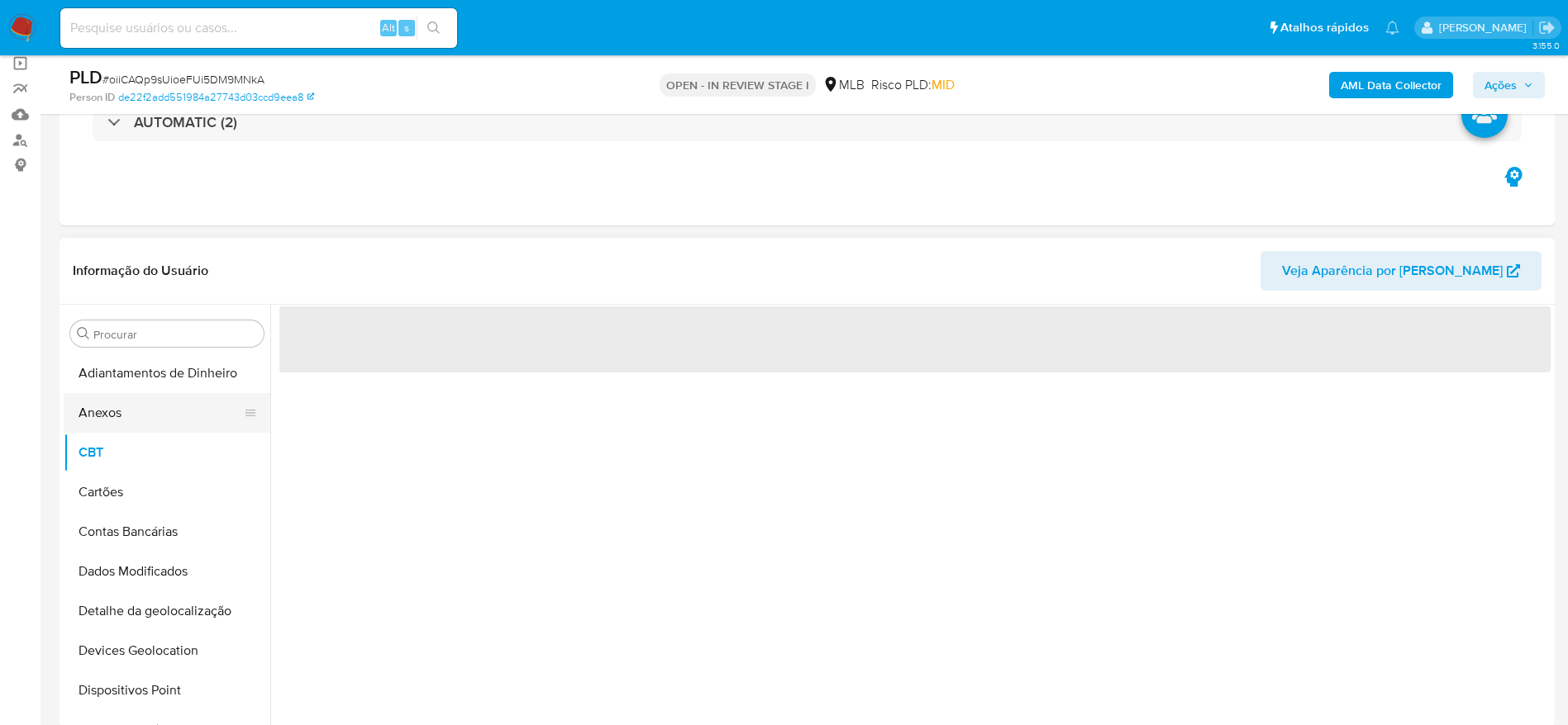
click at [130, 422] on button "Anexos" at bounding box center [160, 413] width 193 height 40
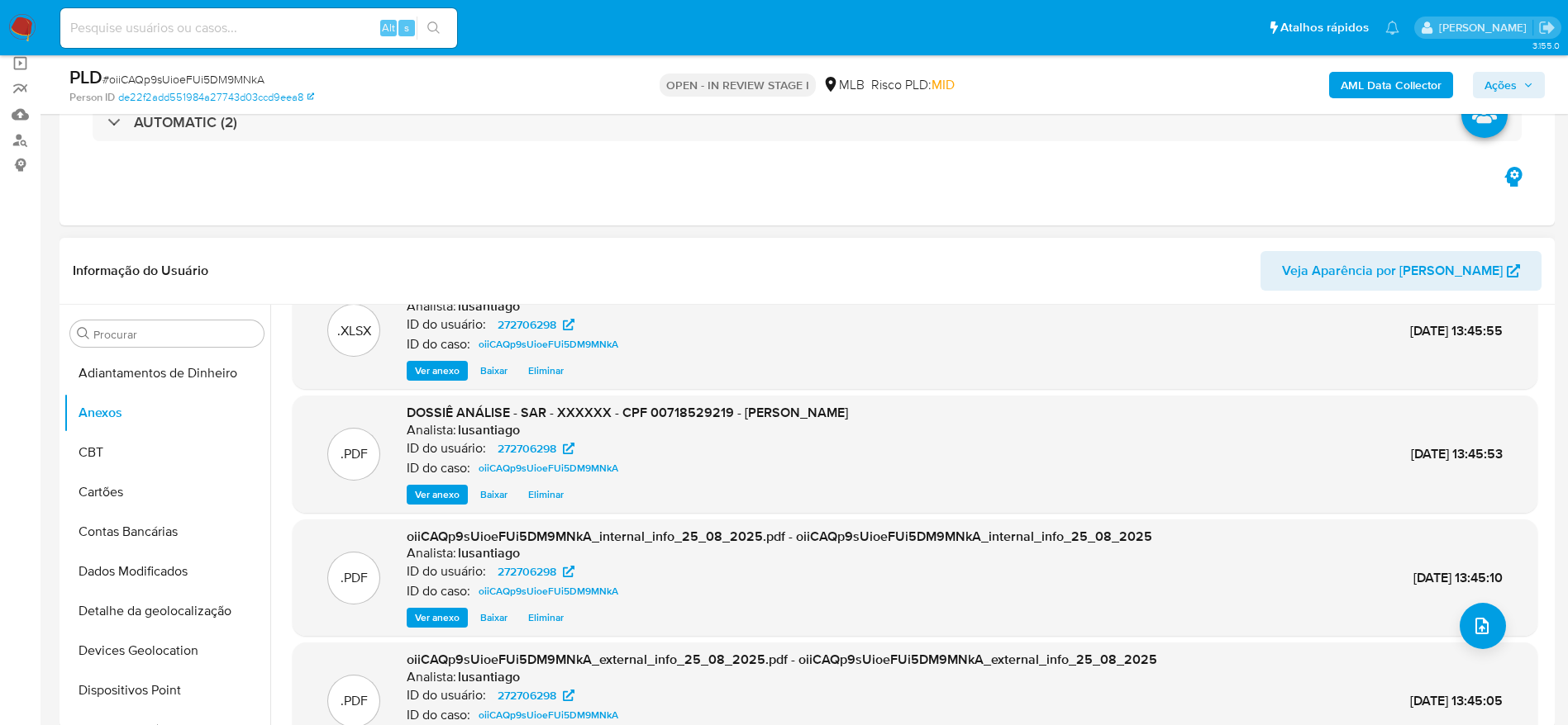
scroll to position [0, 0]
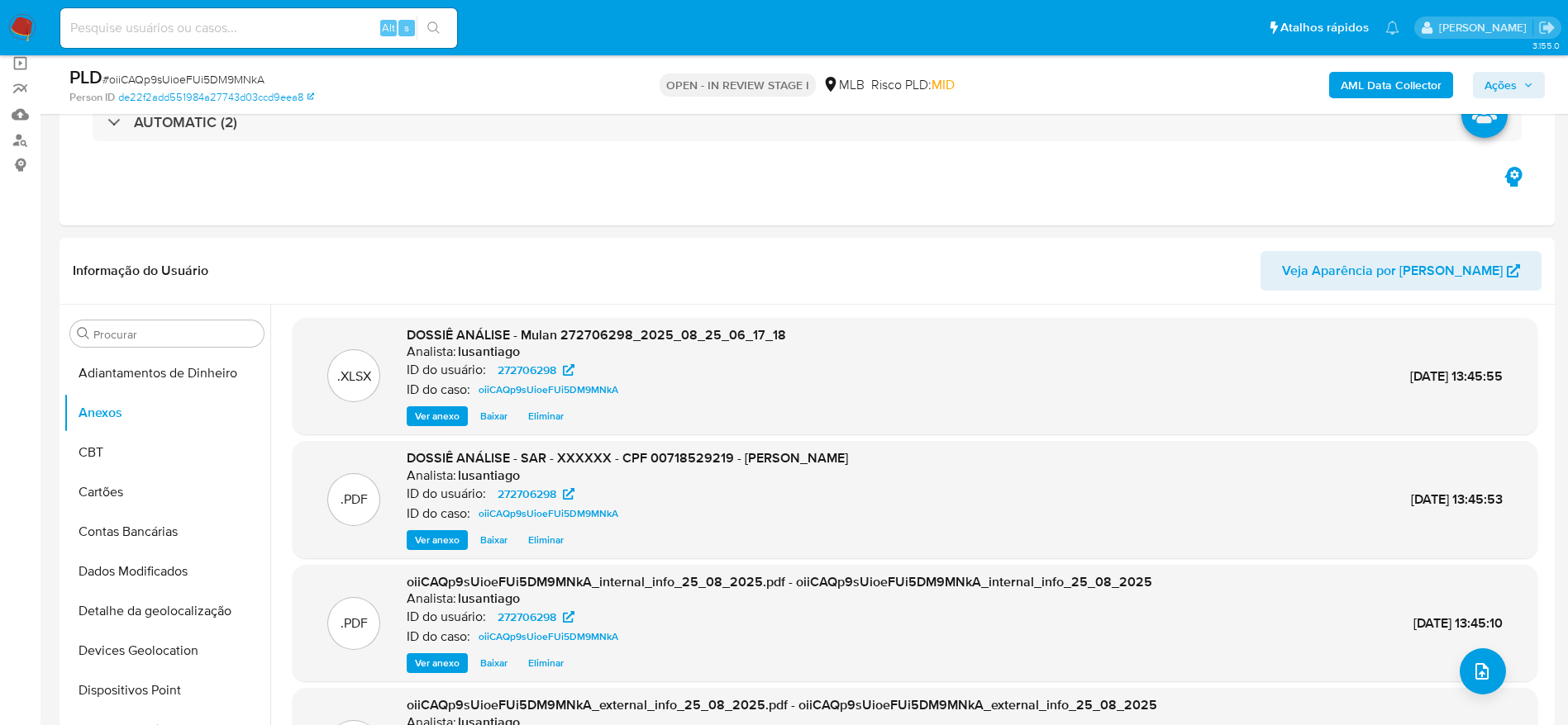
click at [1512, 81] on span "Ações" at bounding box center [1500, 85] width 33 height 26
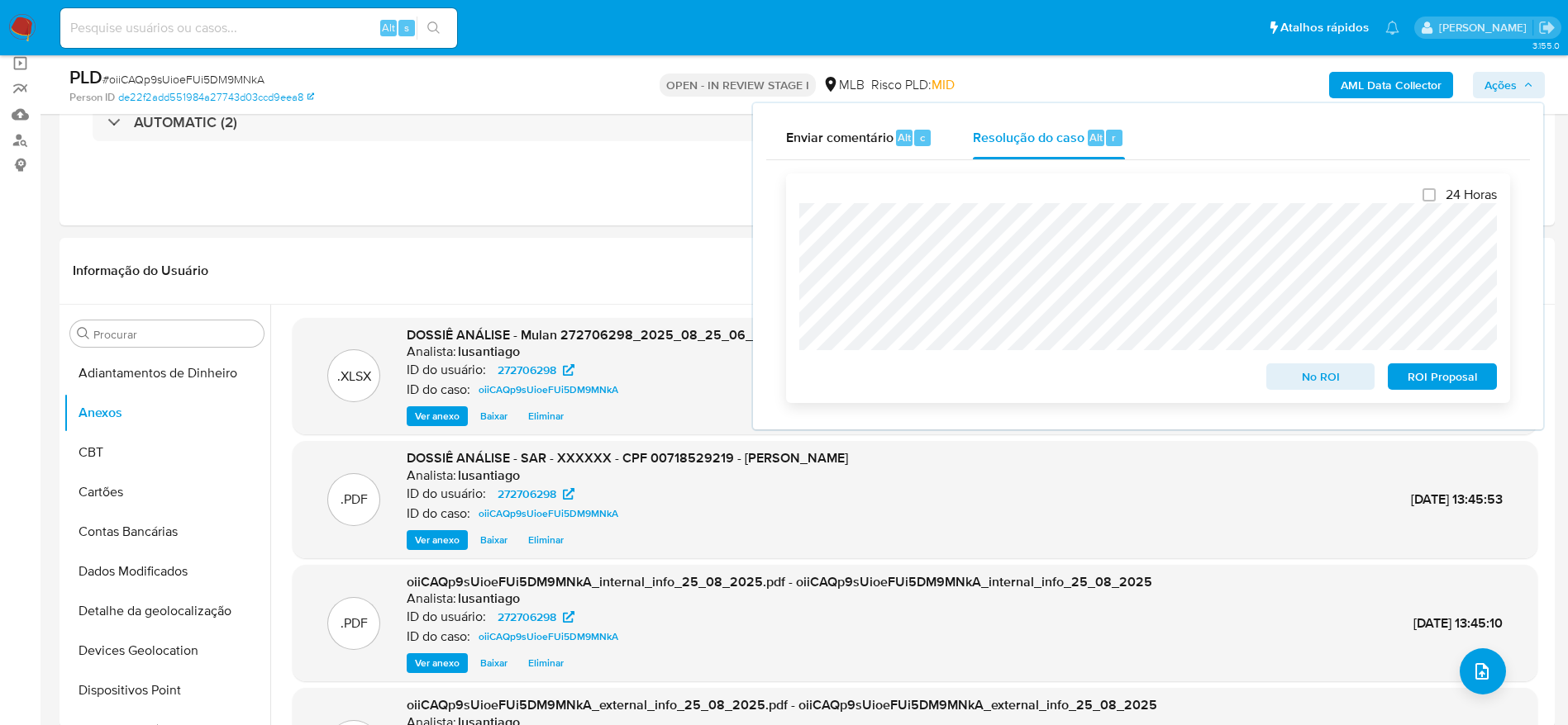
click at [1431, 380] on span "ROI Proposal" at bounding box center [1442, 376] width 86 height 23
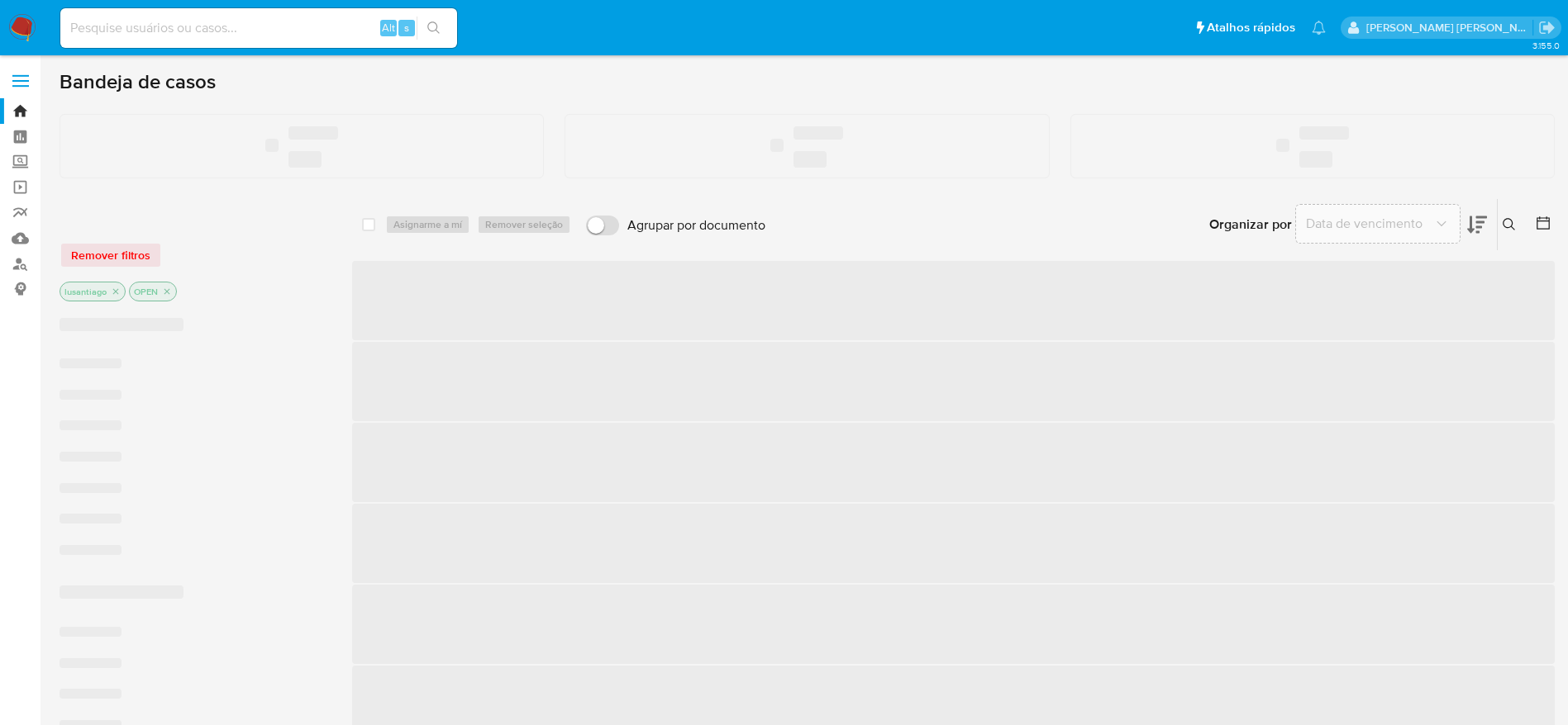
click at [173, 26] on input at bounding box center [259, 28] width 397 height 21
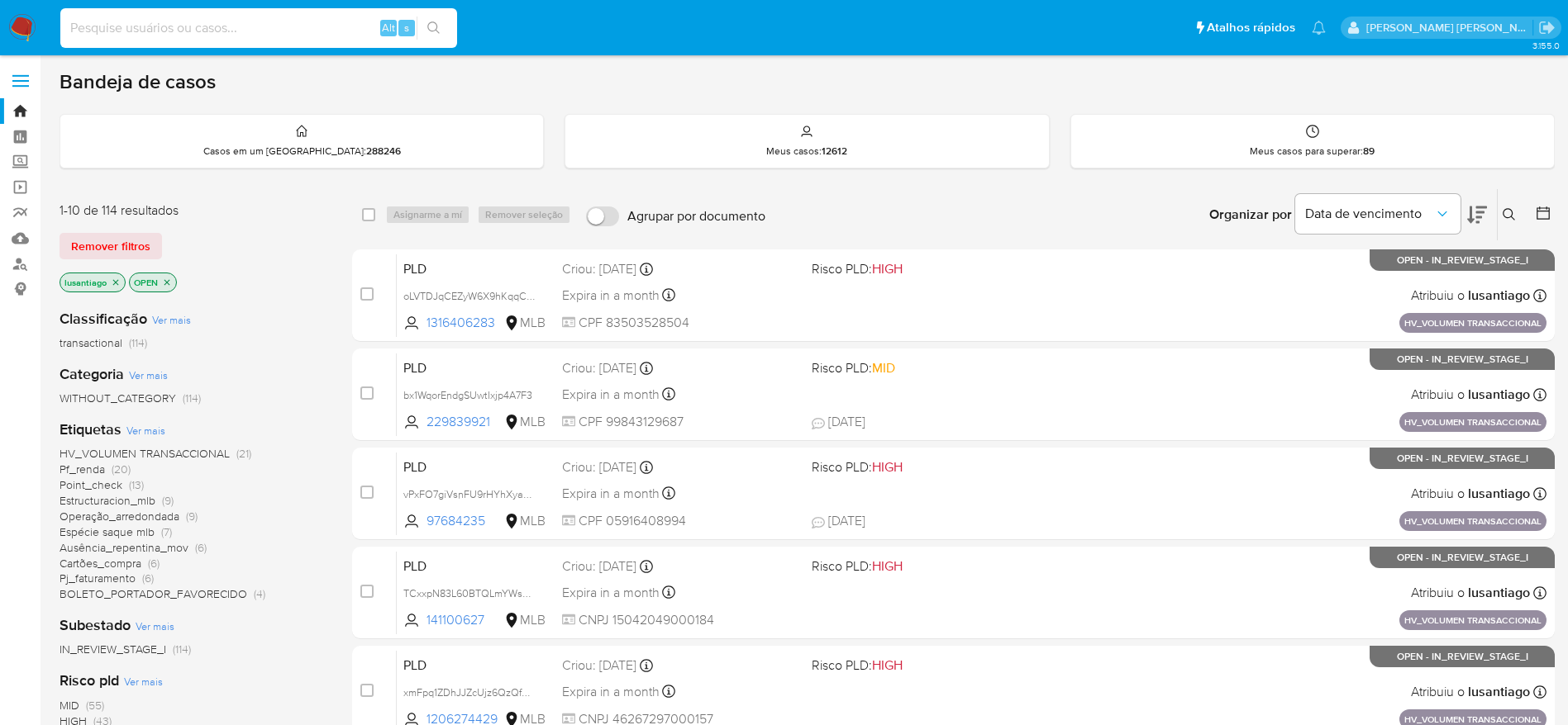
paste input "1158896999"
type input "1158896999"
click at [434, 18] on button "search-icon" at bounding box center [433, 28] width 33 height 23
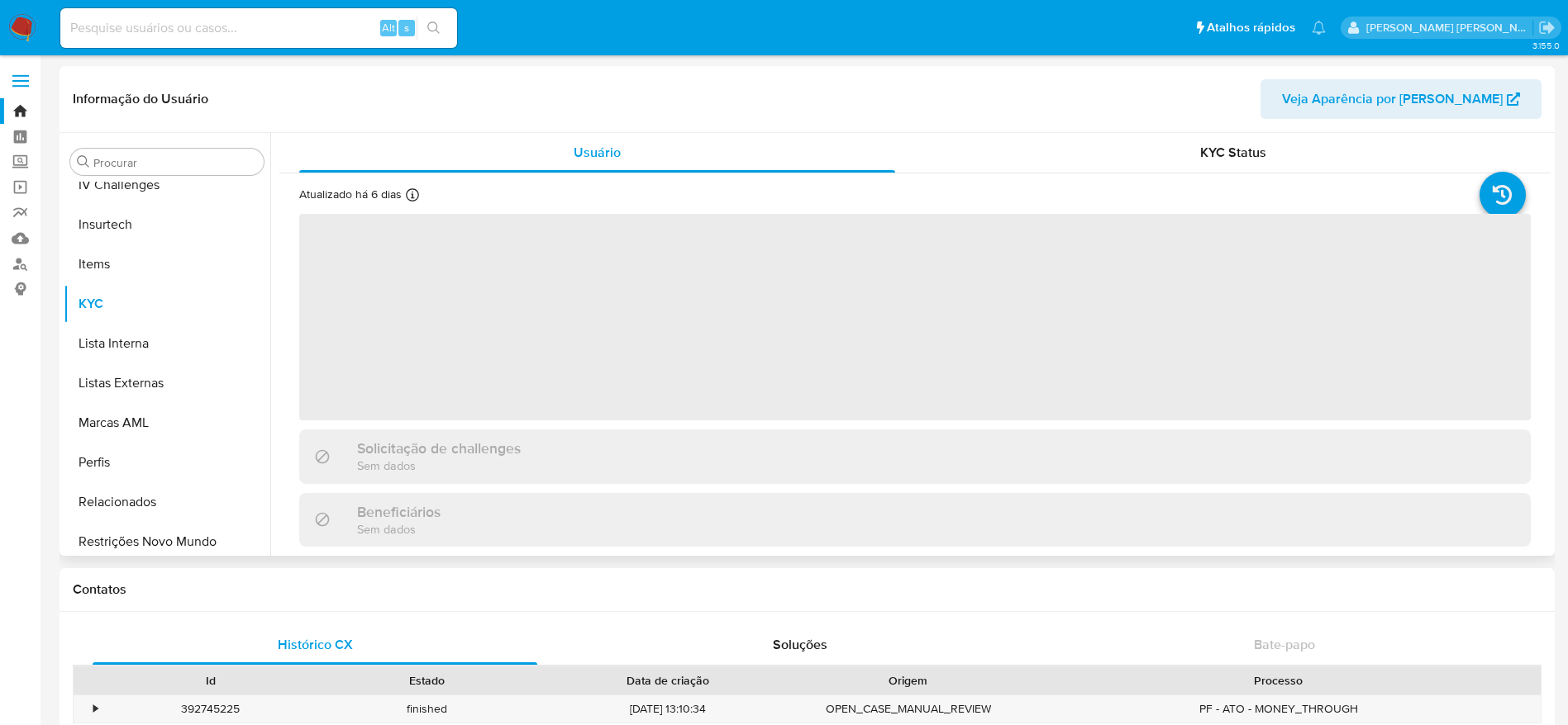
scroll to position [738, 0]
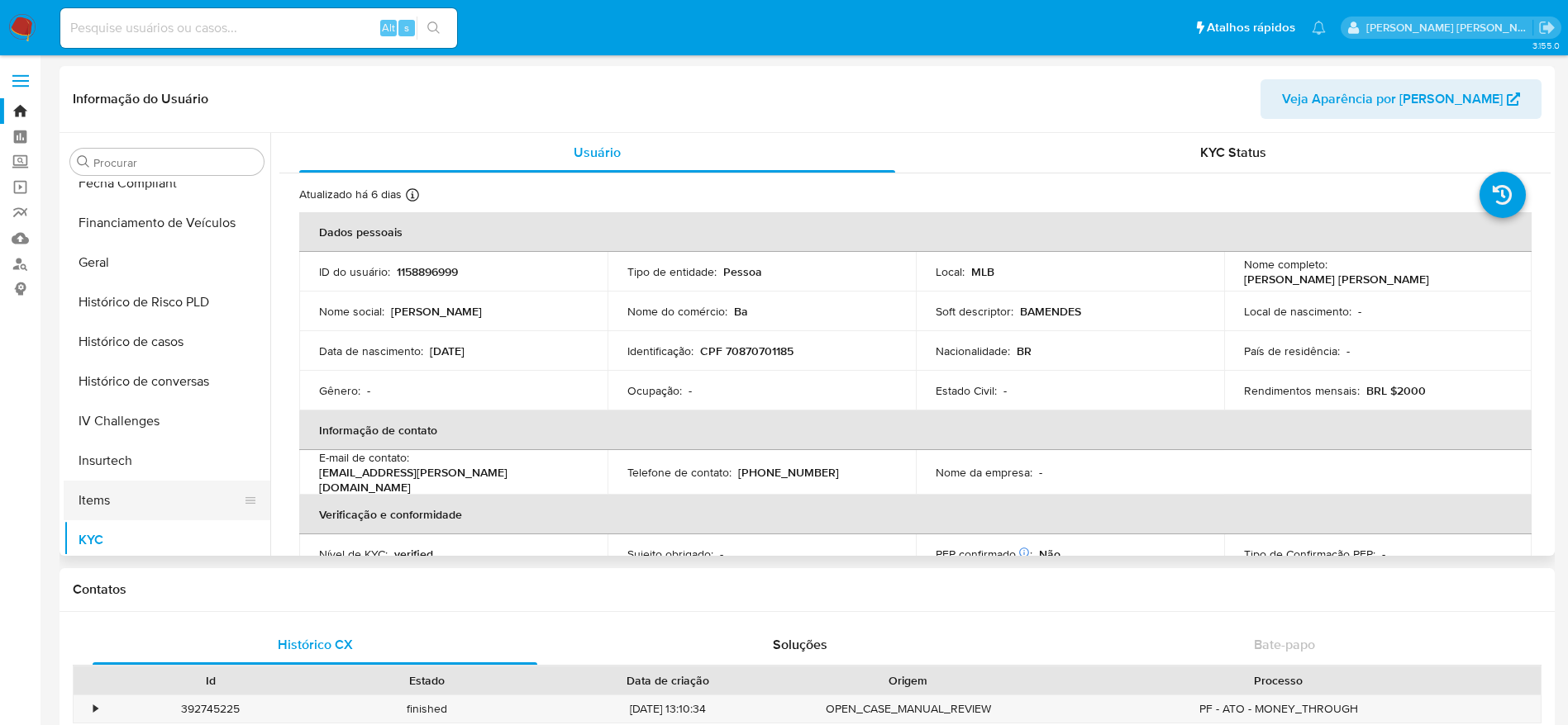
select select "10"
click at [161, 346] on button "Histórico de casos" at bounding box center [160, 346] width 193 height 40
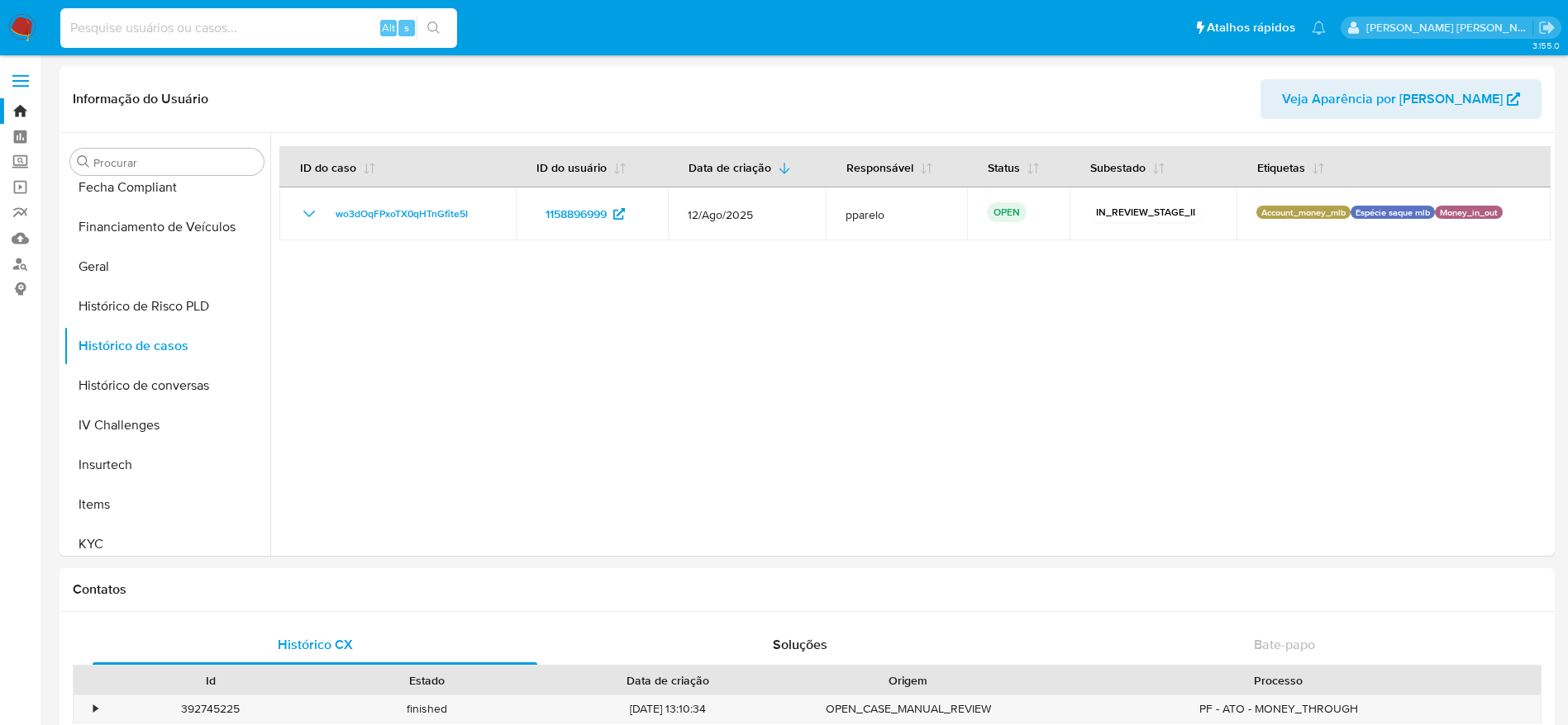
click at [319, 26] on input at bounding box center [259, 28] width 397 height 21
paste input "1985946820"
type input "1985946820"
click at [434, 25] on icon "search-icon" at bounding box center [434, 28] width 13 height 13
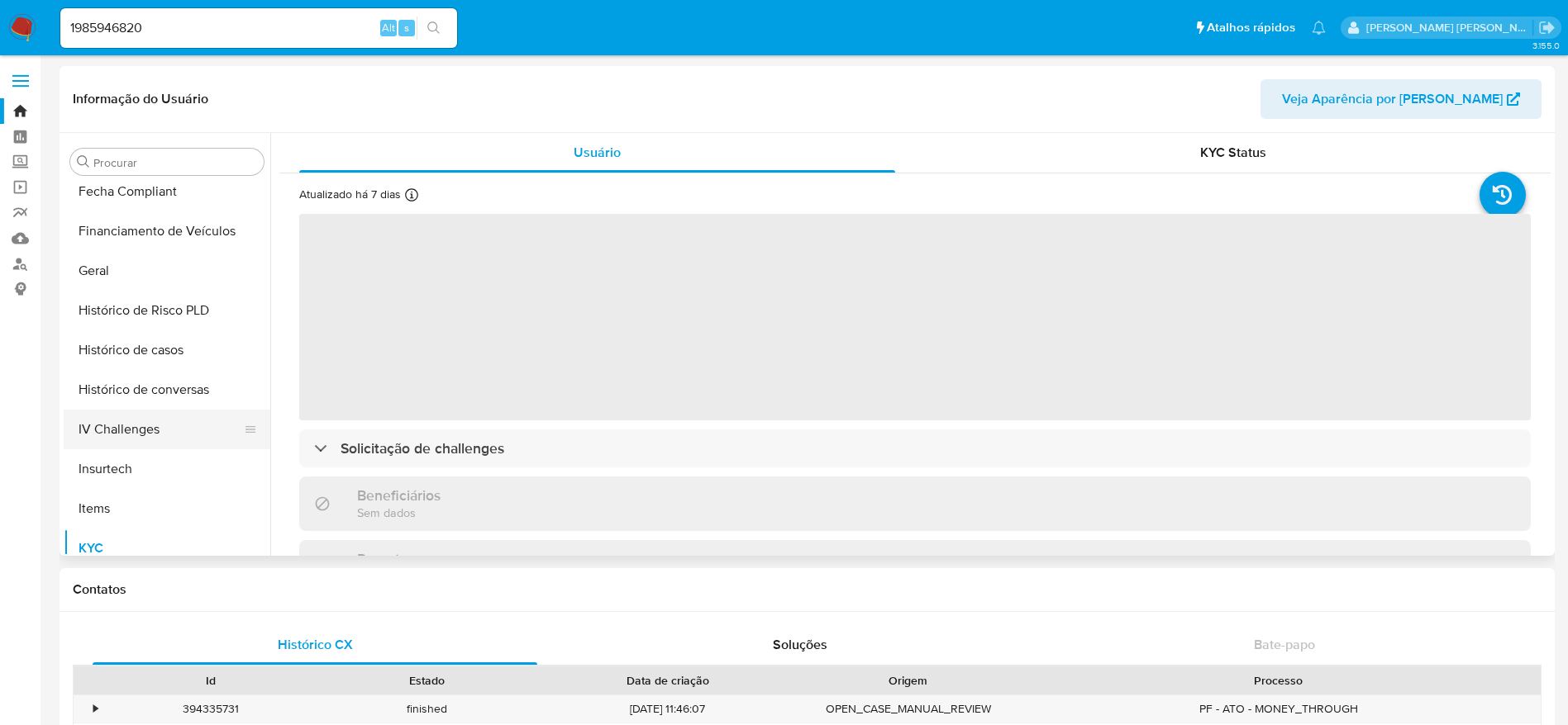
scroll to position [474, 0]
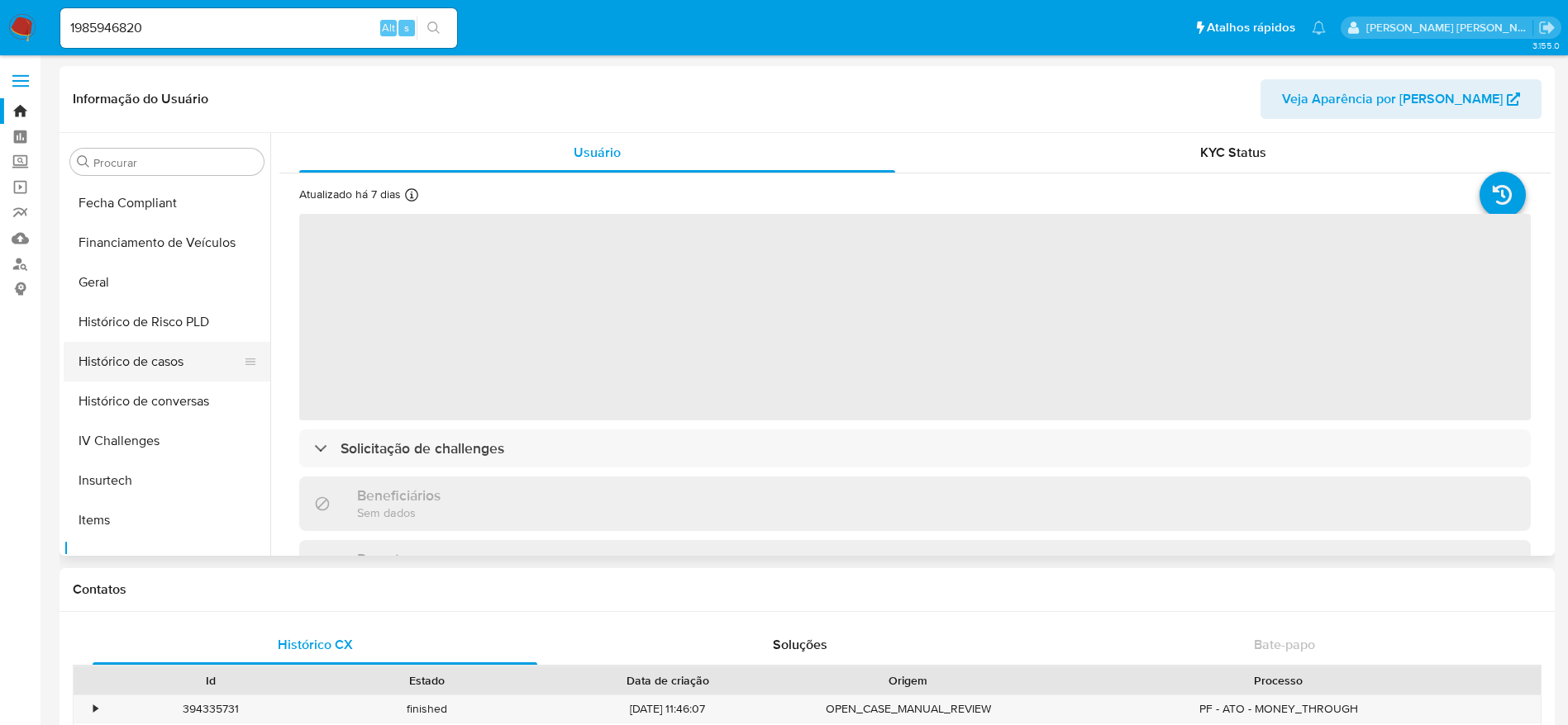
click at [154, 358] on button "Histórico de casos" at bounding box center [160, 362] width 193 height 40
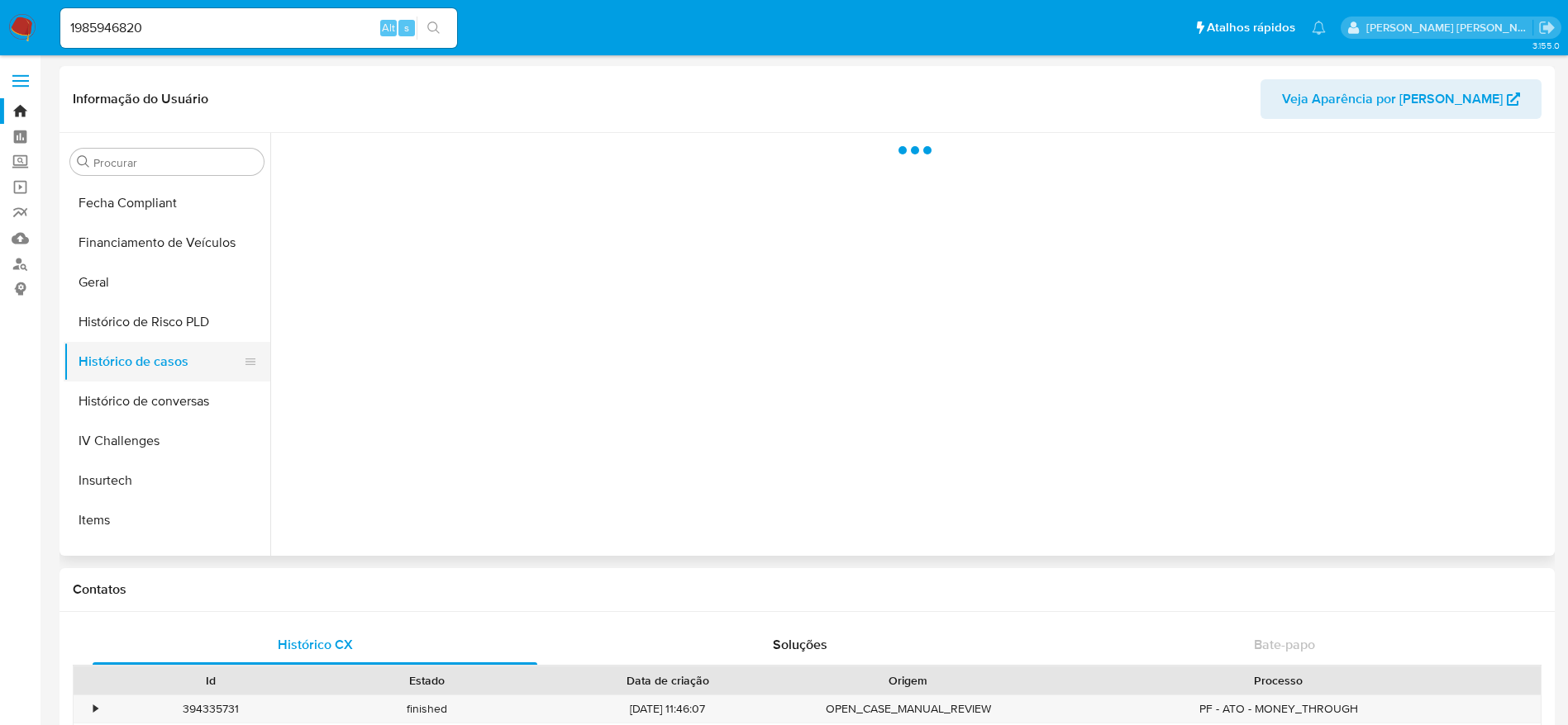
select select "10"
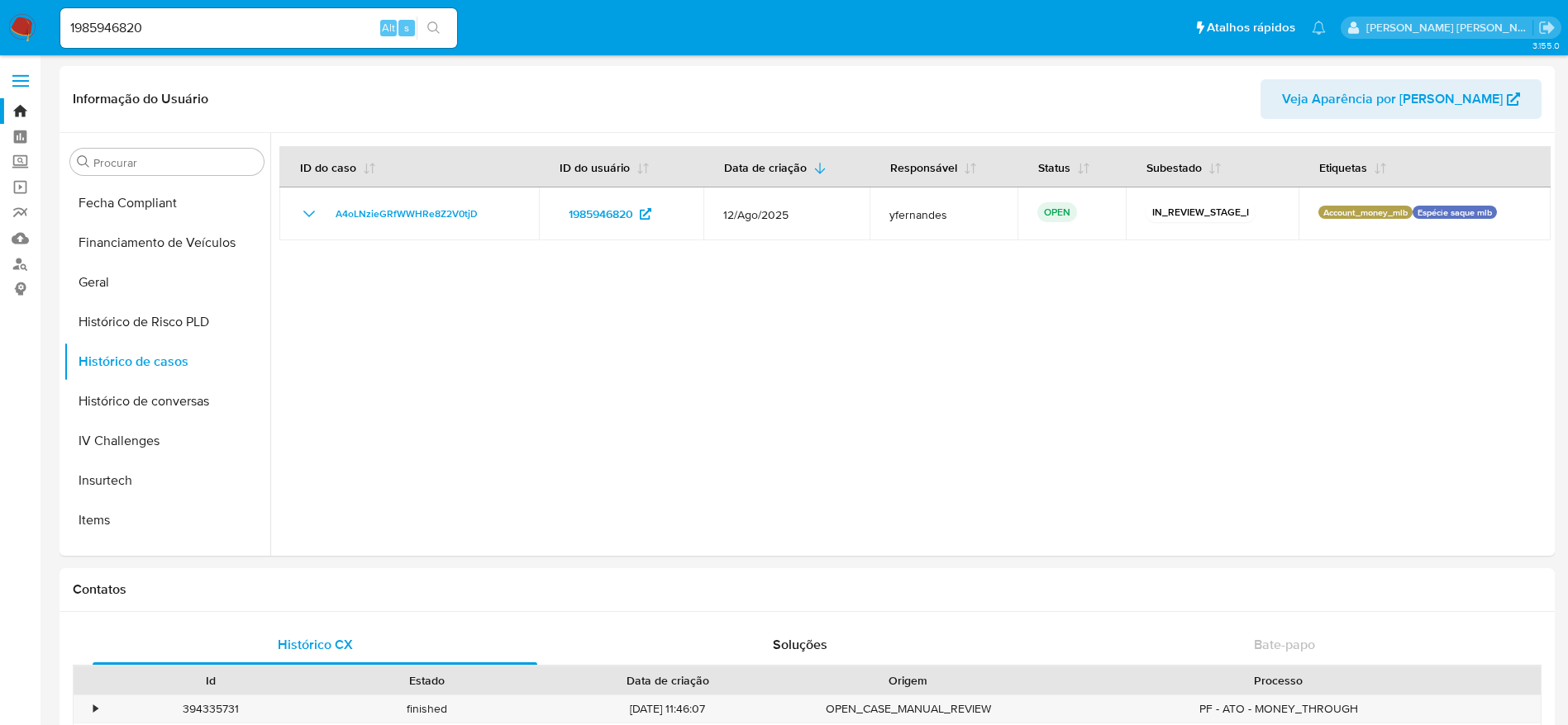
click at [290, 29] on input "1985946820" at bounding box center [259, 28] width 397 height 21
click at [289, 29] on input "1985946820" at bounding box center [259, 28] width 397 height 21
paste input
click at [428, 25] on icon "search-icon" at bounding box center [433, 27] width 12 height 12
click at [434, 34] on button "search-icon" at bounding box center [433, 28] width 33 height 23
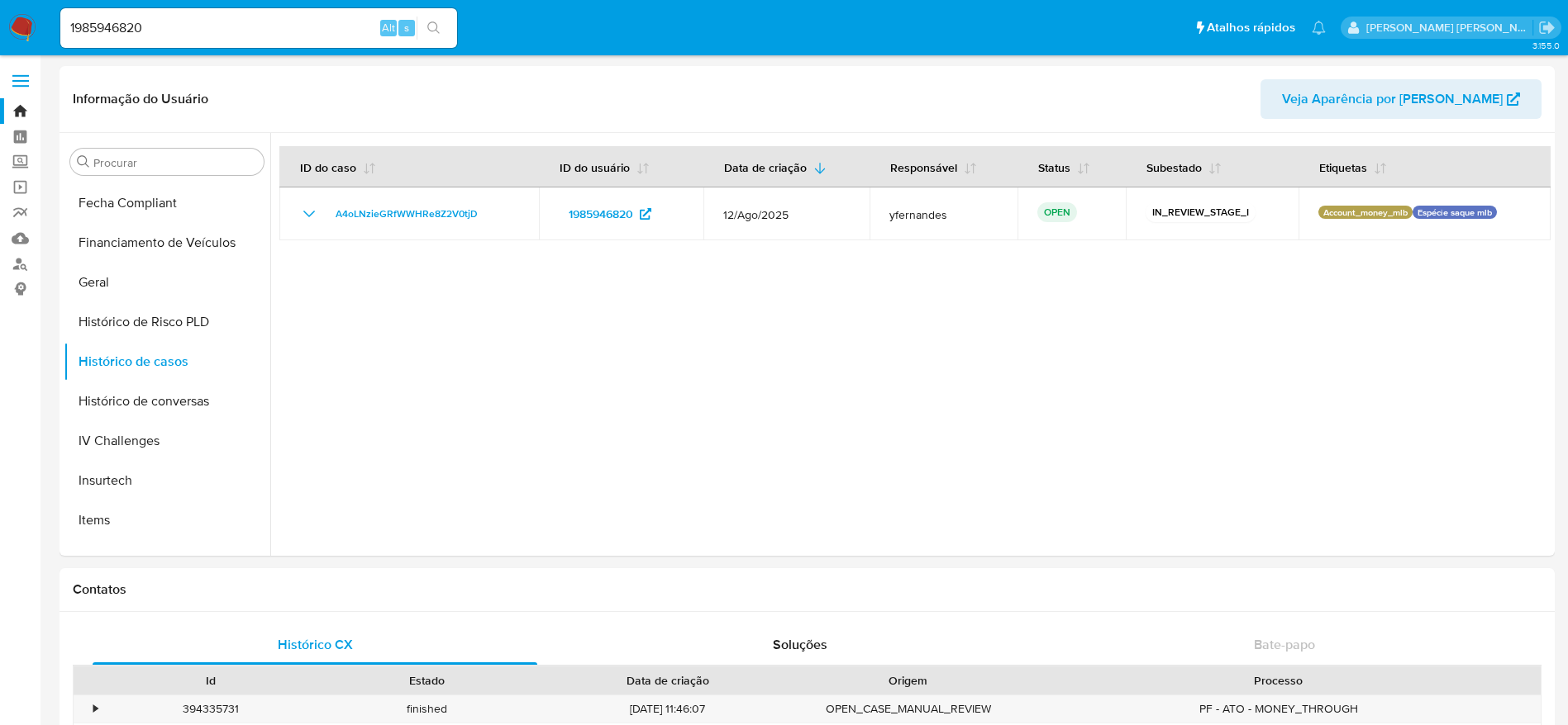
click at [258, 30] on input "1985946820" at bounding box center [259, 28] width 397 height 21
paste input "2298422858"
type input "2298422858"
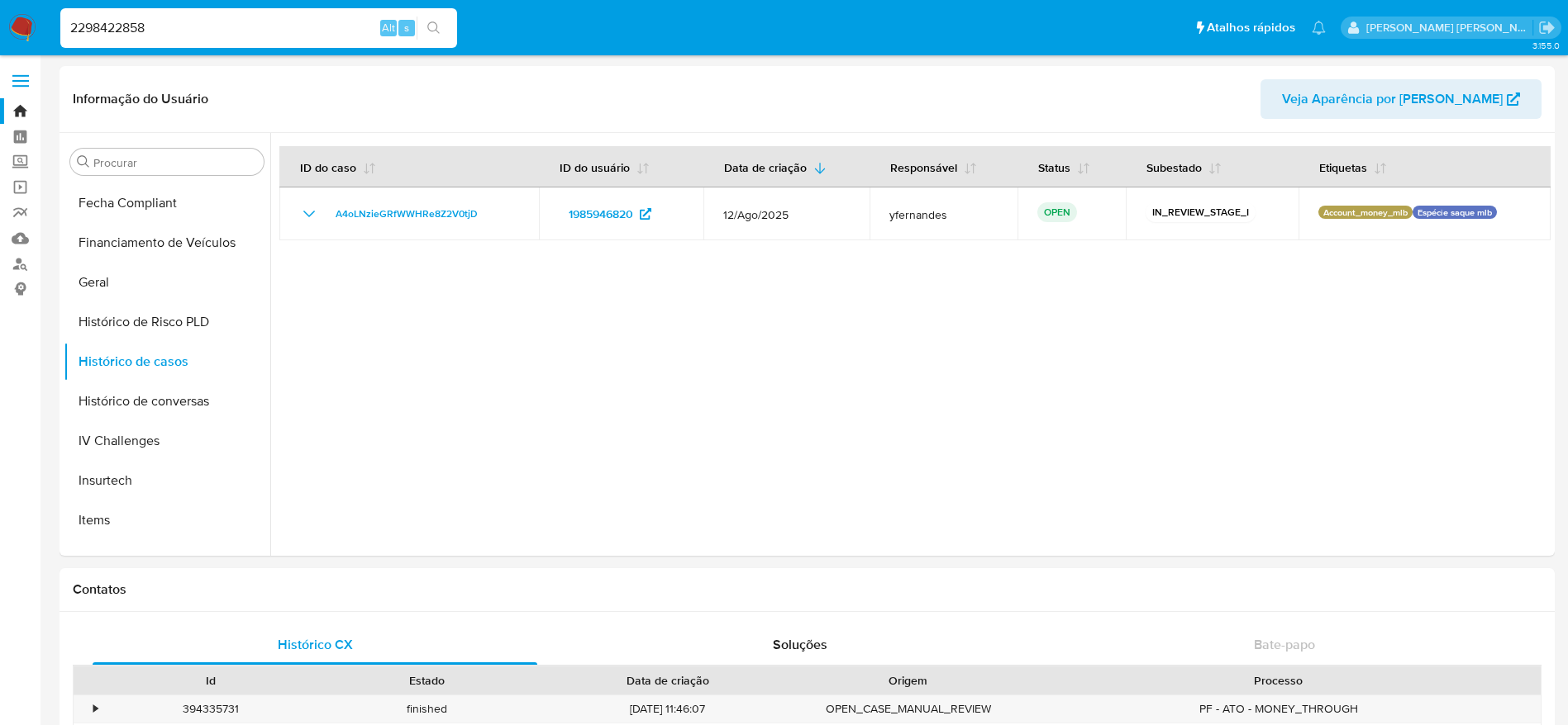
click at [437, 24] on icon "search-icon" at bounding box center [434, 28] width 13 height 13
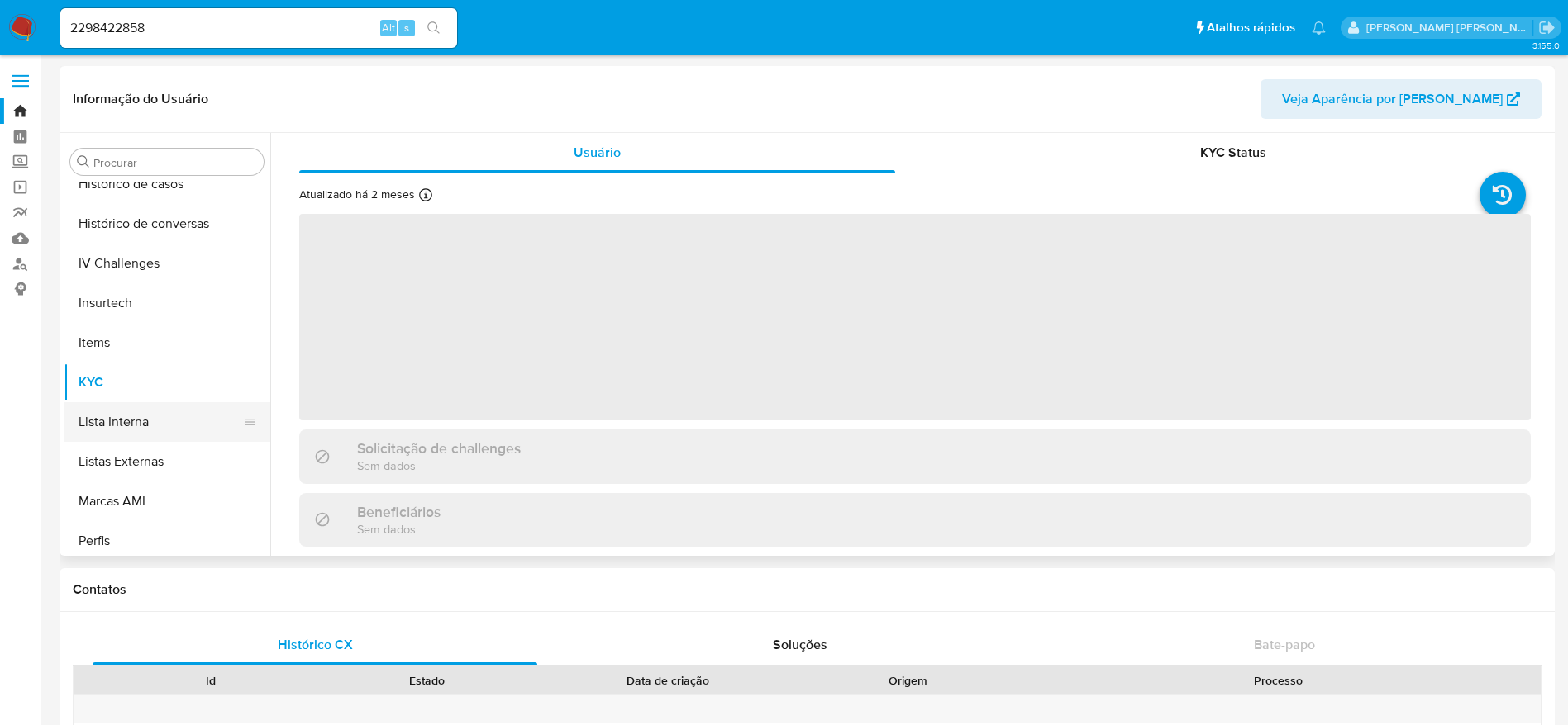
scroll to position [613, 0]
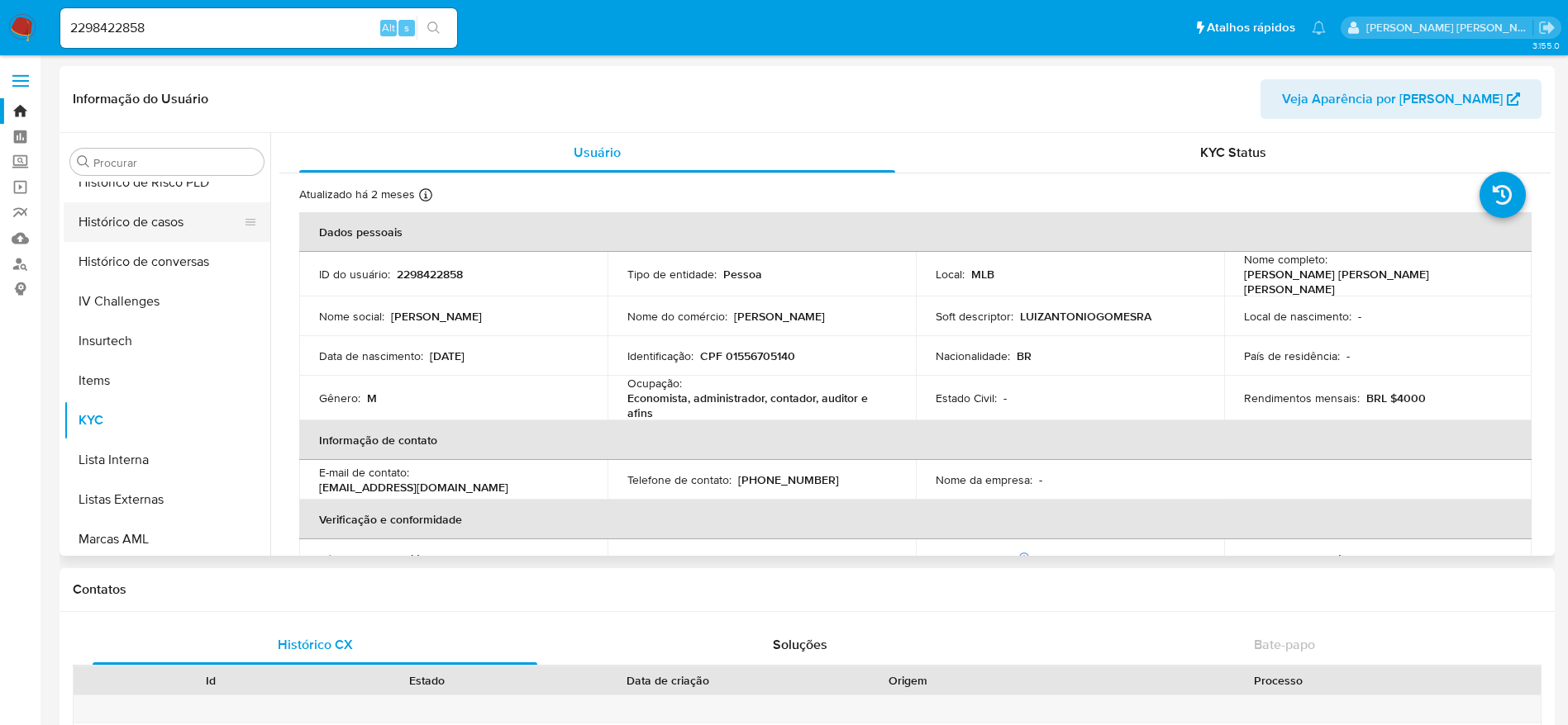
select select "10"
click at [173, 215] on button "Histórico de casos" at bounding box center [160, 222] width 193 height 40
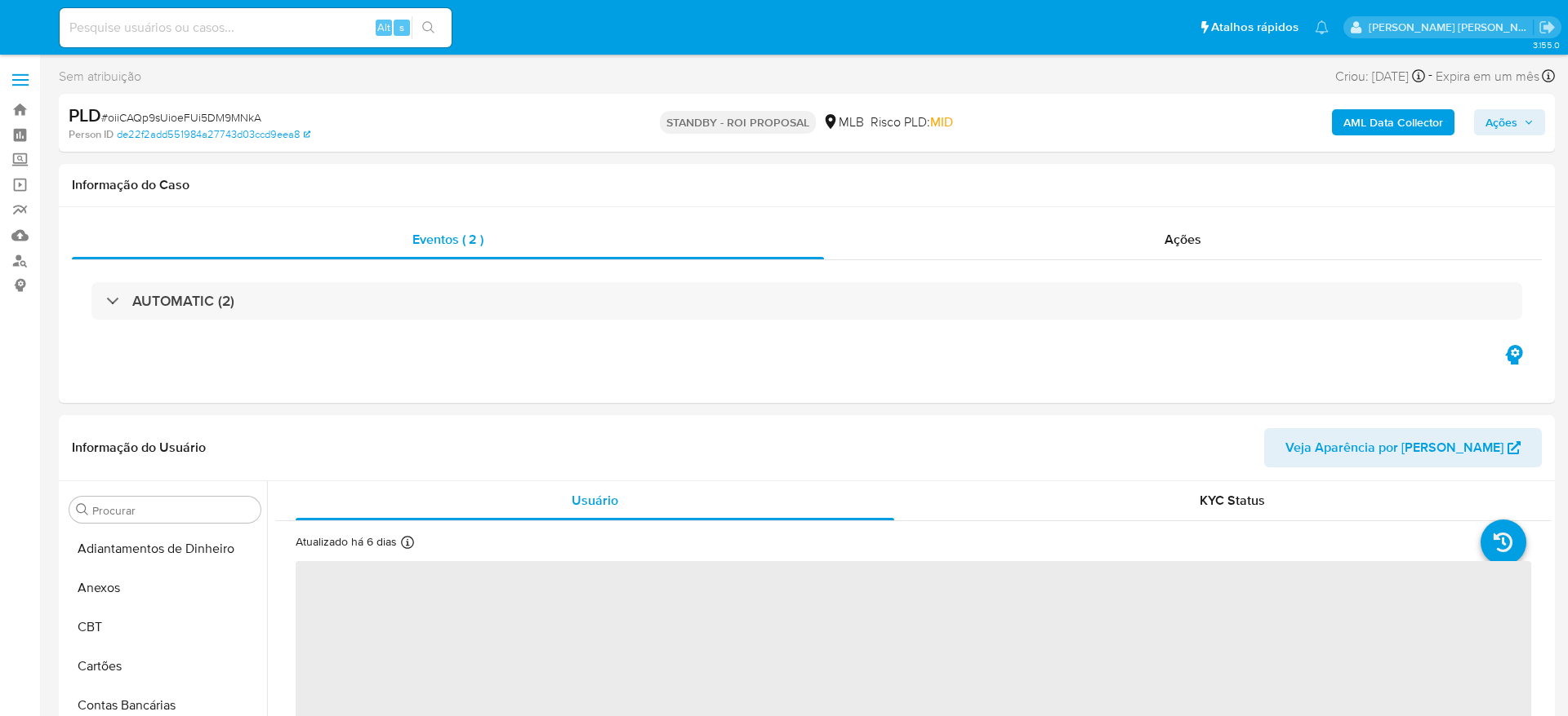
select select "10"
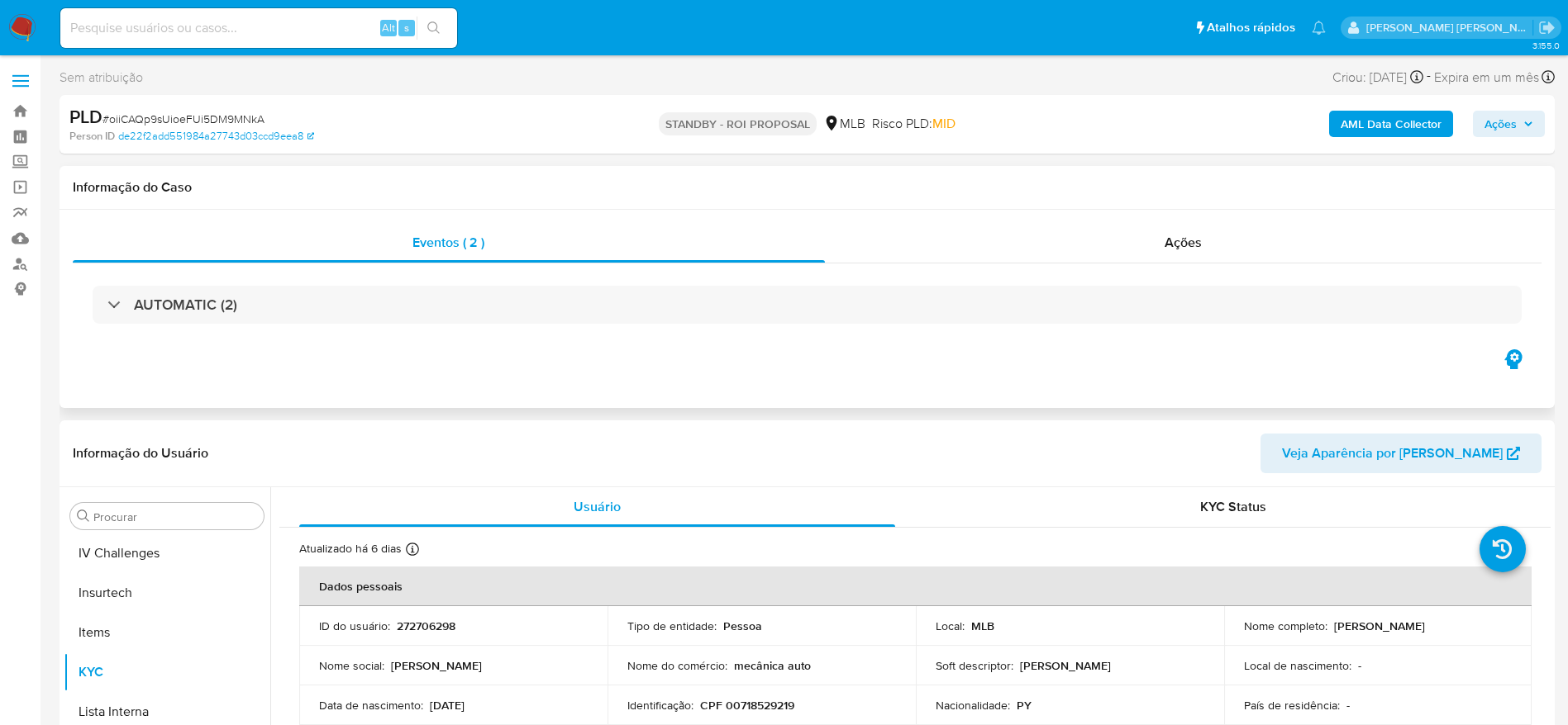
scroll to position [738, 0]
click at [948, 264] on div "AUTOMATIC (2)" at bounding box center [807, 305] width 1469 height 83
click at [955, 245] on div "Ações" at bounding box center [1184, 243] width 718 height 40
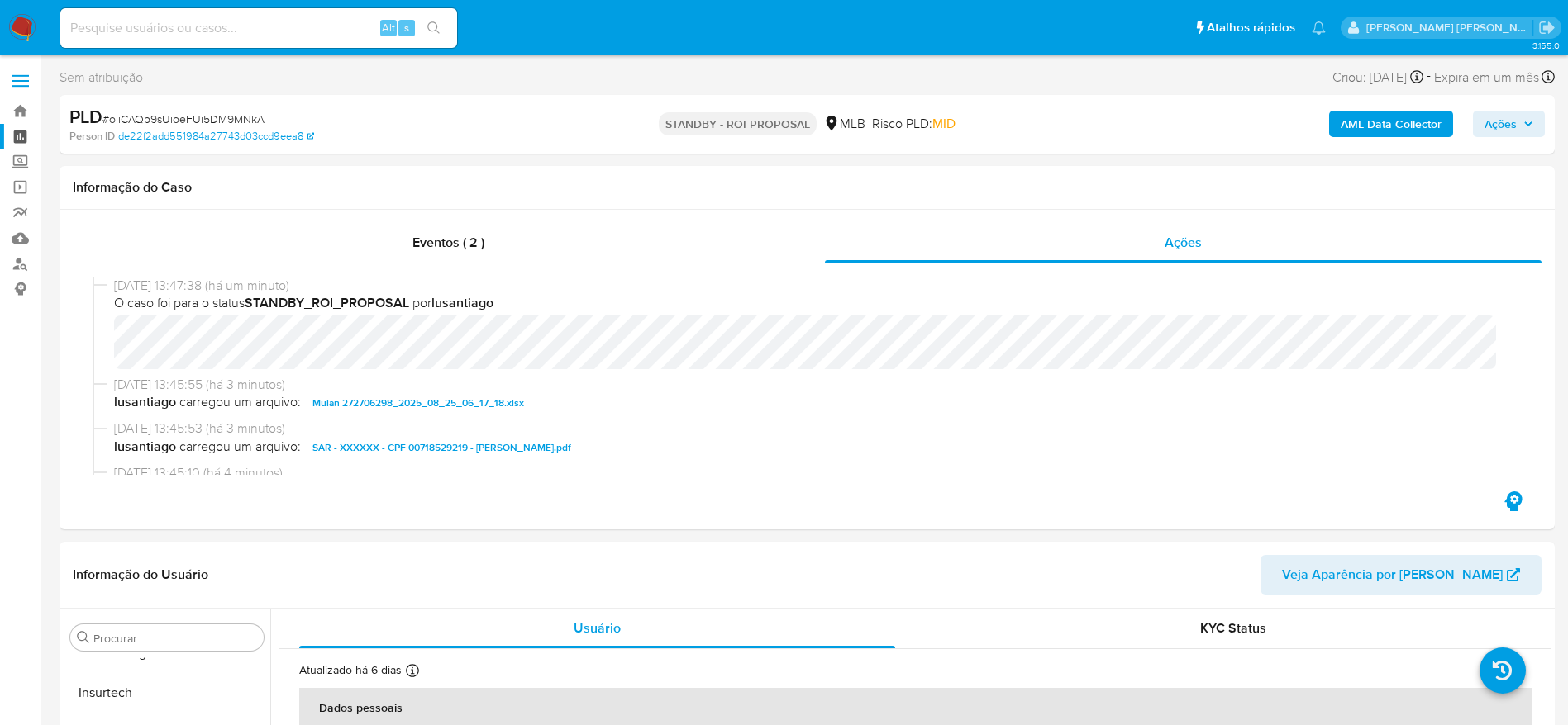
click at [18, 135] on link "Painel" at bounding box center [99, 137] width 197 height 26
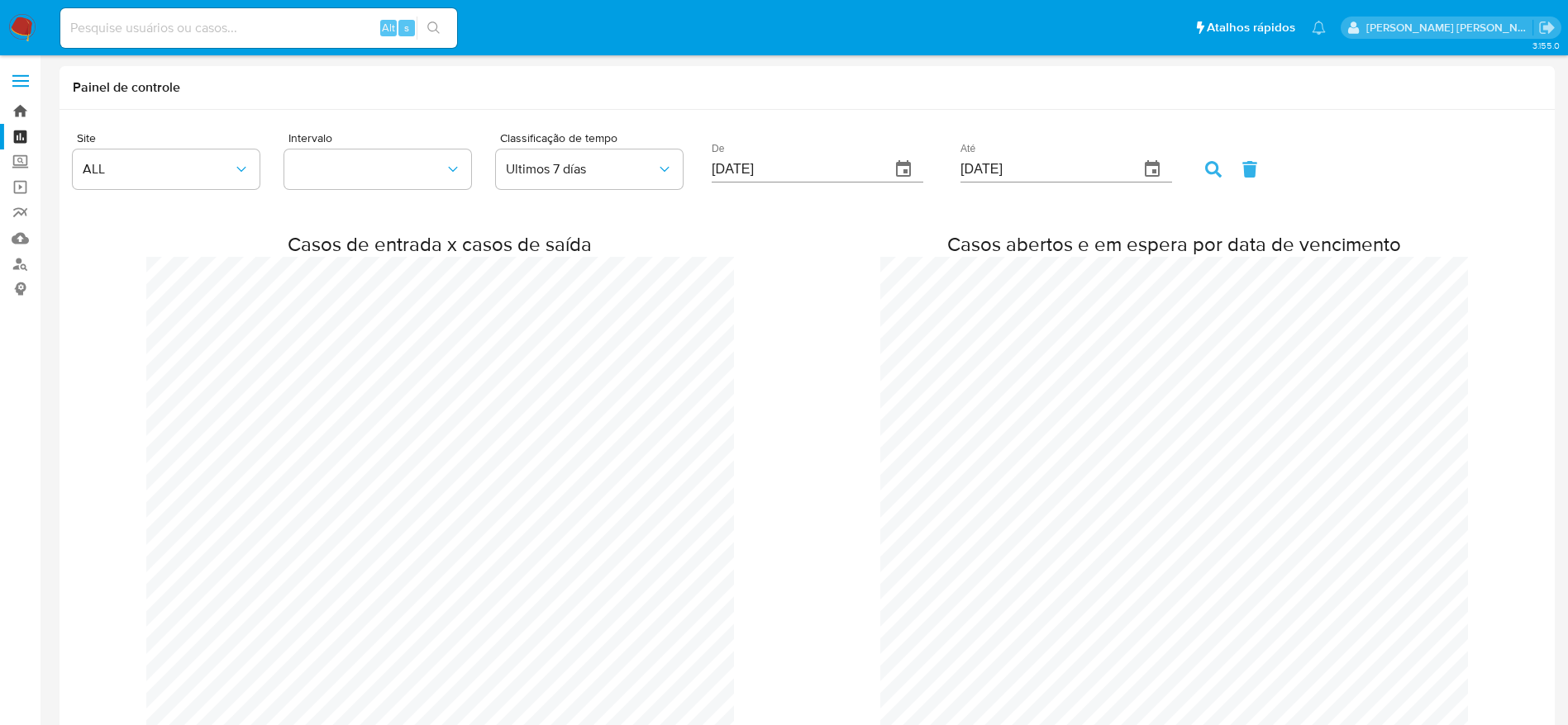
click at [5, 115] on link "Bandeja" at bounding box center [99, 112] width 197 height 26
